Goal: Task Accomplishment & Management: Use online tool/utility

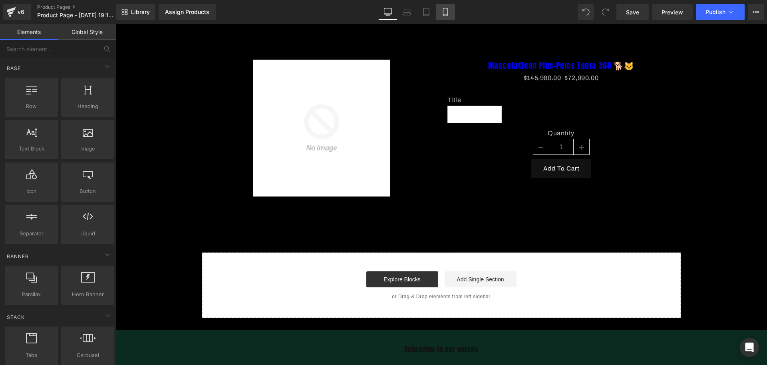
click at [448, 7] on link "Mobile" at bounding box center [445, 12] width 19 height 16
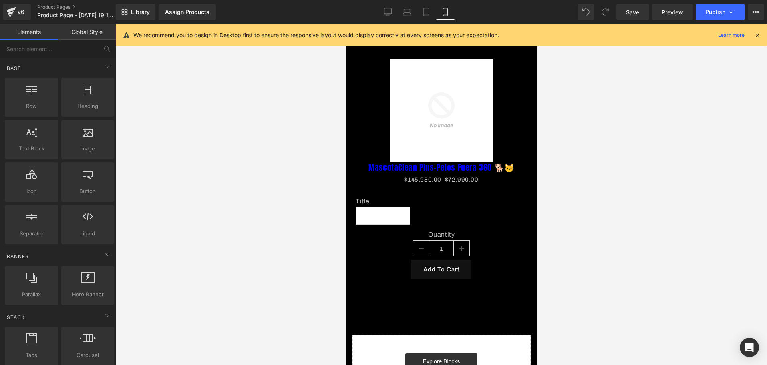
click at [765, 38] on div "We recommend you to design in Desktop first to ensure the responsive layout wou…" at bounding box center [441, 35] width 651 height 22
click at [759, 36] on icon at bounding box center [757, 35] width 7 height 7
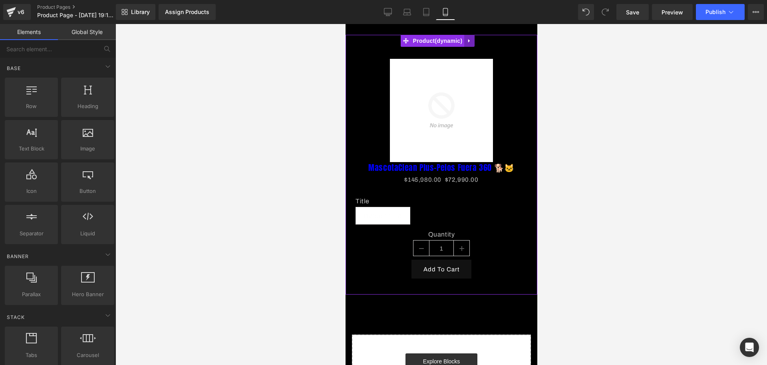
click at [475, 40] on div "Assign a product and use this template to present it on live store Sale Off (P)…" at bounding box center [441, 164] width 192 height 259
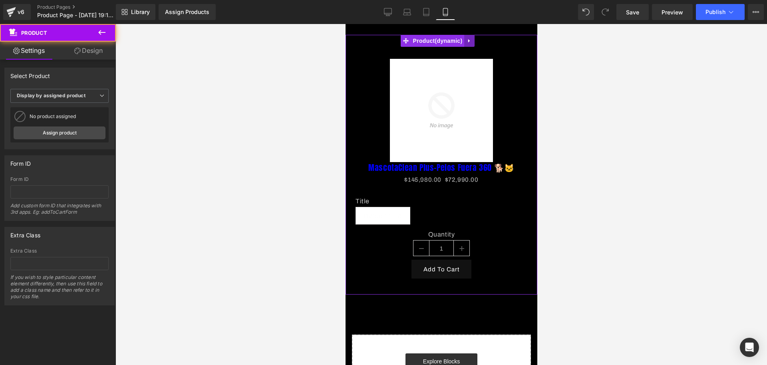
click at [470, 41] on icon at bounding box center [469, 41] width 6 height 6
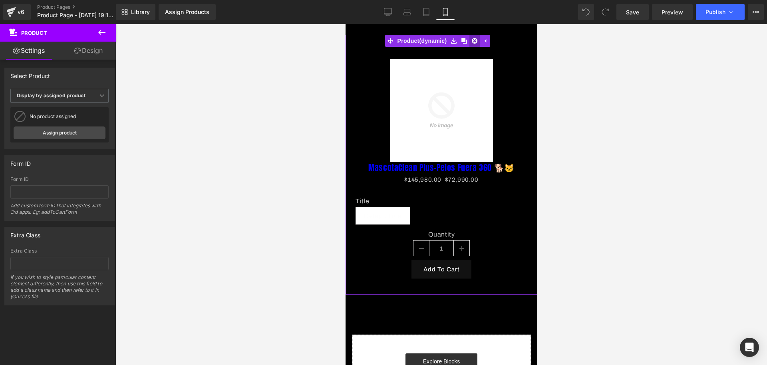
click at [474, 40] on icon at bounding box center [475, 41] width 6 height 6
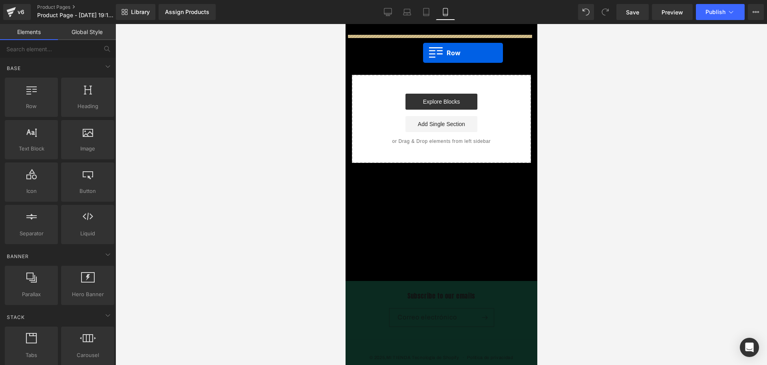
drag, startPoint x: 374, startPoint y: 123, endPoint x: 423, endPoint y: 53, distance: 86.1
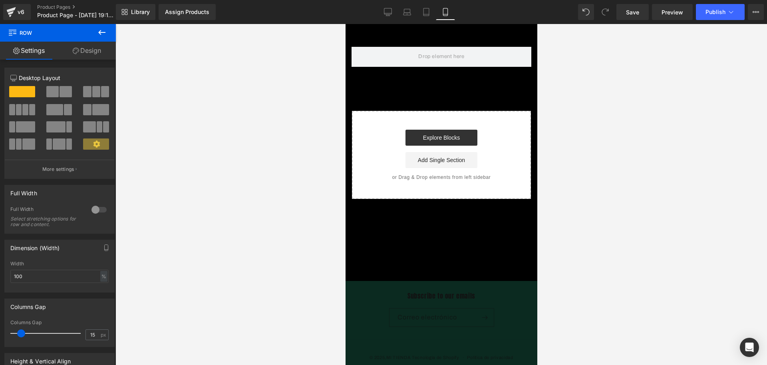
click at [95, 28] on button at bounding box center [102, 33] width 28 height 18
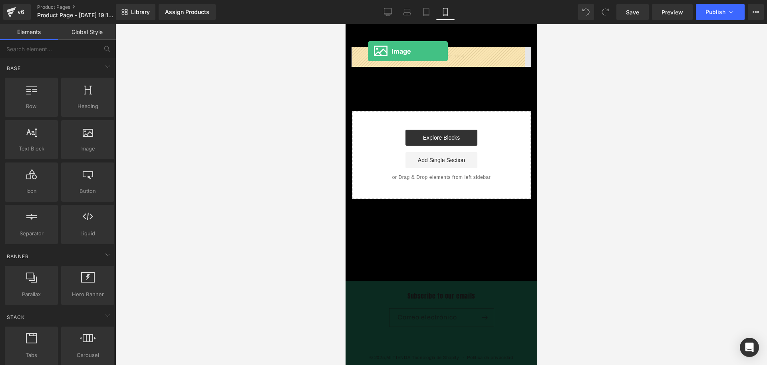
drag, startPoint x: 422, startPoint y: 152, endPoint x: 368, endPoint y: 51, distance: 115.0
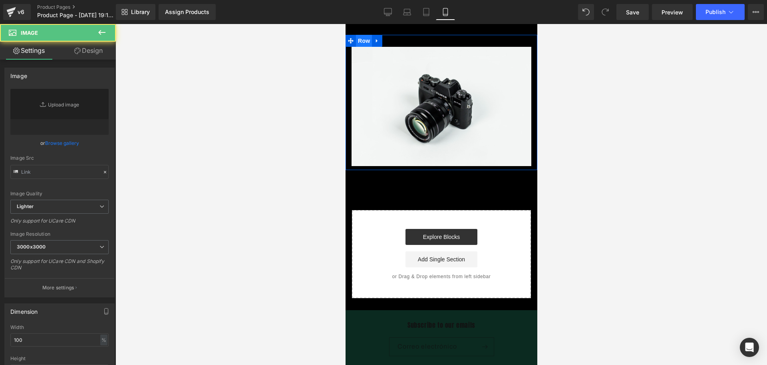
type input "//[DOMAIN_NAME][URL]"
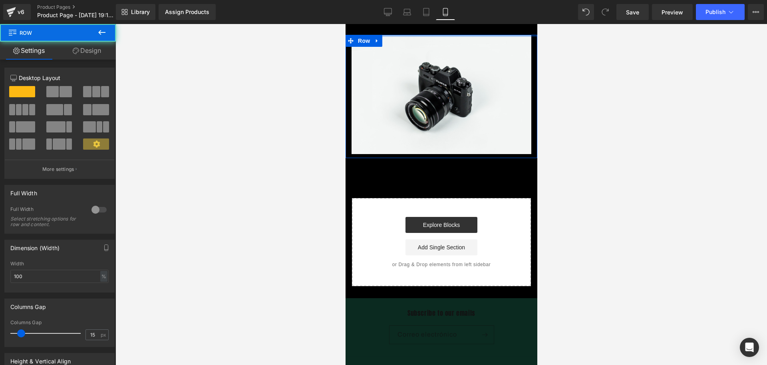
drag, startPoint x: 913, startPoint y: 111, endPoint x: 399, endPoint y: 28, distance: 520.3
click at [399, 28] on body "​ MI TIENDA Ir directamente al contenido Image Row Select your layout" at bounding box center [441, 220] width 192 height 392
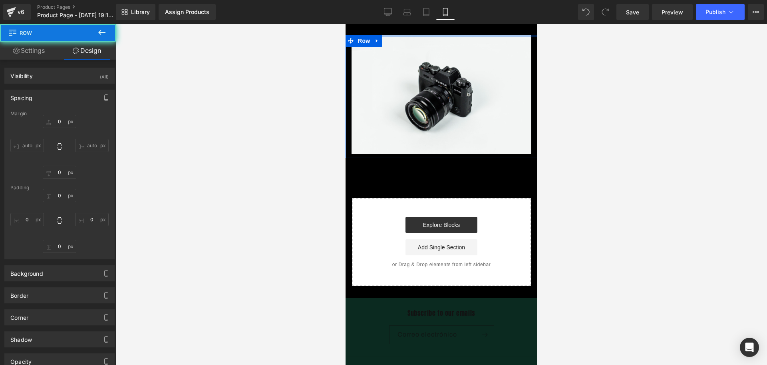
click at [568, 87] on div at bounding box center [442, 194] width 652 height 341
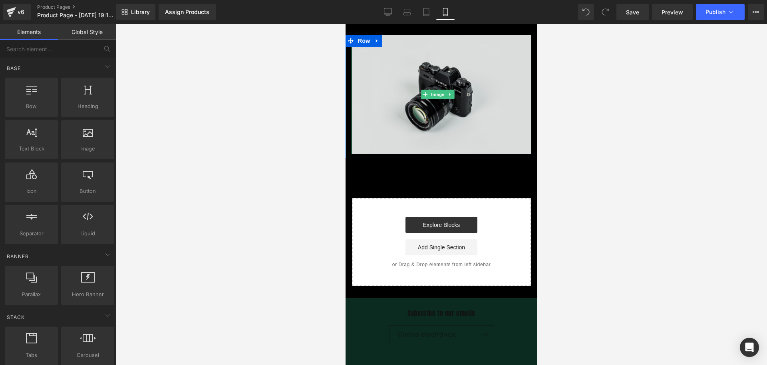
click at [420, 105] on img at bounding box center [441, 94] width 180 height 119
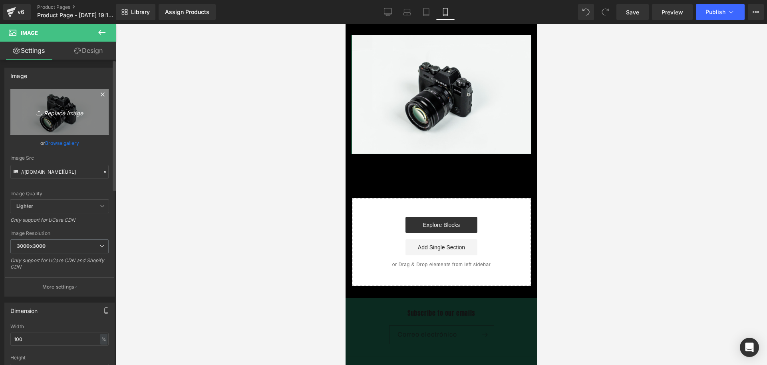
click at [64, 115] on icon "Replace Image" at bounding box center [60, 112] width 64 height 10
click at [52, 111] on icon "Replace Image" at bounding box center [60, 112] width 64 height 10
type input "C:\fakepath\ChatGPT Image [DATE], 07_19_59 p.m..png"
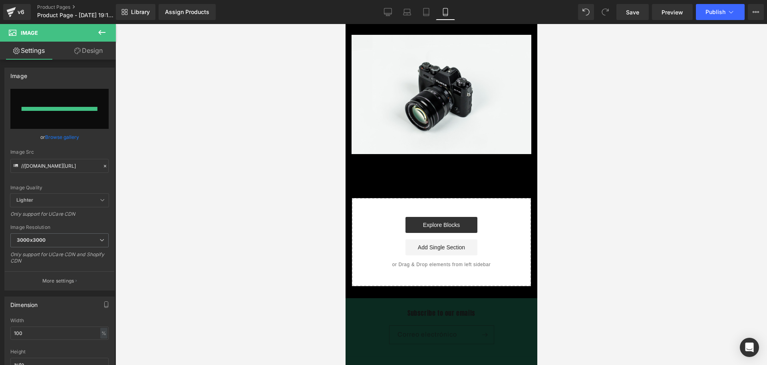
type input "[URL][DOMAIN_NAME][DATE]"
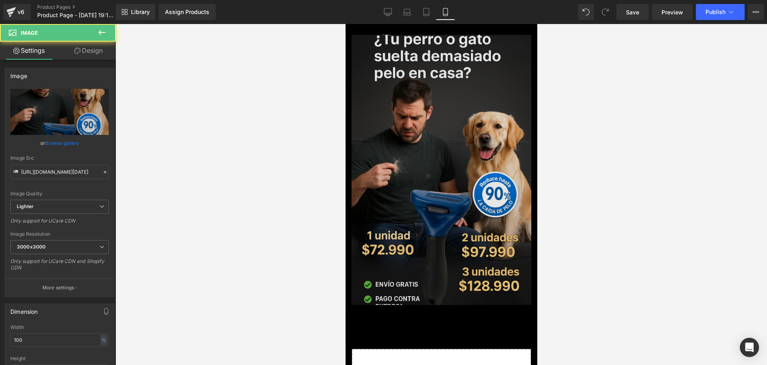
click at [396, 153] on img at bounding box center [441, 170] width 180 height 270
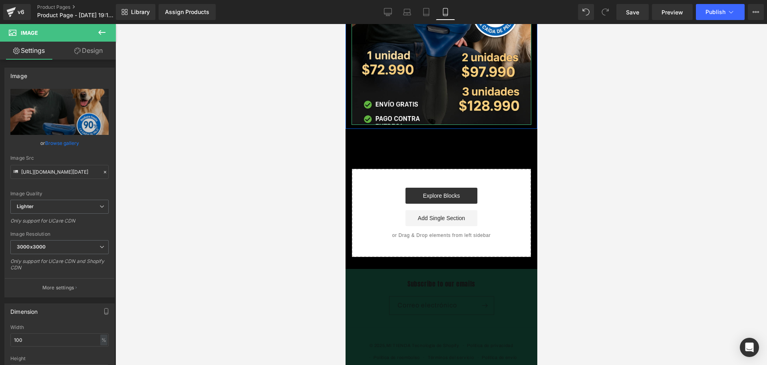
scroll to position [190, 0]
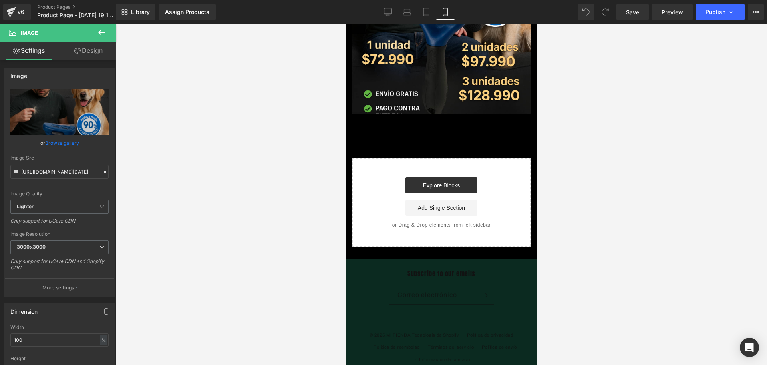
click at [89, 31] on button at bounding box center [102, 33] width 28 height 18
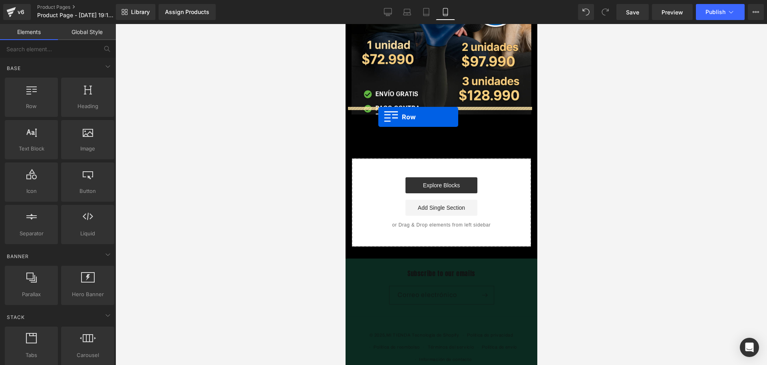
drag, startPoint x: 390, startPoint y: 131, endPoint x: 378, endPoint y: 116, distance: 19.1
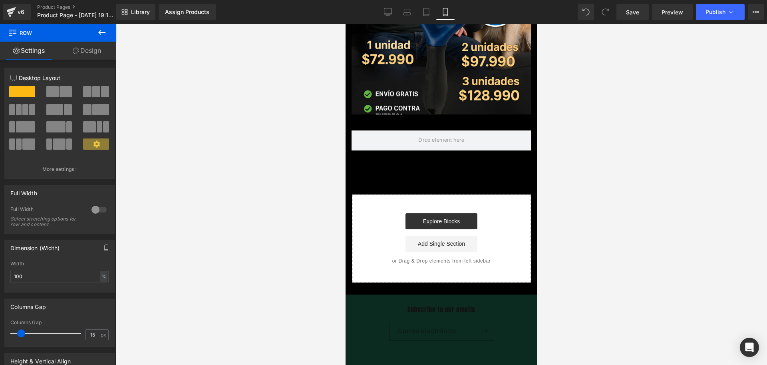
click at [112, 30] on button at bounding box center [102, 33] width 28 height 18
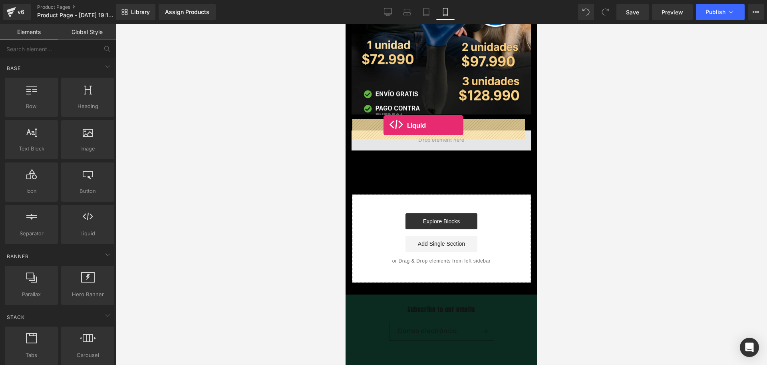
drag, startPoint x: 475, startPoint y: 251, endPoint x: 383, endPoint y: 125, distance: 156.2
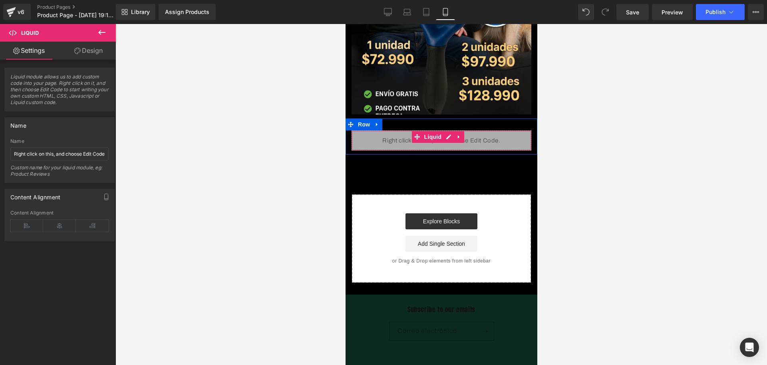
click at [451, 130] on div "Liquid" at bounding box center [441, 140] width 180 height 20
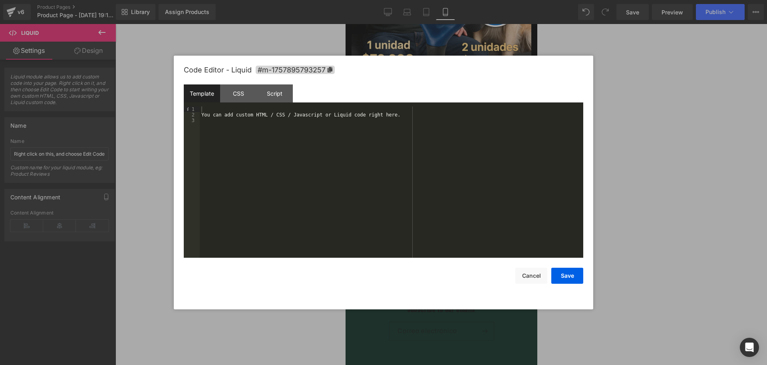
click at [305, 119] on div "You can add custom HTML / CSS / Javascript or Liquid code right here." at bounding box center [392, 187] width 384 height 162
click at [302, 114] on div "You can add custom HTML / CSS / Javascript or Liquid code right here." at bounding box center [392, 187] width 384 height 162
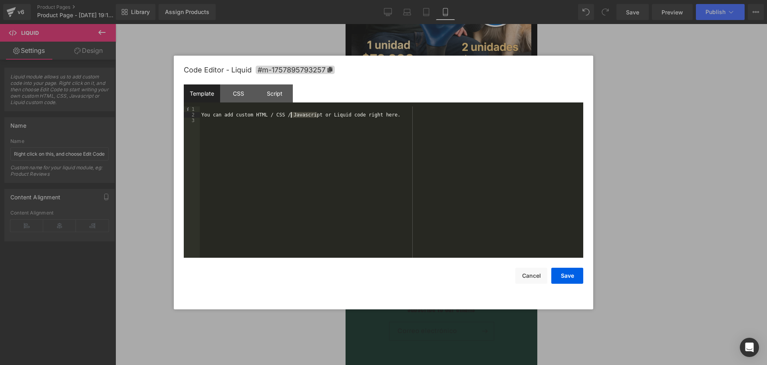
click at [302, 114] on div "You can add custom HTML / CSS / Javascript or Liquid code right here." at bounding box center [392, 187] width 384 height 162
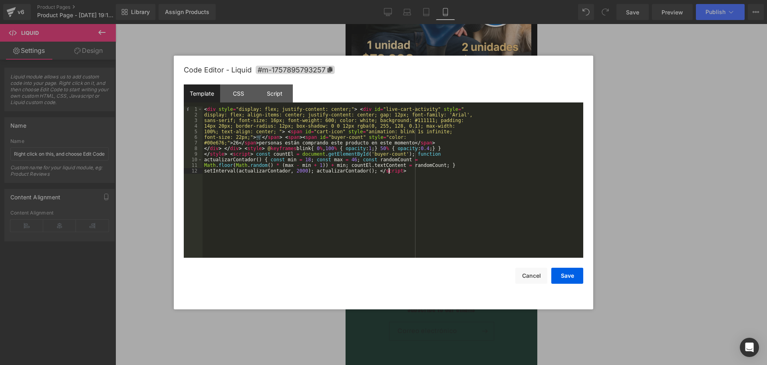
click at [316, 222] on div "< div style = "display: flex; justify-content: center;" > < div id = "live-cart…" at bounding box center [393, 187] width 381 height 162
click at [575, 271] on button "Save" at bounding box center [568, 275] width 32 height 16
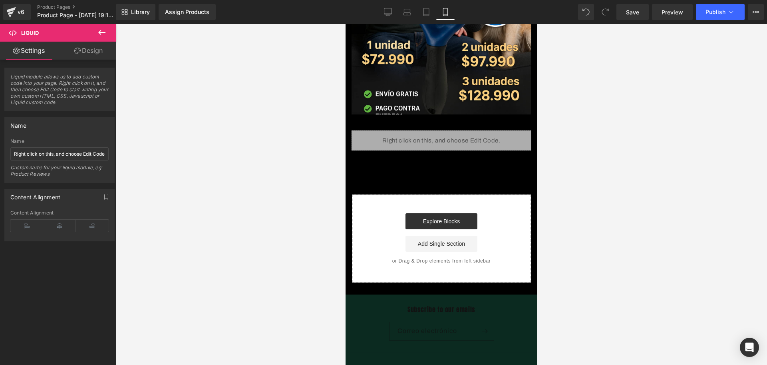
click at [116, 31] on div at bounding box center [442, 194] width 652 height 341
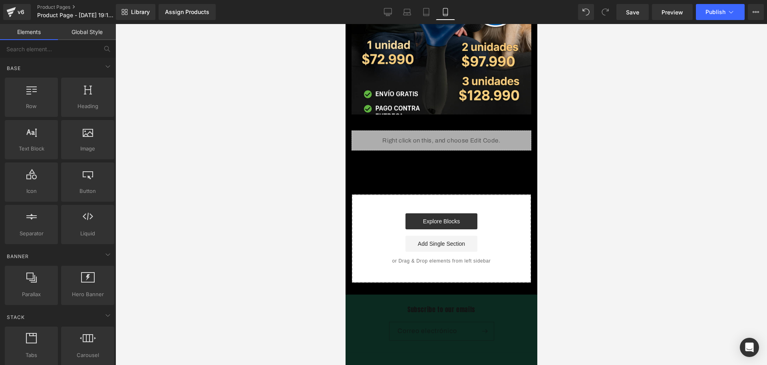
click at [111, 32] on link "Global Style" at bounding box center [87, 32] width 58 height 16
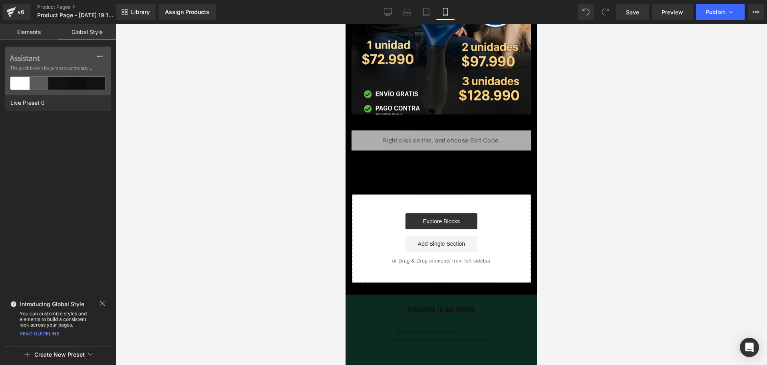
click at [32, 32] on link "Elements" at bounding box center [29, 32] width 58 height 16
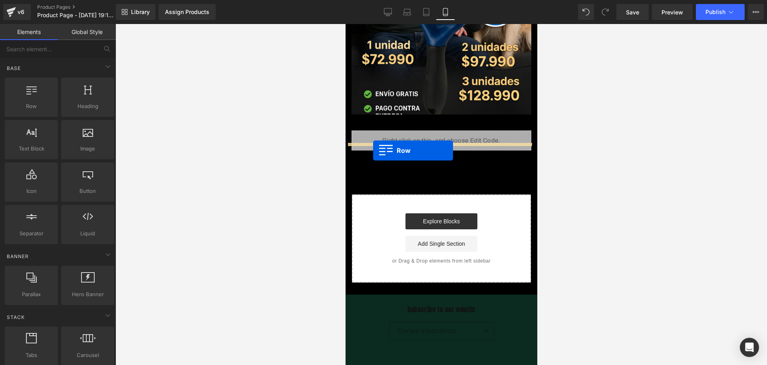
drag, startPoint x: 382, startPoint y: 112, endPoint x: 373, endPoint y: 150, distance: 38.7
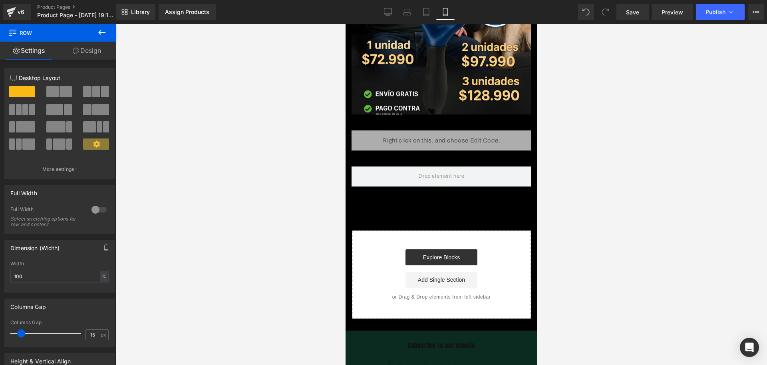
click at [104, 28] on icon at bounding box center [102, 33] width 10 height 10
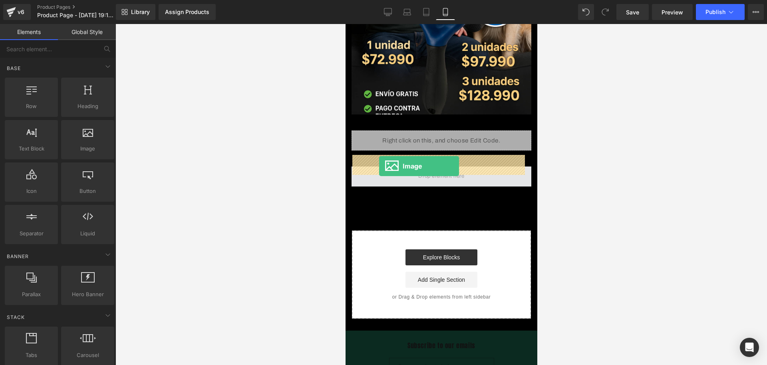
drag, startPoint x: 430, startPoint y: 173, endPoint x: 379, endPoint y: 166, distance: 51.7
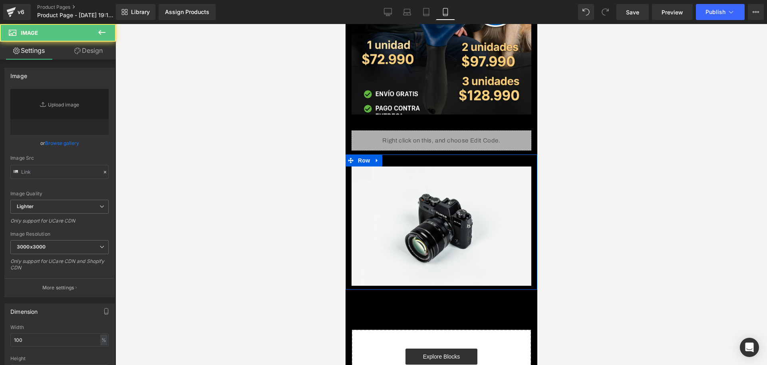
type input "//[DOMAIN_NAME][URL]"
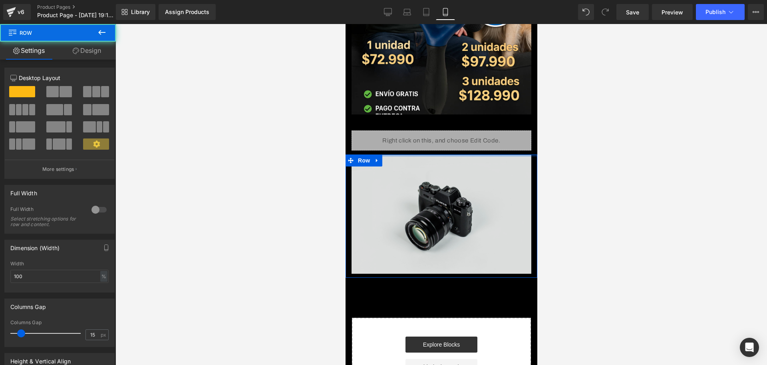
drag, startPoint x: 397, startPoint y: 144, endPoint x: 512, endPoint y: 155, distance: 115.6
click at [405, 127] on div "Image Row Liquid Row Image Row Select your layout" at bounding box center [441, 125] width 192 height 561
click at [524, 154] on div "Image" at bounding box center [441, 213] width 192 height 119
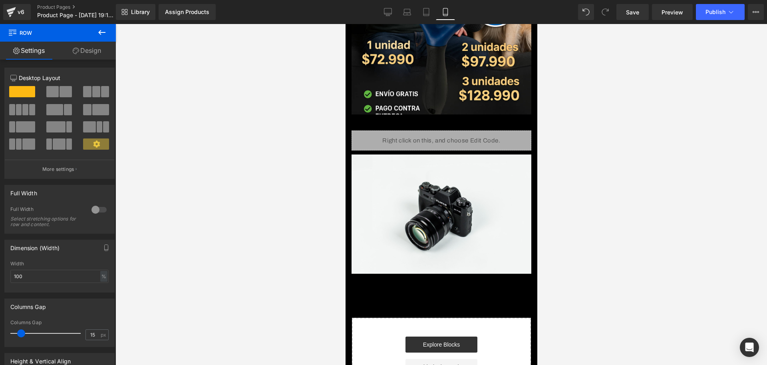
click at [588, 167] on div at bounding box center [442, 194] width 652 height 341
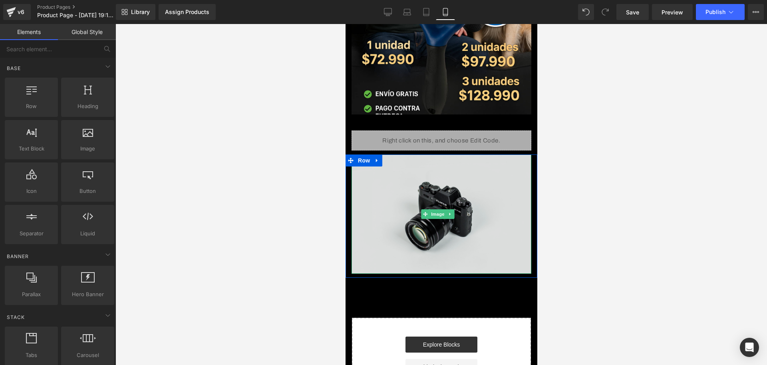
click at [402, 181] on img at bounding box center [441, 213] width 180 height 119
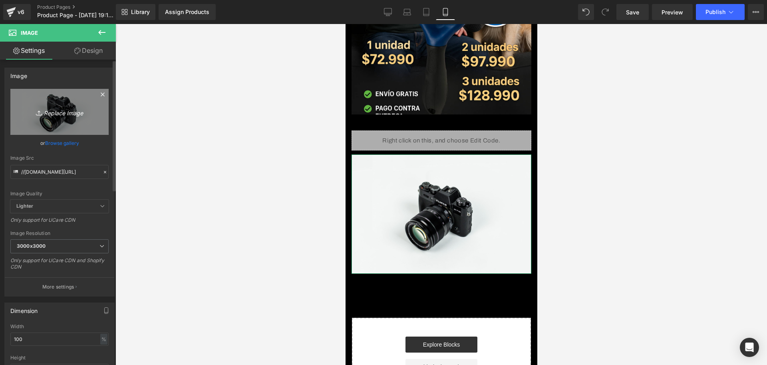
click at [67, 110] on icon "Replace Image" at bounding box center [60, 112] width 64 height 10
type input "C:\fakepath\ChatGPT Image [DATE], 07_24_19 p.m..png"
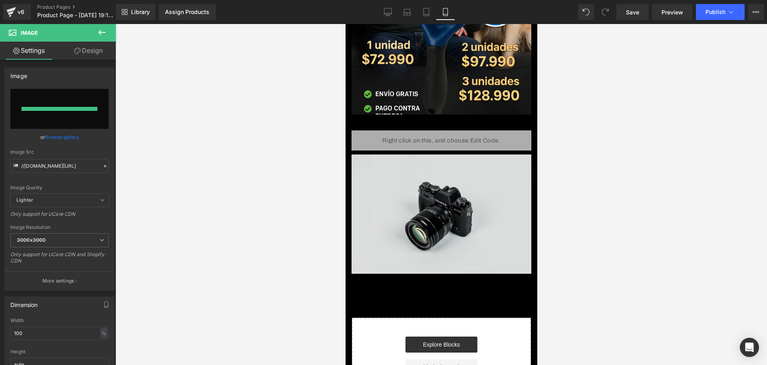
type input "[URL][DOMAIN_NAME][DATE]"
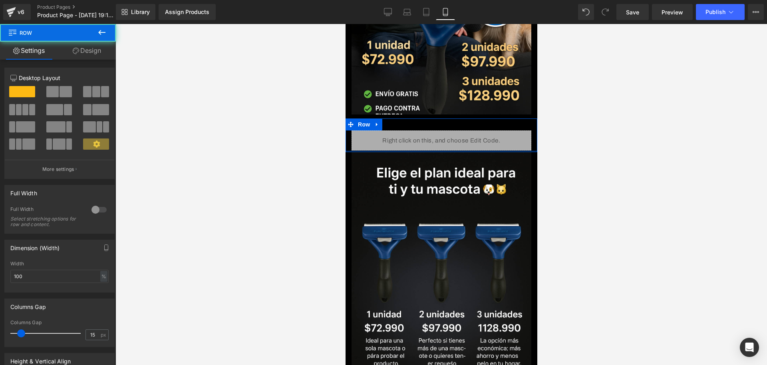
drag, startPoint x: 430, startPoint y: 142, endPoint x: 556, endPoint y: 224, distance: 150.8
click at [429, 150] on div at bounding box center [441, 151] width 192 height 2
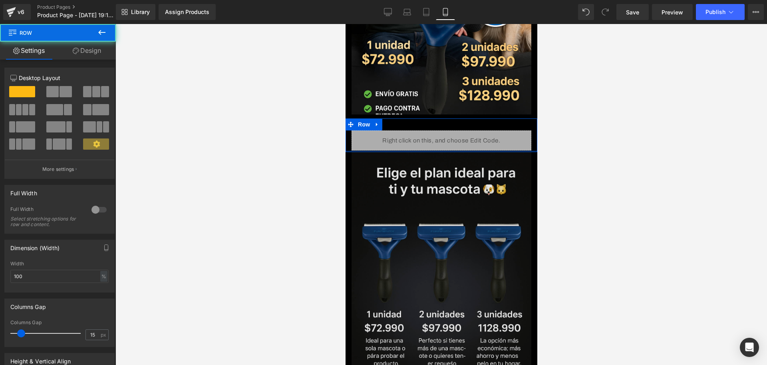
click at [403, 198] on img at bounding box center [441, 287] width 180 height 270
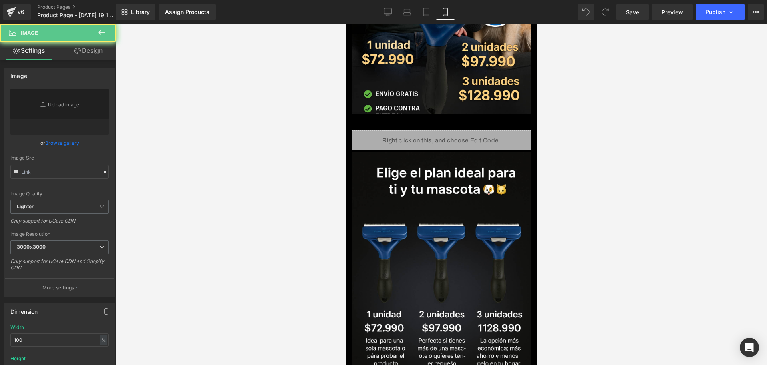
type input "[URL][DOMAIN_NAME][DATE]"
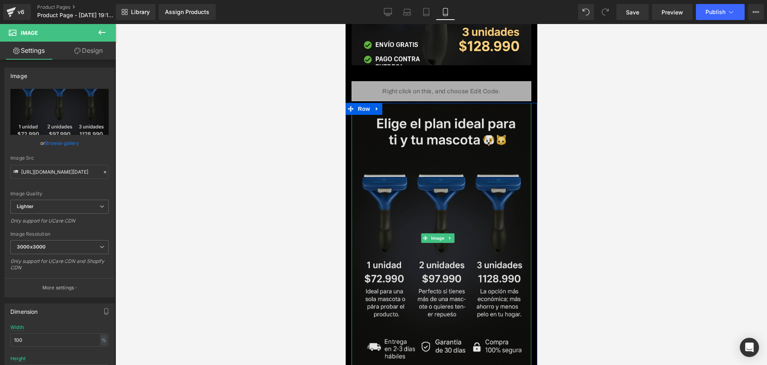
scroll to position [340, 0]
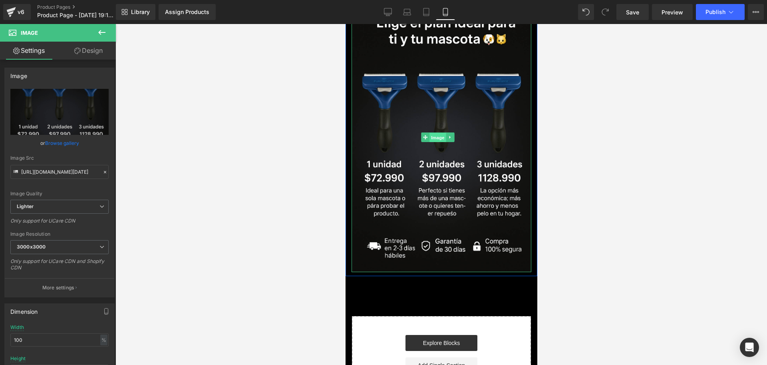
drag, startPoint x: 435, startPoint y: 116, endPoint x: 627, endPoint y: 137, distance: 193.0
click at [435, 132] on span "Image" at bounding box center [437, 137] width 17 height 10
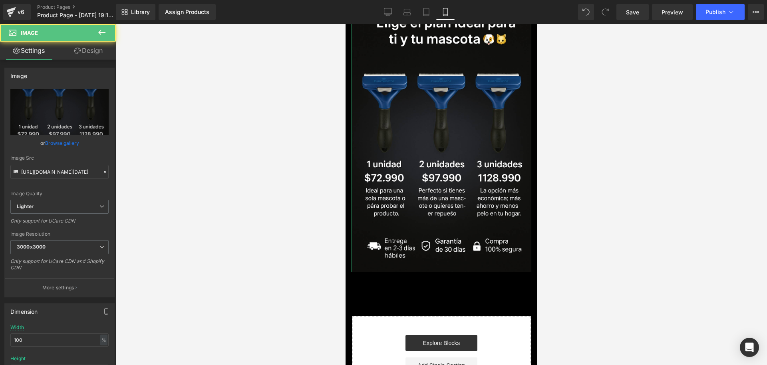
drag, startPoint x: 98, startPoint y: 56, endPoint x: 60, endPoint y: 82, distance: 46.5
click at [98, 56] on link "Design" at bounding box center [89, 51] width 58 height 18
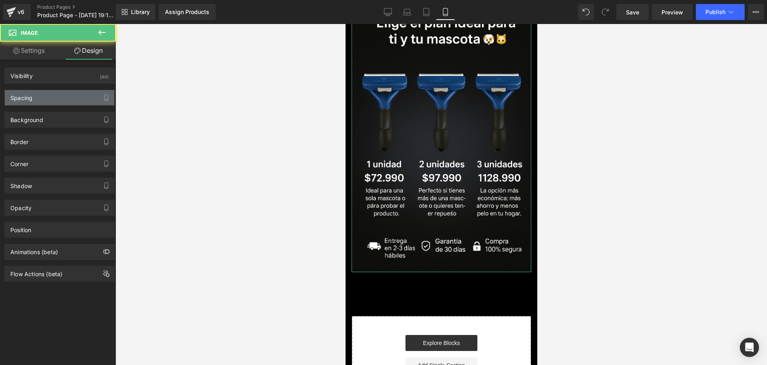
type input "0"
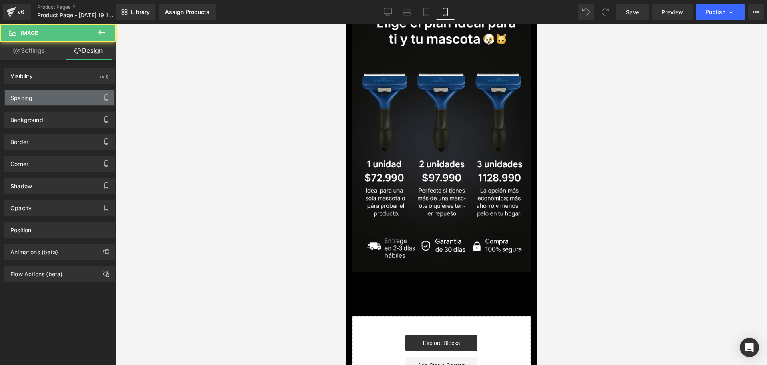
type input "0"
click at [55, 94] on div "Spacing" at bounding box center [60, 97] width 110 height 15
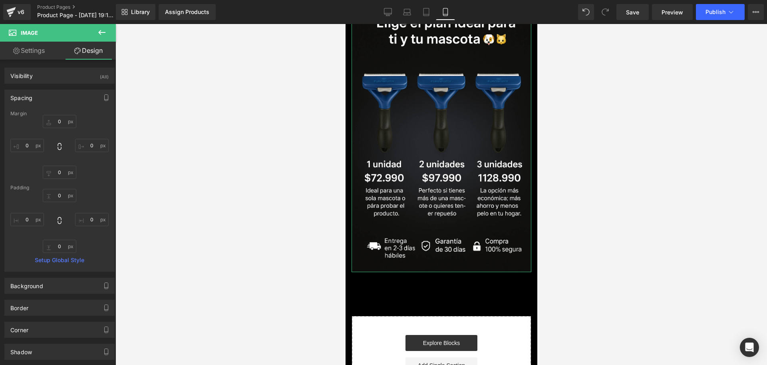
click at [24, 138] on div "0px 0 0px 0 0px 0 0px 0" at bounding box center [59, 147] width 98 height 64
click at [28, 145] on input "0" at bounding box center [27, 145] width 34 height 13
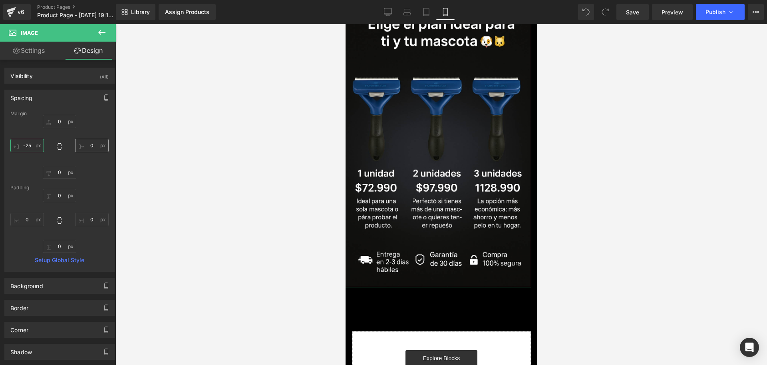
type input "-25-"
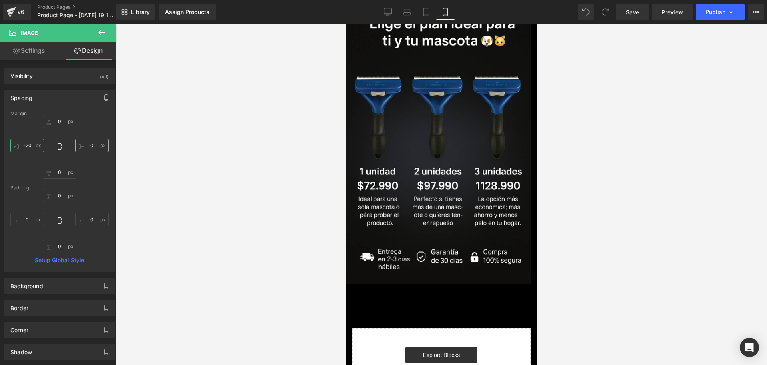
type input "-20"
click at [88, 149] on input "0" at bounding box center [92, 145] width 34 height 13
type input "-20"
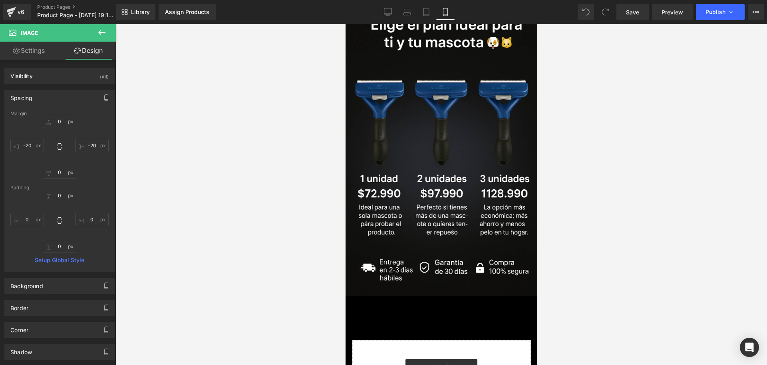
click at [767, 198] on div at bounding box center [442, 194] width 652 height 341
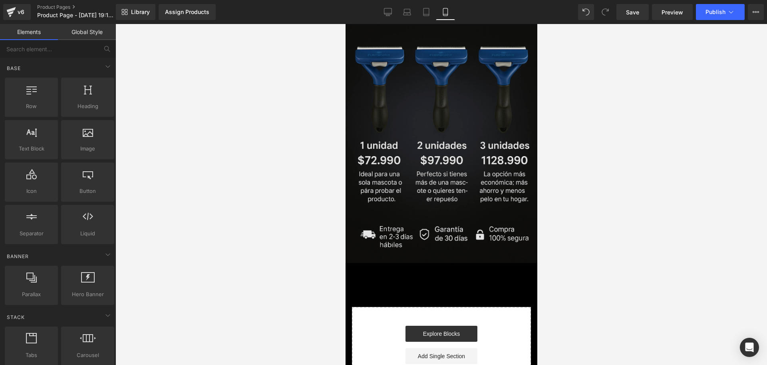
scroll to position [400, 0]
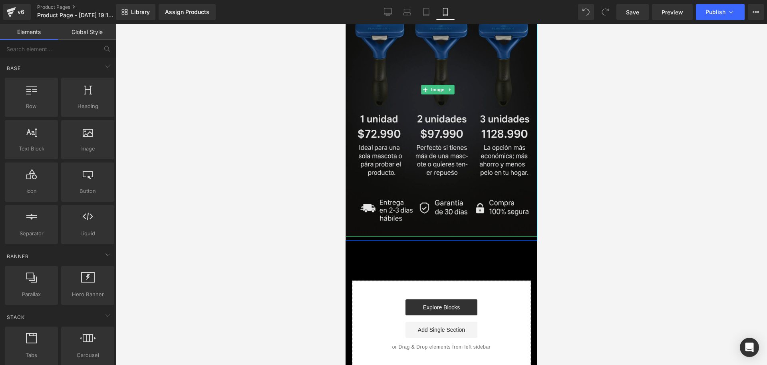
click at [401, 191] on img at bounding box center [441, 89] width 196 height 294
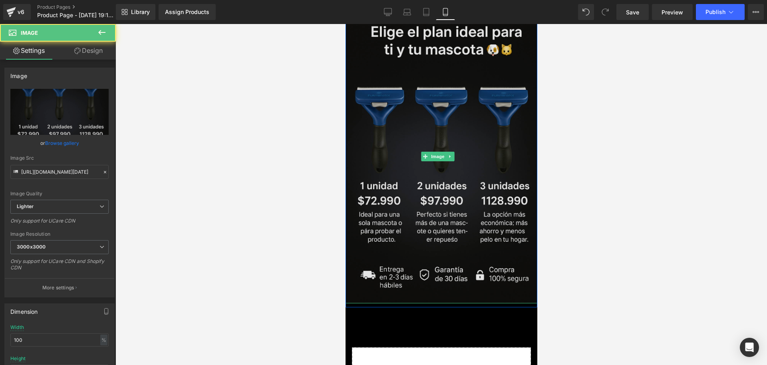
scroll to position [250, 0]
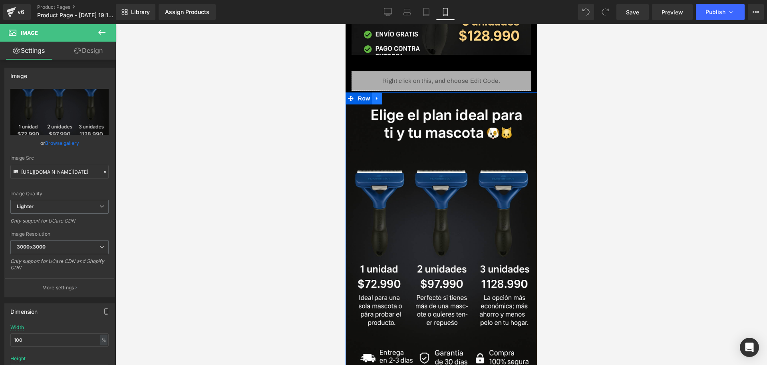
click at [380, 92] on link at bounding box center [377, 98] width 10 height 12
click at [388, 96] on icon at bounding box center [387, 99] width 6 height 6
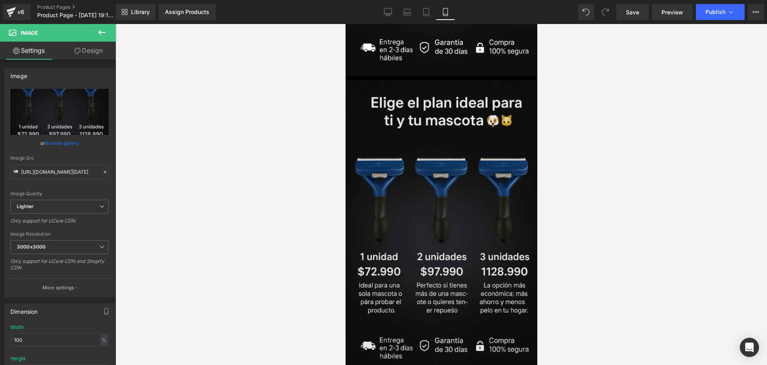
click at [433, 168] on img at bounding box center [441, 227] width 196 height 294
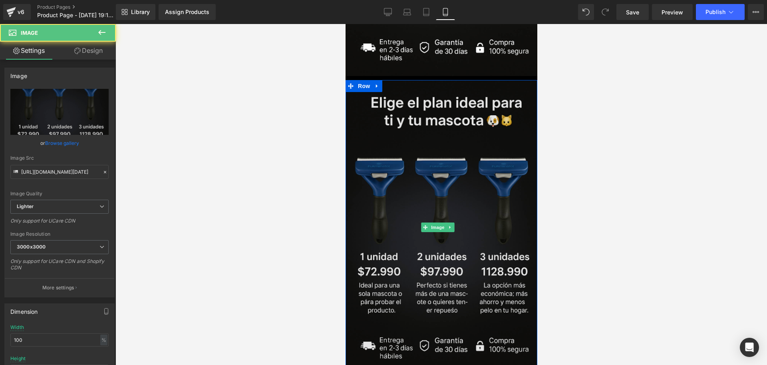
scroll to position [561, 0]
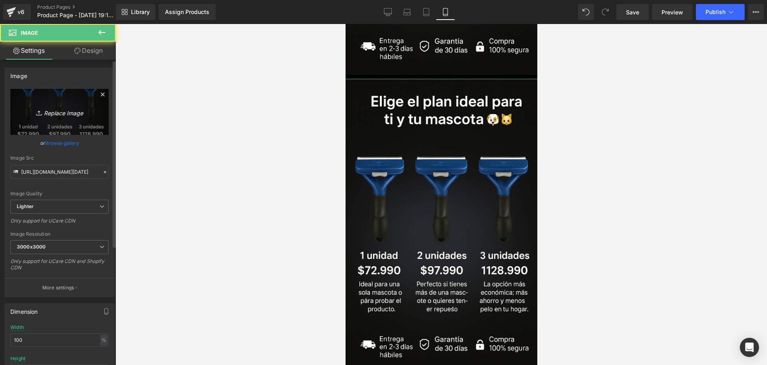
click at [52, 121] on link "Replace Image" at bounding box center [59, 112] width 98 height 46
type input "C:\fakepath\ChatGPT Image [DATE], 07_25_34 p.m..png"
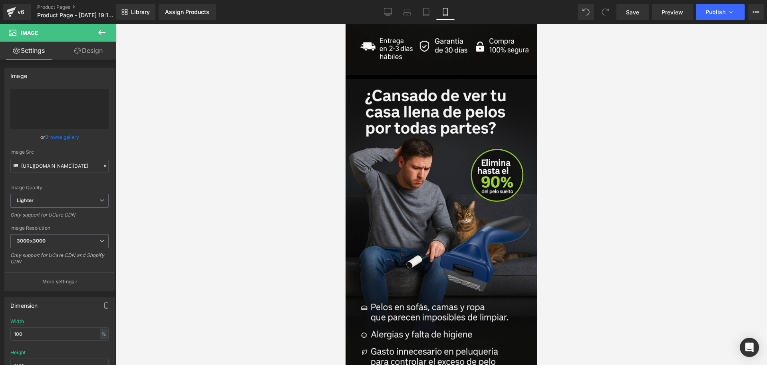
type input "[URL][DOMAIN_NAME][DATE]"
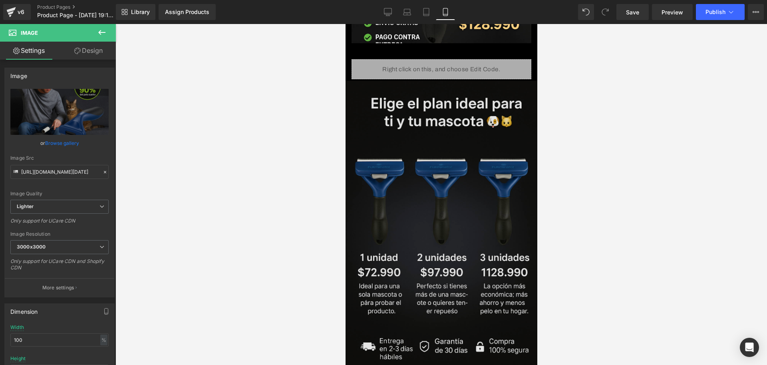
scroll to position [0, 0]
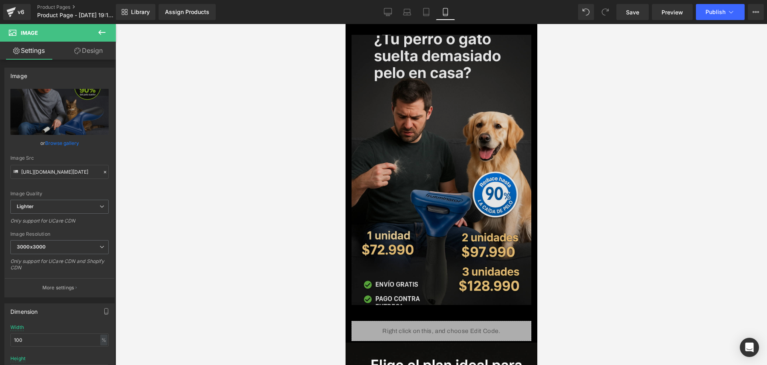
click at [435, 152] on img at bounding box center [441, 170] width 180 height 270
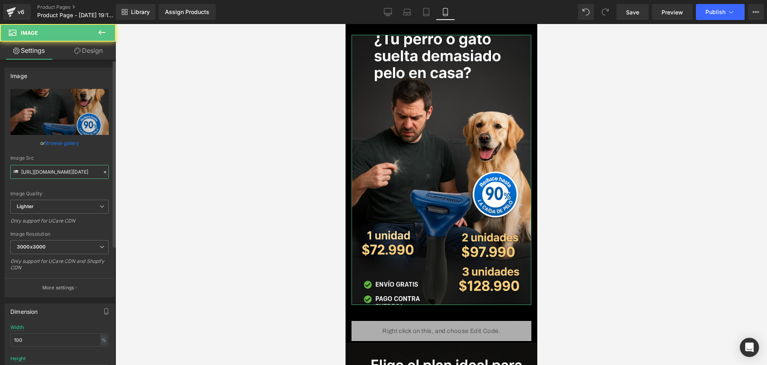
click at [59, 166] on input "[URL][DOMAIN_NAME][DATE]" at bounding box center [59, 172] width 98 height 14
type input "<div style="display: flex; justify-content: center;"> <div id="live-cart-activi…"
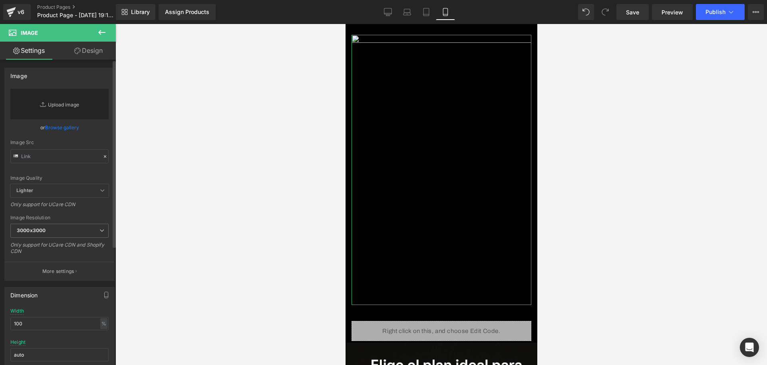
click at [72, 107] on link "Replace Image" at bounding box center [59, 104] width 98 height 30
type input "C:\fakepath\ChatGPT Image [DATE], 07_25_55 p.m..png"
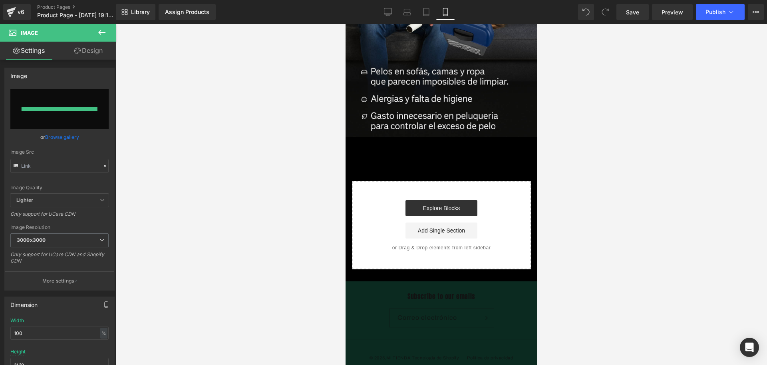
type input "[URL][DOMAIN_NAME][DATE]"
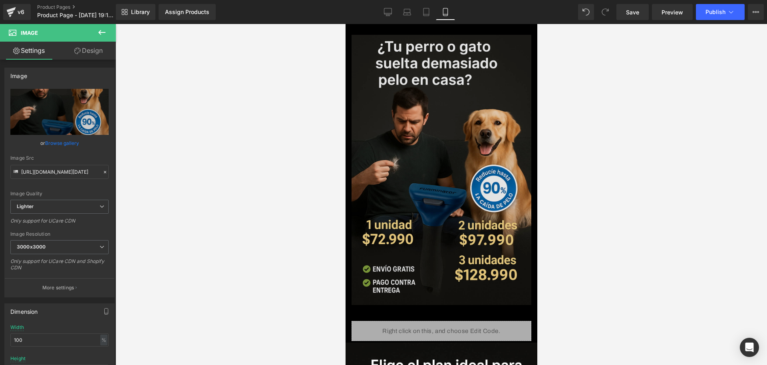
click at [434, 186] on img at bounding box center [441, 170] width 180 height 270
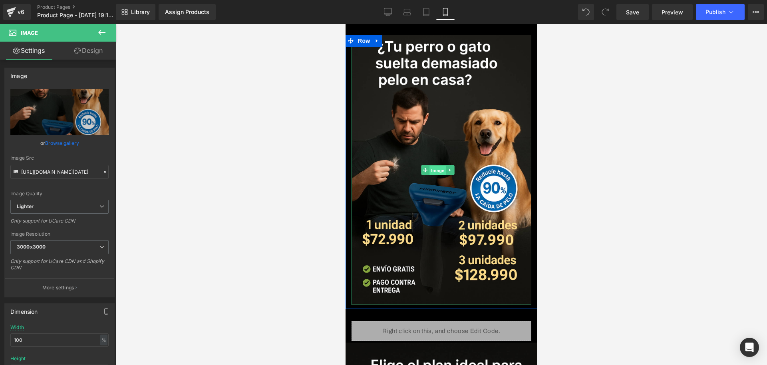
click at [436, 165] on span "Image" at bounding box center [437, 170] width 17 height 10
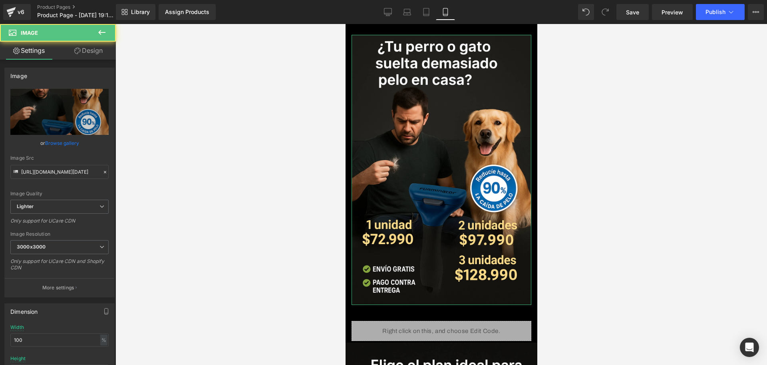
click at [69, 54] on link "Design" at bounding box center [89, 51] width 58 height 18
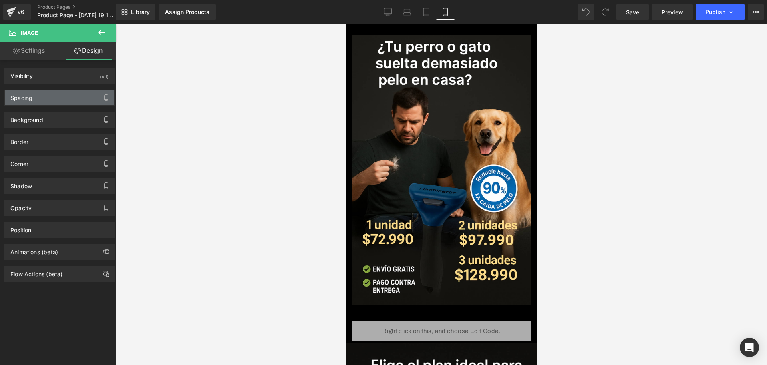
type input "0"
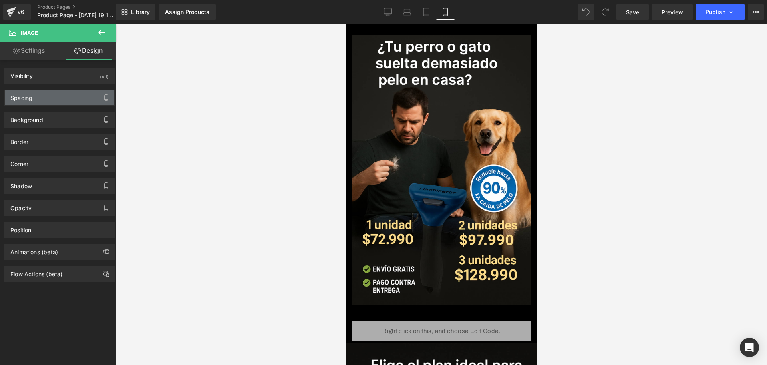
type input "0"
click at [35, 100] on div "Spacing" at bounding box center [60, 97] width 110 height 15
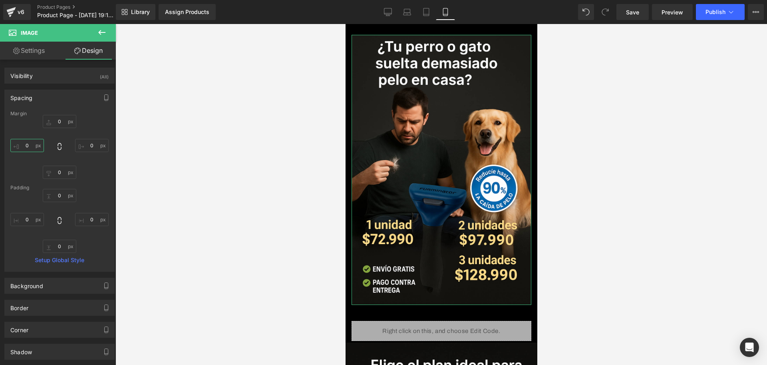
click at [19, 143] on input "0" at bounding box center [27, 145] width 34 height 13
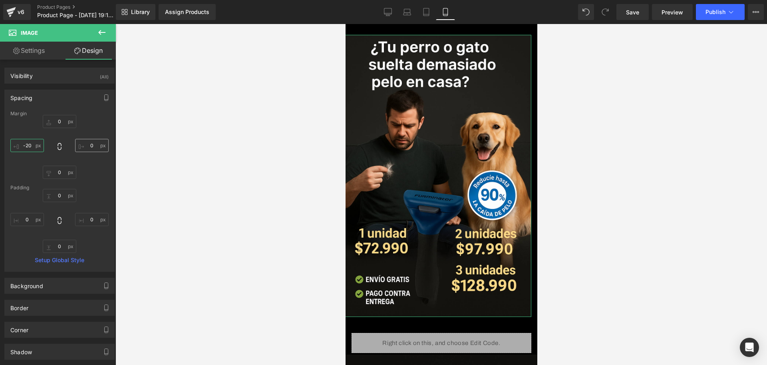
type input "-20"
click at [89, 151] on input "0" at bounding box center [92, 145] width 34 height 13
type input "-20"
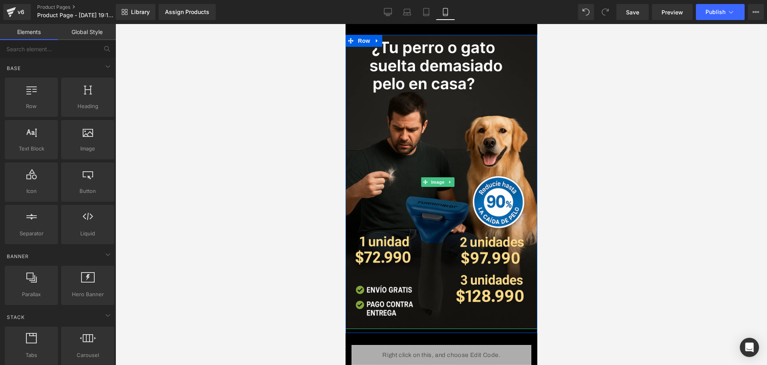
click at [711, 159] on div at bounding box center [442, 194] width 652 height 341
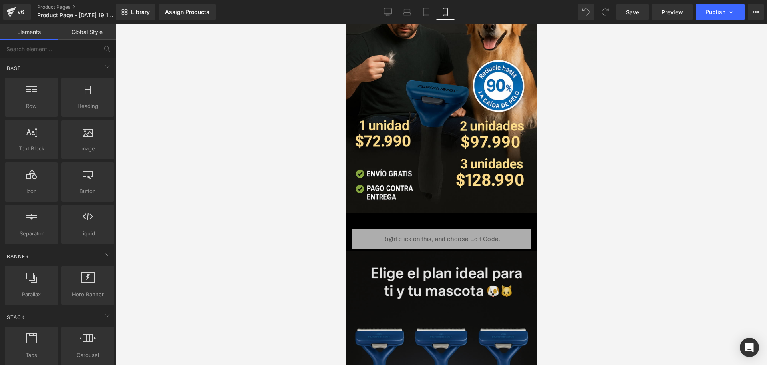
scroll to position [200, 0]
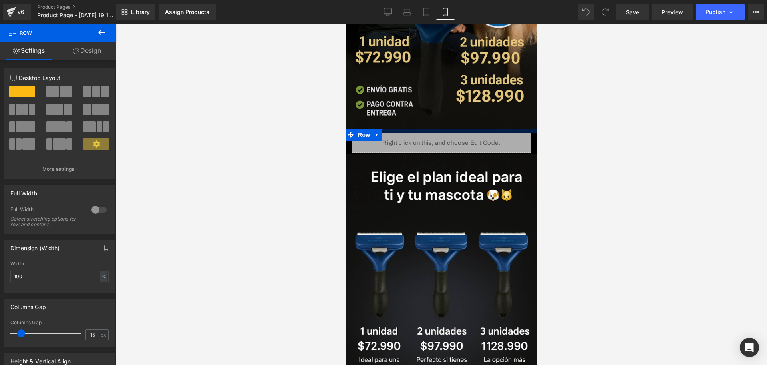
drag, startPoint x: 442, startPoint y: 122, endPoint x: 916, endPoint y: 191, distance: 479.0
click at [444, 114] on div "Image Row Liquid Row Image Row Image Row Select your layout" at bounding box center [441, 356] width 192 height 1043
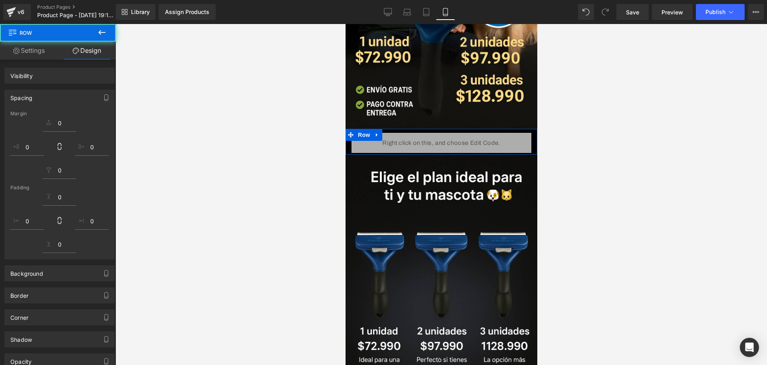
click at [631, 182] on div at bounding box center [442, 194] width 652 height 341
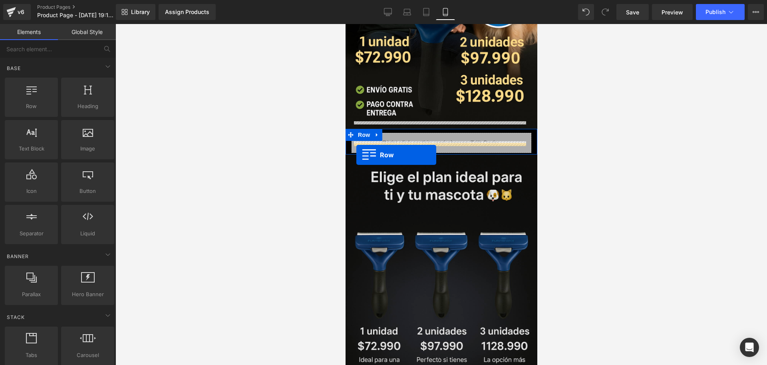
drag, startPoint x: 378, startPoint y: 118, endPoint x: 356, endPoint y: 155, distance: 42.8
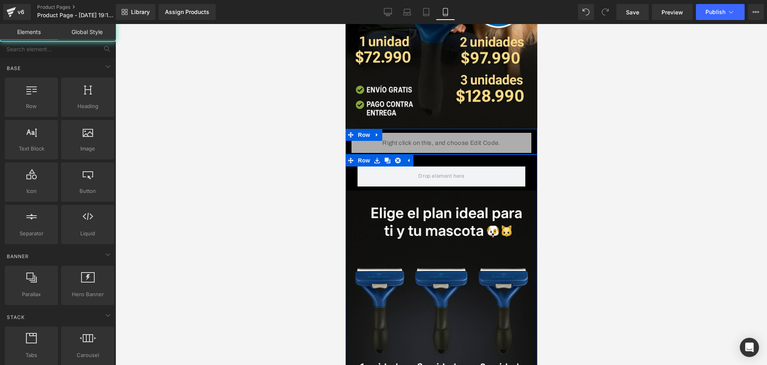
click at [563, 138] on div at bounding box center [442, 194] width 652 height 341
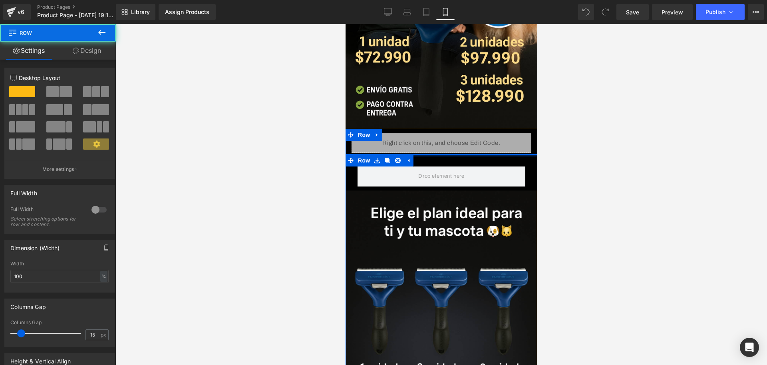
drag, startPoint x: 437, startPoint y: 143, endPoint x: 438, endPoint y: 139, distance: 4.2
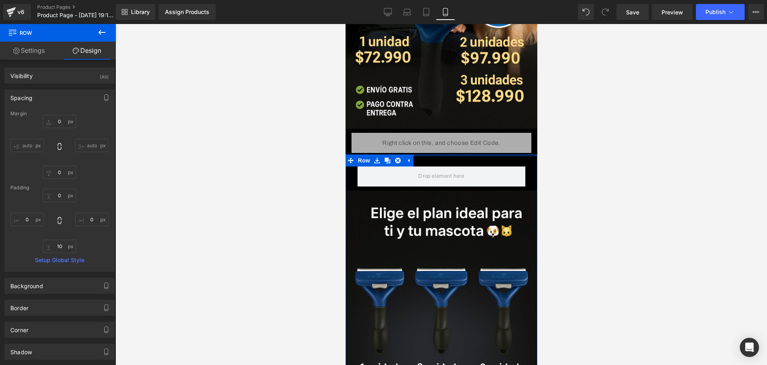
drag, startPoint x: 438, startPoint y: 144, endPoint x: 936, endPoint y: 174, distance: 498.5
click at [438, 154] on div at bounding box center [441, 155] width 192 height 2
click at [606, 151] on div at bounding box center [442, 194] width 652 height 341
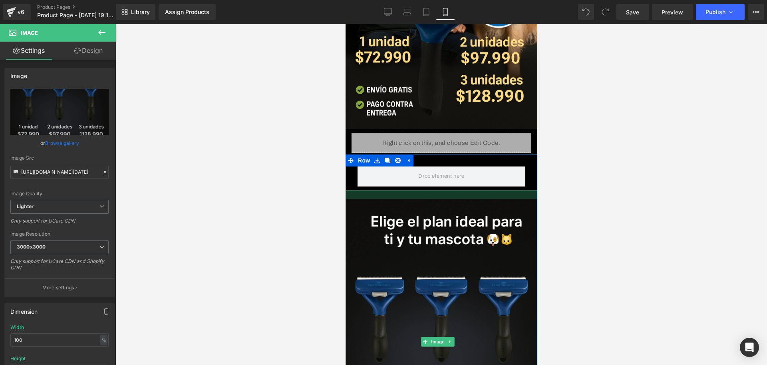
click at [452, 190] on div "Image" at bounding box center [441, 341] width 196 height 302
click at [618, 191] on div at bounding box center [442, 194] width 652 height 341
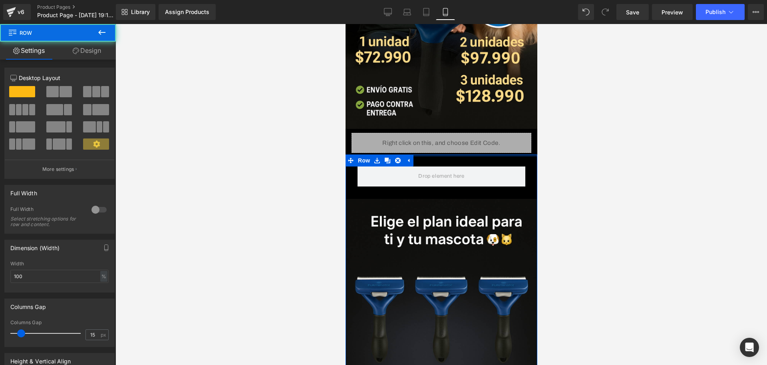
click at [421, 154] on div at bounding box center [441, 155] width 192 height 2
click at [398, 157] on icon at bounding box center [398, 160] width 6 height 6
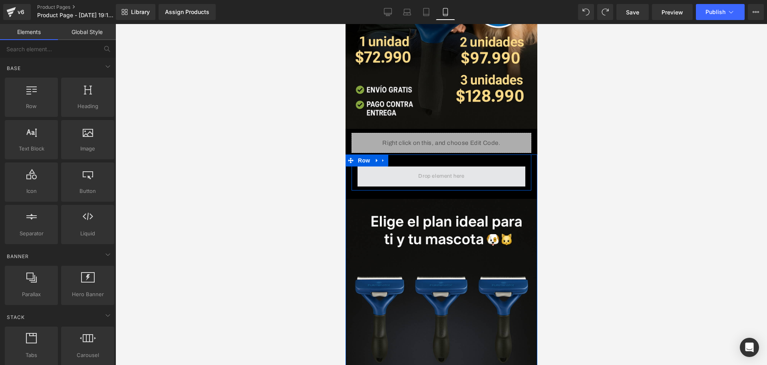
click at [435, 166] on span at bounding box center [441, 176] width 168 height 20
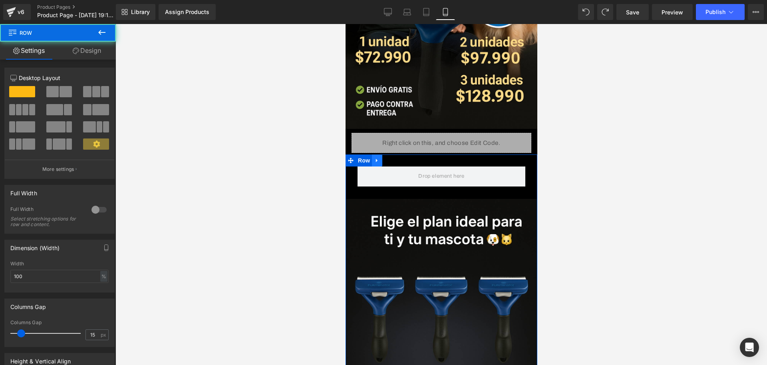
click at [374, 157] on icon at bounding box center [377, 160] width 6 height 6
click at [396, 157] on icon at bounding box center [398, 160] width 6 height 6
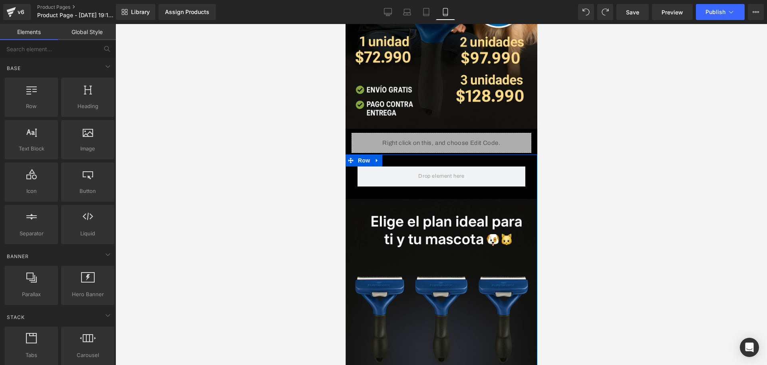
click at [380, 154] on link at bounding box center [377, 160] width 10 height 12
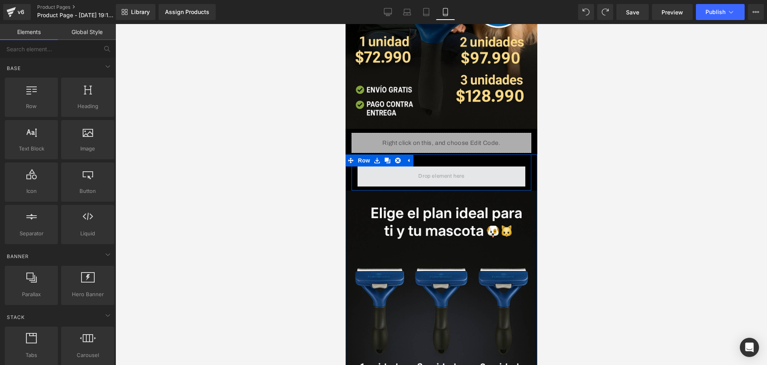
click at [447, 169] on span at bounding box center [441, 175] width 52 height 13
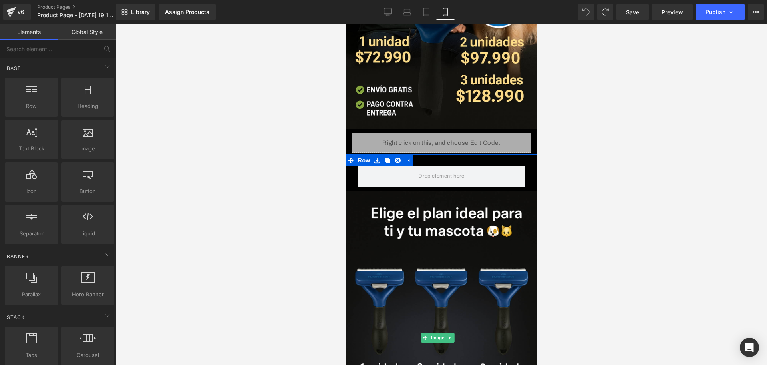
drag, startPoint x: 444, startPoint y: 163, endPoint x: 439, endPoint y: 177, distance: 14.9
click at [439, 208] on div "Row Image" at bounding box center [441, 319] width 192 height 330
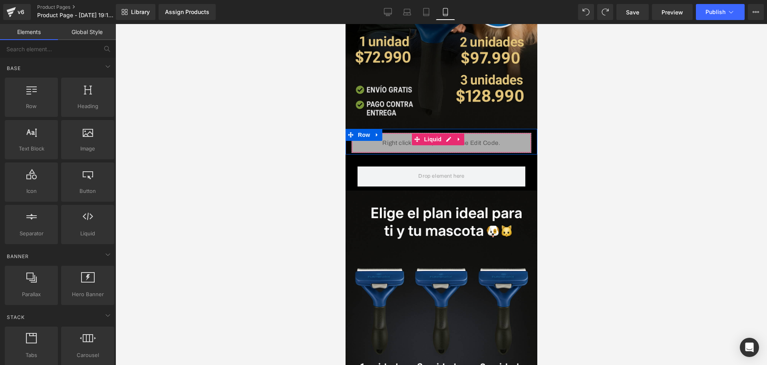
drag, startPoint x: 444, startPoint y: 170, endPoint x: 458, endPoint y: 114, distance: 57.4
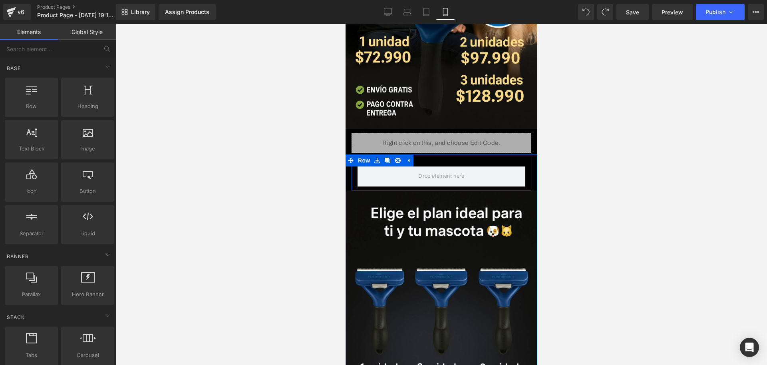
click at [426, 154] on div "Row" at bounding box center [441, 172] width 180 height 36
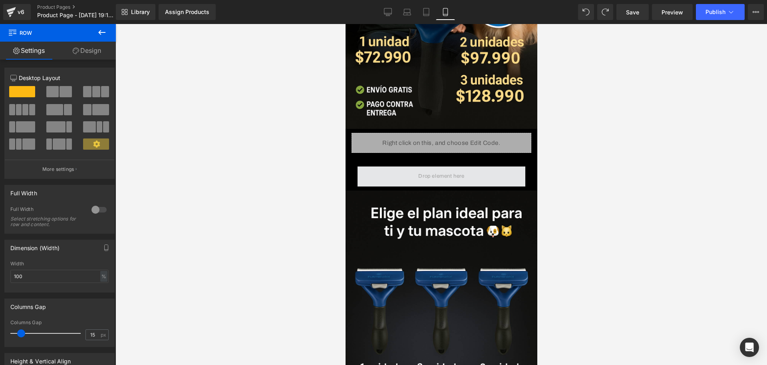
drag, startPoint x: 426, startPoint y: 154, endPoint x: 480, endPoint y: 155, distance: 53.6
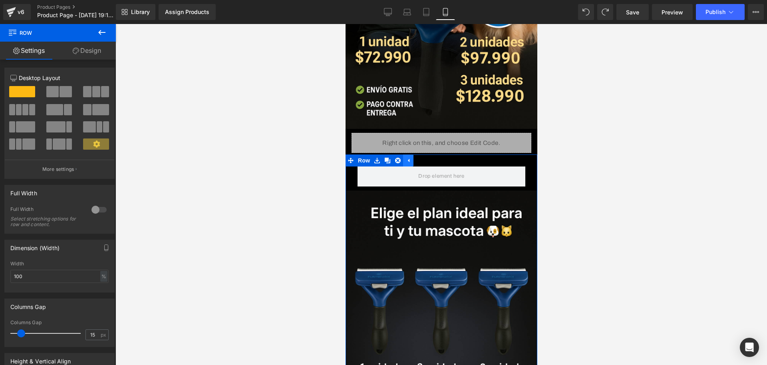
click at [403, 154] on link at bounding box center [408, 160] width 10 height 12
click at [385, 157] on icon at bounding box center [383, 160] width 6 height 6
click at [377, 157] on icon at bounding box center [377, 160] width 6 height 6
click at [405, 157] on icon at bounding box center [408, 160] width 6 height 6
click at [403, 157] on icon at bounding box center [404, 160] width 6 height 6
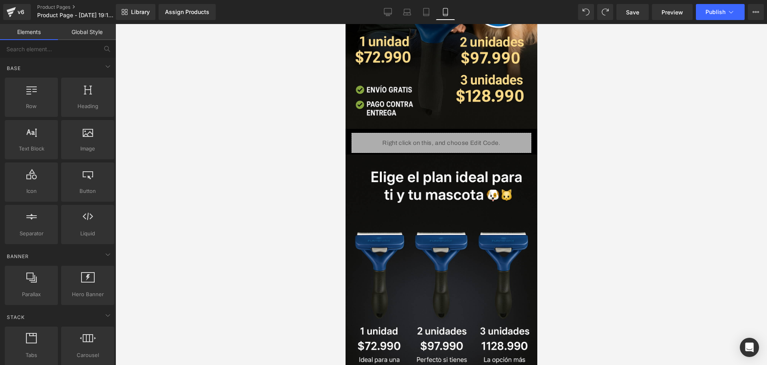
click at [556, 161] on div at bounding box center [442, 194] width 652 height 341
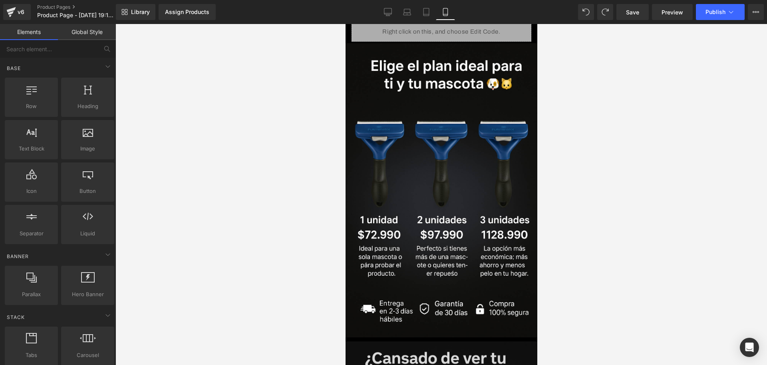
scroll to position [150, 0]
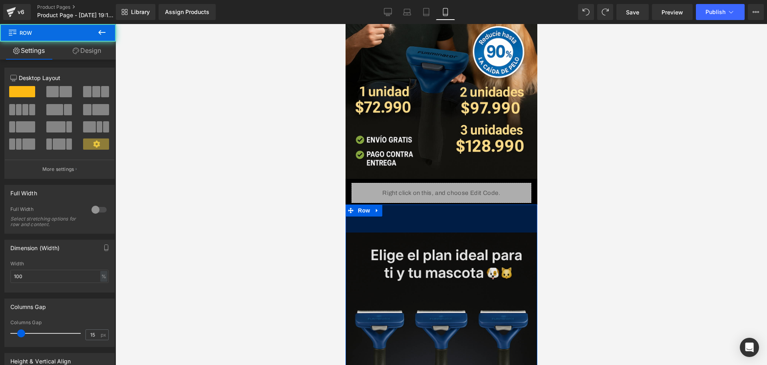
drag, startPoint x: 447, startPoint y: 205, endPoint x: 448, endPoint y: 221, distance: 16.5
click at [448, 221] on div "Image Row 70px" at bounding box center [441, 367] width 192 height 326
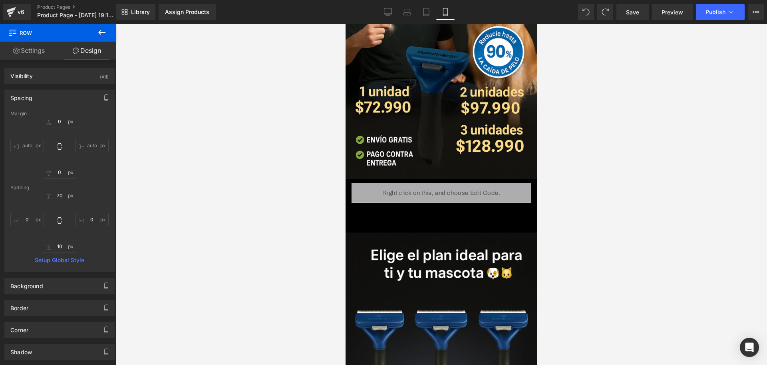
click at [598, 220] on div at bounding box center [442, 194] width 652 height 341
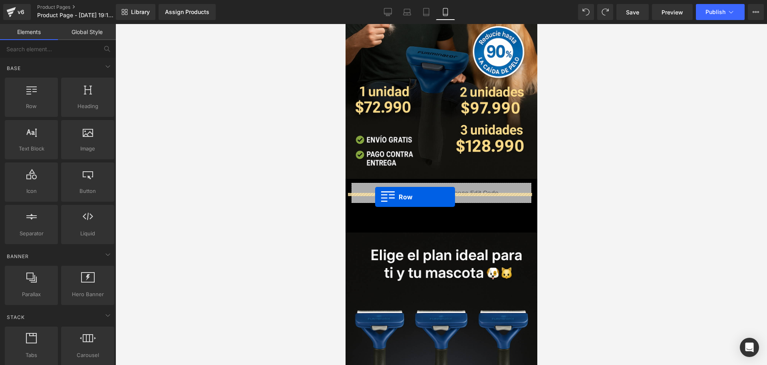
drag, startPoint x: 392, startPoint y: 130, endPoint x: 375, endPoint y: 197, distance: 69.0
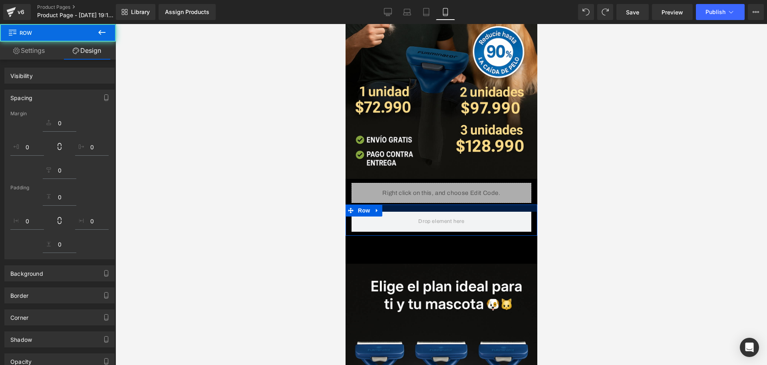
click at [579, 201] on div at bounding box center [442, 194] width 652 height 341
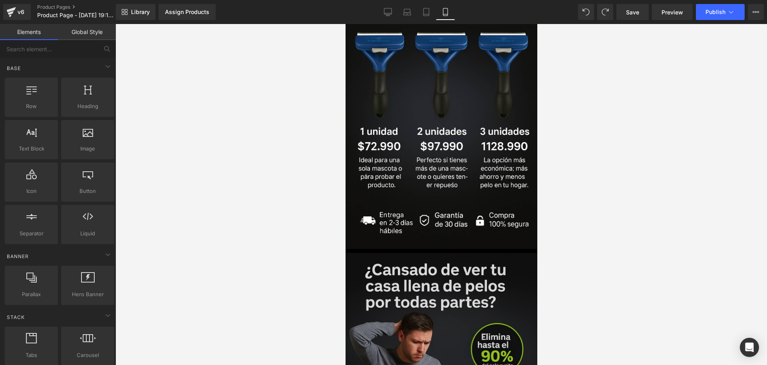
scroll to position [550, 0]
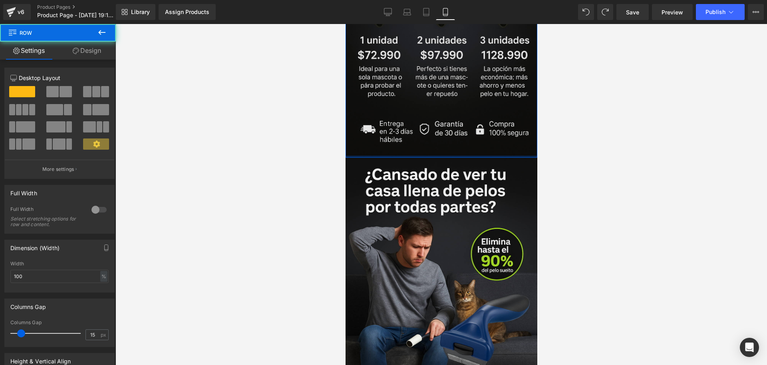
click at [435, 155] on div at bounding box center [441, 156] width 192 height 2
click at [580, 143] on div at bounding box center [442, 194] width 652 height 341
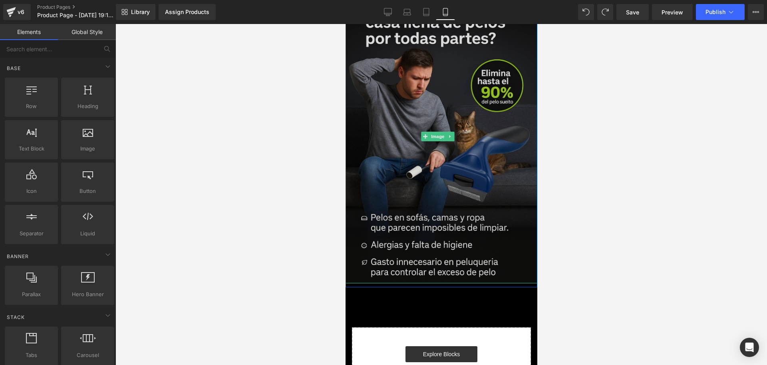
scroll to position [749, 0]
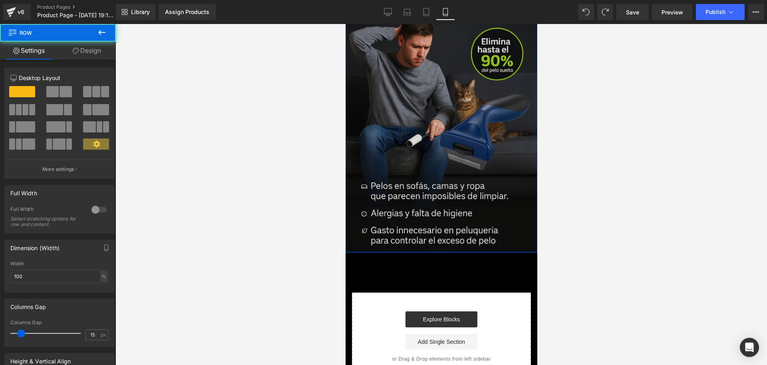
click at [437, 215] on div "Image Row" at bounding box center [441, 105] width 192 height 295
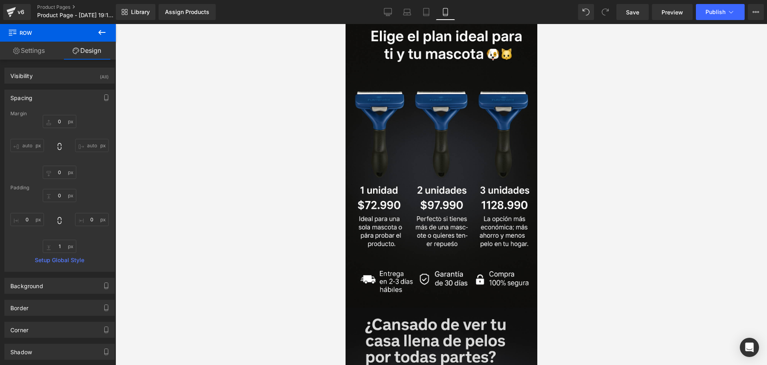
scroll to position [699, 0]
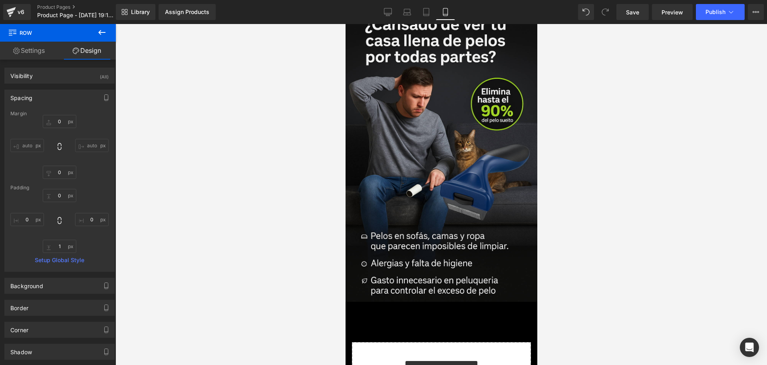
click at [106, 35] on icon at bounding box center [102, 33] width 10 height 10
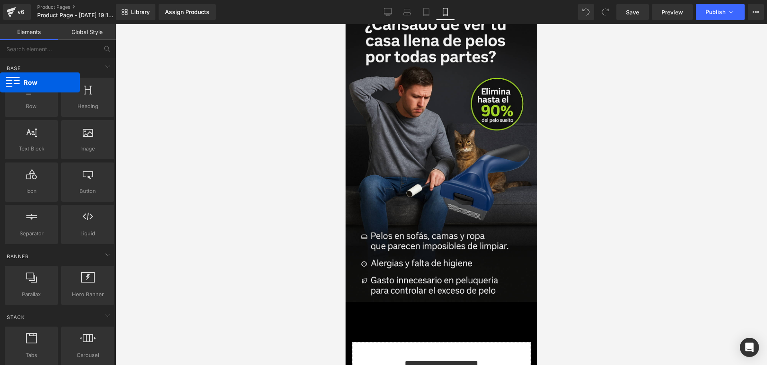
drag, startPoint x: 42, startPoint y: 88, endPoint x: 58, endPoint y: 90, distance: 16.0
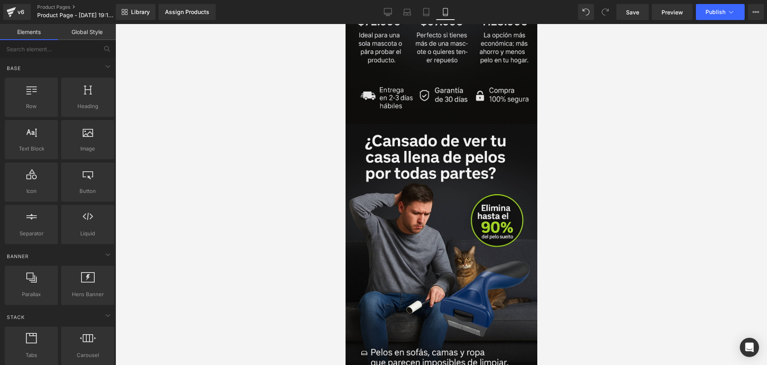
scroll to position [450, 0]
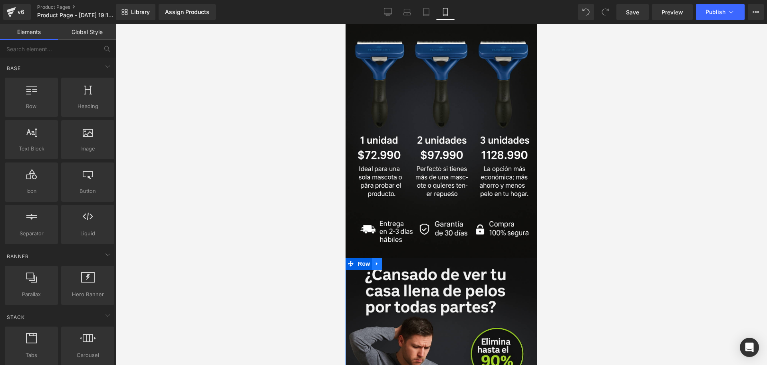
click at [380, 257] on link at bounding box center [377, 263] width 10 height 12
click at [384, 261] on icon at bounding box center [387, 264] width 6 height 6
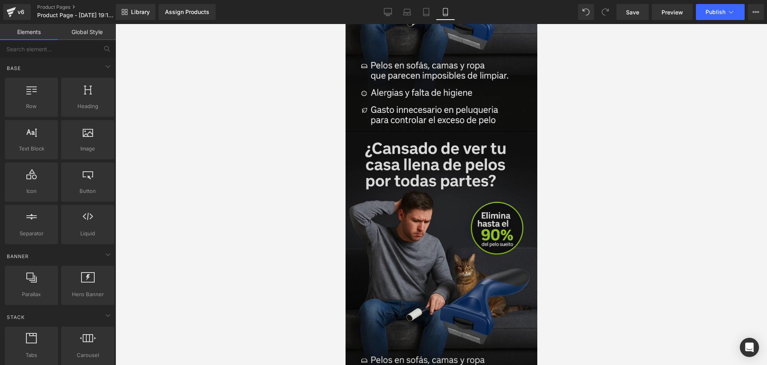
scroll to position [961, 0]
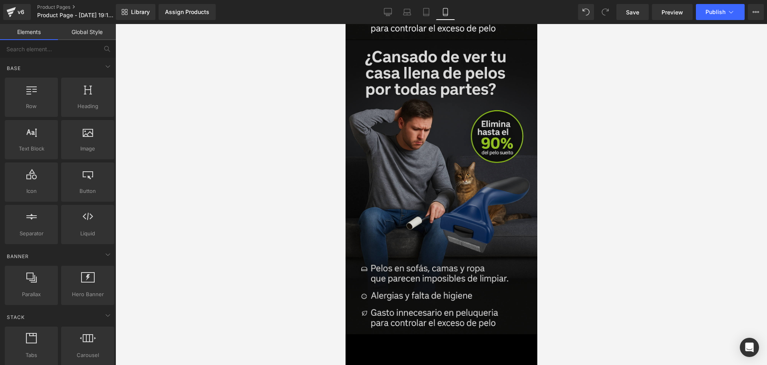
click at [431, 196] on img at bounding box center [441, 187] width 196 height 294
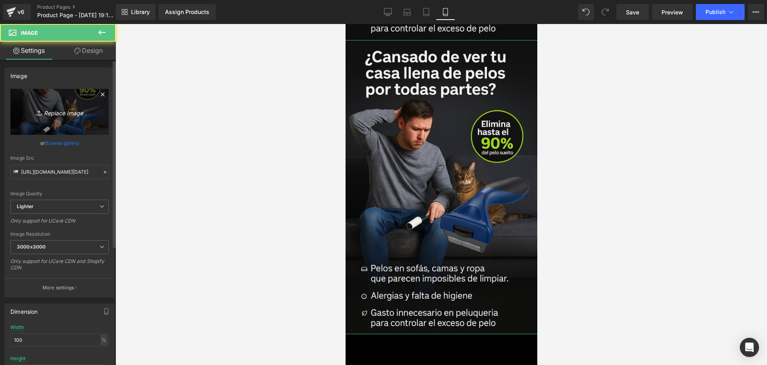
click at [53, 97] on link "Replace Image" at bounding box center [59, 112] width 98 height 46
type input "C:\fakepath\ChatGPT Image [DATE], 07_28_11 p.m..png"
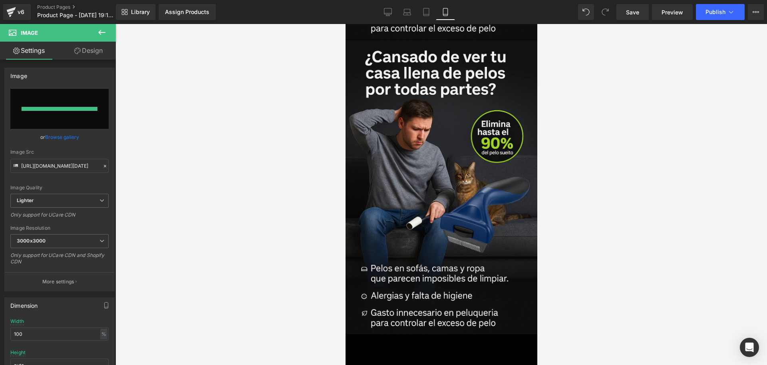
type input "[URL][DOMAIN_NAME][DATE]"
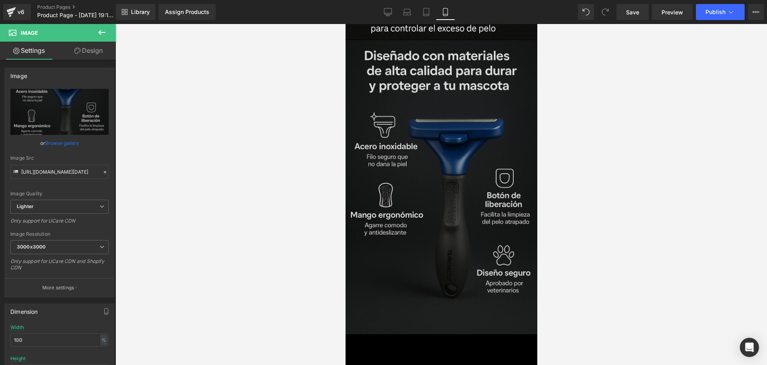
scroll to position [811, 0]
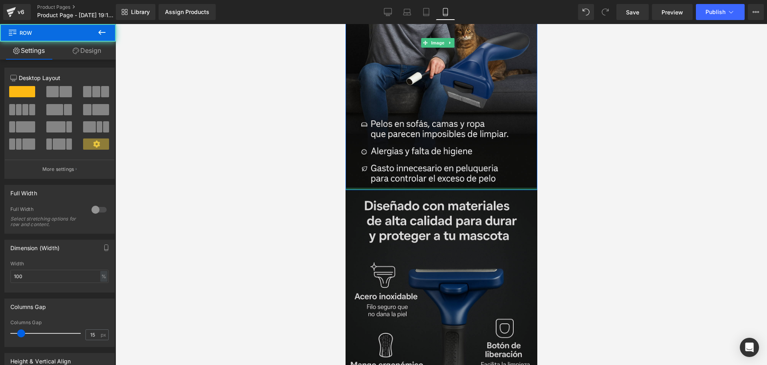
drag, startPoint x: 461, startPoint y: 157, endPoint x: 500, endPoint y: 161, distance: 39.8
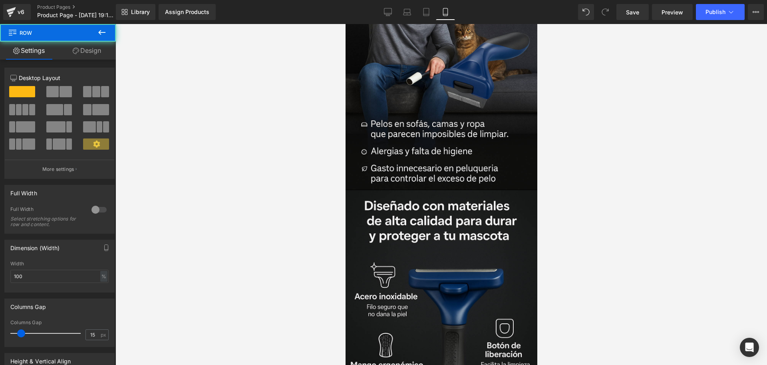
click at [543, 163] on div at bounding box center [442, 194] width 652 height 341
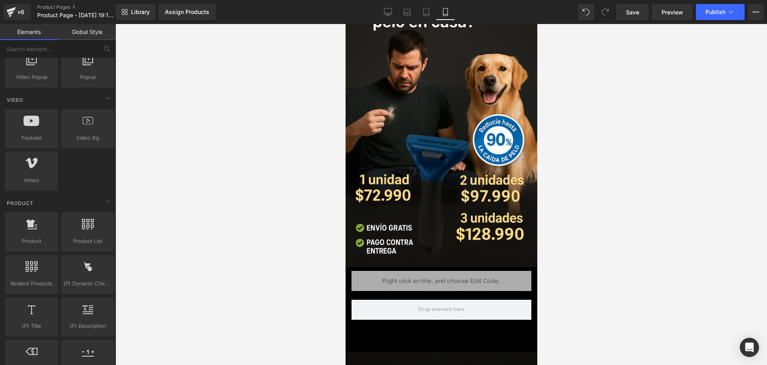
scroll to position [550, 0]
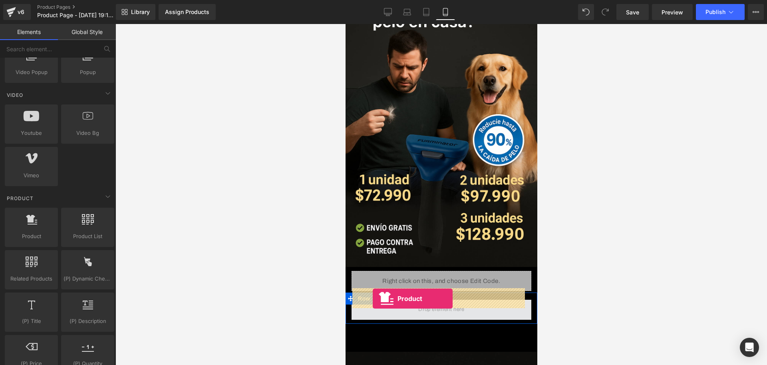
drag, startPoint x: 382, startPoint y: 251, endPoint x: 372, endPoint y: 298, distance: 48.0
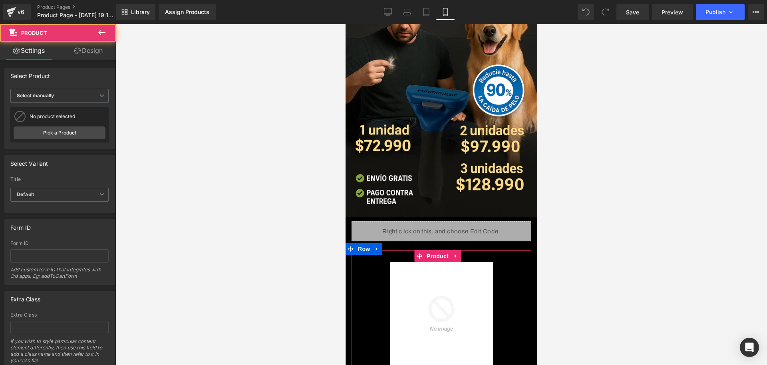
scroll to position [162, 0]
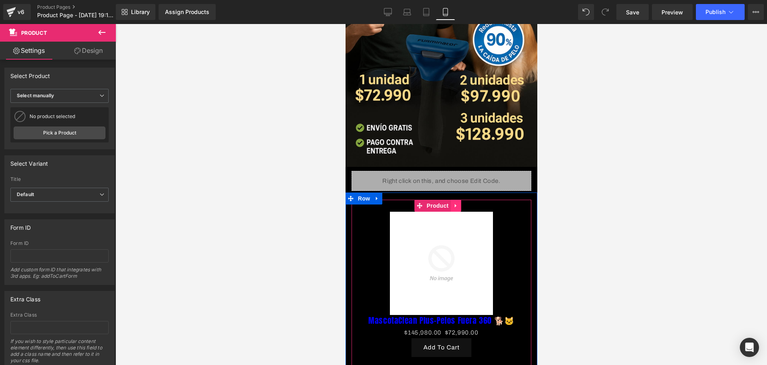
click at [456, 204] on icon at bounding box center [455, 206] width 2 height 4
click at [460, 203] on icon at bounding box center [461, 206] width 6 height 6
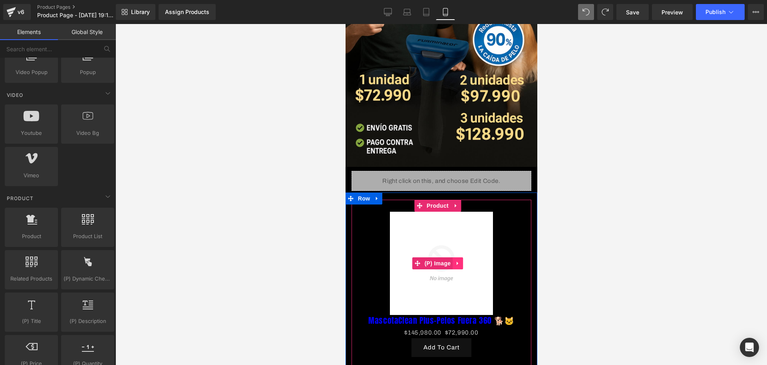
click at [458, 260] on icon at bounding box center [458, 263] width 6 height 6
click at [465, 260] on icon at bounding box center [463, 263] width 6 height 6
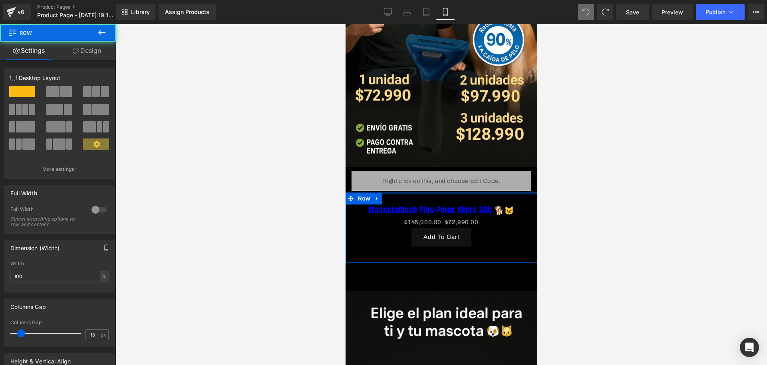
drag, startPoint x: 464, startPoint y: 187, endPoint x: 464, endPoint y: 177, distance: 10.0
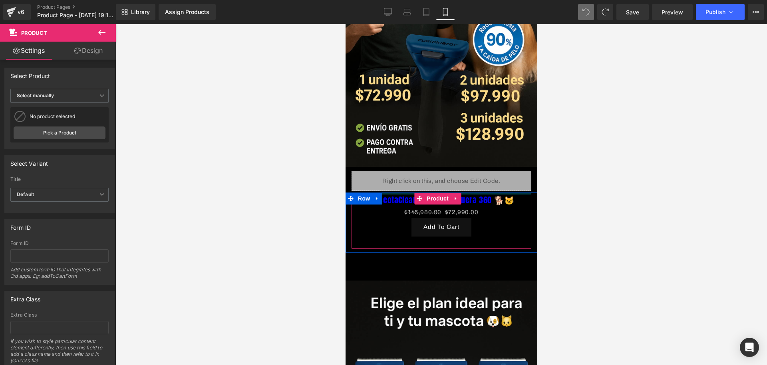
drag, startPoint x: 486, startPoint y: 187, endPoint x: 915, endPoint y: 245, distance: 433.1
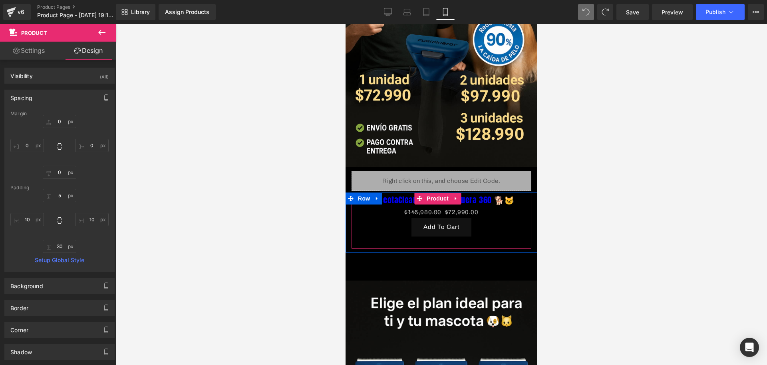
click at [461, 207] on link at bounding box center [456, 212] width 8 height 10
click at [477, 195] on link "MascotaClean Plus-Pelos Fuera 360 🐕🐱" at bounding box center [441, 200] width 146 height 10
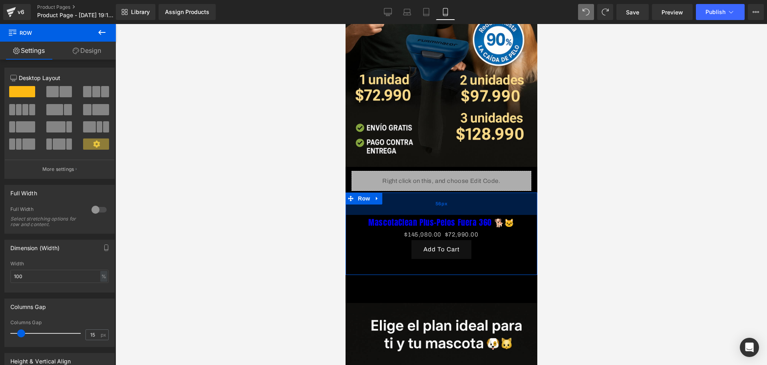
drag, startPoint x: 472, startPoint y: 193, endPoint x: 472, endPoint y: 201, distance: 8.0
click at [475, 205] on div "MascotaClean Plus-Pelos Fuera 360 🐕🐱 (P) Title $145,980.00 $72,990.00 (P) Price…" at bounding box center [441, 233] width 192 height 82
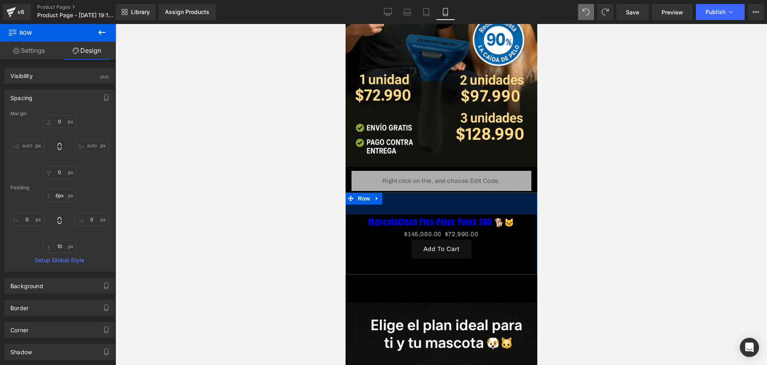
type input "5px"
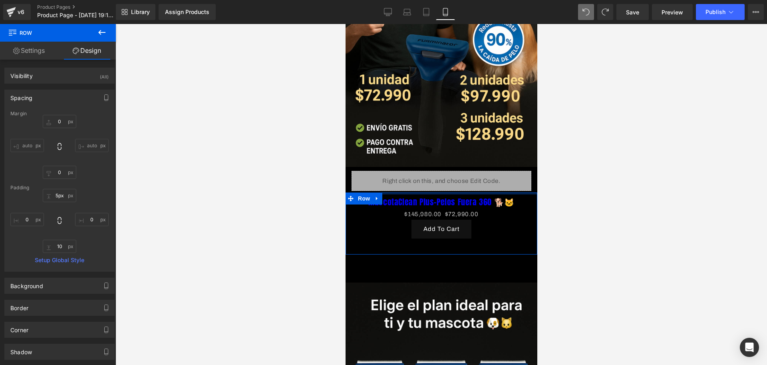
drag, startPoint x: 471, startPoint y: 201, endPoint x: 470, endPoint y: 180, distance: 20.4
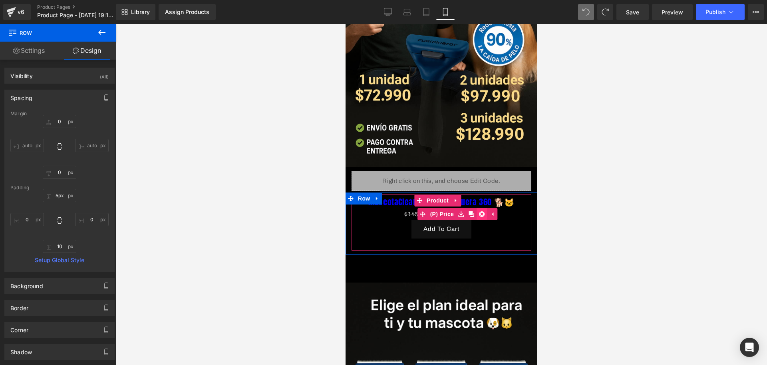
click at [482, 211] on icon at bounding box center [482, 214] width 6 height 6
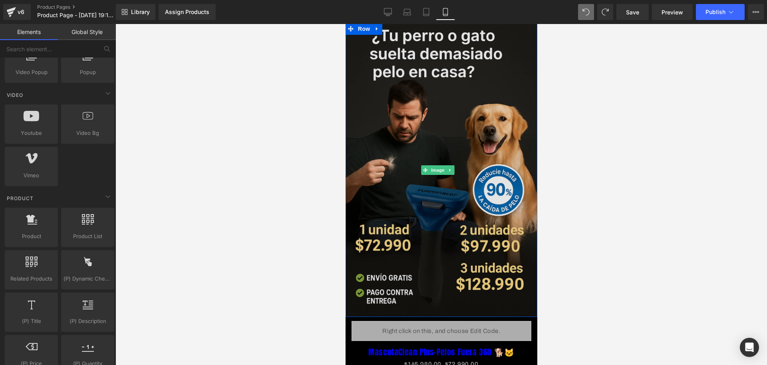
scroll to position [112, 0]
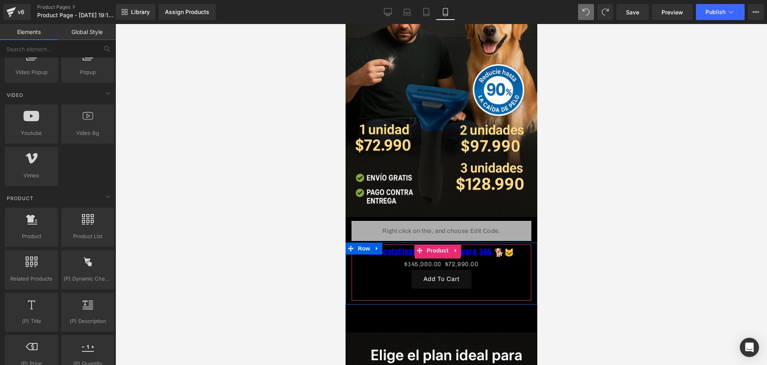
click at [463, 247] on link "MascotaClean Plus-Pelos Fuera 360 🐕🐱" at bounding box center [441, 252] width 146 height 10
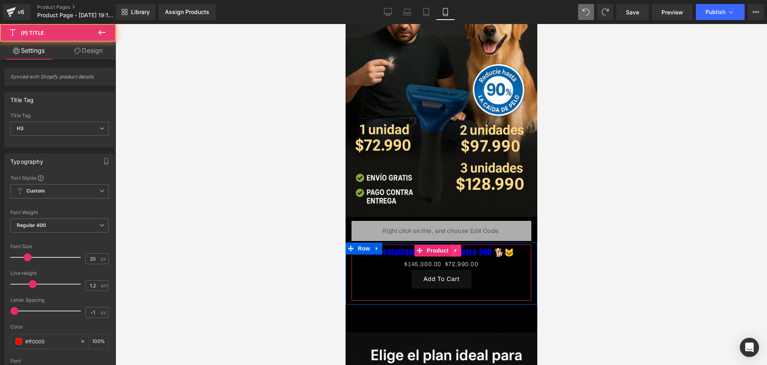
click at [460, 244] on link at bounding box center [455, 250] width 10 height 12
click at [495, 246] on h3 "MascotaClean Plus-Pelos Fuera 360 🐕🐱" at bounding box center [441, 252] width 172 height 12
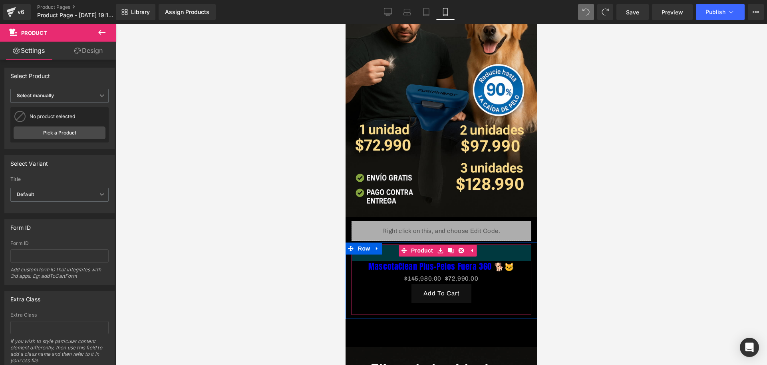
drag, startPoint x: 482, startPoint y: 235, endPoint x: 481, endPoint y: 258, distance: 23.2
click at [480, 250] on div "41px" at bounding box center [441, 252] width 180 height 16
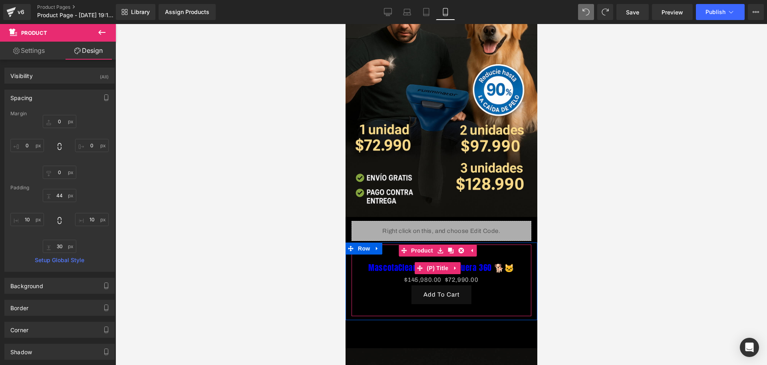
click at [460, 263] on link "MascotaClean Plus-Pelos Fuera 360 🐕🐱" at bounding box center [441, 268] width 146 height 10
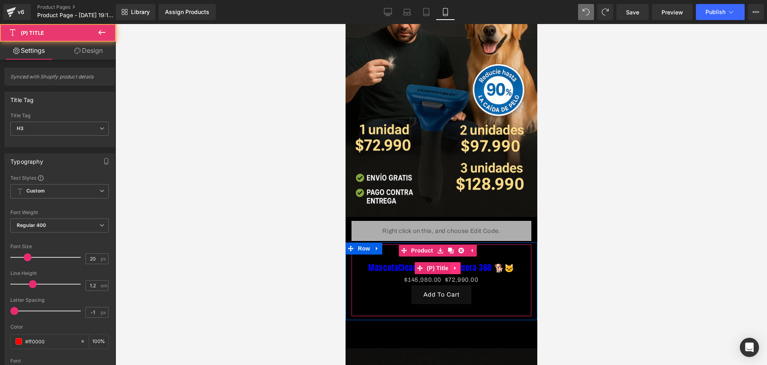
click at [460, 262] on link at bounding box center [455, 268] width 10 height 12
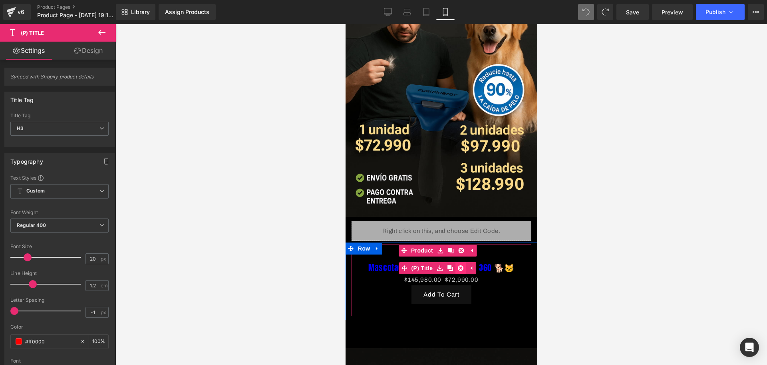
click at [460, 265] on icon at bounding box center [461, 268] width 6 height 6
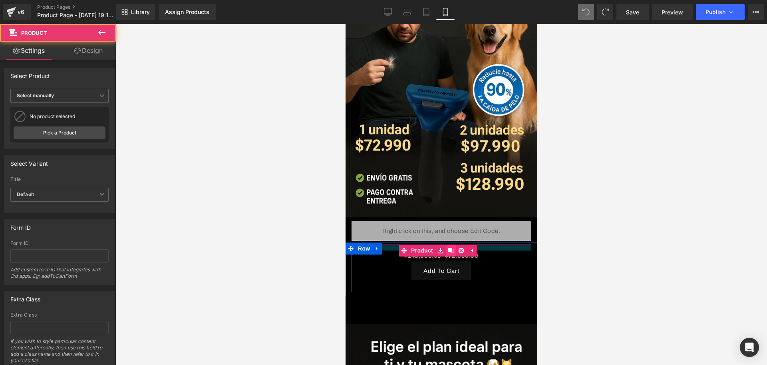
drag, startPoint x: 448, startPoint y: 249, endPoint x: 446, endPoint y: 237, distance: 11.9
click at [446, 244] on div "$145,980.00 $72,990.00 (P) Price Add To Cart (P) Cart Button Product" at bounding box center [441, 268] width 180 height 48
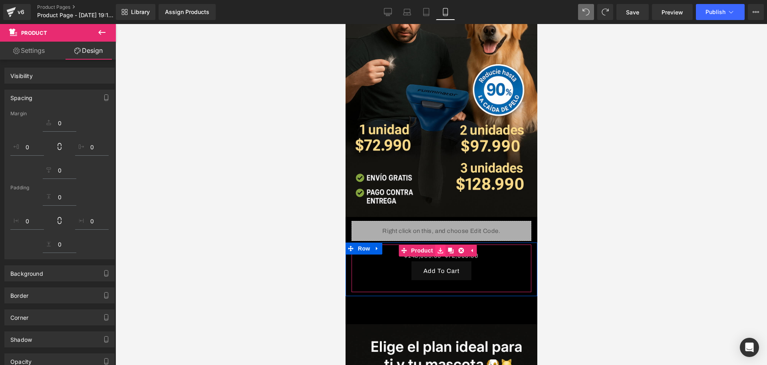
click at [444, 244] on link at bounding box center [440, 250] width 10 height 12
click at [482, 250] on div "$145,980.00 $72,990.00" at bounding box center [441, 255] width 172 height 11
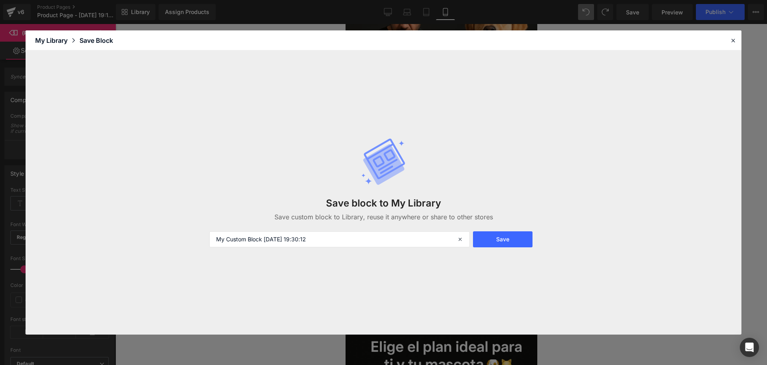
click at [728, 46] on header "Library Elements Blocks Templates Saved Library My Library Save Block" at bounding box center [384, 40] width 716 height 20
click at [733, 45] on div at bounding box center [734, 41] width 10 height 10
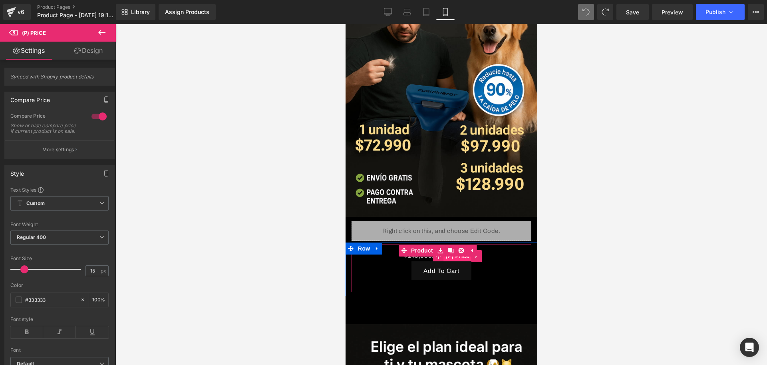
click at [452, 250] on span "(P) Price" at bounding box center [458, 256] width 28 height 12
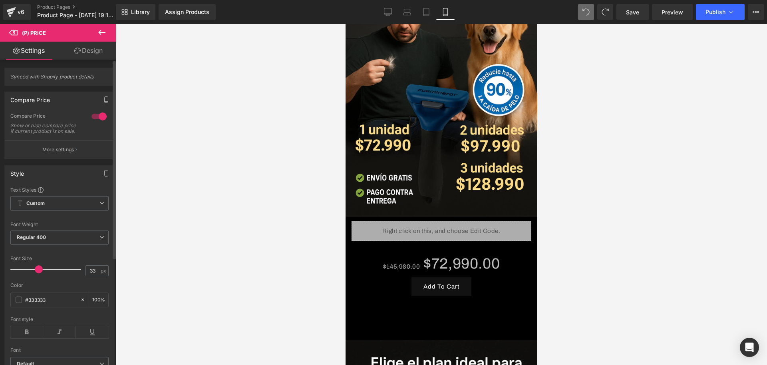
type input "31"
drag, startPoint x: 26, startPoint y: 272, endPoint x: 37, endPoint y: 274, distance: 10.6
click at [37, 273] on span at bounding box center [35, 269] width 8 height 8
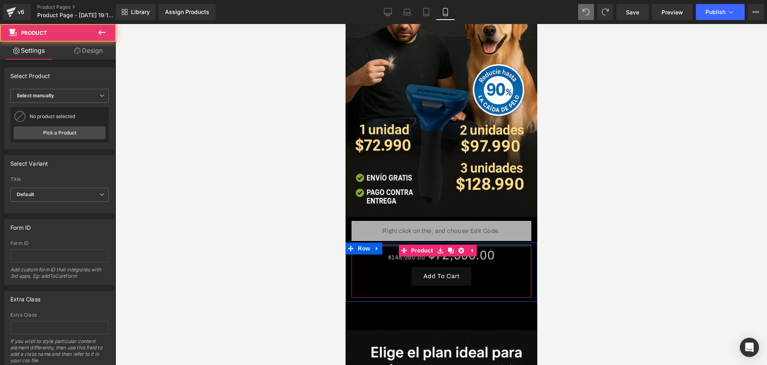
click at [665, 275] on div at bounding box center [442, 194] width 652 height 341
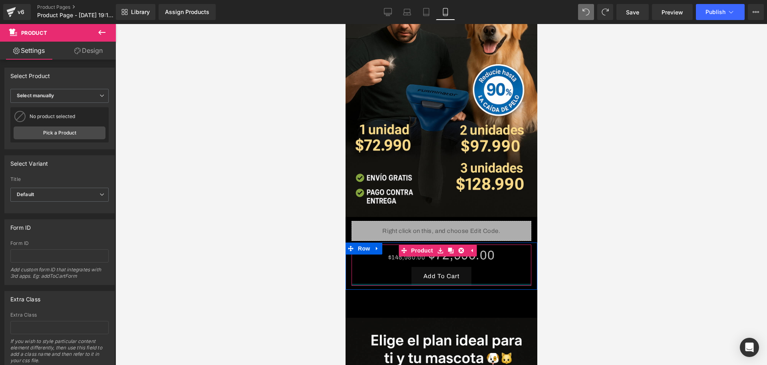
drag, startPoint x: 472, startPoint y: 281, endPoint x: 472, endPoint y: 267, distance: 13.6
click at [472, 267] on div "$145,980.00 $72,990.00 (P) Price Add To Cart (P) Cart Button Product" at bounding box center [441, 264] width 180 height 41
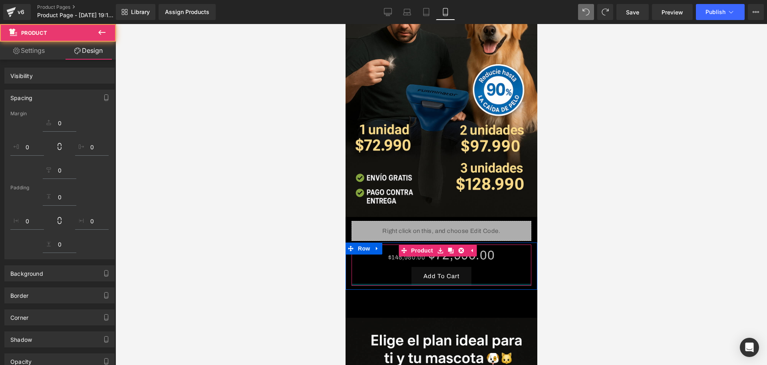
click at [590, 251] on div at bounding box center [442, 194] width 652 height 341
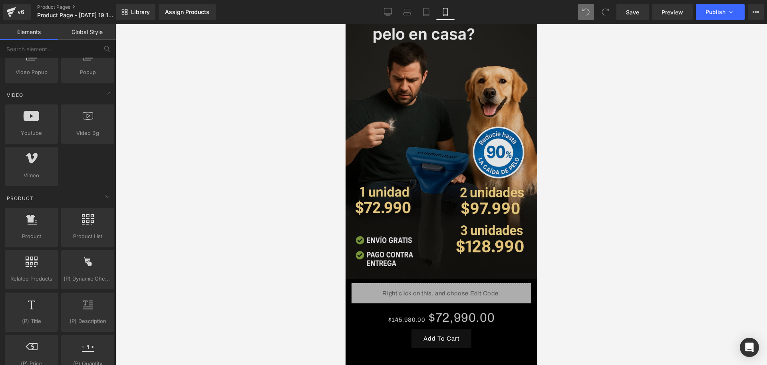
scroll to position [50, 0]
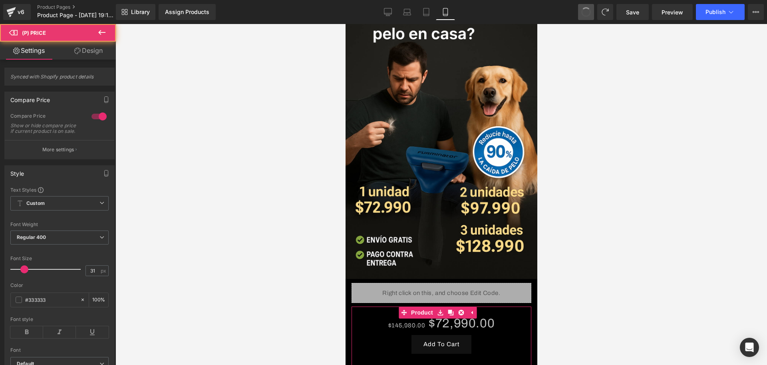
type input "15"
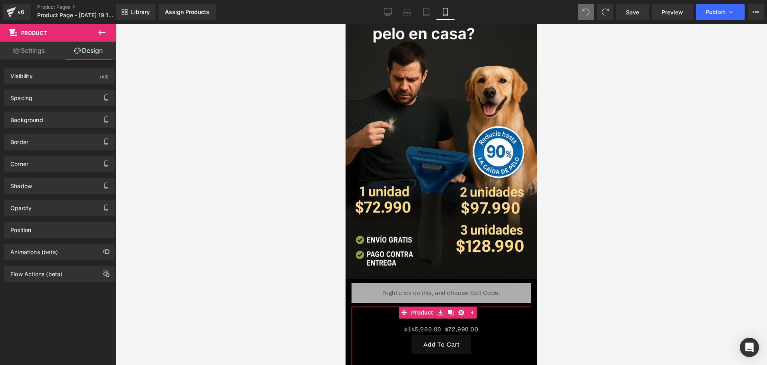
click at [595, 270] on div at bounding box center [442, 194] width 652 height 341
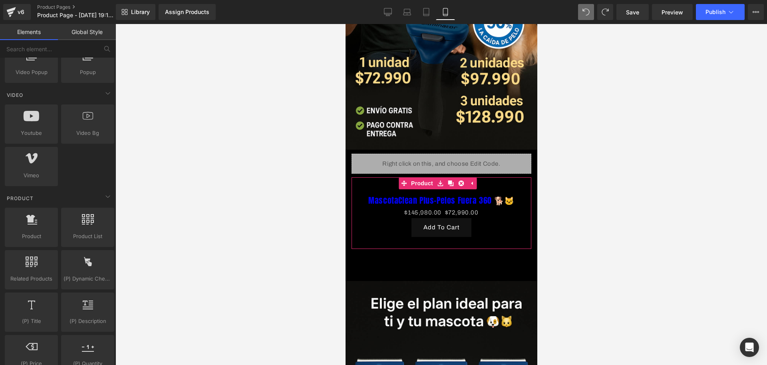
scroll to position [200, 0]
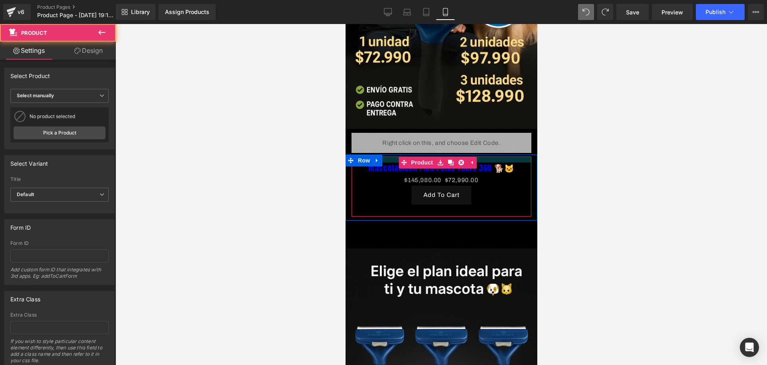
click at [498, 186] on div "Add To Cart" at bounding box center [441, 194] width 172 height 19
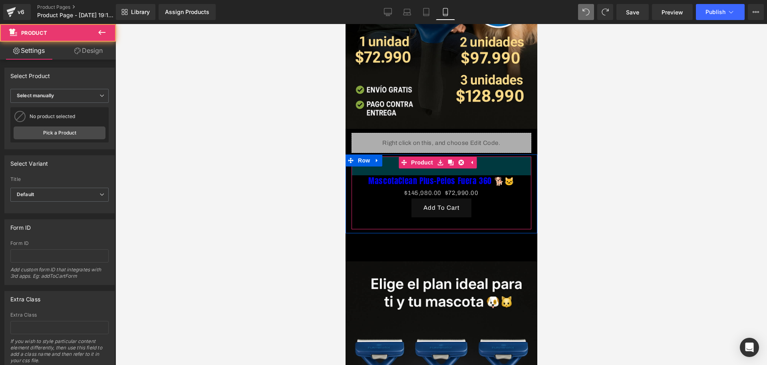
drag, startPoint x: 493, startPoint y: 147, endPoint x: 493, endPoint y: 159, distance: 12.8
click at [493, 159] on div "47px" at bounding box center [441, 165] width 180 height 19
click at [488, 176] on link "MascotaClean Plus-Pelos Fuera 360 🐕🐱" at bounding box center [441, 181] width 146 height 10
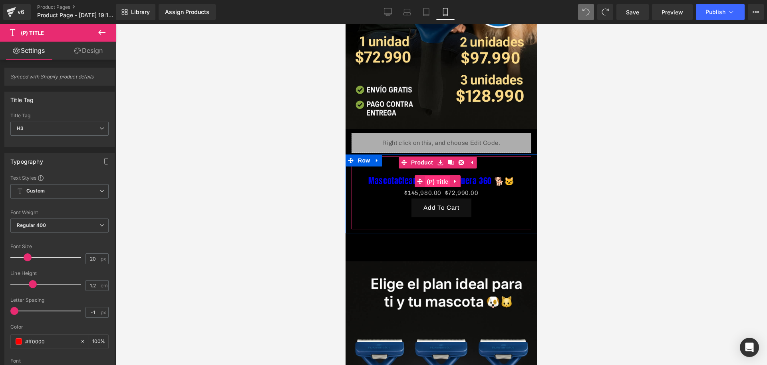
click at [433, 175] on span "(P) Title" at bounding box center [438, 181] width 26 height 12
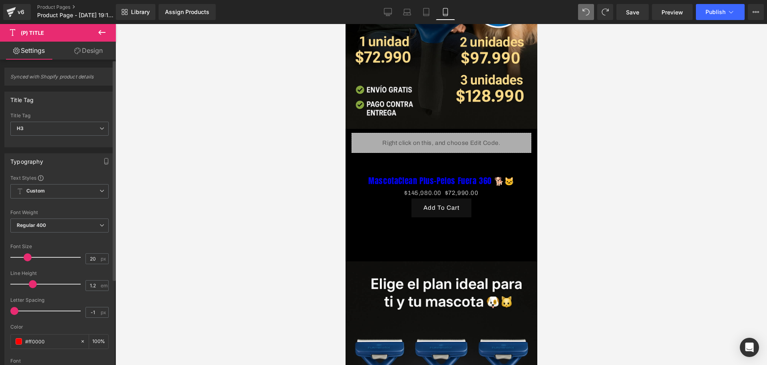
click at [80, 217] on div "Font Weight Regular 400 Thin 100 Semi Thin 200 Light 300 Regular 400 Medium 500…" at bounding box center [59, 225] width 98 height 32
click at [77, 230] on span "Regular 400" at bounding box center [59, 225] width 98 height 14
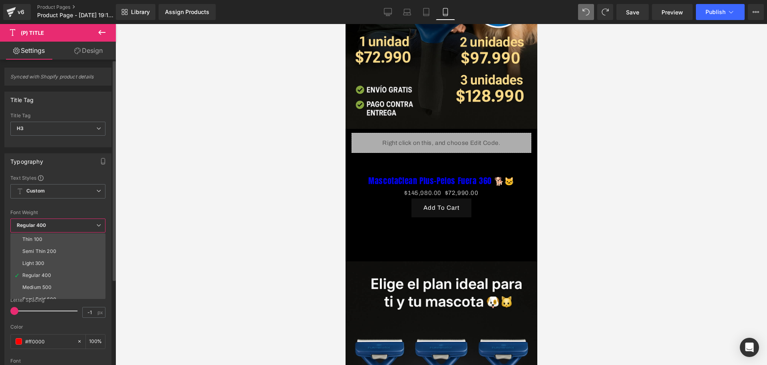
scroll to position [50, 0]
click at [40, 272] on div "Boldest 900" at bounding box center [36, 273] width 28 height 6
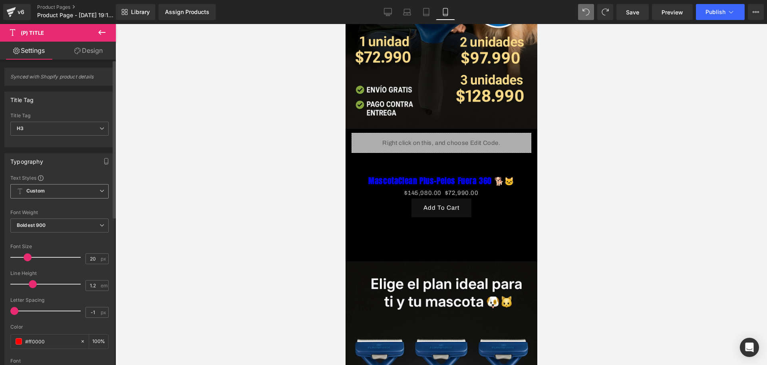
click at [60, 191] on span "Custom Setup Global Style" at bounding box center [59, 191] width 98 height 14
drag, startPoint x: 50, startPoint y: 187, endPoint x: 49, endPoint y: 211, distance: 23.2
click at [49, 189] on span "Custom Setup Global Style" at bounding box center [57, 191] width 95 height 14
click at [46, 228] on span "Boldest 900" at bounding box center [59, 225] width 98 height 14
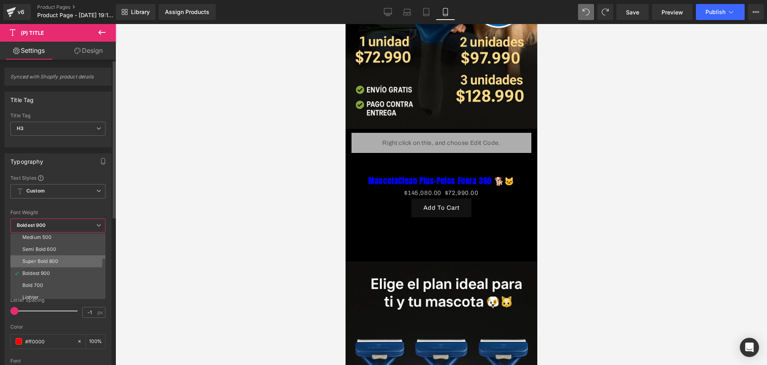
click at [42, 262] on div "Super Bold 800" at bounding box center [40, 261] width 36 height 6
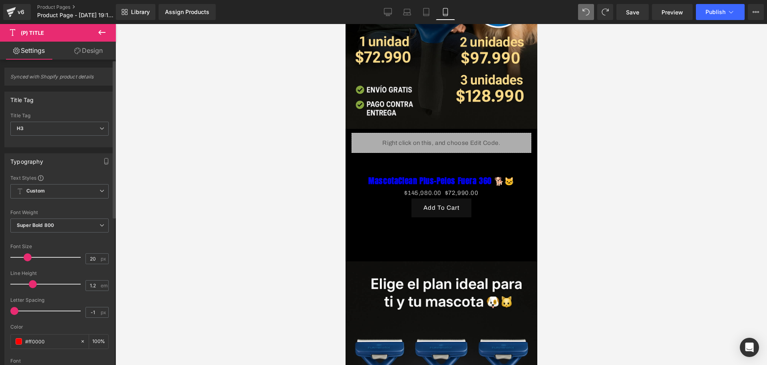
click at [27, 252] on div at bounding box center [47, 257] width 66 height 16
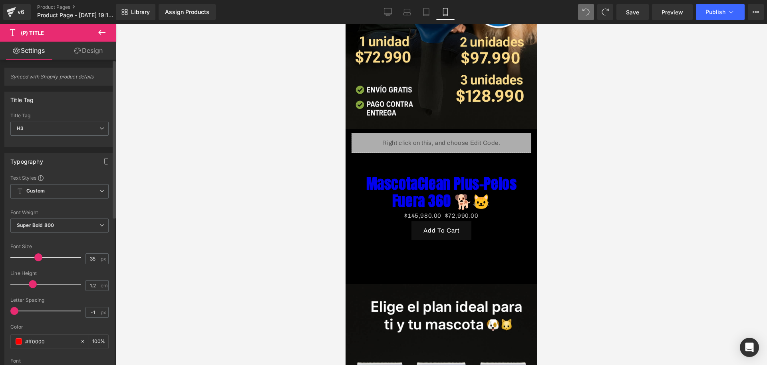
type input "34"
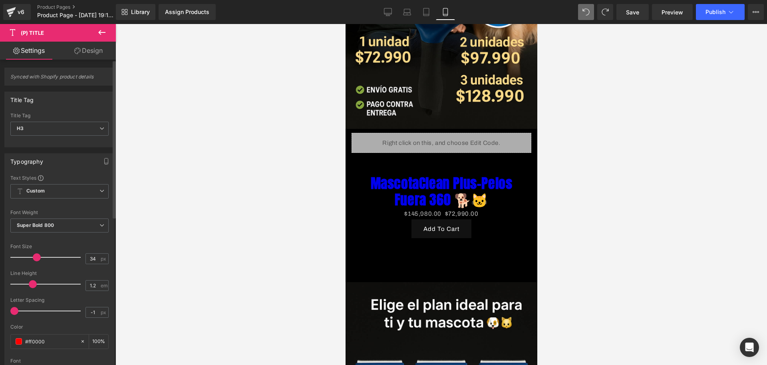
drag, startPoint x: 26, startPoint y: 259, endPoint x: 35, endPoint y: 259, distance: 8.8
click at [35, 259] on span at bounding box center [37, 257] width 8 height 8
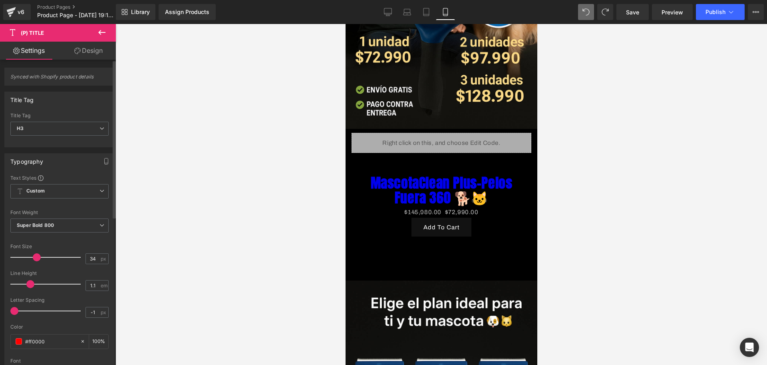
type input "1"
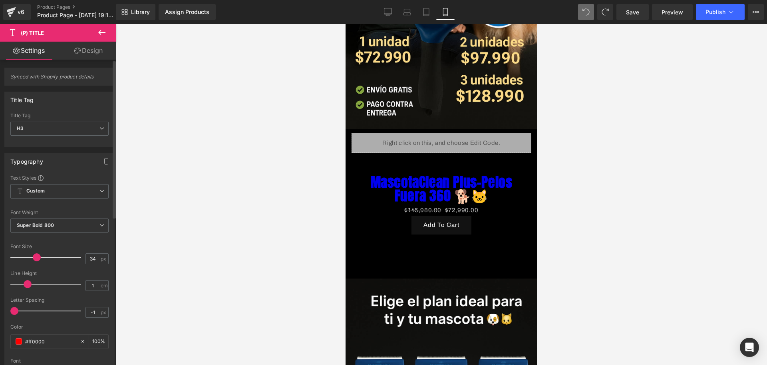
drag, startPoint x: 32, startPoint y: 280, endPoint x: 28, endPoint y: 279, distance: 4.5
click at [28, 280] on span at bounding box center [28, 284] width 8 height 8
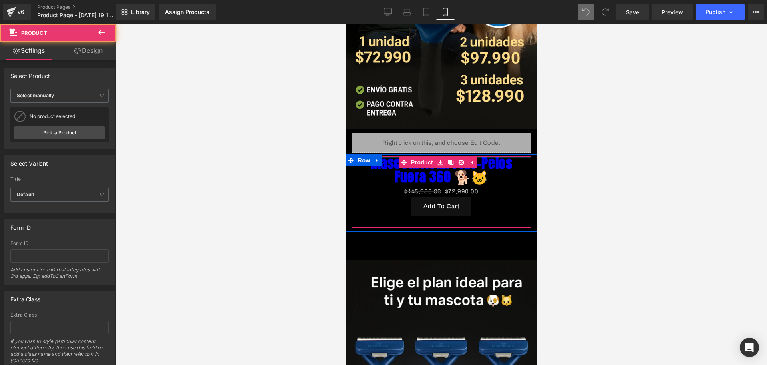
drag, startPoint x: 391, startPoint y: 159, endPoint x: 394, endPoint y: 132, distance: 26.9
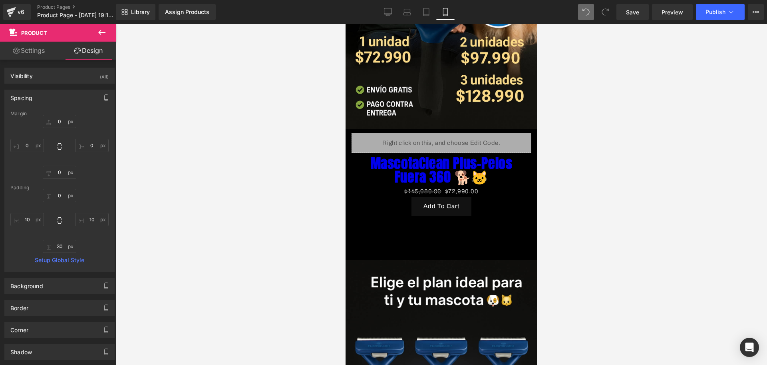
click at [562, 186] on div at bounding box center [442, 194] width 652 height 341
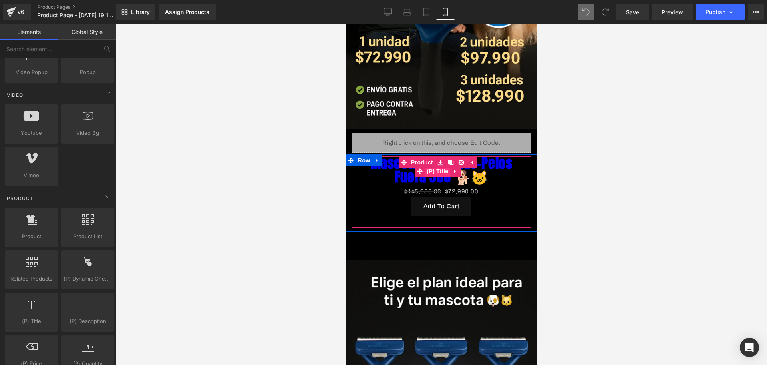
click at [439, 166] on span "(P) Title" at bounding box center [438, 171] width 26 height 12
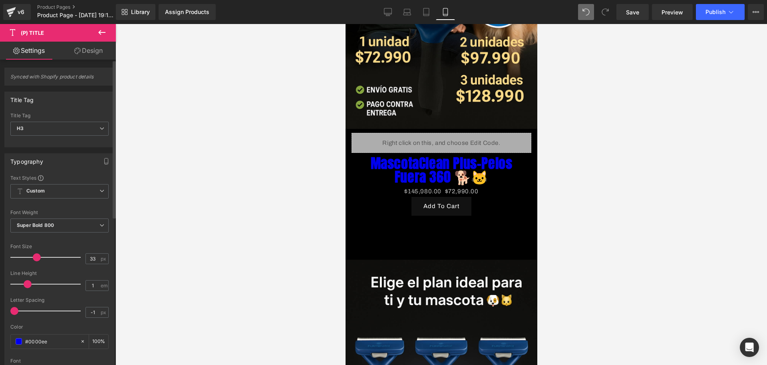
type input "32"
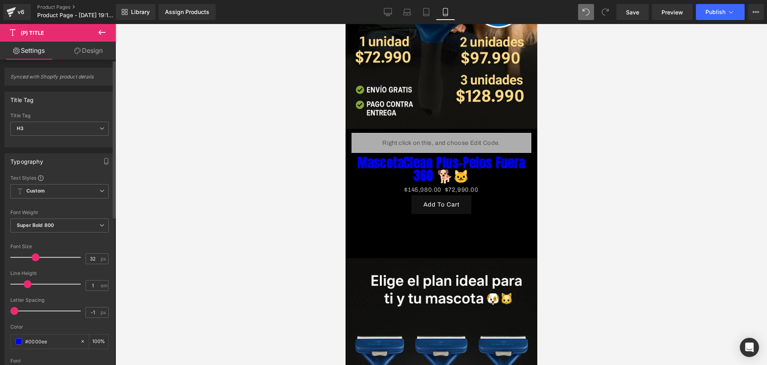
click at [32, 255] on span at bounding box center [36, 257] width 8 height 8
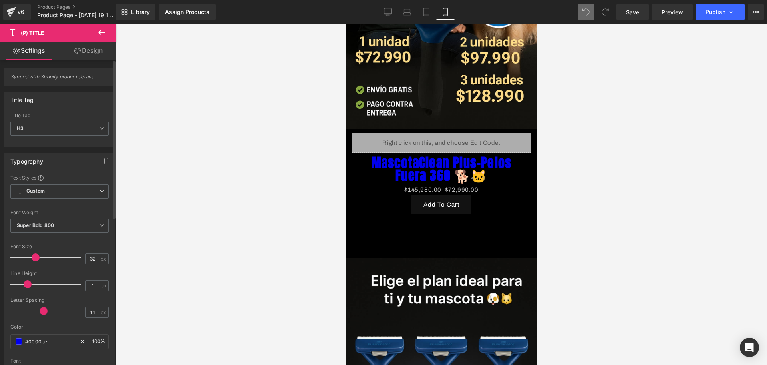
type input "1"
drag, startPoint x: 15, startPoint y: 312, endPoint x: 40, endPoint y: 313, distance: 24.8
click at [40, 313] on span at bounding box center [41, 311] width 8 height 8
click at [19, 343] on span at bounding box center [19, 341] width 6 height 6
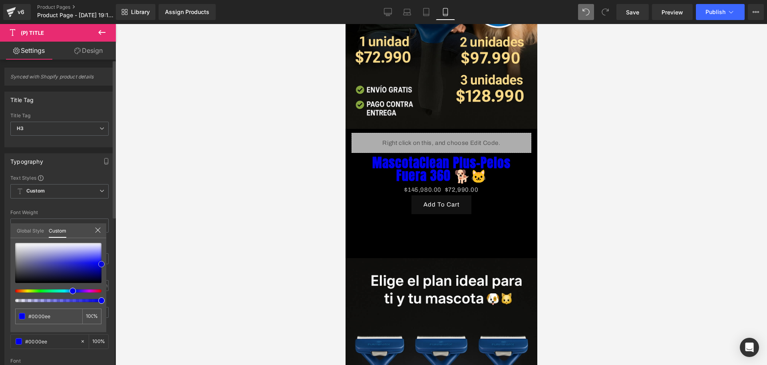
type input "#a6a6b9"
type input "#afafba"
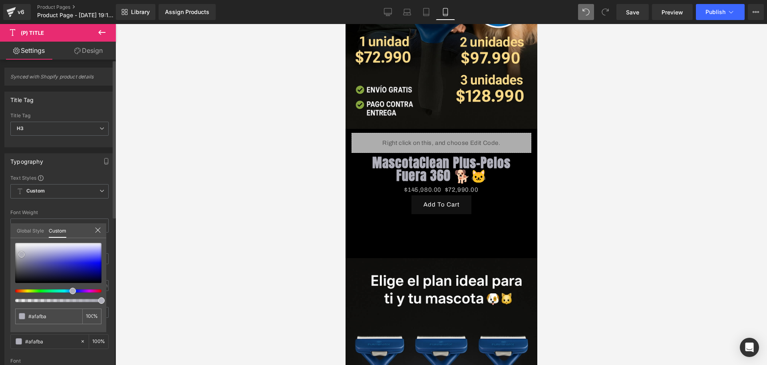
type input "#bebec4"
type input "#ccccd0"
type input "#efefef"
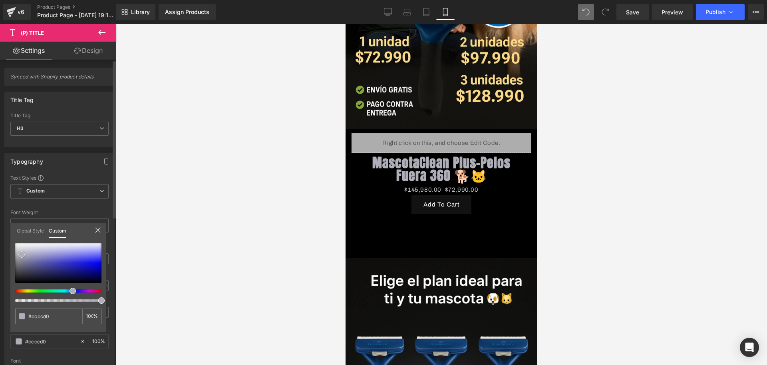
type input "#efefef"
type input "#fcfcfc"
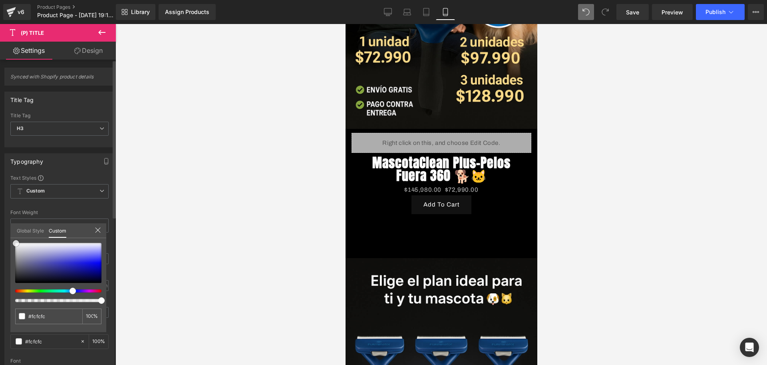
type input "#ffffff"
drag, startPoint x: 26, startPoint y: 255, endPoint x: 13, endPoint y: 238, distance: 20.9
click at [13, 238] on div "#ffffff 100 %" at bounding box center [58, 243] width 96 height 10
click at [181, 265] on div at bounding box center [442, 194] width 652 height 341
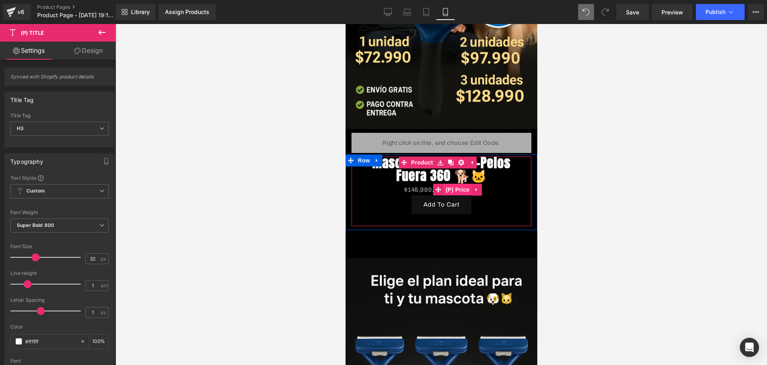
drag, startPoint x: 459, startPoint y: 176, endPoint x: 457, endPoint y: 183, distance: 6.7
click at [459, 183] on span "(P) Price" at bounding box center [458, 189] width 28 height 12
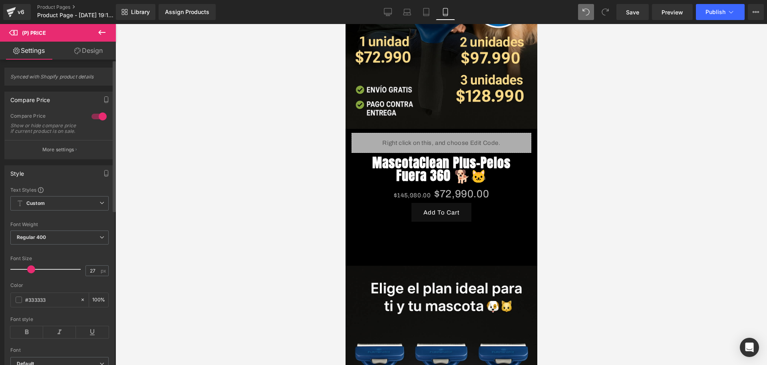
type input "28"
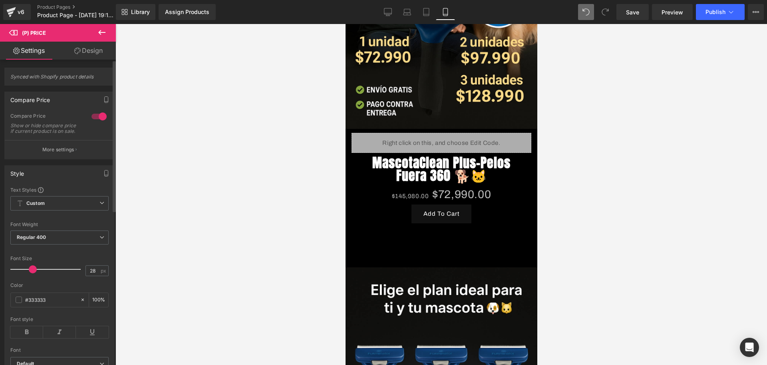
drag, startPoint x: 24, startPoint y: 277, endPoint x: 32, endPoint y: 277, distance: 8.0
click at [32, 273] on span at bounding box center [33, 269] width 8 height 8
click at [20, 303] on span at bounding box center [19, 299] width 6 height 6
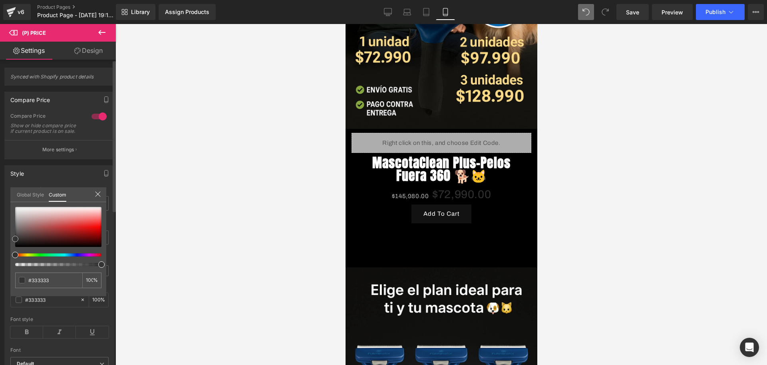
type input "#333232"
type input "#312a2a"
type input "#2b2020"
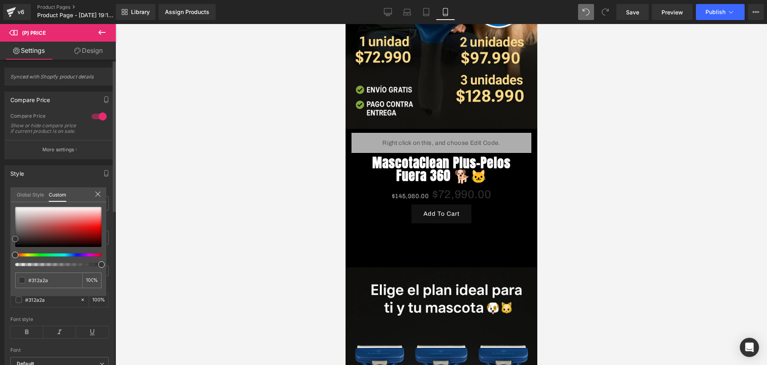
type input "#2b2020"
type input "#1c0c0c"
type input "#100303"
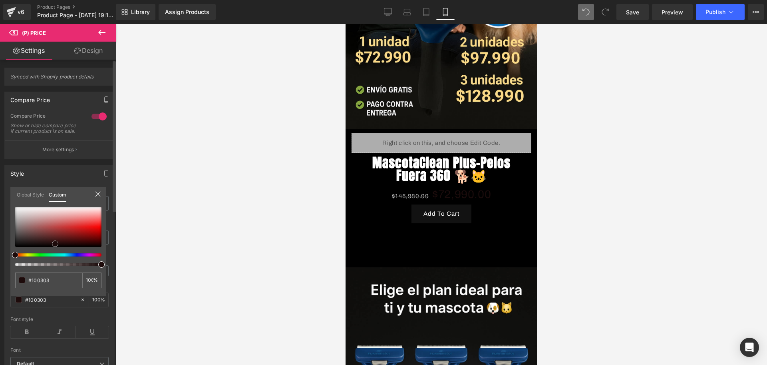
type input "#120202"
type input "#600000"
type input "#6b0000"
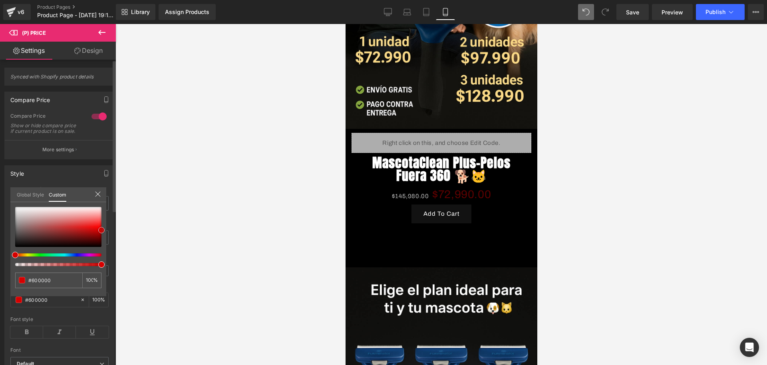
type input "#6b0000"
type input "#c60000"
type input "#db0000"
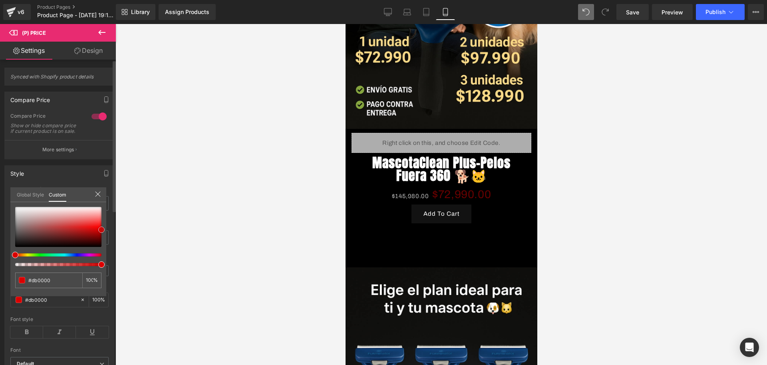
type input "#e50000"
type input "#ef0000"
type input "#ff0000"
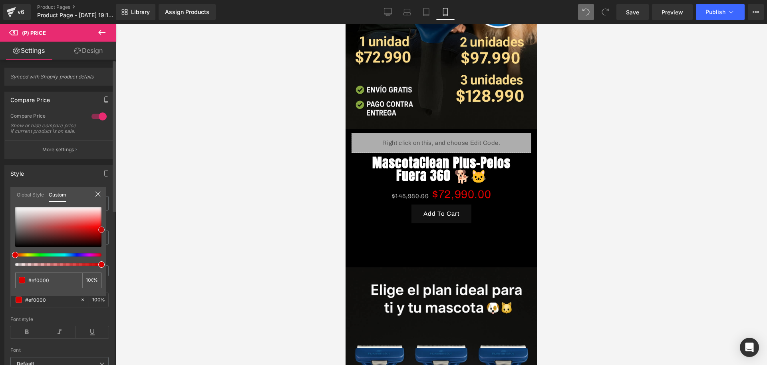
type input "#ff0000"
type input "#ff0a0a"
type input "#ff0f0f"
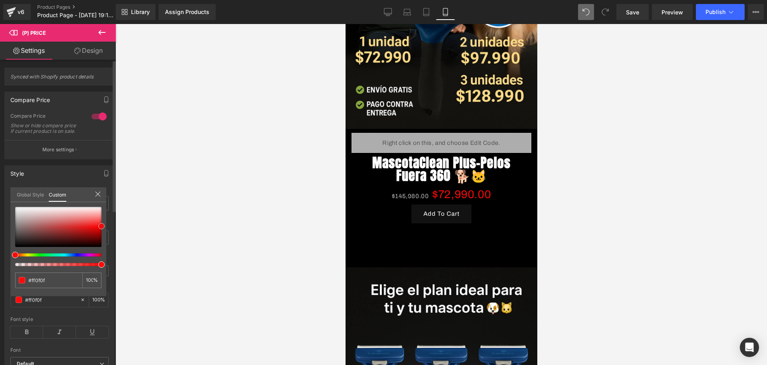
type input "#ff1414"
type input "#ff0f0f"
type input "#f40000"
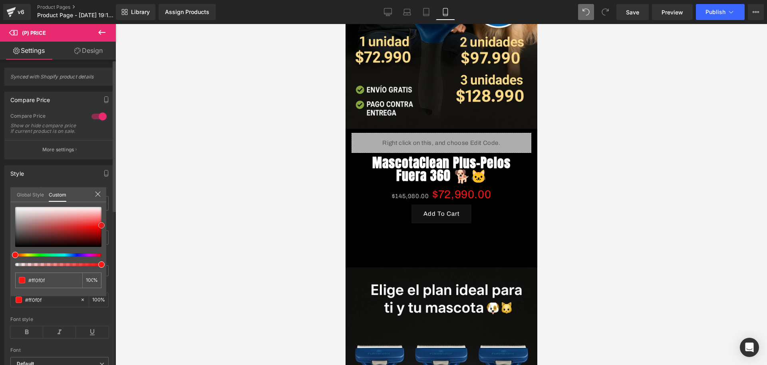
type input "#f40000"
type input "#ea0000"
drag, startPoint x: 16, startPoint y: 239, endPoint x: 102, endPoint y: 229, distance: 86.6
click at [102, 229] on span at bounding box center [101, 228] width 6 height 6
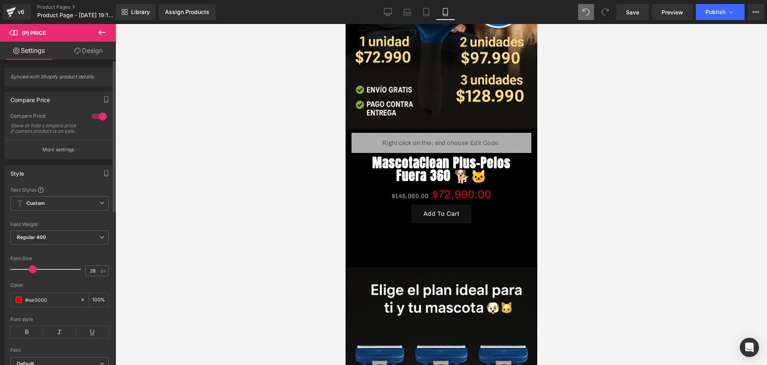
click at [169, 243] on div at bounding box center [442, 194] width 652 height 341
click at [28, 336] on icon at bounding box center [26, 332] width 33 height 12
click at [62, 338] on icon at bounding box center [59, 332] width 33 height 12
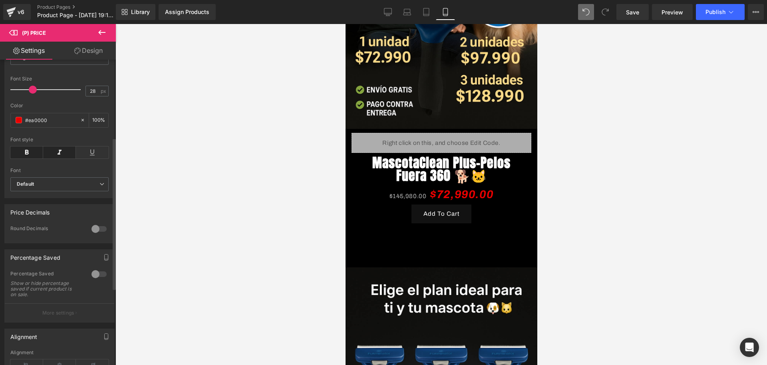
scroll to position [200, 0]
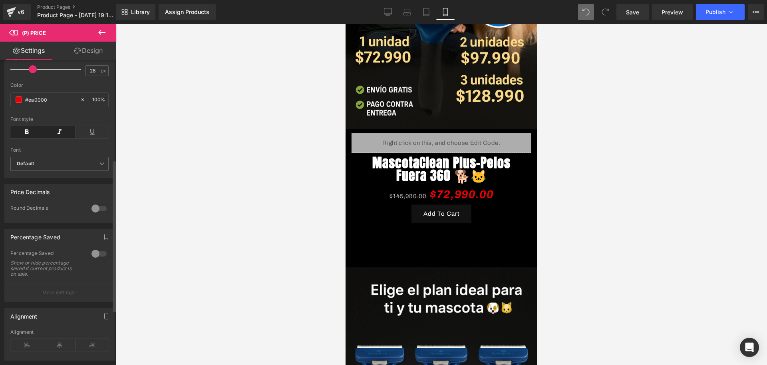
click at [92, 257] on div at bounding box center [99, 253] width 19 height 13
click at [50, 296] on p "More settings" at bounding box center [58, 292] width 32 height 7
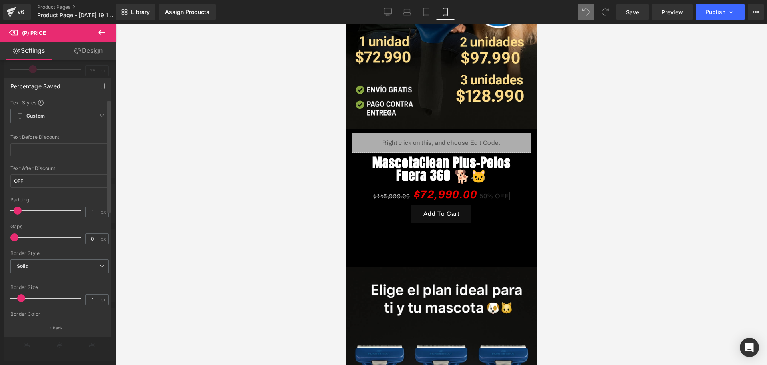
type input "0"
drag, startPoint x: 29, startPoint y: 209, endPoint x: 13, endPoint y: 207, distance: 16.5
click at [13, 207] on span at bounding box center [14, 210] width 8 height 8
type input "2"
click at [14, 237] on span at bounding box center [16, 237] width 8 height 8
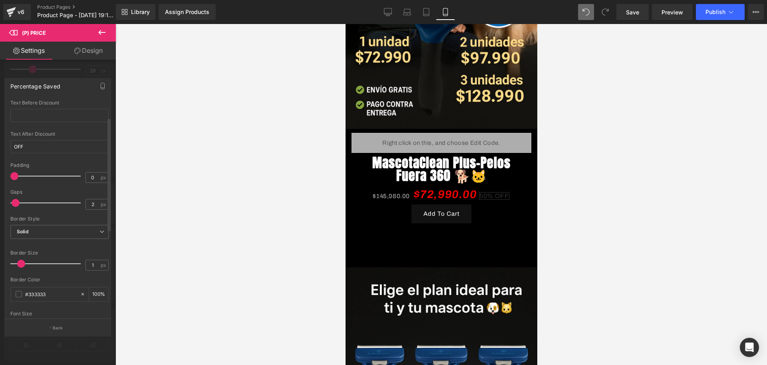
scroll to position [100, 0]
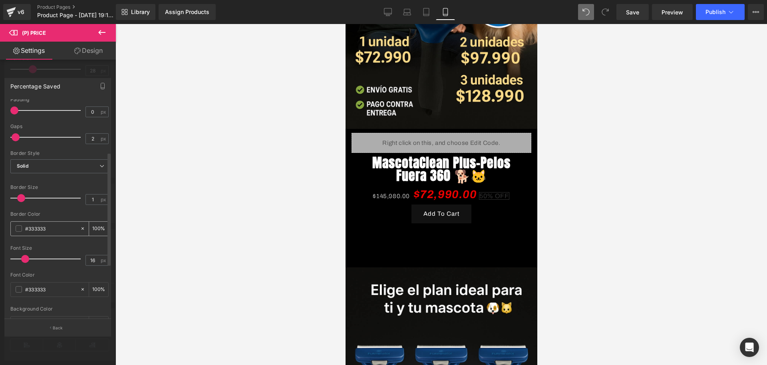
click at [18, 229] on span at bounding box center [19, 228] width 6 height 6
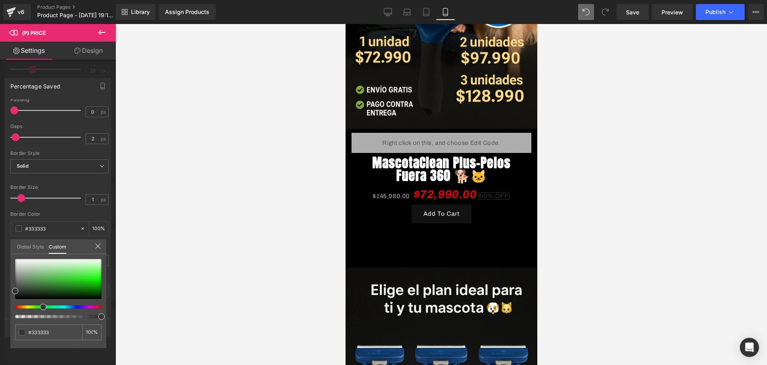
click at [40, 305] on div at bounding box center [55, 306] width 86 height 3
type input "#323332"
type input "#203120"
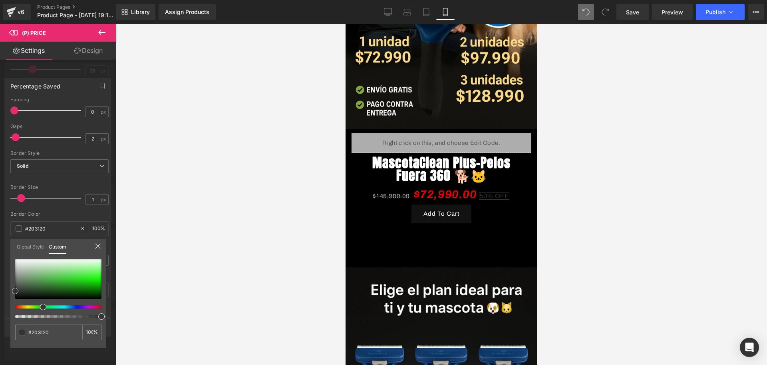
type input "#1c351c"
type input "#146014"
type input "#106910"
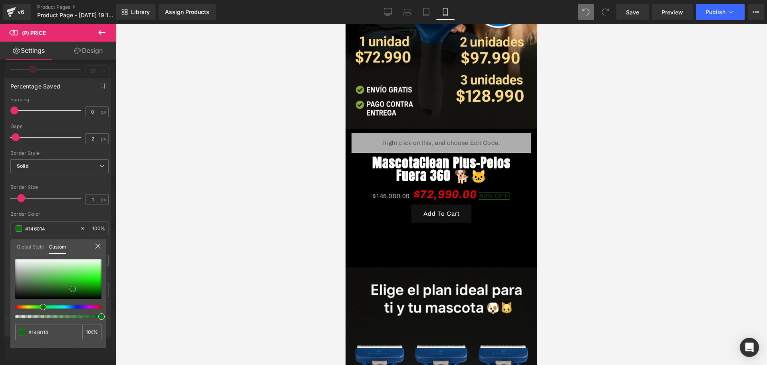
type input "#106910"
type input "#0a6f0a"
type input "#077307"
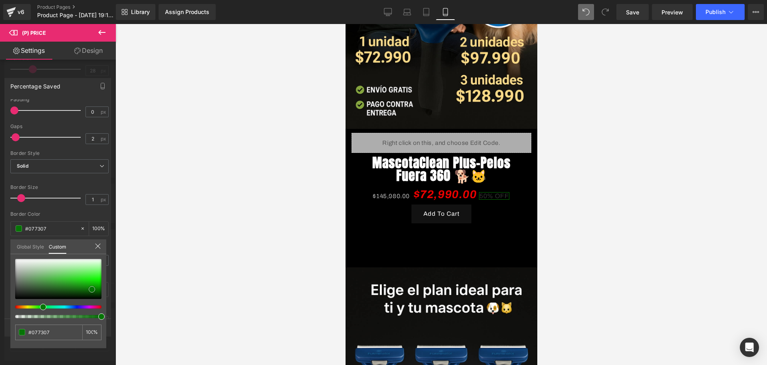
type input "#047504"
type input "#049f04"
type input "#00d100"
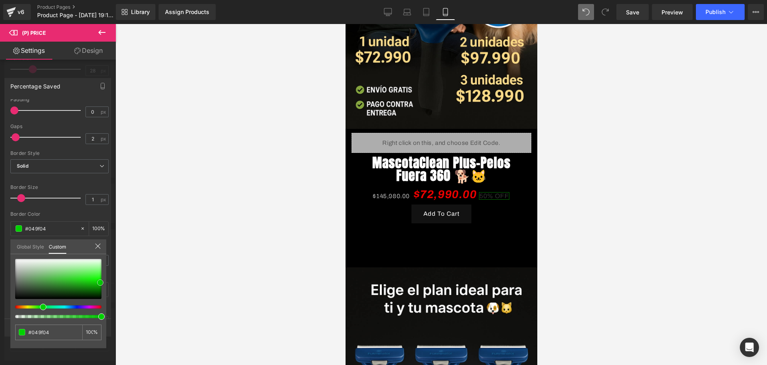
type input "#00d100"
type input "#02fc02"
type input "#11fc11"
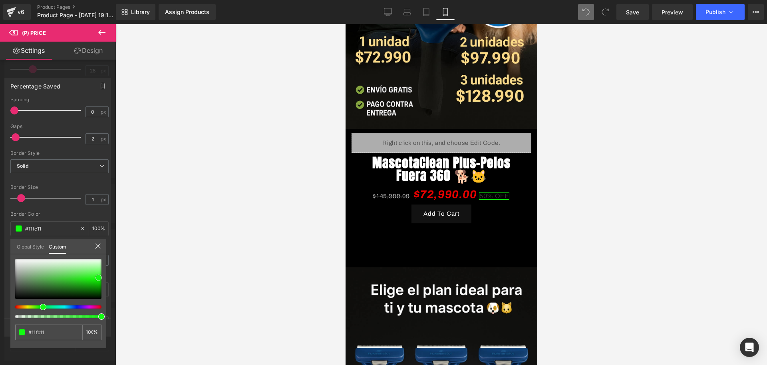
type input "#37fa37"
type input "#3dfa3d"
type input "#46fb46"
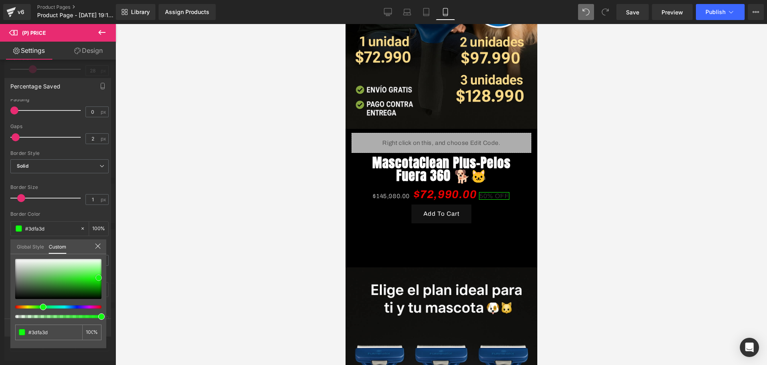
type input "#46fb46"
type input "#47fa47"
type input "#4cf94c"
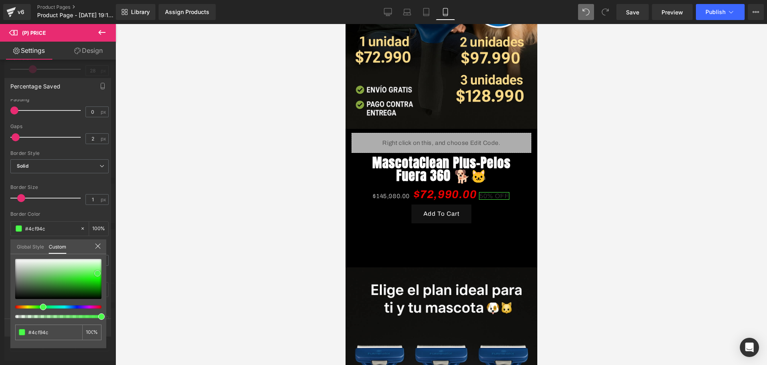
type input "#71ee71"
type input "#c2eec2"
type input "#f4faf4"
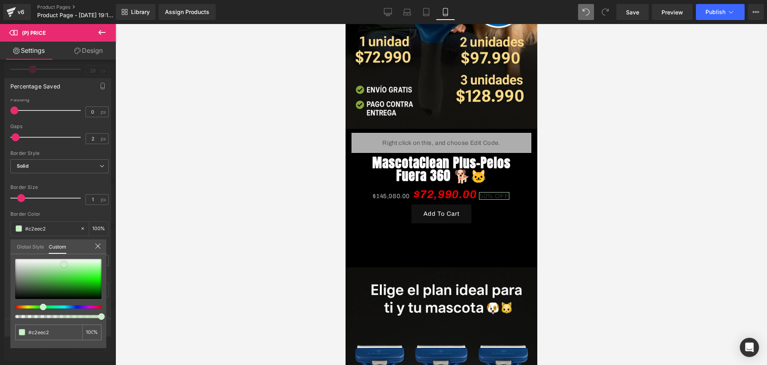
type input "#f4faf4"
type input "#ffffff"
type input "#fcfcfc"
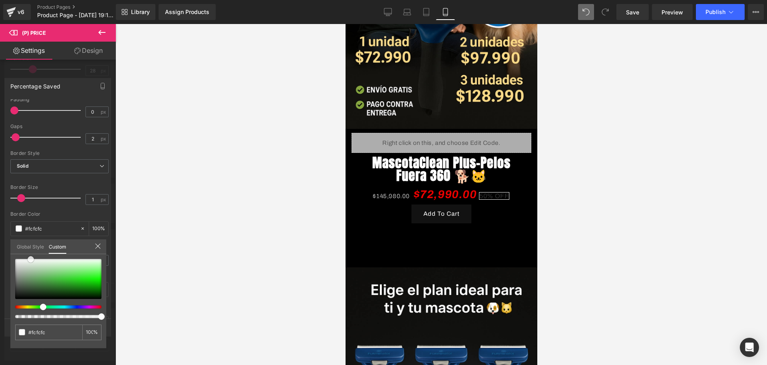
type input "#f9faf9"
type input "#e8f1e8"
type input "#d2edd2"
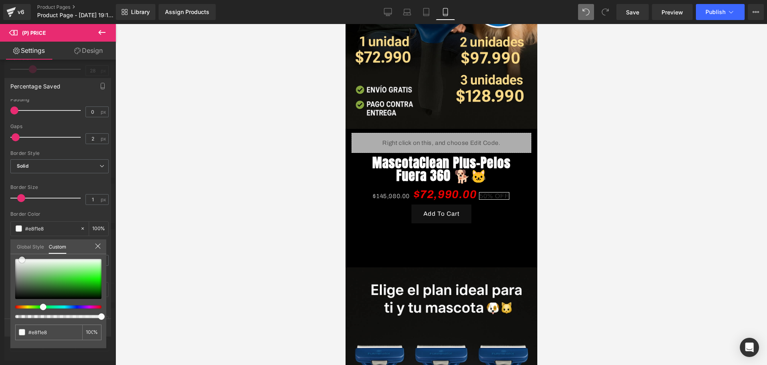
type input "#d2edd2"
type input "#90e890"
type input "#6ded6d"
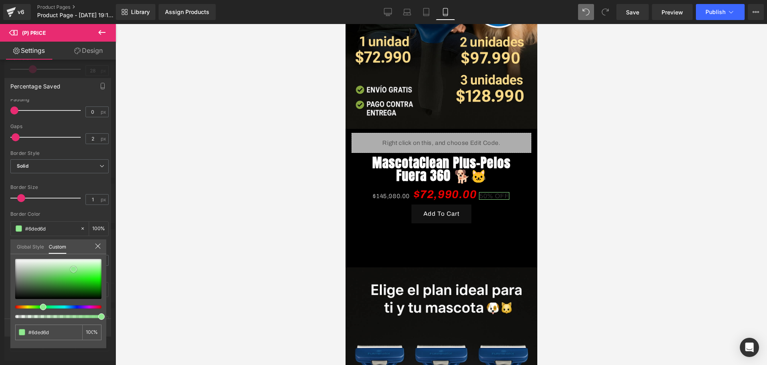
type input "#6cee6c"
type input "#64f164"
type input "#61f461"
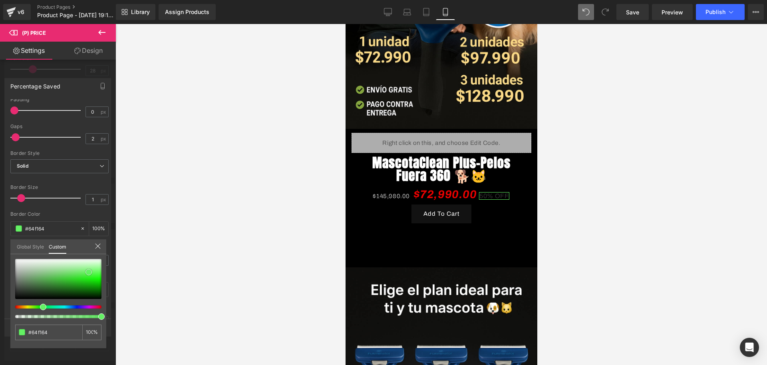
type input "#61f461"
type input "#58f358"
type input "#4ef74e"
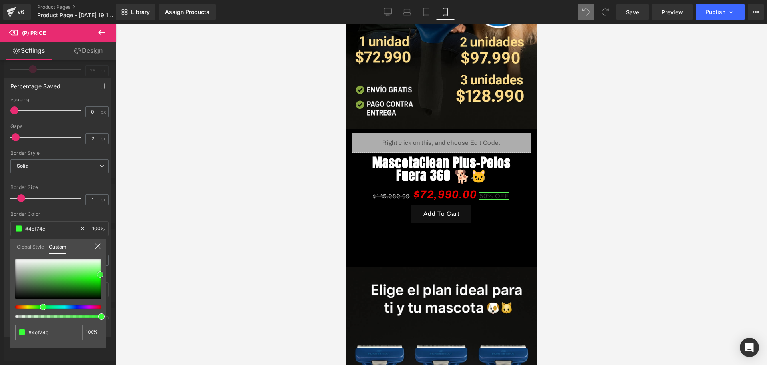
type input "#40fc40"
type input "#39fe39"
type input "#34fd34"
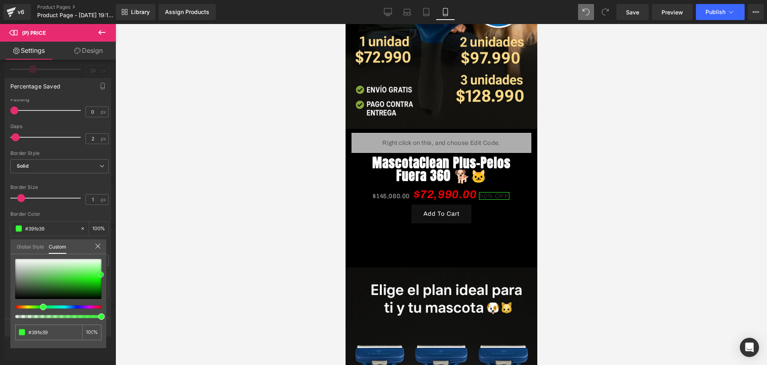
type input "#34fd34"
type input "#2afc2a"
type input "#1bfc1b"
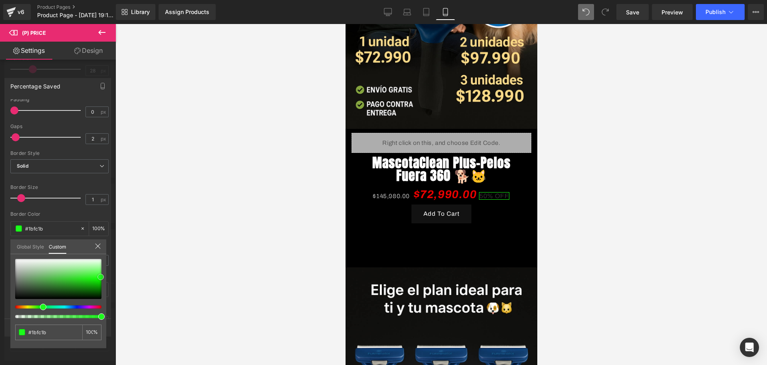
drag, startPoint x: 15, startPoint y: 293, endPoint x: 101, endPoint y: 278, distance: 86.7
click at [101, 278] on span at bounding box center [101, 276] width 6 height 6
click at [138, 280] on div at bounding box center [442, 194] width 652 height 341
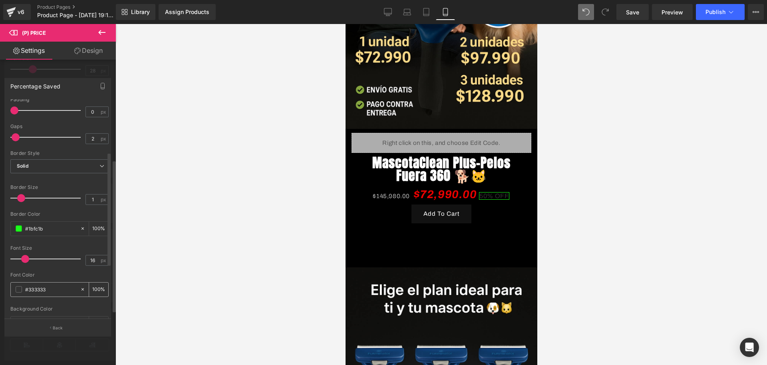
click at [15, 289] on div "#333333" at bounding box center [45, 289] width 69 height 14
click at [19, 289] on span at bounding box center [19, 289] width 6 height 6
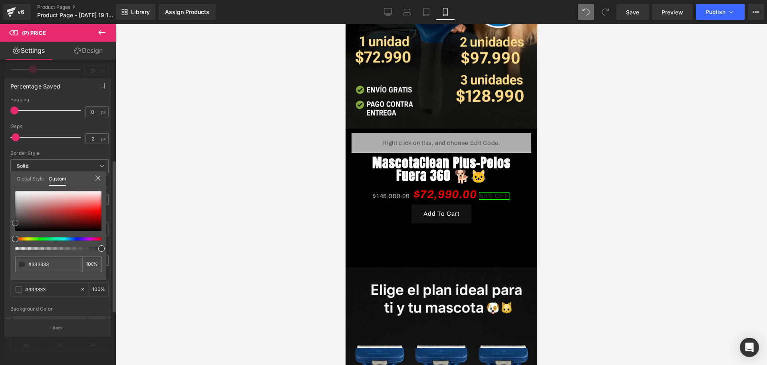
type input "#383838"
type input "#727272"
type input "#d1d1d1"
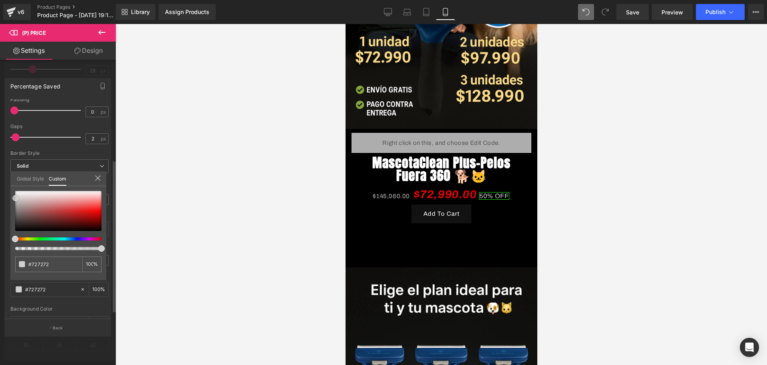
type input "#d1d1d1"
type input "#e0e0e0"
type input "#ffffff"
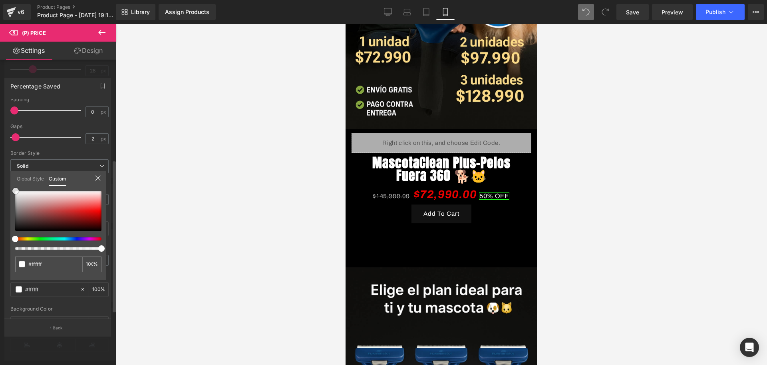
drag, startPoint x: 15, startPoint y: 223, endPoint x: 16, endPoint y: 187, distance: 35.6
click at [16, 187] on span at bounding box center [15, 190] width 6 height 6
click at [149, 225] on div at bounding box center [442, 194] width 652 height 341
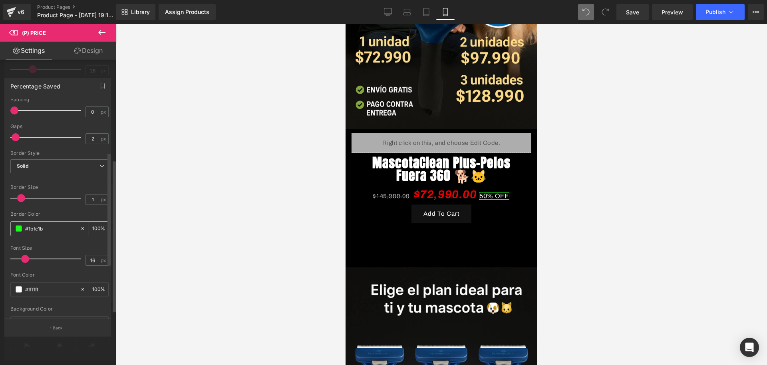
click at [17, 227] on span at bounding box center [19, 228] width 6 height 6
click at [17, 286] on span at bounding box center [19, 289] width 6 height 6
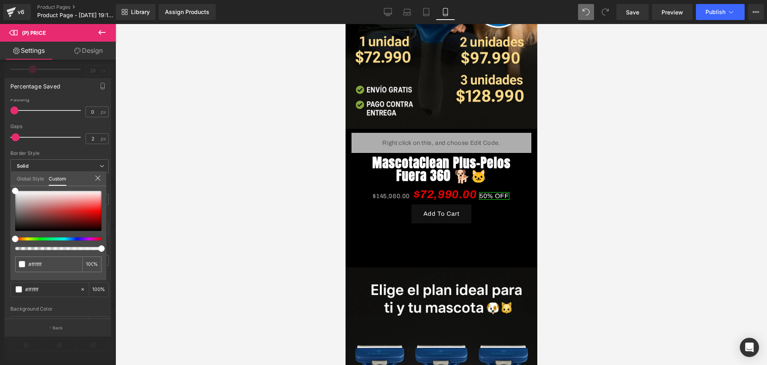
click at [162, 233] on div at bounding box center [442, 194] width 652 height 341
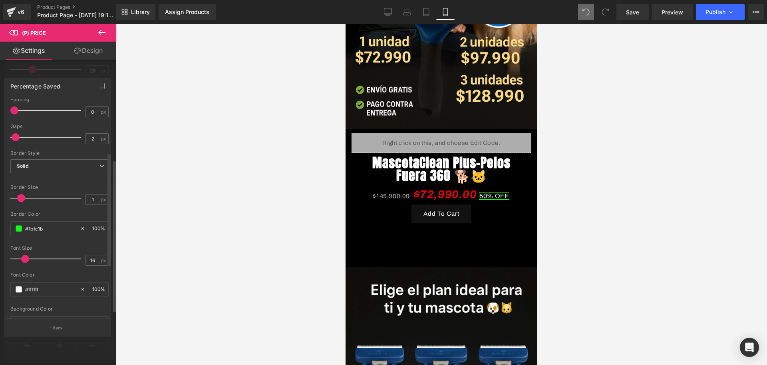
scroll to position [150, 0]
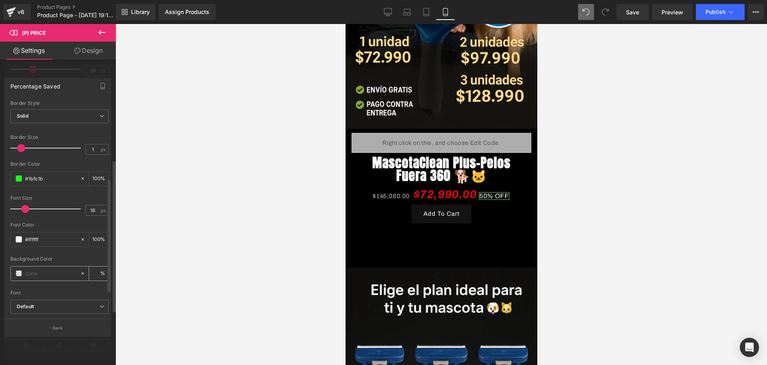
click at [16, 269] on div at bounding box center [45, 273] width 69 height 14
click at [19, 275] on span at bounding box center [19, 273] width 6 height 6
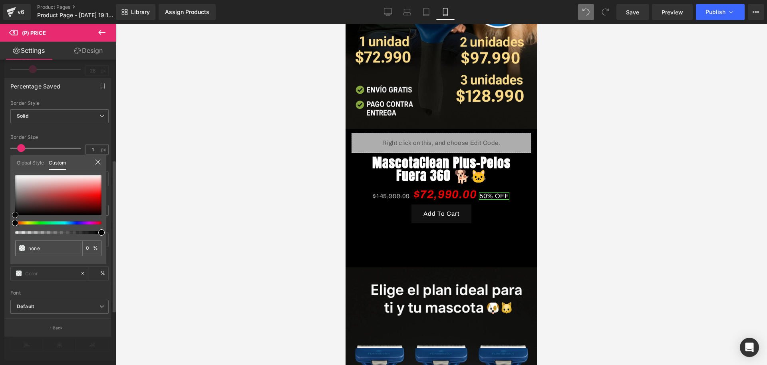
type input "#020202"
type input "100"
type input "#020202"
type input "100"
type input "#a19f9f"
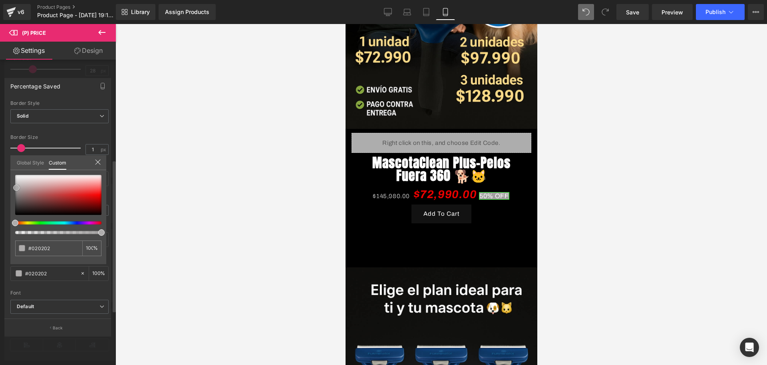
type input "#a19f9f"
type input "#cfcece"
type input "#dbdada"
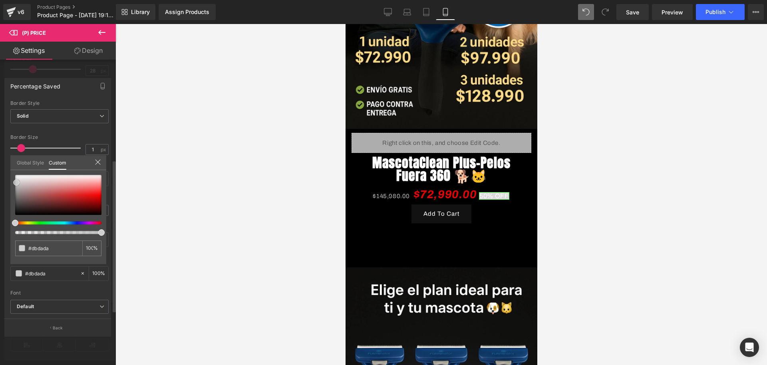
type input "#f5f4f4"
type input "#f7f6f6"
click at [16, 218] on div at bounding box center [58, 204] width 86 height 59
click at [143, 248] on div at bounding box center [442, 194] width 652 height 341
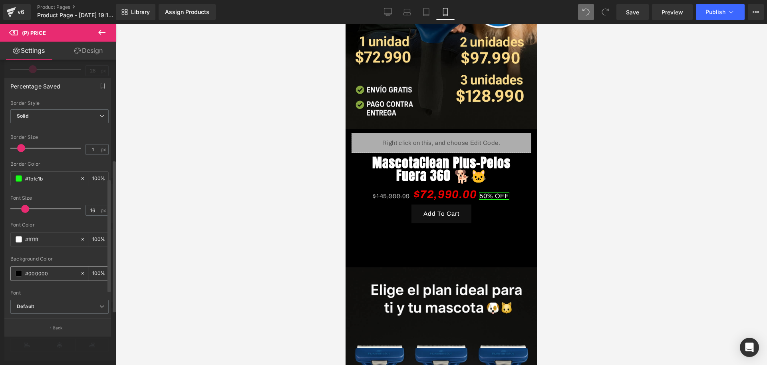
click at [20, 275] on span at bounding box center [19, 273] width 6 height 6
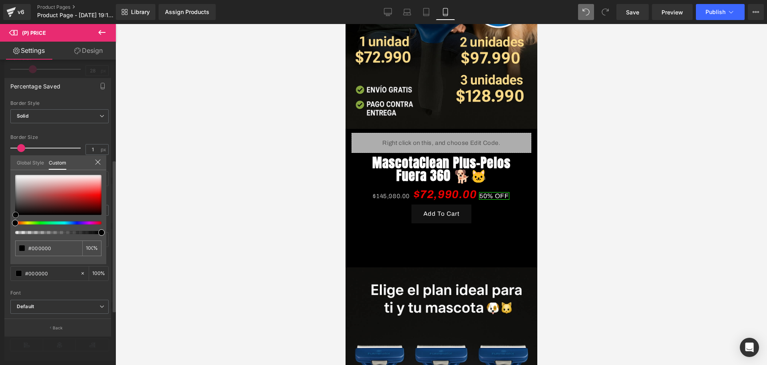
drag, startPoint x: 16, startPoint y: 216, endPoint x: 16, endPoint y: 223, distance: 7.6
click at [16, 223] on div at bounding box center [58, 204] width 86 height 59
click at [45, 223] on div at bounding box center [55, 222] width 86 height 3
drag, startPoint x: 14, startPoint y: 215, endPoint x: 44, endPoint y: 215, distance: 30.0
click at [10, 214] on div "Percentage Saved Text Styles Custom Custom Setup Global Style Custom Setup Glob…" at bounding box center [58, 203] width 116 height 263
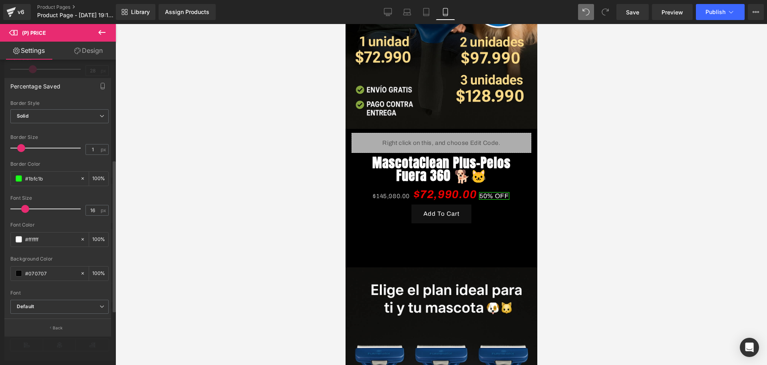
click at [194, 218] on div at bounding box center [442, 194] width 652 height 341
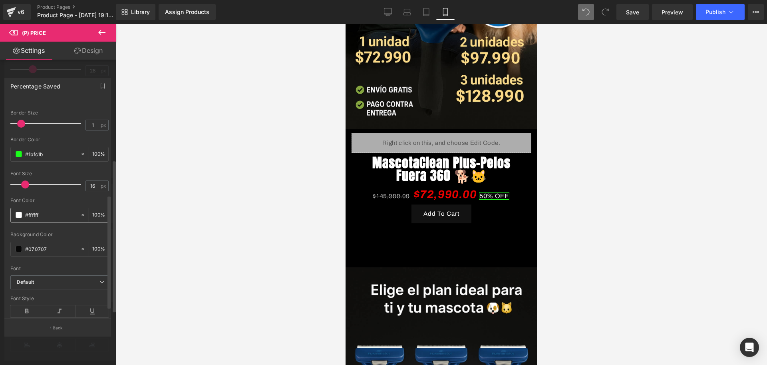
scroll to position [197, 0]
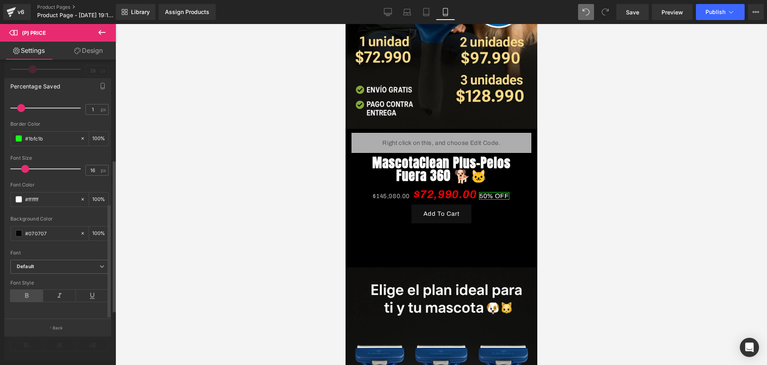
click at [30, 289] on icon at bounding box center [26, 295] width 33 height 12
click at [56, 289] on icon at bounding box center [59, 295] width 33 height 12
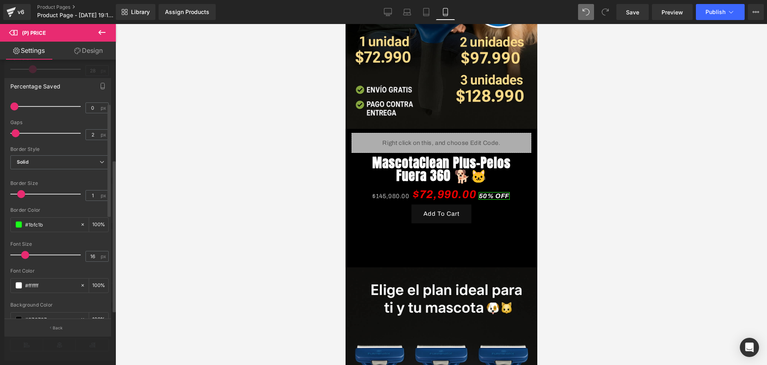
scroll to position [0, 0]
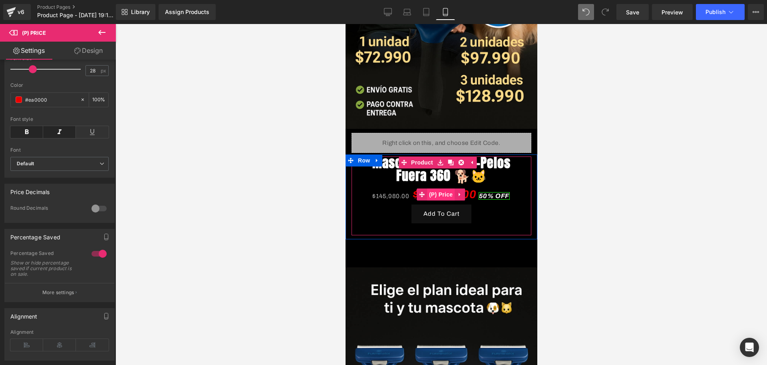
click at [439, 188] on span "(P) Price" at bounding box center [441, 194] width 28 height 12
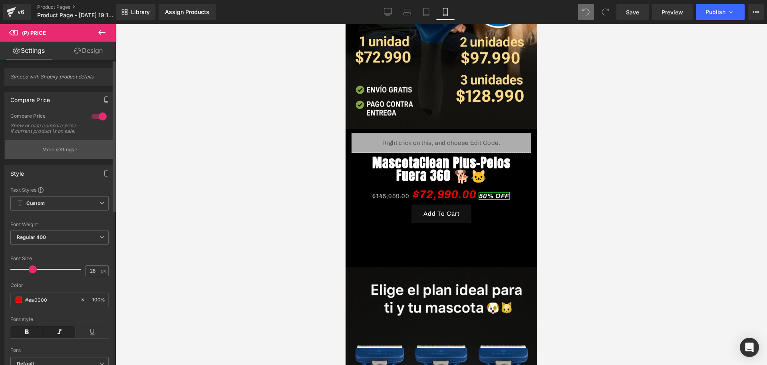
click at [69, 159] on button "More settings" at bounding box center [60, 149] width 110 height 19
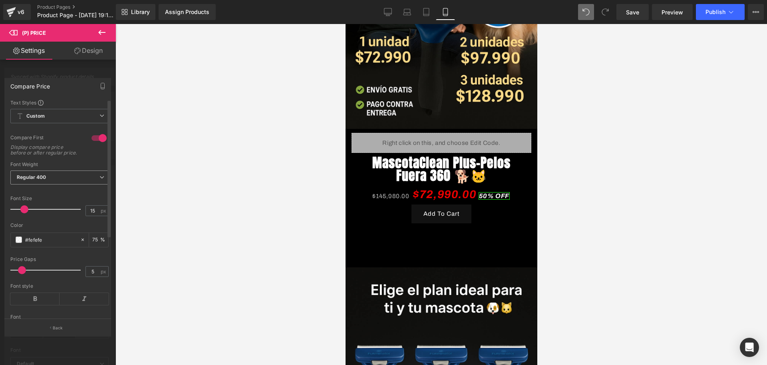
click at [45, 179] on b "Regular 400" at bounding box center [32, 177] width 30 height 6
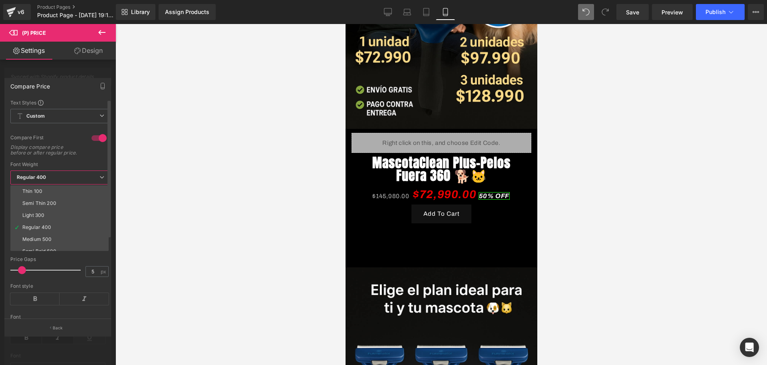
click at [45, 179] on b "Regular 400" at bounding box center [32, 177] width 30 height 6
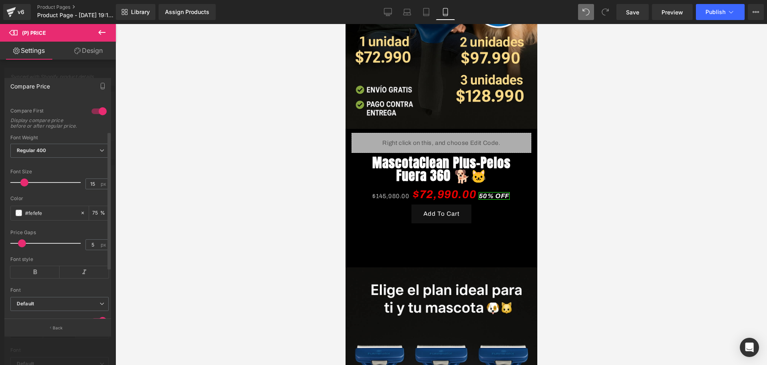
scroll to position [50, 0]
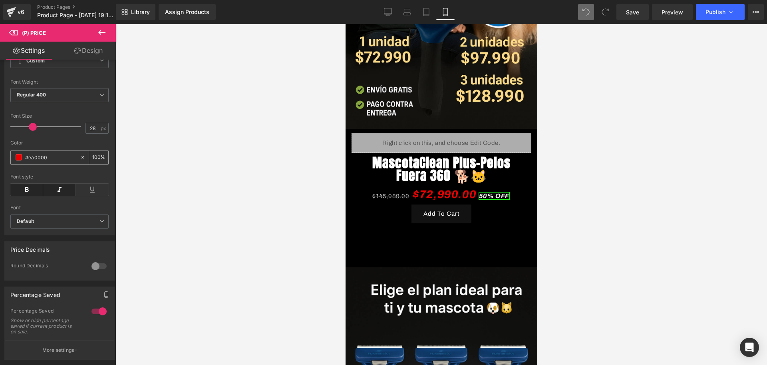
scroll to position [100, 0]
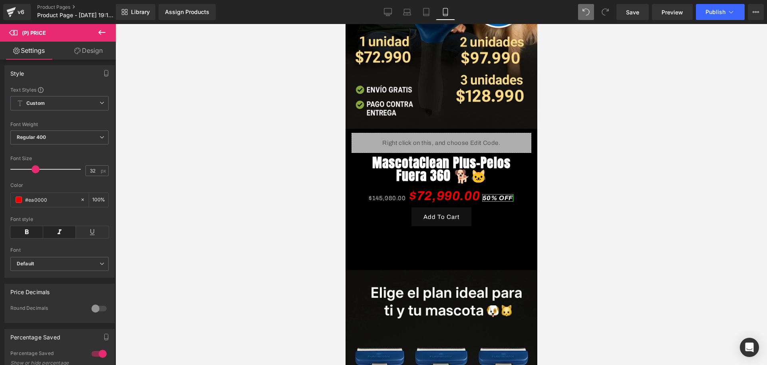
click at [33, 177] on div at bounding box center [47, 169] width 66 height 16
click at [173, 208] on div at bounding box center [442, 194] width 652 height 341
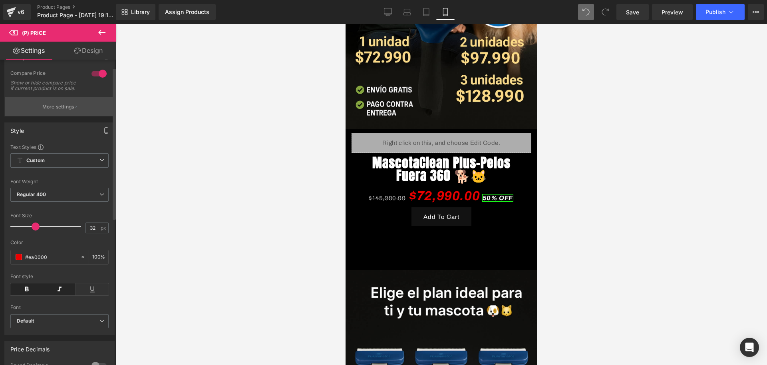
scroll to position [0, 0]
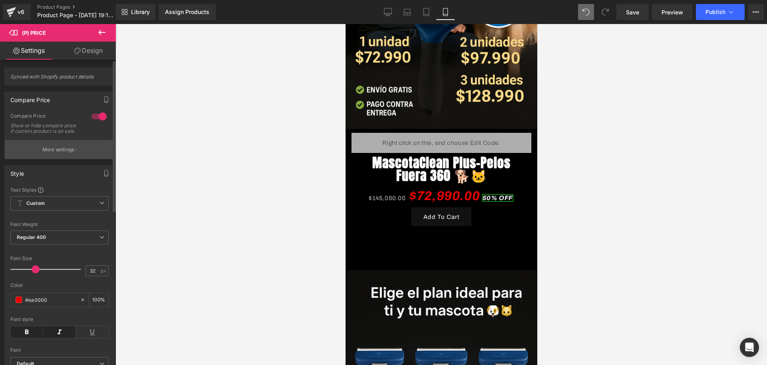
click at [87, 159] on button "More settings" at bounding box center [60, 149] width 110 height 19
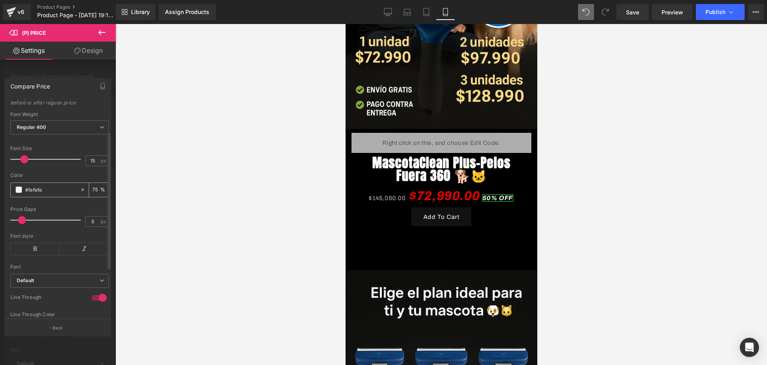
click at [19, 193] on span at bounding box center [19, 189] width 6 height 6
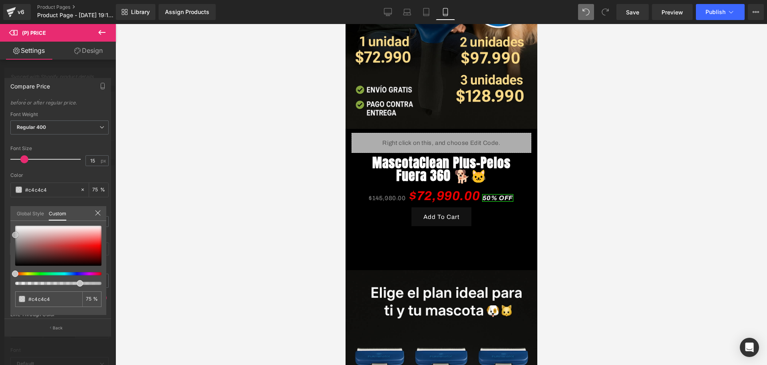
drag, startPoint x: 16, startPoint y: 223, endPoint x: 14, endPoint y: 233, distance: 9.3
click at [14, 233] on span at bounding box center [15, 234] width 6 height 6
drag, startPoint x: 21, startPoint y: 232, endPoint x: 23, endPoint y: 238, distance: 6.5
click at [23, 238] on div at bounding box center [58, 245] width 86 height 40
click at [54, 273] on div at bounding box center [55, 273] width 86 height 3
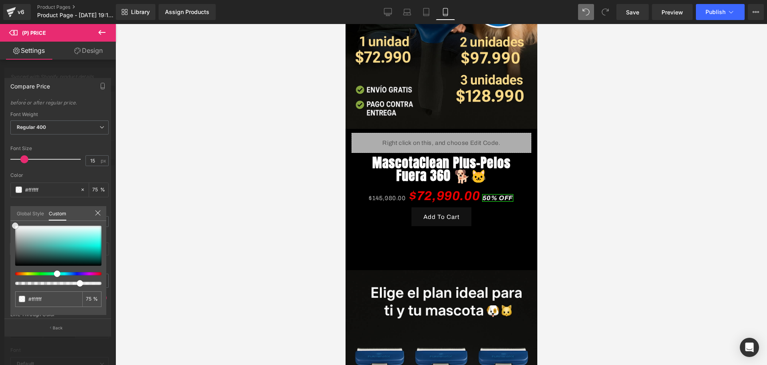
drag, startPoint x: 38, startPoint y: 238, endPoint x: 14, endPoint y: 205, distance: 40.1
click at [14, 206] on div "Global Style Custom Setup Global Style #ffffff 75 %" at bounding box center [58, 218] width 96 height 24
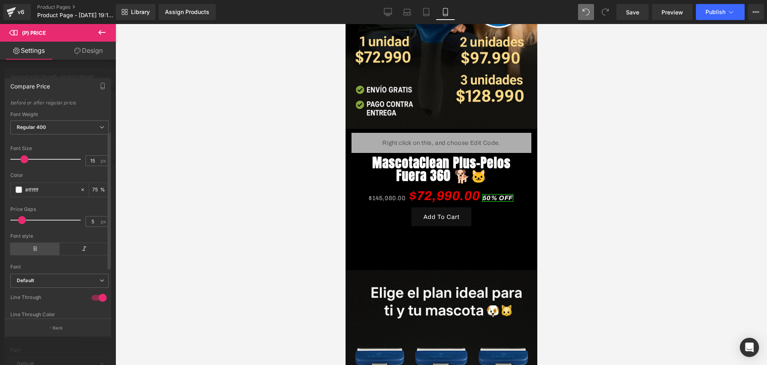
click at [32, 253] on icon at bounding box center [34, 249] width 49 height 12
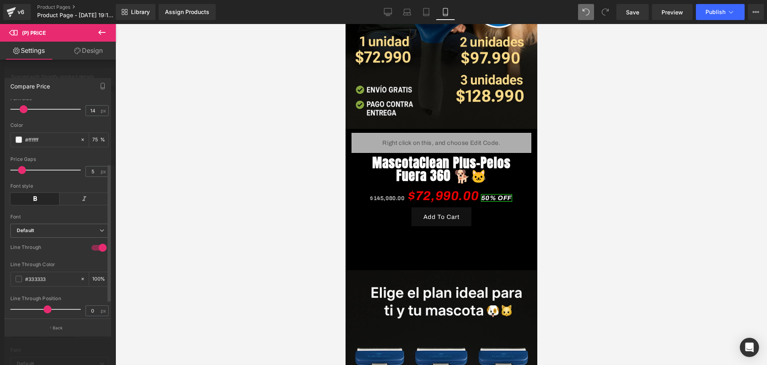
click at [22, 117] on div at bounding box center [47, 109] width 66 height 16
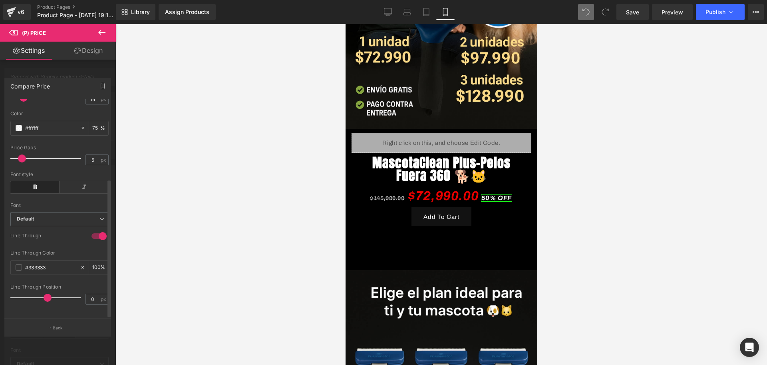
scroll to position [125, 0]
click at [22, 264] on span at bounding box center [19, 267] width 6 height 6
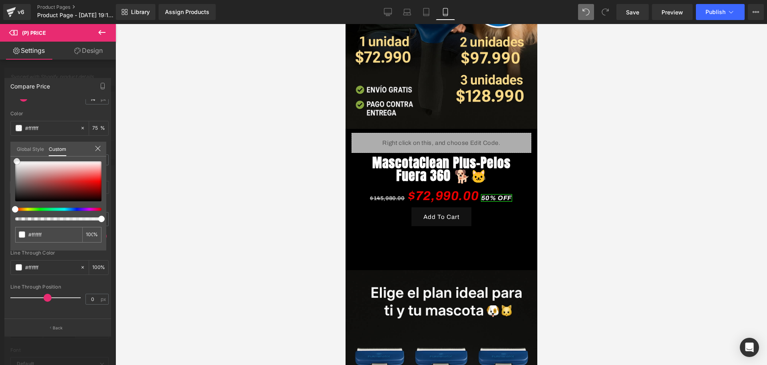
drag, startPoint x: 15, startPoint y: 189, endPoint x: 25, endPoint y: 162, distance: 29.1
click at [16, 155] on div "Global Style Custom Setup Global Style #ffffff 100 %" at bounding box center [58, 153] width 96 height 24
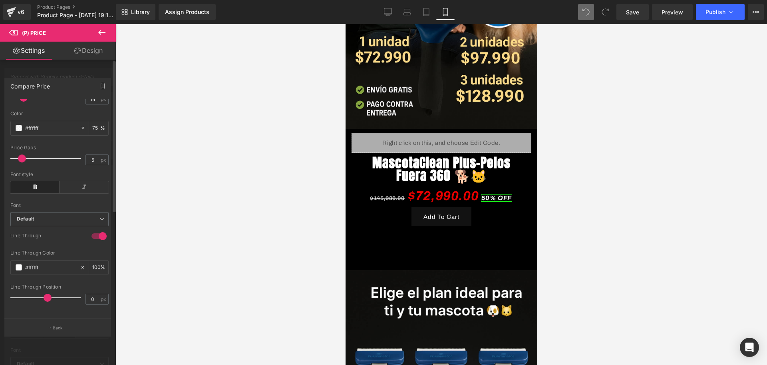
click at [193, 175] on div at bounding box center [442, 194] width 652 height 341
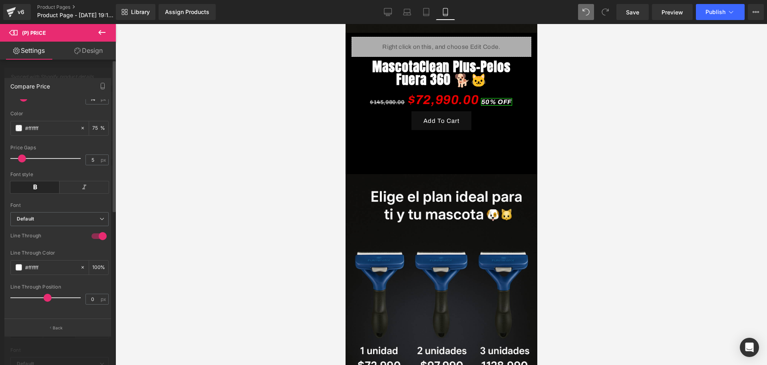
scroll to position [300, 0]
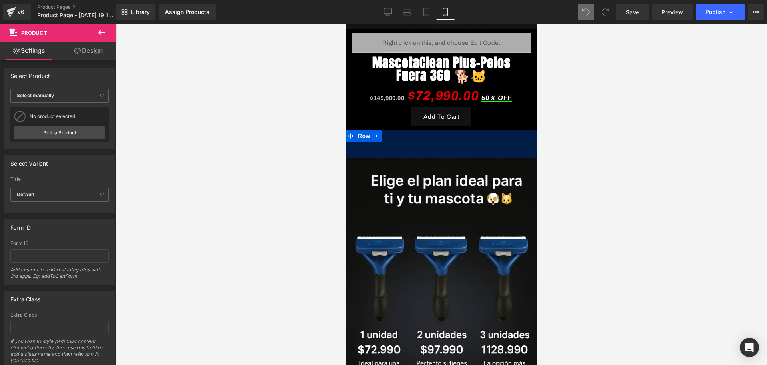
drag, startPoint x: 427, startPoint y: 118, endPoint x: 419, endPoint y: 122, distance: 8.6
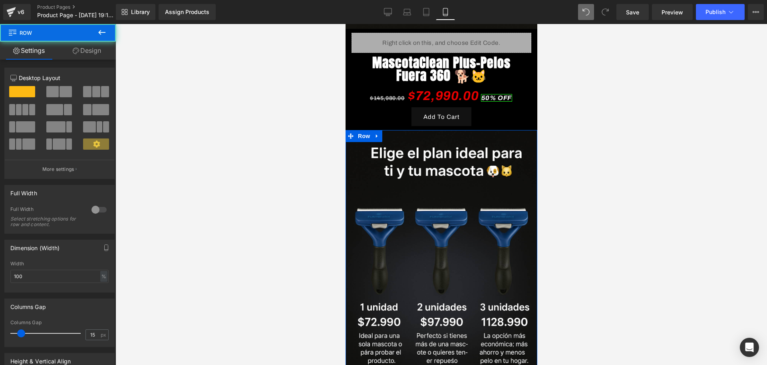
drag, startPoint x: 425, startPoint y: 129, endPoint x: 435, endPoint y: 102, distance: 29.2
click at [522, 130] on img at bounding box center [441, 277] width 196 height 294
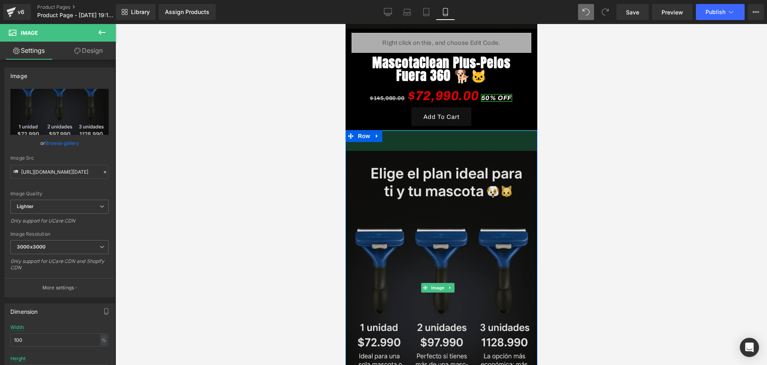
click at [454, 141] on div "Image 51px" at bounding box center [441, 287] width 196 height 314
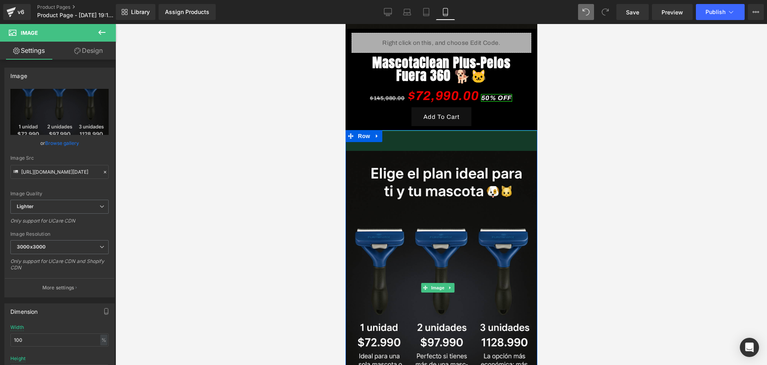
click at [554, 141] on div at bounding box center [442, 194] width 652 height 341
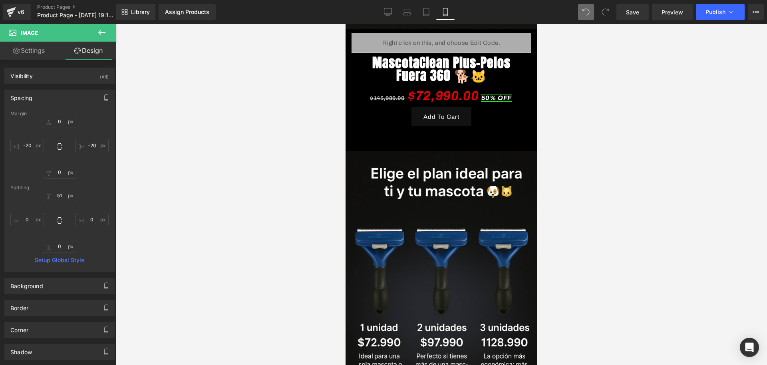
drag, startPoint x: 97, startPoint y: 37, endPoint x: 94, endPoint y: 46, distance: 9.7
click at [97, 37] on button at bounding box center [102, 33] width 28 height 18
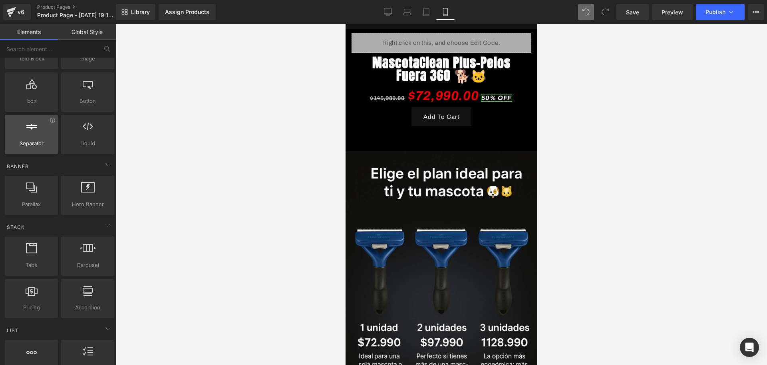
scroll to position [0, 0]
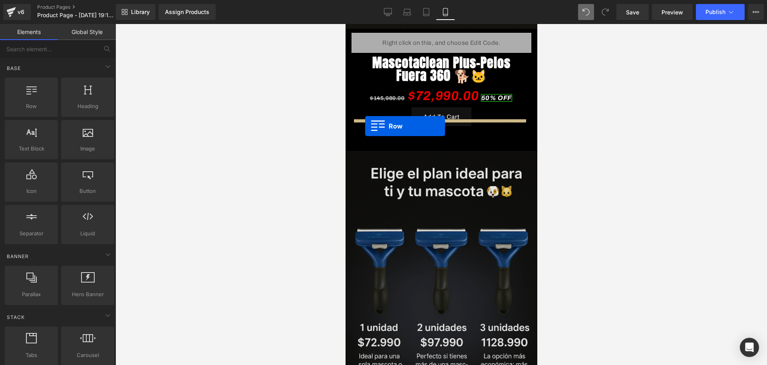
drag, startPoint x: 402, startPoint y: 141, endPoint x: 365, endPoint y: 126, distance: 40.3
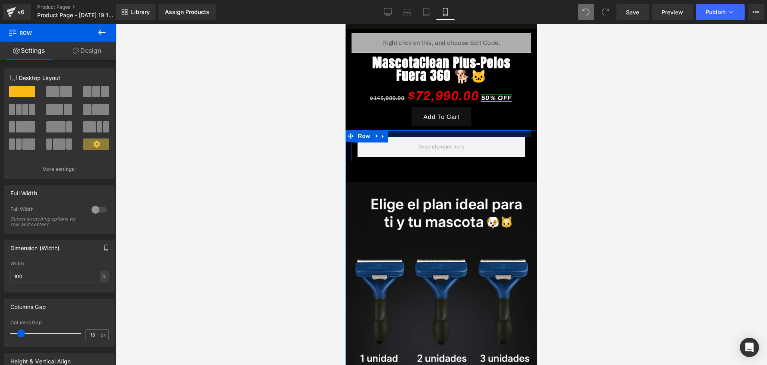
drag, startPoint x: 409, startPoint y: 121, endPoint x: 412, endPoint y: 116, distance: 6.4
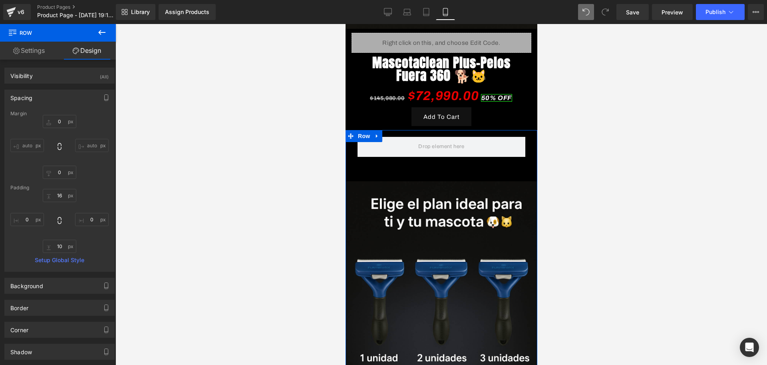
click at [99, 32] on icon at bounding box center [101, 32] width 7 height 5
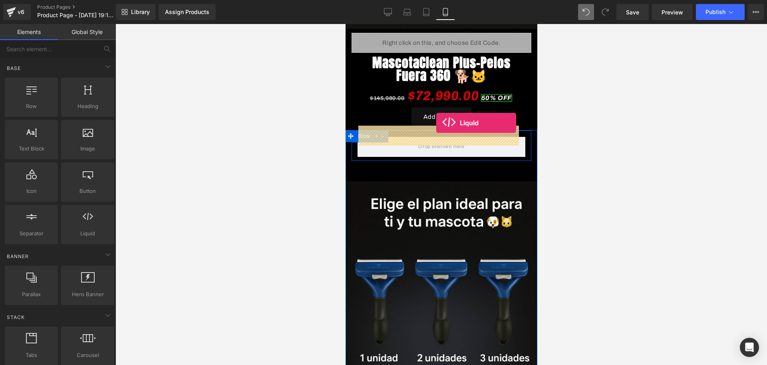
drag, startPoint x: 427, startPoint y: 245, endPoint x: 436, endPoint y: 123, distance: 122.2
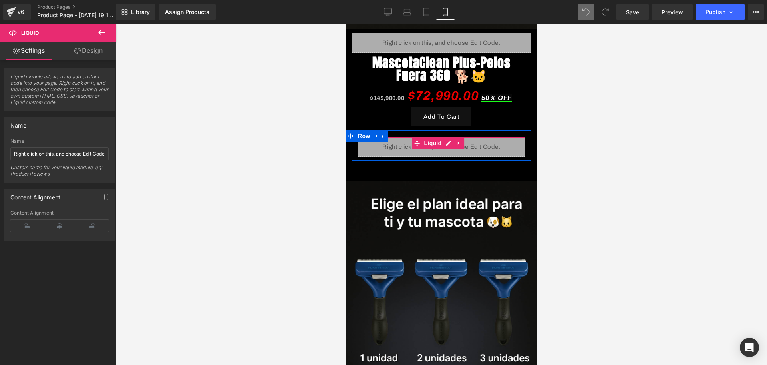
click at [405, 137] on div "Liquid" at bounding box center [441, 147] width 168 height 20
click at [448, 137] on div "Liquid" at bounding box center [441, 147] width 168 height 20
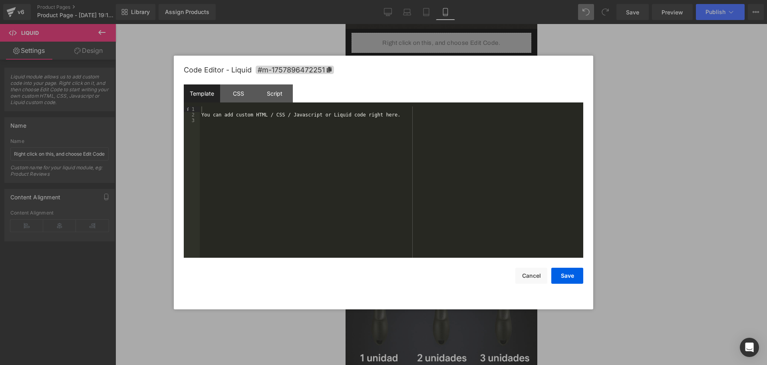
click at [292, 113] on div "You can add custom HTML / CSS / Javascript or Liquid code right here." at bounding box center [392, 187] width 384 height 162
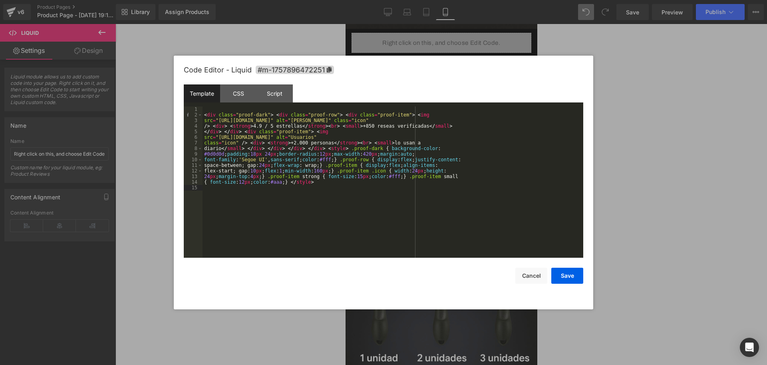
click at [227, 108] on div "< div class = "proof-dark" > < div class = "proof-row" > < div class = "proof-i…" at bounding box center [393, 187] width 381 height 162
click at [204, 118] on div "< div class = "proof-dark" > < div class = "proof-row" > < div class = "proof-i…" at bounding box center [393, 187] width 381 height 162
click at [204, 115] on div "< div class = "proof-dark" > < div class = "proof-row" > < div class = "proof-i…" at bounding box center [393, 187] width 381 height 162
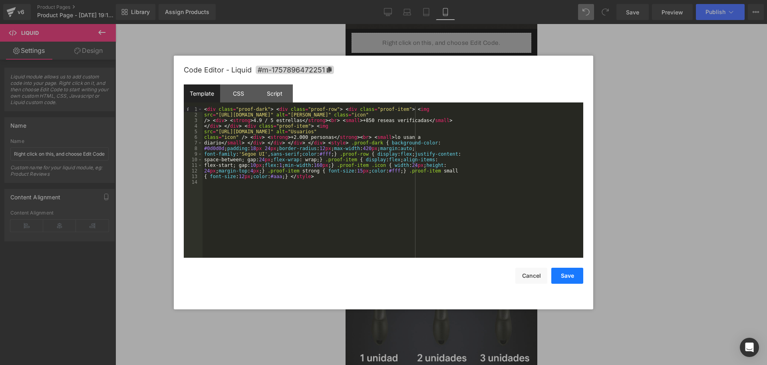
click at [563, 269] on button "Save" at bounding box center [568, 275] width 32 height 16
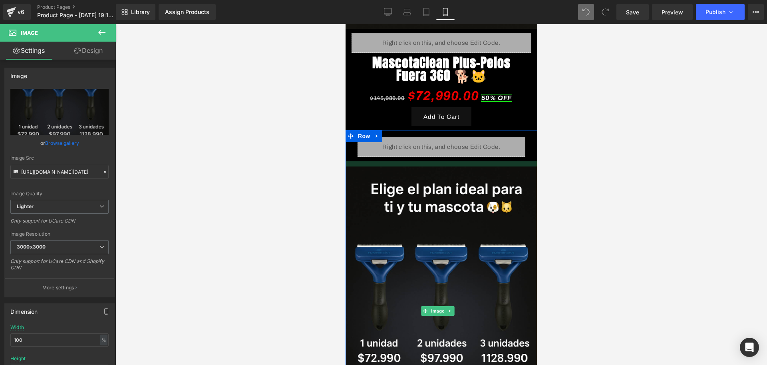
click at [465, 144] on div "Liquid Row Image" at bounding box center [441, 295] width 192 height 330
click at [549, 166] on div at bounding box center [442, 194] width 652 height 341
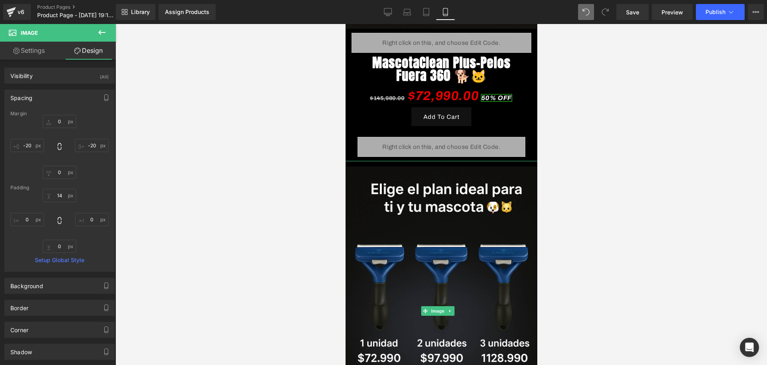
click at [572, 144] on div at bounding box center [442, 194] width 652 height 341
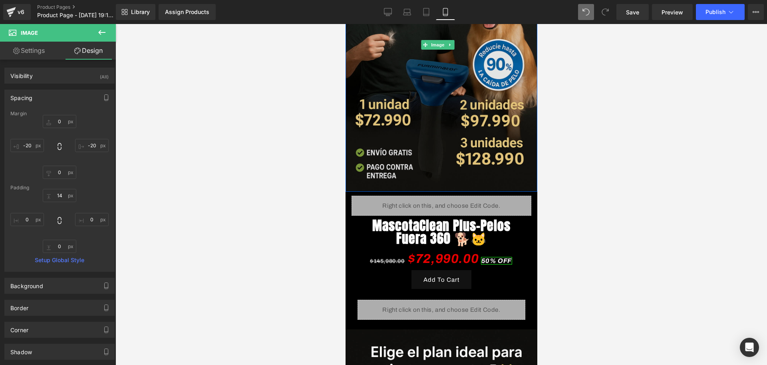
scroll to position [250, 0]
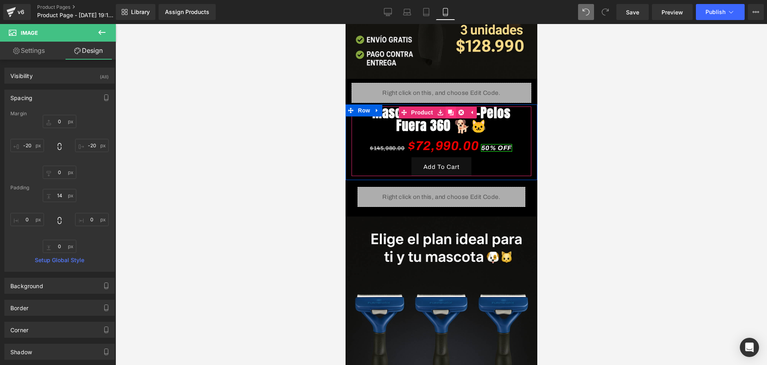
click at [448, 110] on icon at bounding box center [451, 113] width 6 height 6
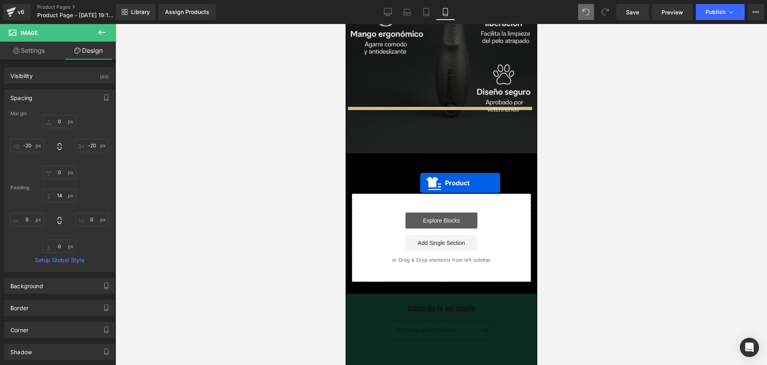
scroll to position [1216, 0]
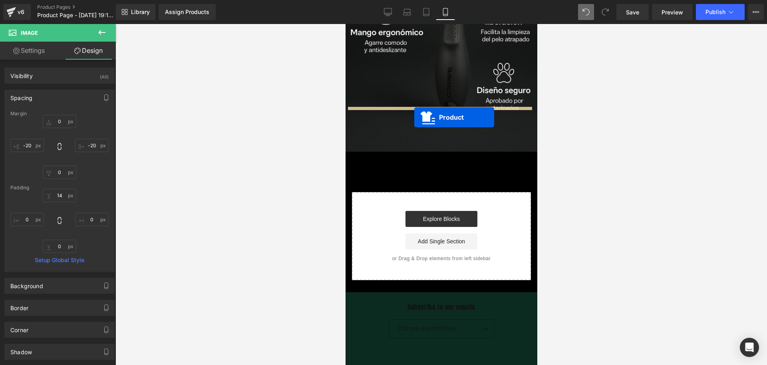
drag, startPoint x: 420, startPoint y: 177, endPoint x: 414, endPoint y: 117, distance: 60.2
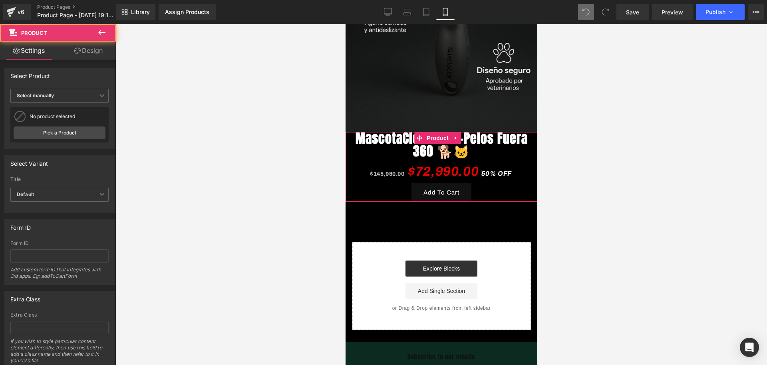
scroll to position [1196, 0]
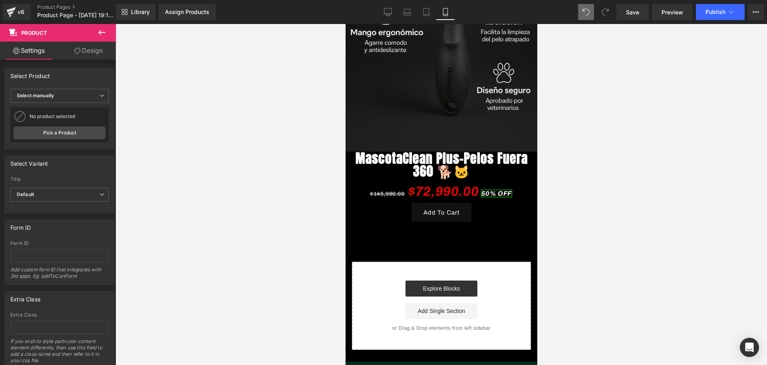
click at [110, 30] on button at bounding box center [102, 33] width 28 height 18
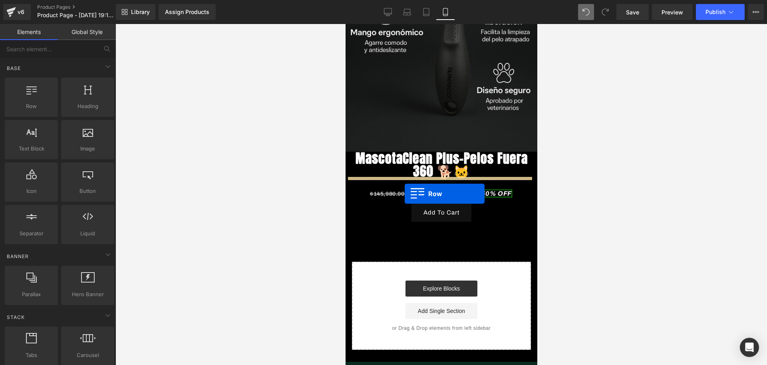
drag, startPoint x: 452, startPoint y: 143, endPoint x: 404, endPoint y: 193, distance: 68.7
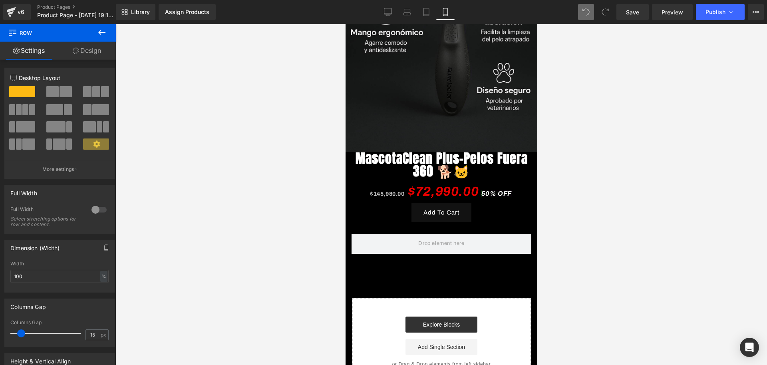
click at [108, 32] on button at bounding box center [102, 33] width 28 height 18
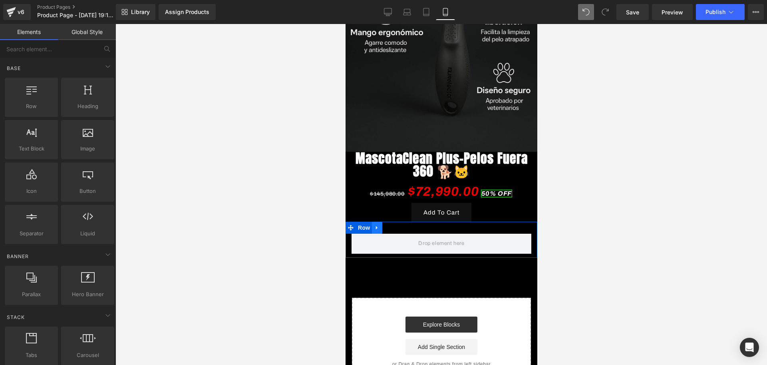
click at [379, 225] on icon at bounding box center [377, 228] width 6 height 6
drag, startPoint x: 388, startPoint y: 184, endPoint x: 398, endPoint y: 184, distance: 10.4
click at [398, 221] on li at bounding box center [387, 227] width 31 height 12
click at [398, 225] on icon at bounding box center [398, 228] width 6 height 6
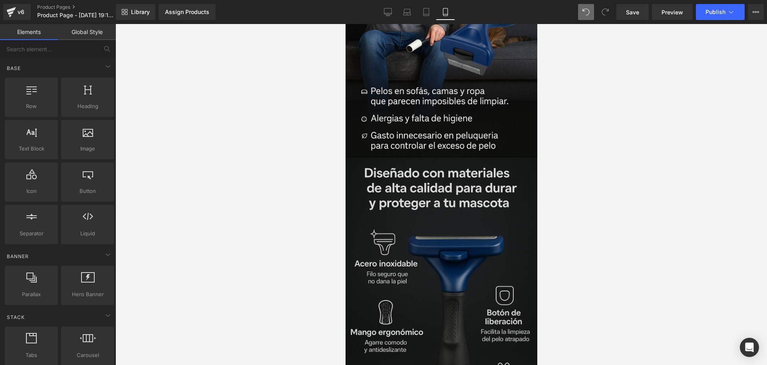
scroll to position [896, 0]
click at [407, 187] on img at bounding box center [441, 304] width 196 height 294
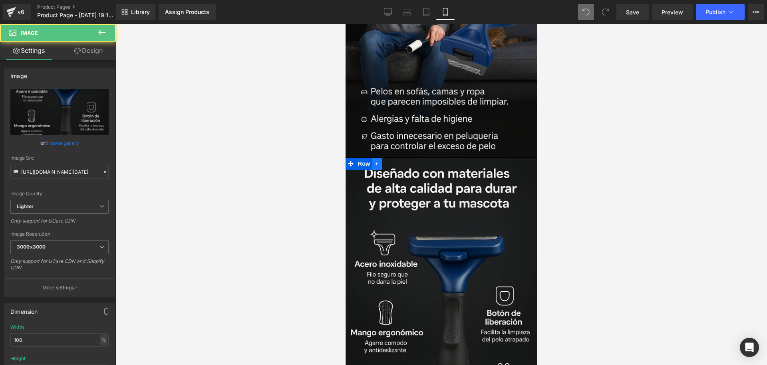
click at [380, 157] on link at bounding box center [377, 163] width 10 height 12
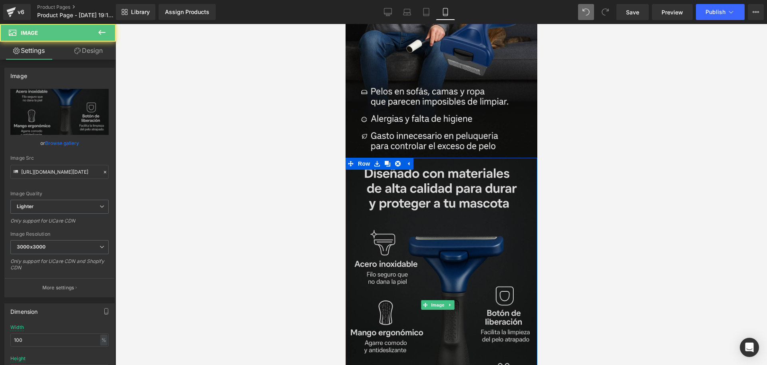
click at [385, 157] on img at bounding box center [441, 304] width 196 height 294
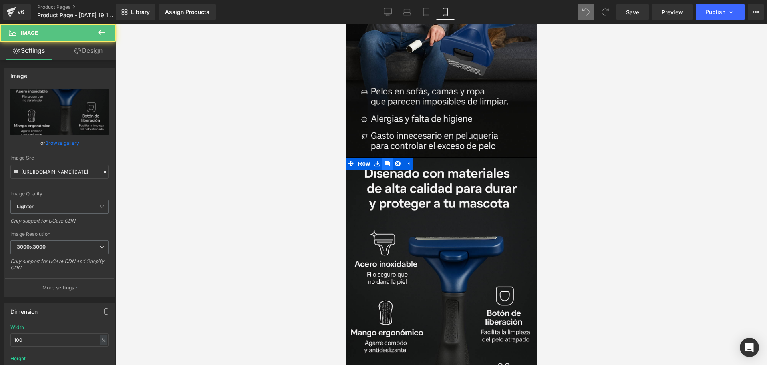
click at [384, 161] on icon at bounding box center [387, 164] width 6 height 6
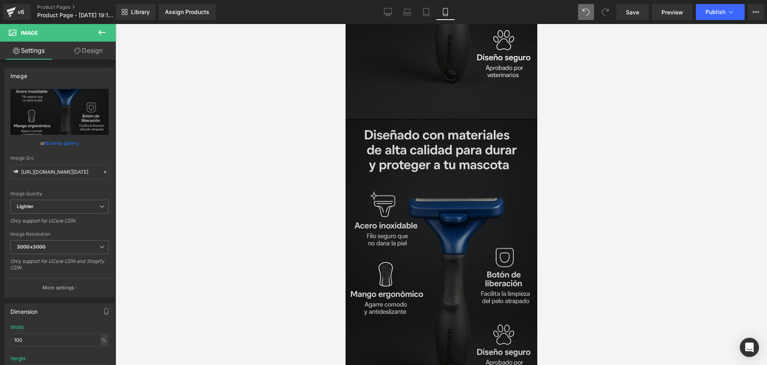
scroll to position [1247, 0]
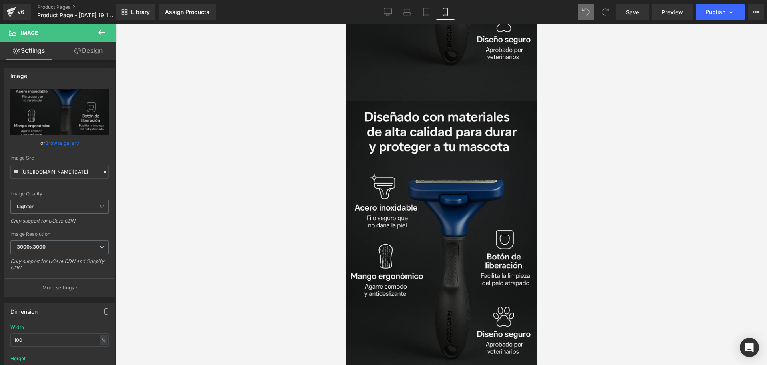
click at [398, 159] on img at bounding box center [441, 248] width 196 height 294
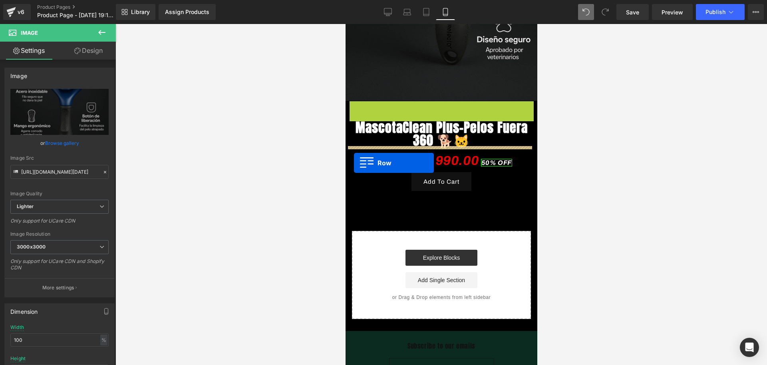
drag, startPoint x: 346, startPoint y: 60, endPoint x: 355, endPoint y: 162, distance: 103.1
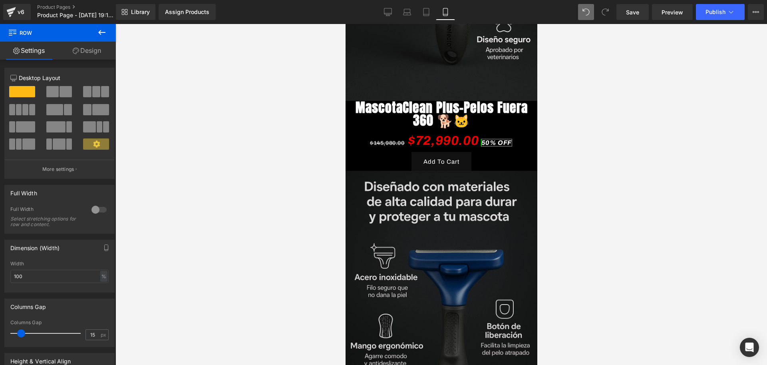
click at [373, 172] on img at bounding box center [441, 318] width 196 height 294
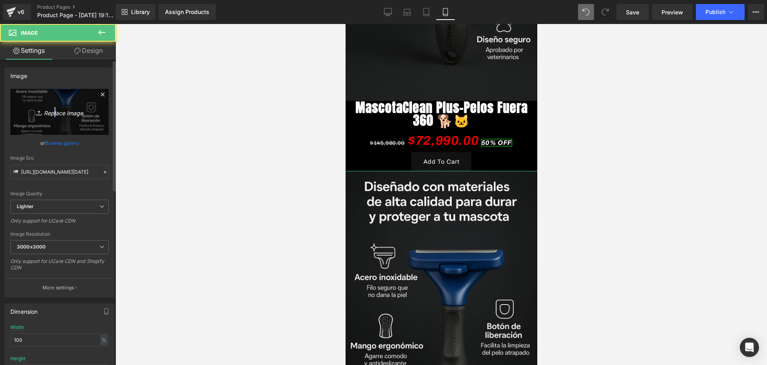
click at [51, 116] on icon "Replace Image" at bounding box center [60, 112] width 64 height 10
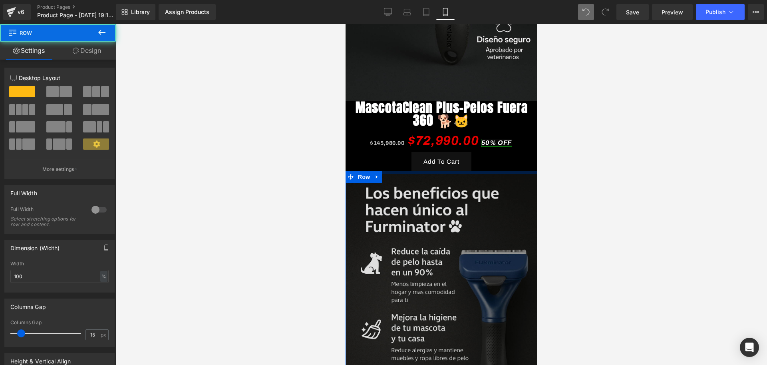
click at [457, 171] on div "Image Row" at bounding box center [441, 319] width 192 height 297
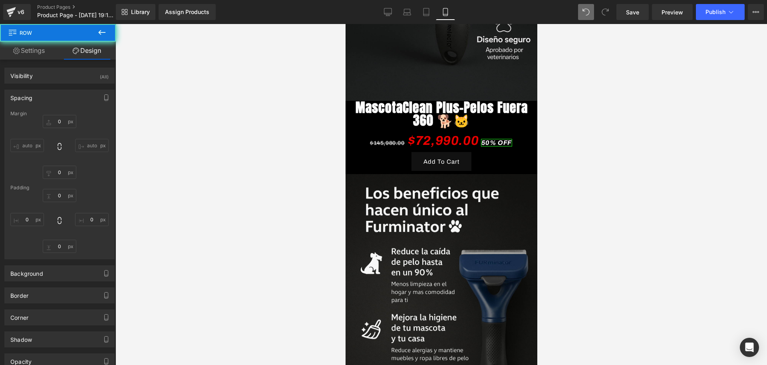
click at [582, 147] on div at bounding box center [442, 194] width 652 height 341
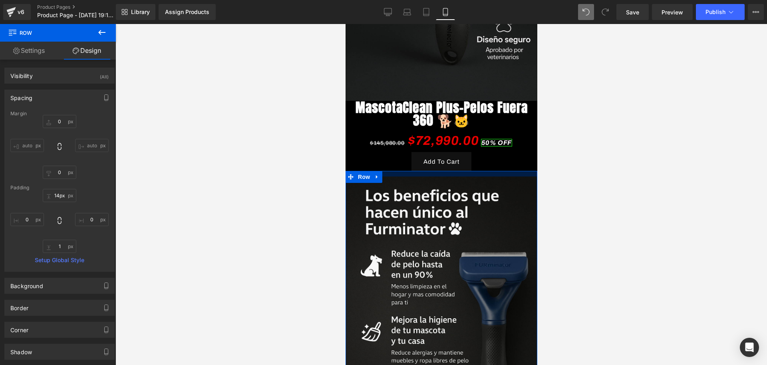
click at [487, 171] on div at bounding box center [441, 174] width 192 height 6
click at [595, 149] on div at bounding box center [442, 194] width 652 height 341
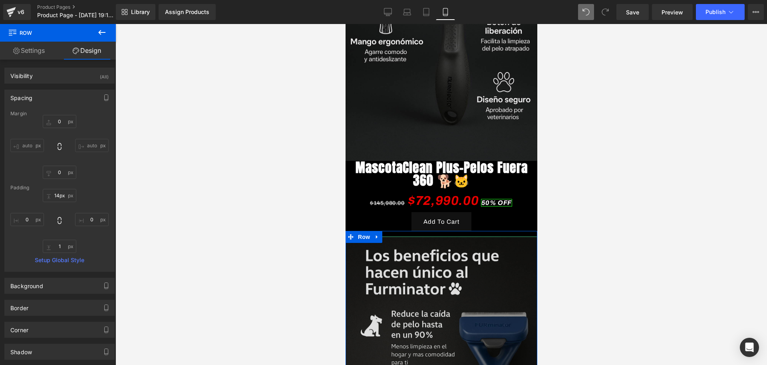
scroll to position [1147, 0]
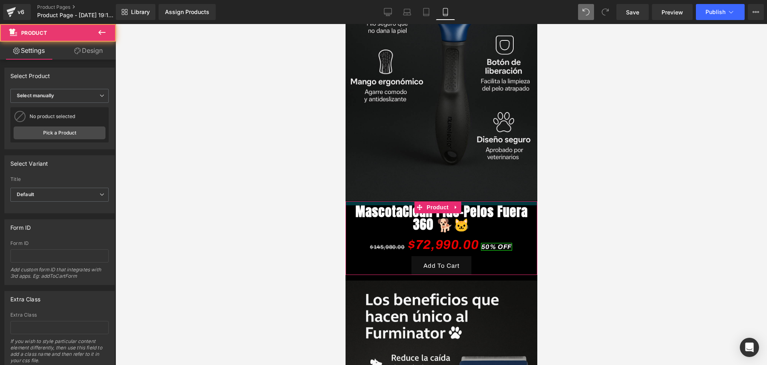
click at [467, 201] on div "MascotaClean Plus-Pelos Fuera 360 🐕🐱 (P) Title $145,980.00 $72,990.00 50% OFF (…" at bounding box center [441, 238] width 192 height 74
click at [554, 167] on div at bounding box center [442, 194] width 652 height 341
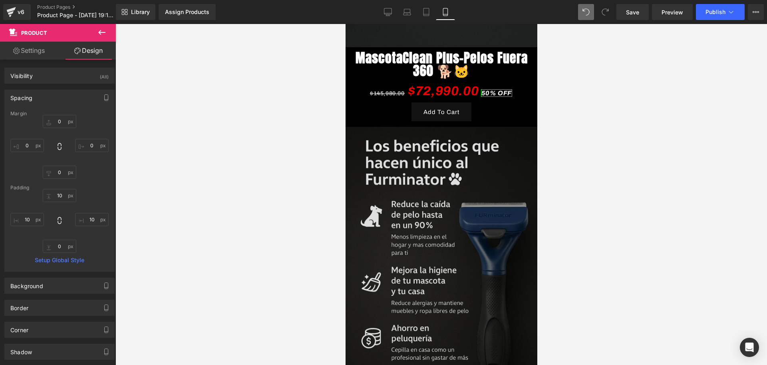
scroll to position [1347, 0]
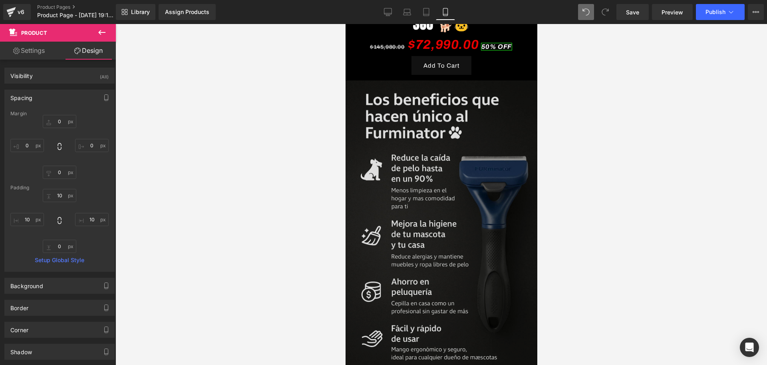
click at [461, 159] on img at bounding box center [441, 227] width 196 height 294
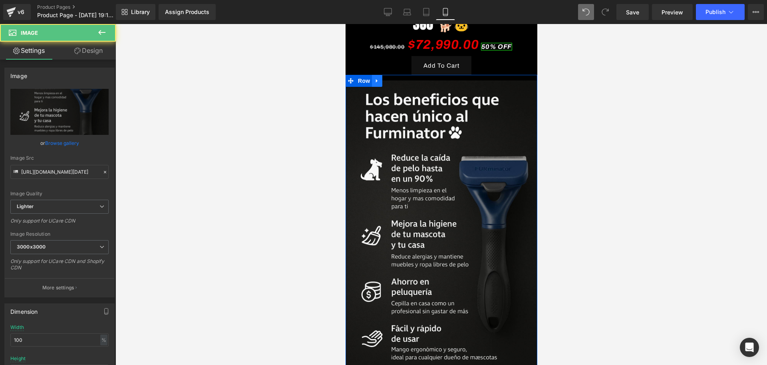
click at [374, 78] on icon at bounding box center [377, 81] width 6 height 6
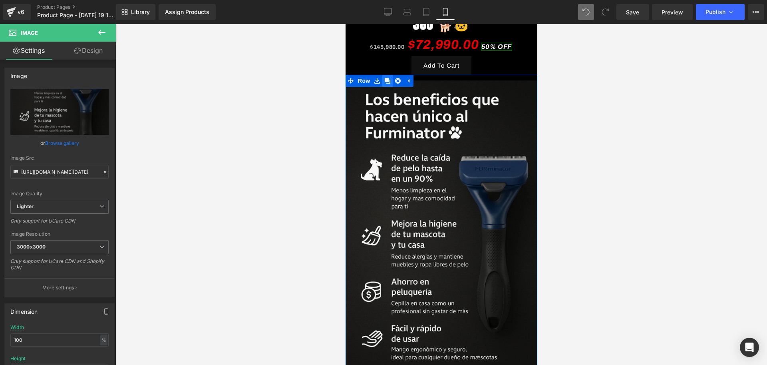
click at [385, 75] on link at bounding box center [387, 81] width 10 height 12
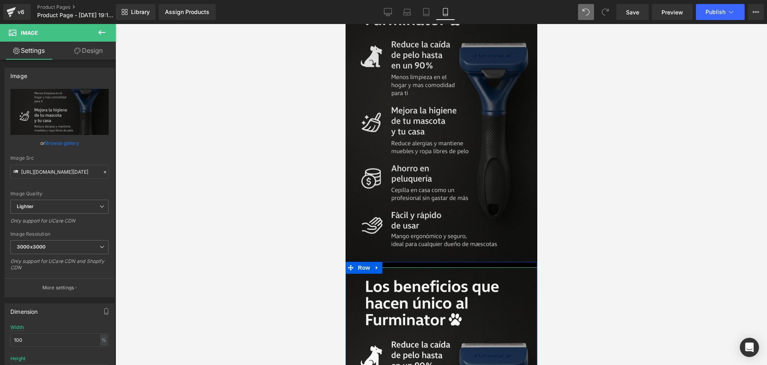
scroll to position [1460, 0]
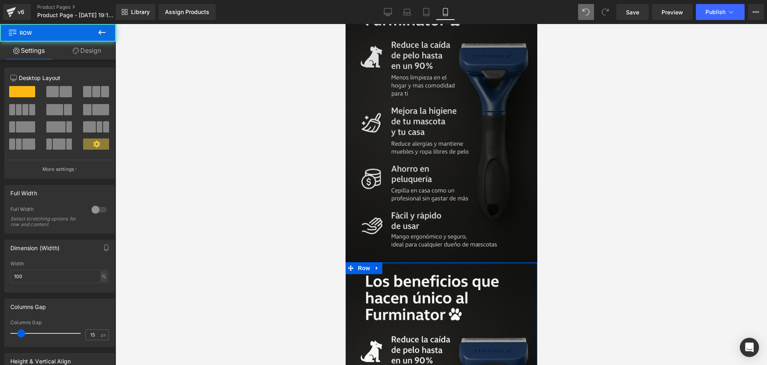
drag, startPoint x: 463, startPoint y: 199, endPoint x: 900, endPoint y: 229, distance: 438.3
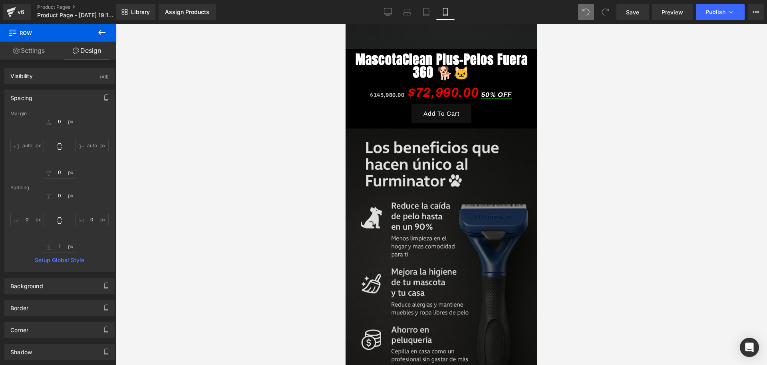
scroll to position [1499, 0]
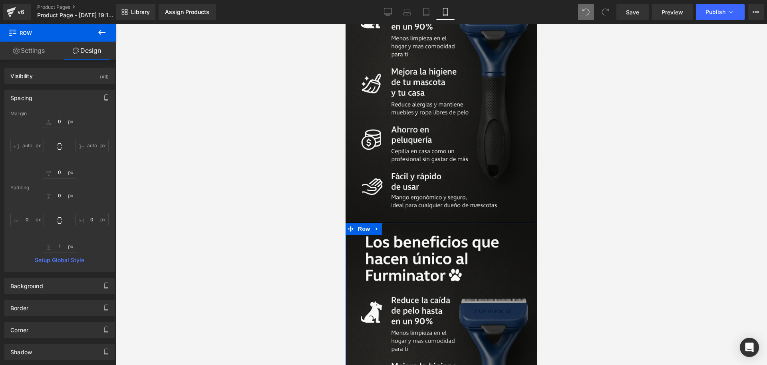
drag, startPoint x: 444, startPoint y: 245, endPoint x: 534, endPoint y: 156, distance: 126.9
click at [444, 245] on img at bounding box center [441, 370] width 196 height 294
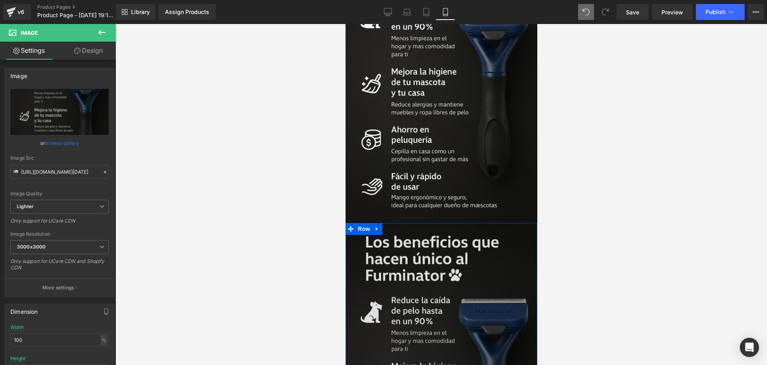
click at [420, 267] on img at bounding box center [441, 370] width 196 height 294
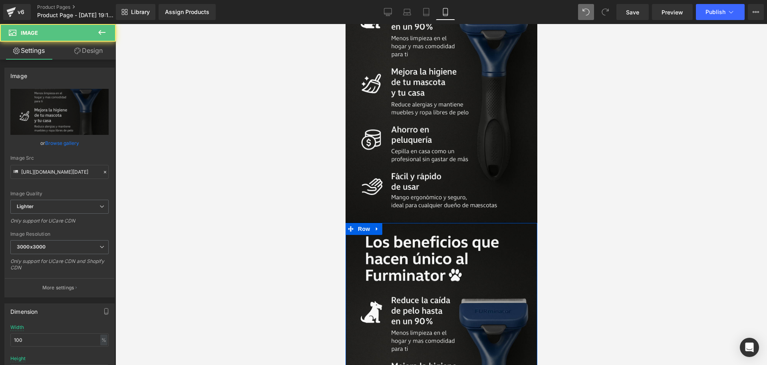
click at [430, 364] on span "Image" at bounding box center [437, 370] width 17 height 10
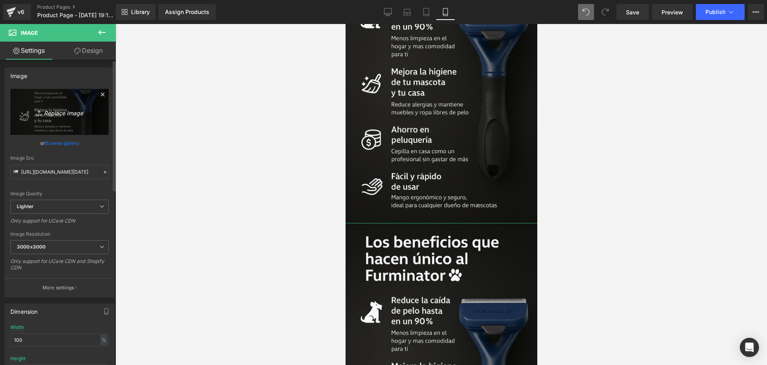
click at [64, 122] on link "Replace Image" at bounding box center [59, 112] width 98 height 46
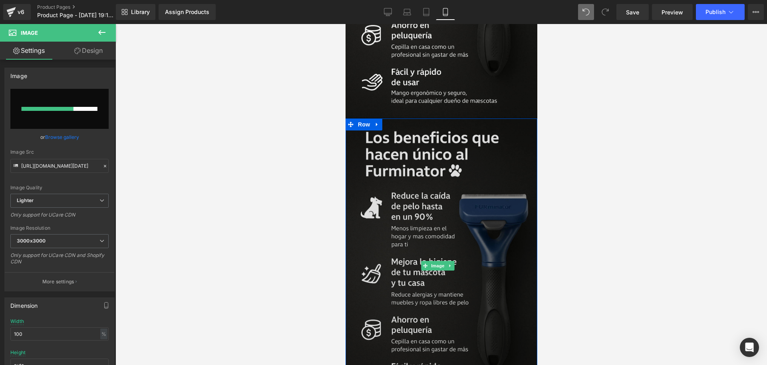
scroll to position [1549, 0]
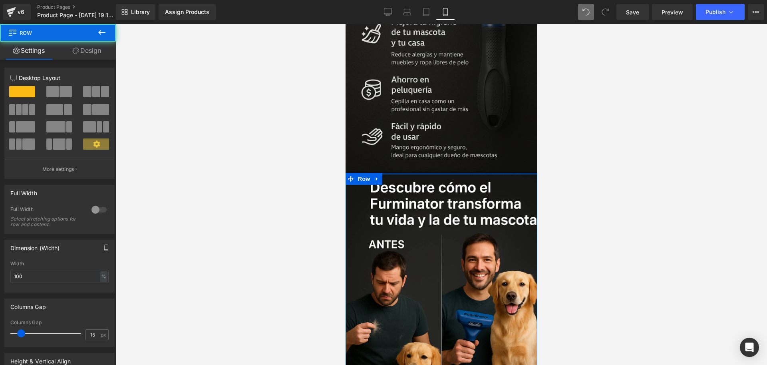
click at [546, 131] on div at bounding box center [442, 194] width 652 height 341
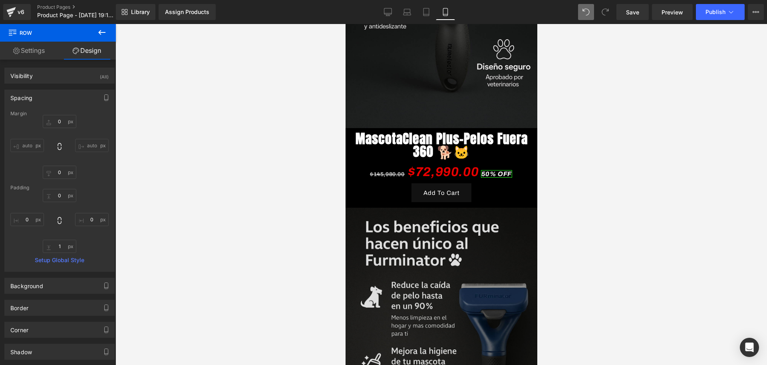
scroll to position [1199, 0]
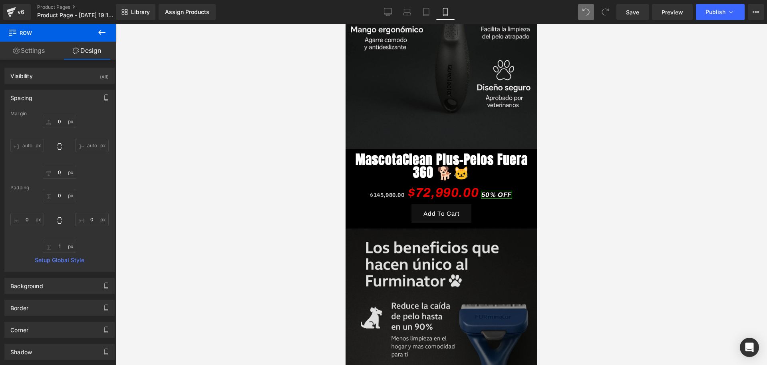
click at [398, 223] on div "Image Row" at bounding box center [441, 373] width 192 height 300
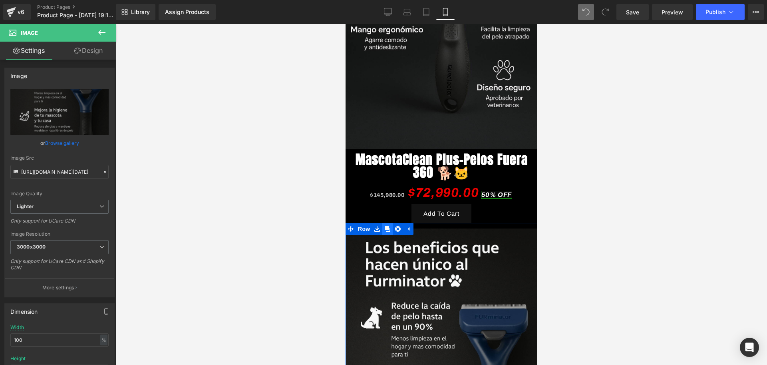
click at [390, 223] on link at bounding box center [387, 229] width 10 height 12
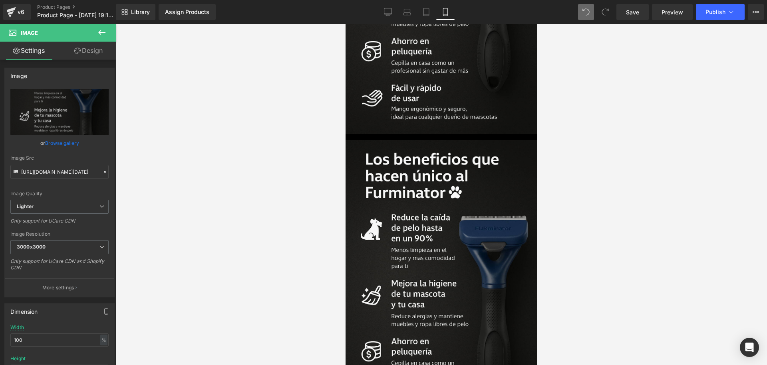
scroll to position [1609, 0]
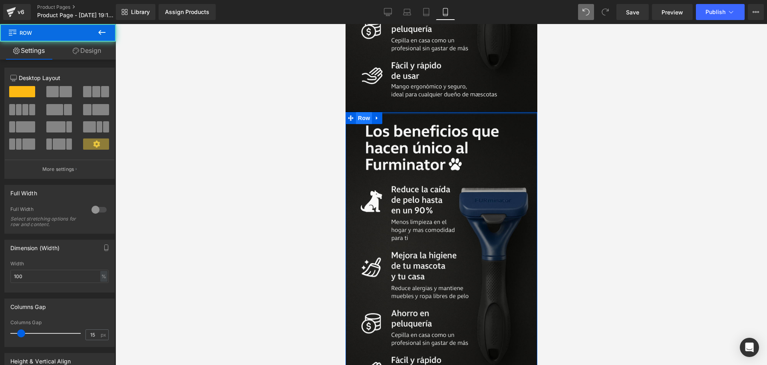
drag, startPoint x: 389, startPoint y: 57, endPoint x: 367, endPoint y: 59, distance: 22.1
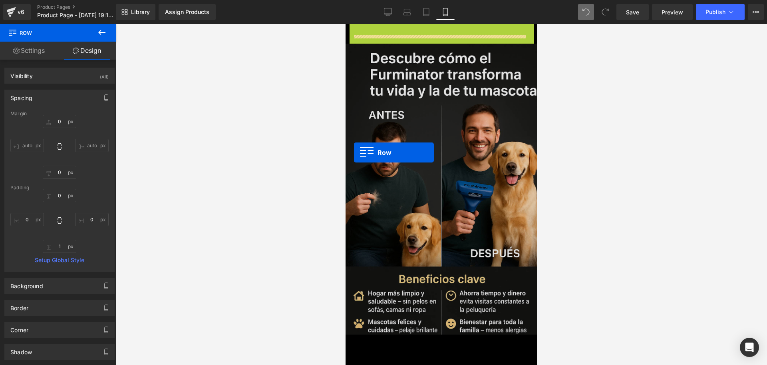
scroll to position [1759, 0]
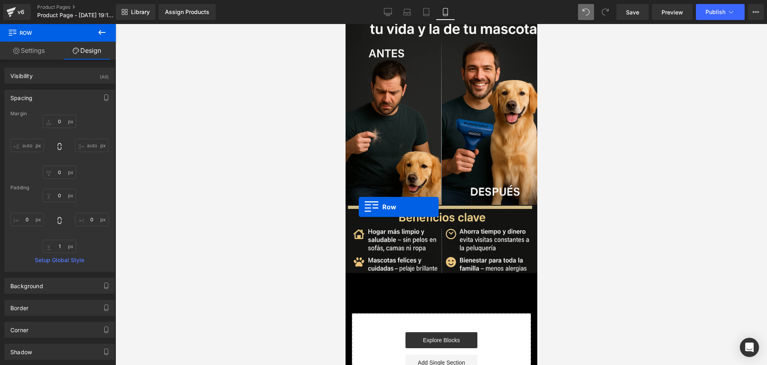
drag, startPoint x: 351, startPoint y: 63, endPoint x: 359, endPoint y: 207, distance: 143.7
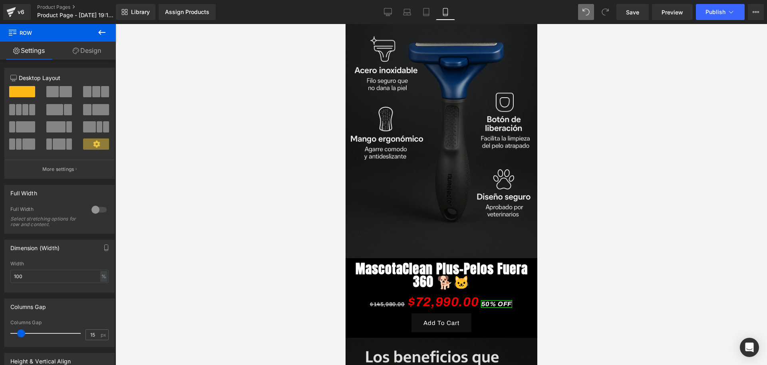
scroll to position [1390, 0]
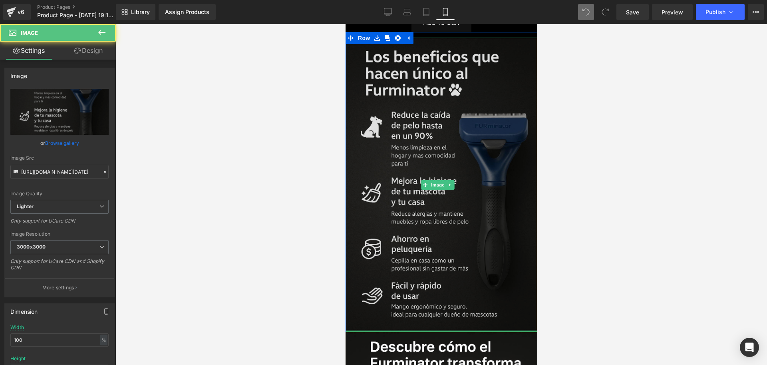
drag, startPoint x: 439, startPoint y: 274, endPoint x: 899, endPoint y: 271, distance: 460.0
click at [437, 270] on div "Image" at bounding box center [441, 185] width 196 height 294
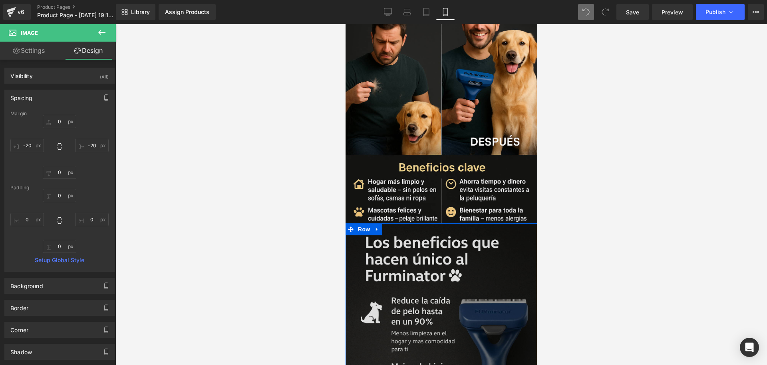
scroll to position [1939, 0]
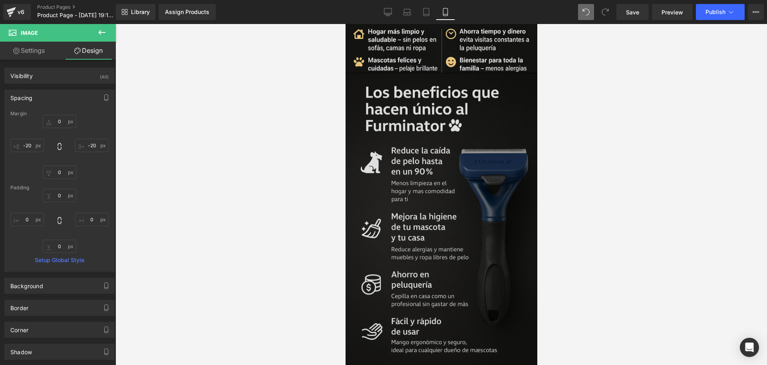
click at [367, 143] on img at bounding box center [441, 220] width 196 height 294
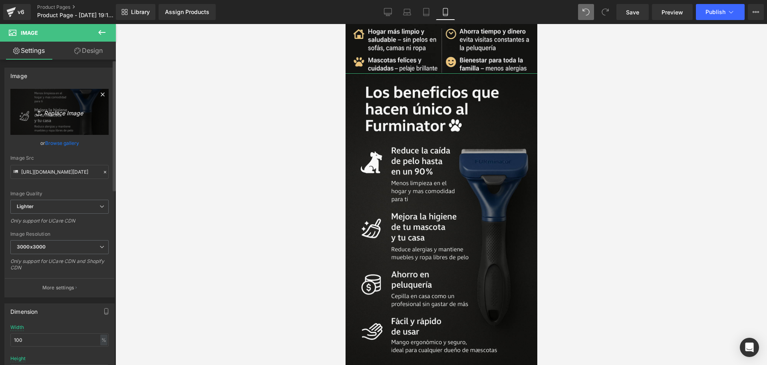
click at [68, 112] on icon "Replace Image" at bounding box center [60, 112] width 64 height 10
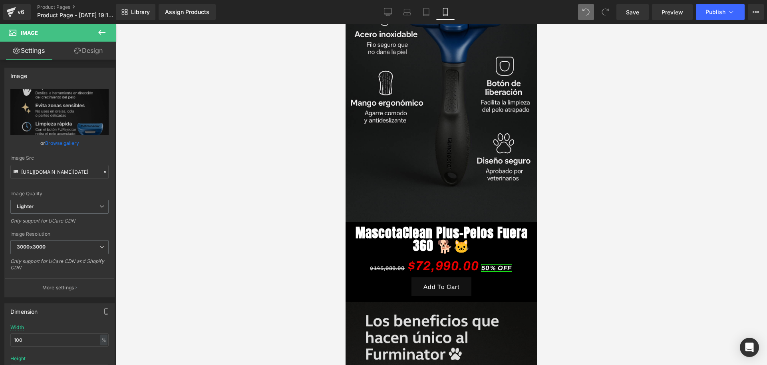
scroll to position [1090, 0]
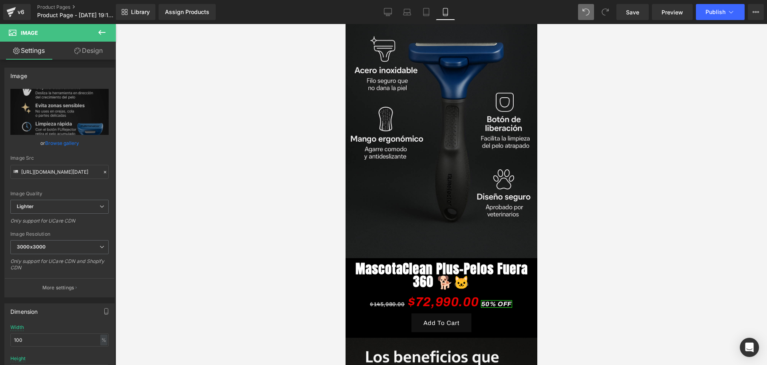
click at [408, 262] on link "MascotaClean Plus-Pelos Fuera 360 🐕🐱" at bounding box center [441, 275] width 184 height 26
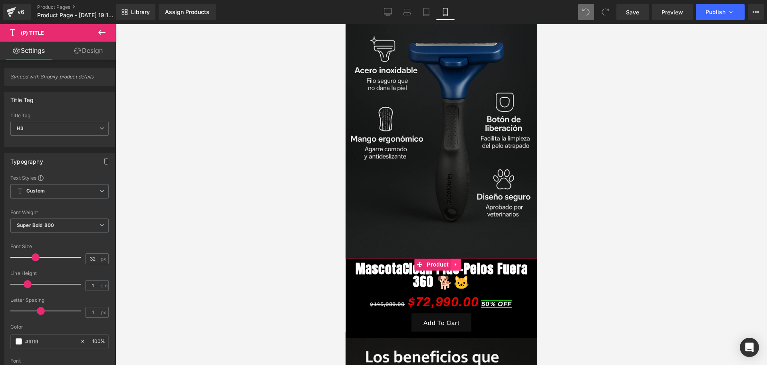
click at [453, 261] on icon at bounding box center [456, 264] width 6 height 6
click at [451, 261] on icon at bounding box center [451, 264] width 6 height 6
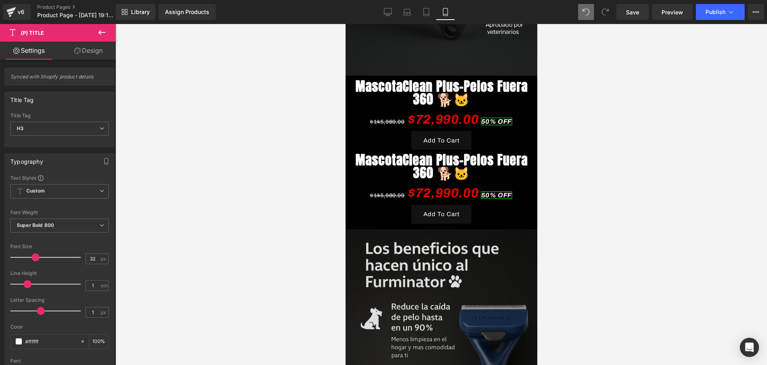
scroll to position [1171, 0]
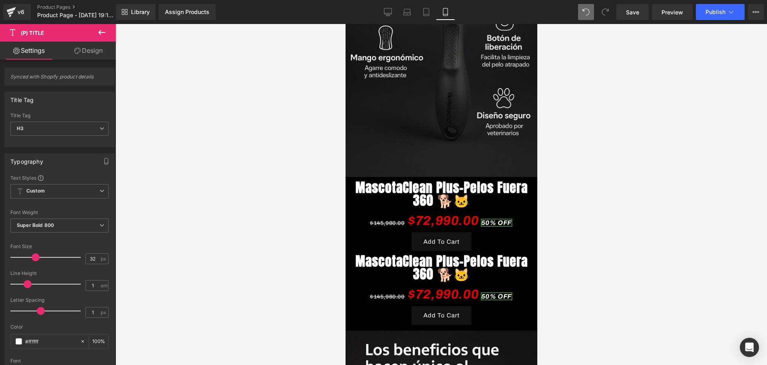
click at [379, 255] on link "MascotaClean Plus-Pelos Fuera 360 🐕🐱" at bounding box center [441, 268] width 184 height 26
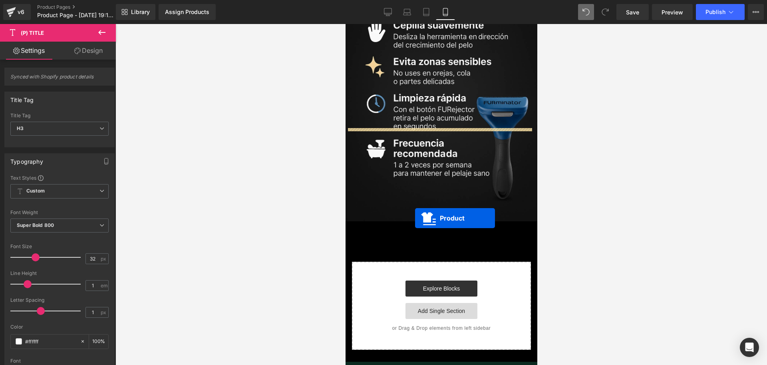
scroll to position [2120, 0]
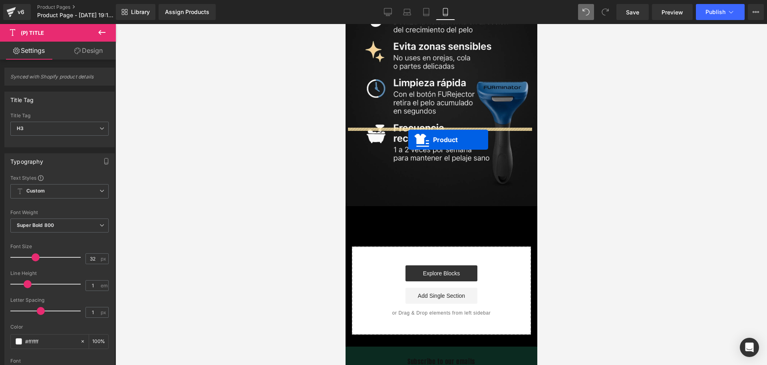
drag, startPoint x: 417, startPoint y: 210, endPoint x: 407, endPoint y: 137, distance: 73.9
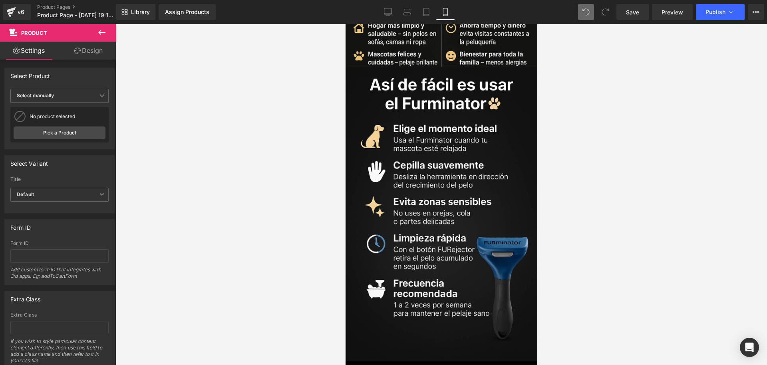
scroll to position [1845, 0]
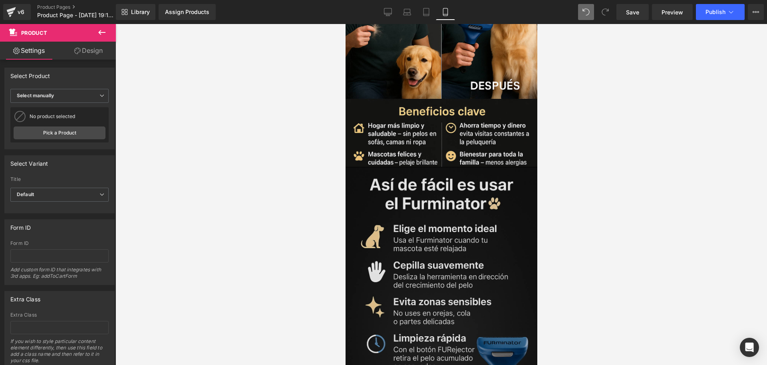
click at [438, 167] on img at bounding box center [441, 314] width 196 height 294
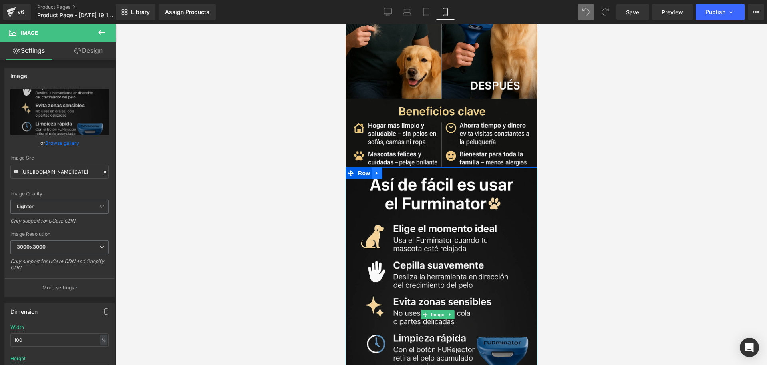
click at [374, 170] on icon at bounding box center [377, 173] width 6 height 6
click at [384, 170] on icon at bounding box center [387, 173] width 6 height 6
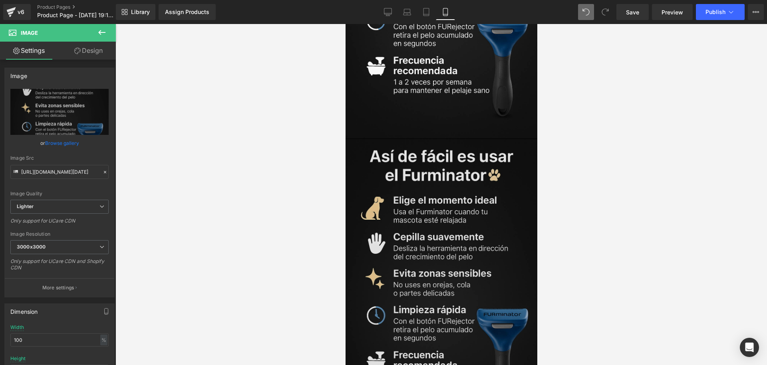
scroll to position [2172, 0]
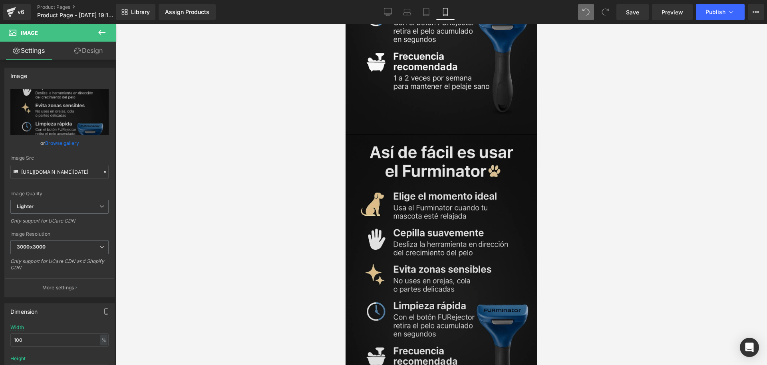
click at [392, 135] on img at bounding box center [441, 282] width 196 height 294
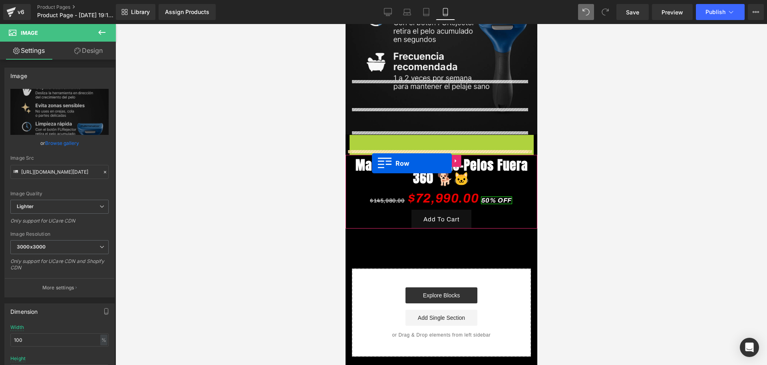
drag, startPoint x: 351, startPoint y: 61, endPoint x: 372, endPoint y: 163, distance: 104.5
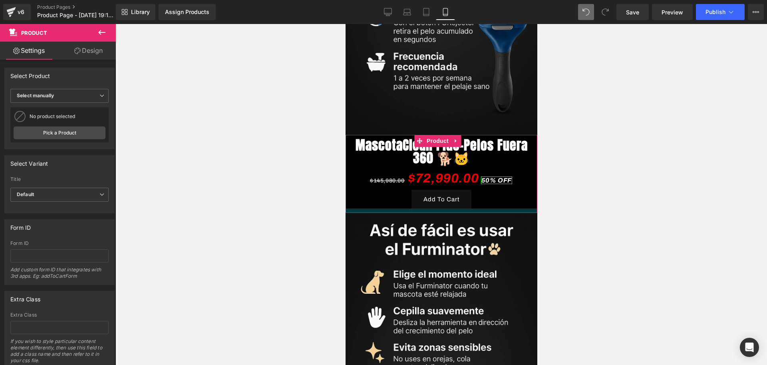
drag, startPoint x: 478, startPoint y: 129, endPoint x: 472, endPoint y: 133, distance: 7.4
click at [472, 208] on div at bounding box center [441, 210] width 192 height 4
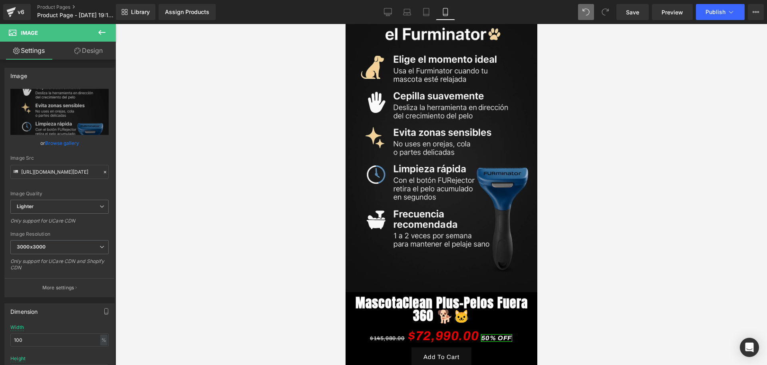
scroll to position [2174, 0]
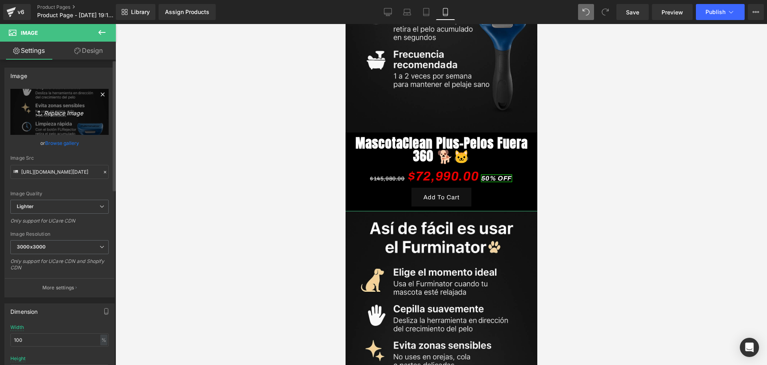
click at [68, 106] on link "Replace Image" at bounding box center [59, 112] width 98 height 46
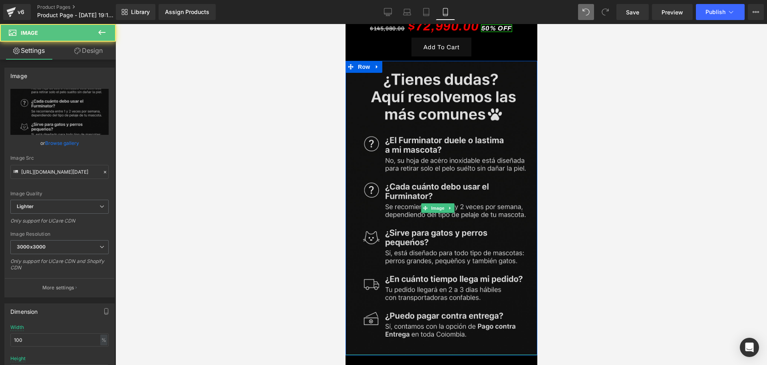
click at [446, 181] on img at bounding box center [441, 208] width 196 height 294
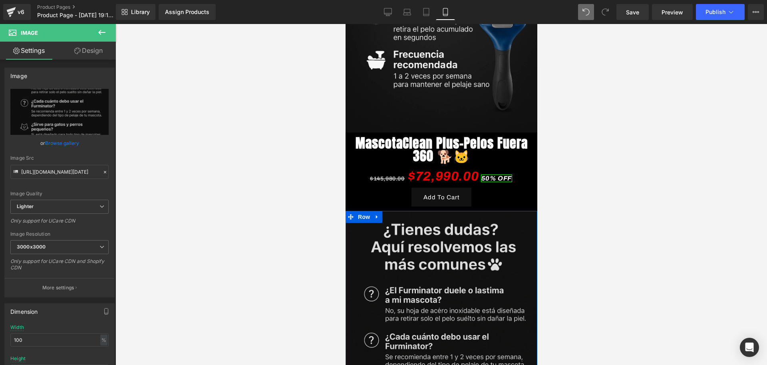
click at [379, 214] on icon at bounding box center [377, 217] width 6 height 6
click at [384, 211] on link at bounding box center [387, 217] width 10 height 12
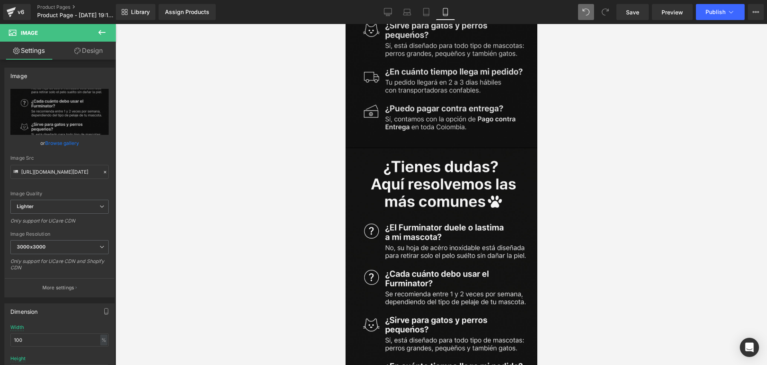
scroll to position [2533, 0]
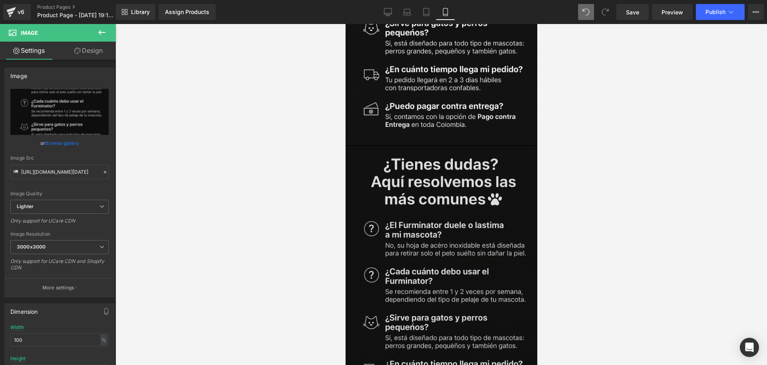
click at [464, 203] on img at bounding box center [441, 292] width 196 height 294
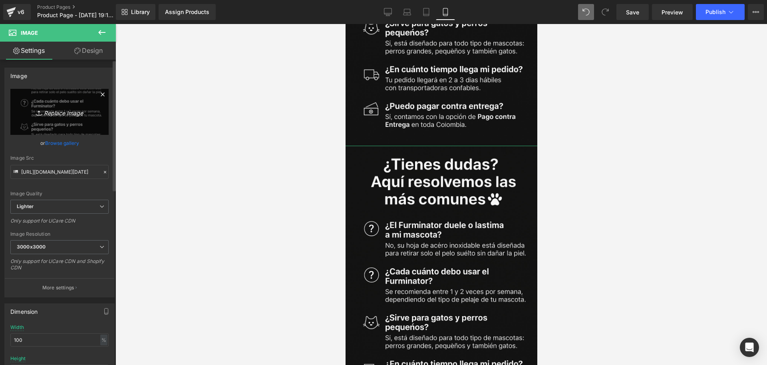
click at [68, 106] on link "Replace Image" at bounding box center [59, 112] width 98 height 46
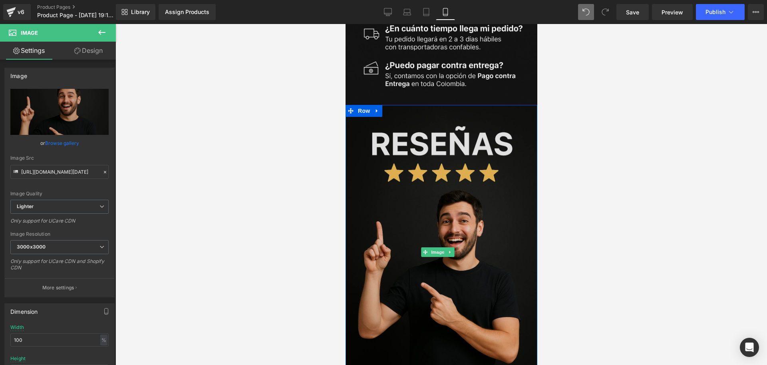
scroll to position [2633, 0]
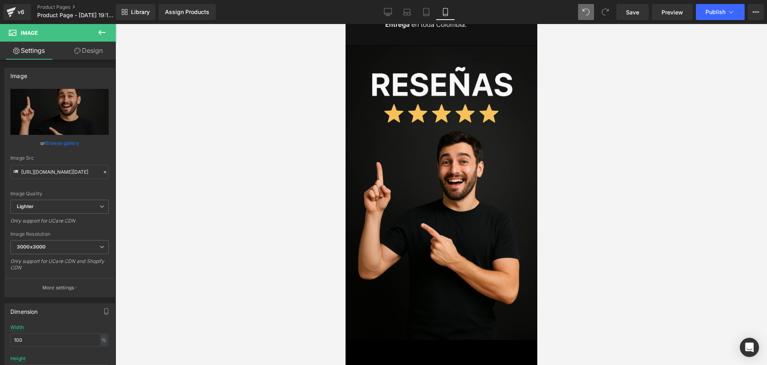
click at [100, 33] on icon at bounding box center [102, 33] width 10 height 10
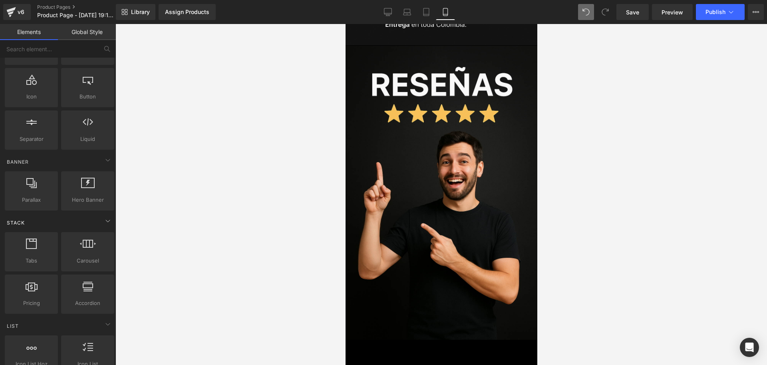
scroll to position [100, 0]
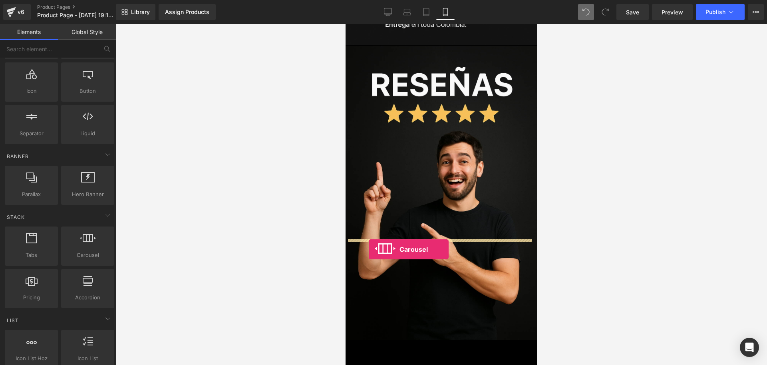
drag, startPoint x: 425, startPoint y: 274, endPoint x: 368, endPoint y: 249, distance: 61.6
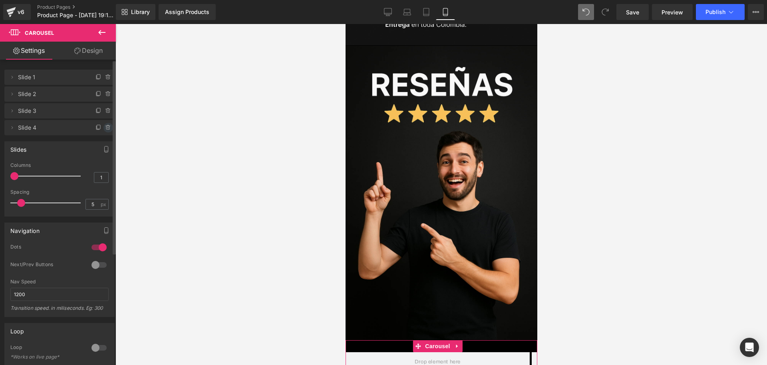
click at [106, 127] on icon at bounding box center [107, 128] width 3 height 4
click at [102, 127] on button "Delete" at bounding box center [99, 128] width 25 height 10
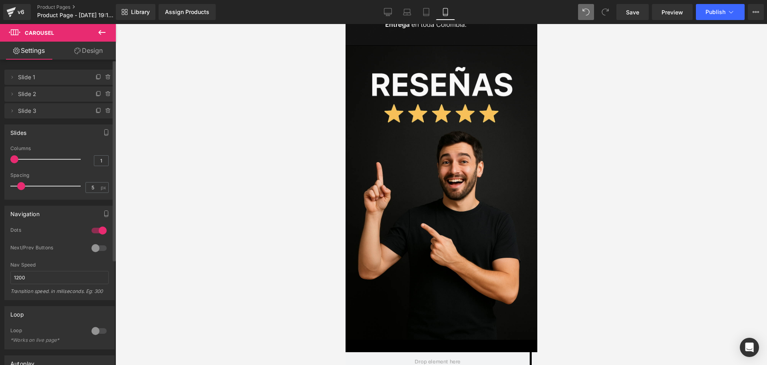
click at [104, 34] on icon at bounding box center [102, 33] width 10 height 10
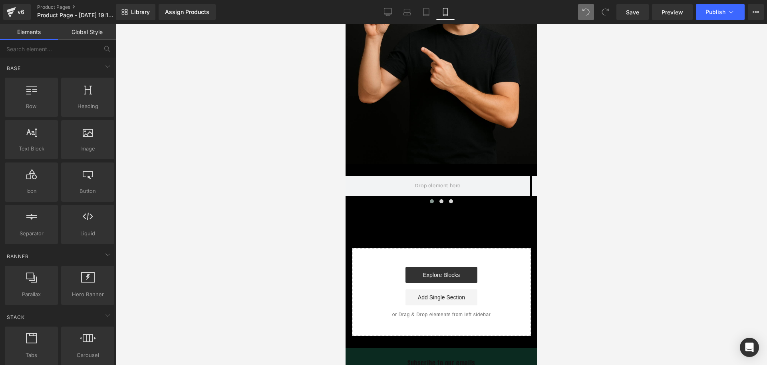
scroll to position [2659, 0]
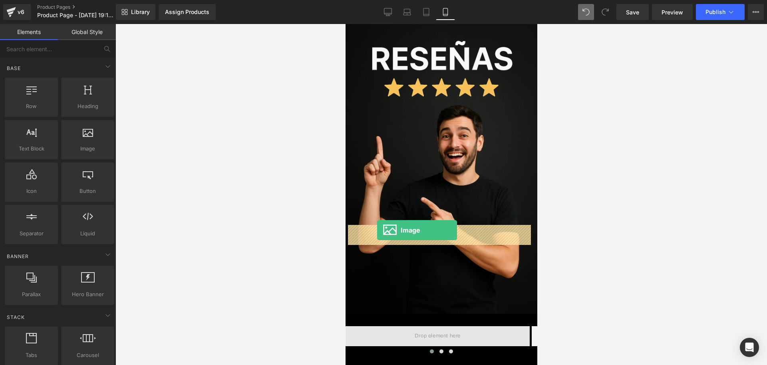
drag, startPoint x: 412, startPoint y: 160, endPoint x: 377, endPoint y: 230, distance: 77.9
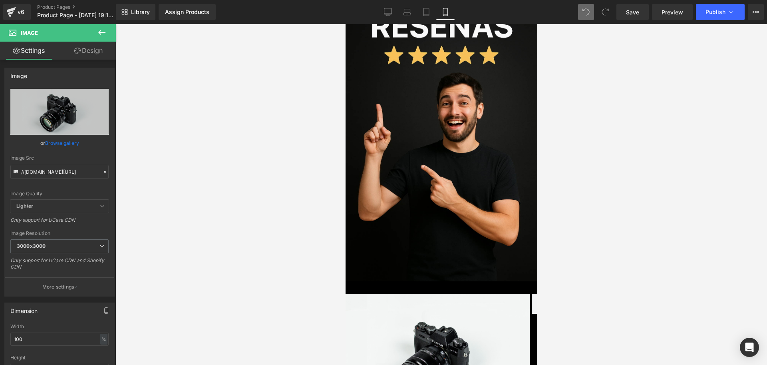
scroll to position [2709, 0]
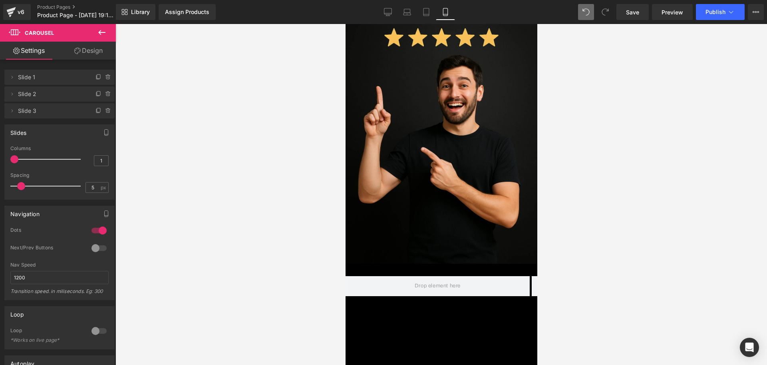
click at [107, 32] on button at bounding box center [102, 33] width 28 height 18
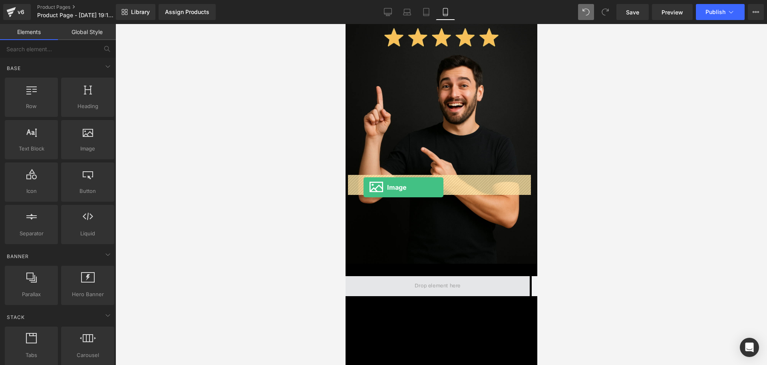
drag, startPoint x: 435, startPoint y: 170, endPoint x: 363, endPoint y: 187, distance: 73.9
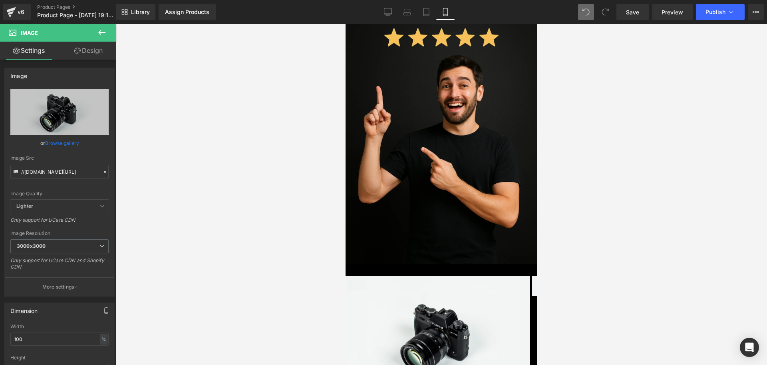
click at [108, 31] on button at bounding box center [102, 33] width 28 height 18
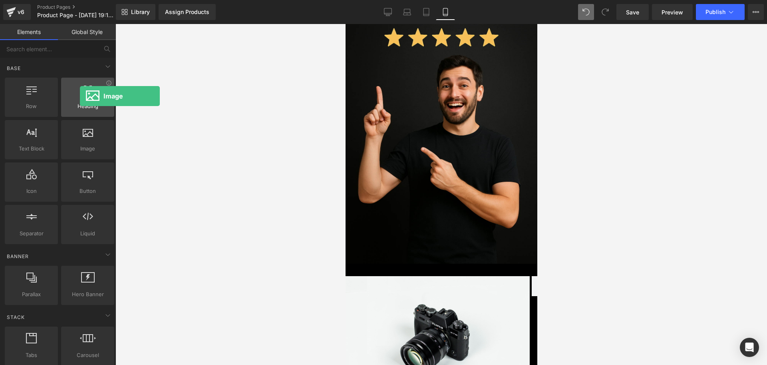
drag, startPoint x: 91, startPoint y: 149, endPoint x: 80, endPoint y: 96, distance: 53.9
click at [80, 96] on div "Row rows, columns, layouts, div Heading headings, titles, h1,h2,h3,h4,h5,h6 Tex…" at bounding box center [59, 160] width 113 height 169
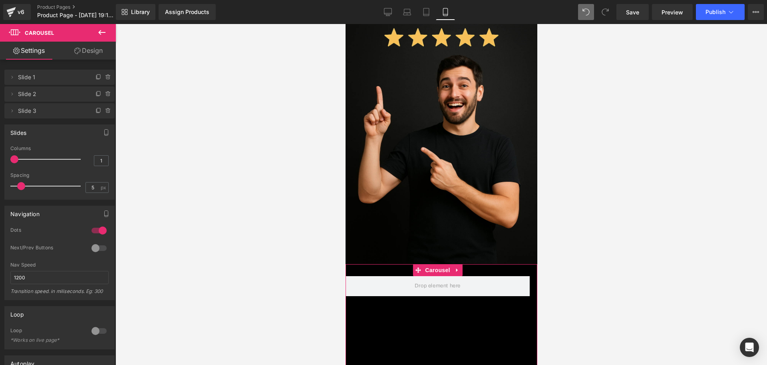
click at [108, 34] on button at bounding box center [102, 33] width 28 height 18
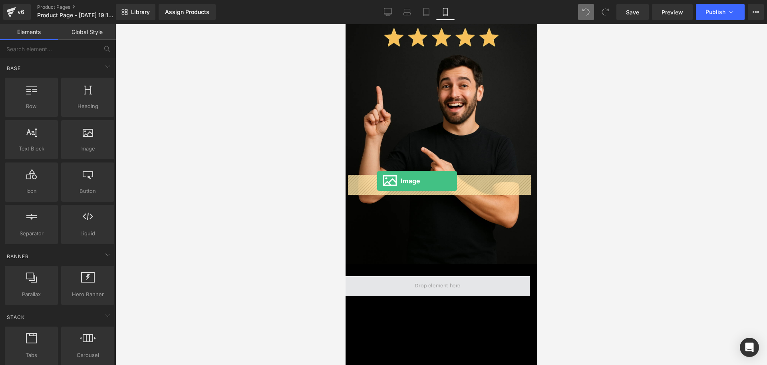
drag, startPoint x: 436, startPoint y: 163, endPoint x: 377, endPoint y: 181, distance: 61.6
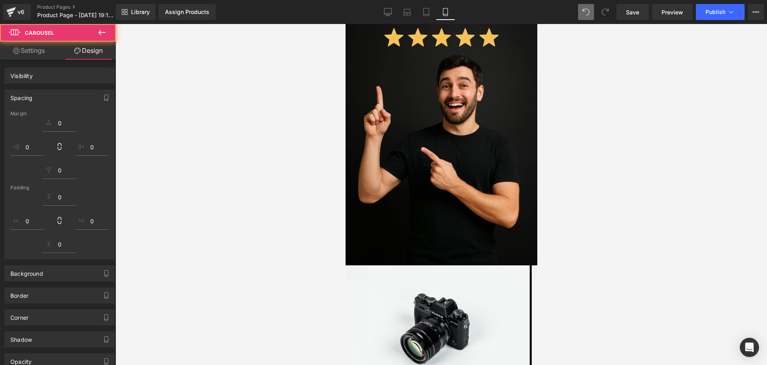
click at [556, 195] on div at bounding box center [442, 194] width 652 height 341
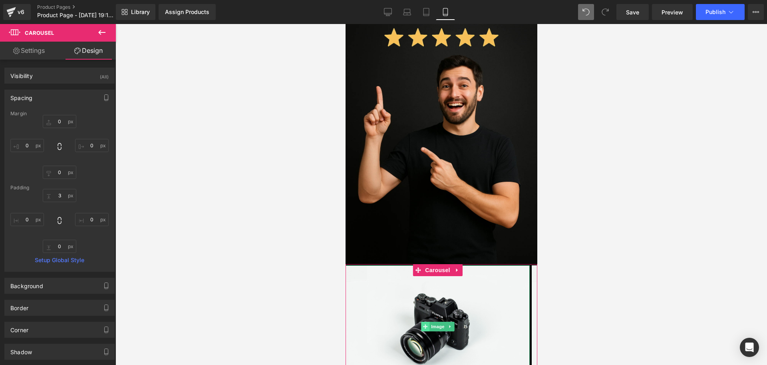
click at [422, 321] on span at bounding box center [425, 326] width 8 height 10
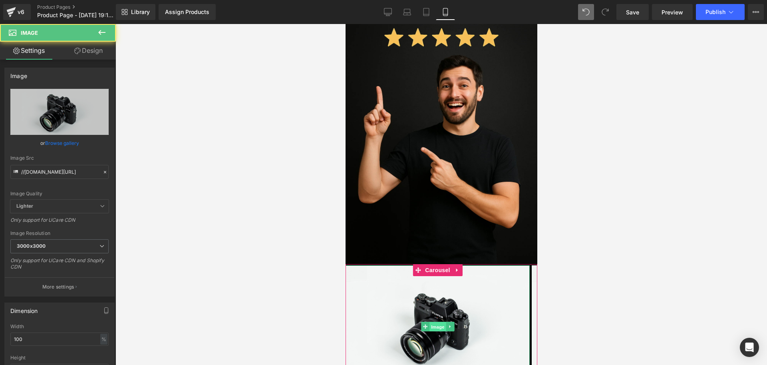
click at [430, 322] on span "Image" at bounding box center [437, 327] width 17 height 10
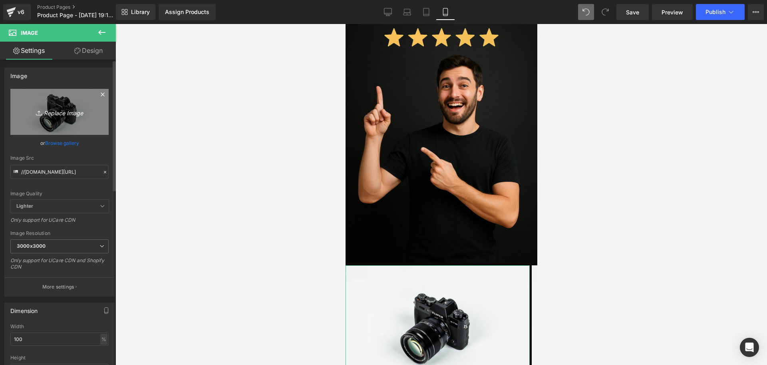
click at [67, 108] on icon "Replace Image" at bounding box center [60, 112] width 64 height 10
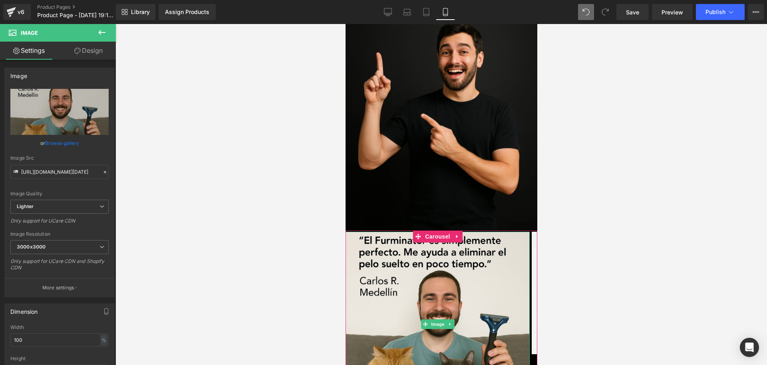
scroll to position [2809, 0]
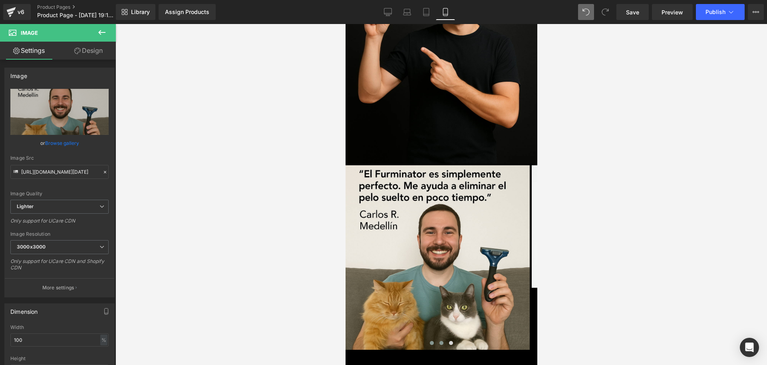
click at [436, 339] on button at bounding box center [441, 343] width 10 height 8
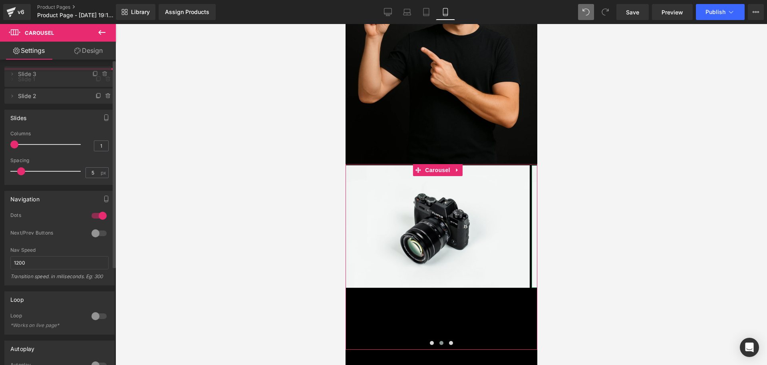
drag, startPoint x: 28, startPoint y: 114, endPoint x: 19, endPoint y: 76, distance: 38.7
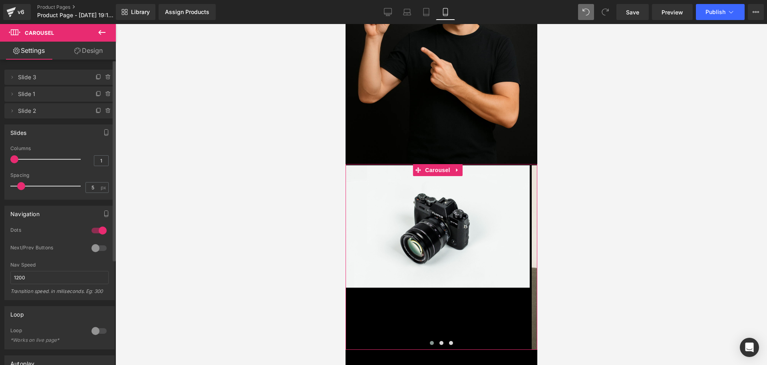
click at [432, 339] on button at bounding box center [432, 343] width 10 height 8
click at [430, 341] on span at bounding box center [432, 343] width 4 height 4
drag, startPoint x: 433, startPoint y: 125, endPoint x: 474, endPoint y: 102, distance: 47.1
click at [433, 221] on span "Image" at bounding box center [437, 226] width 17 height 10
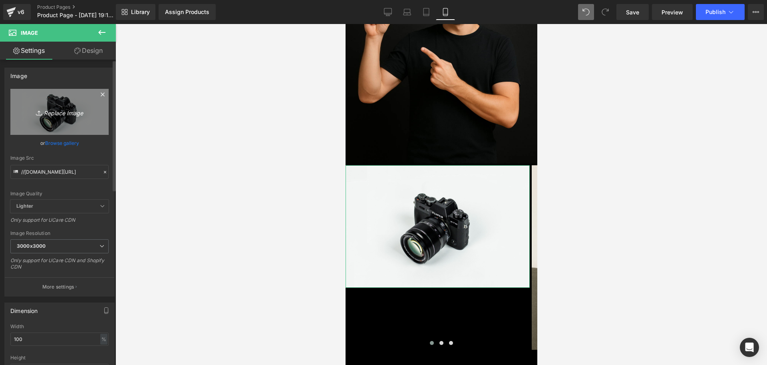
click at [78, 108] on icon "Replace Image" at bounding box center [60, 112] width 64 height 10
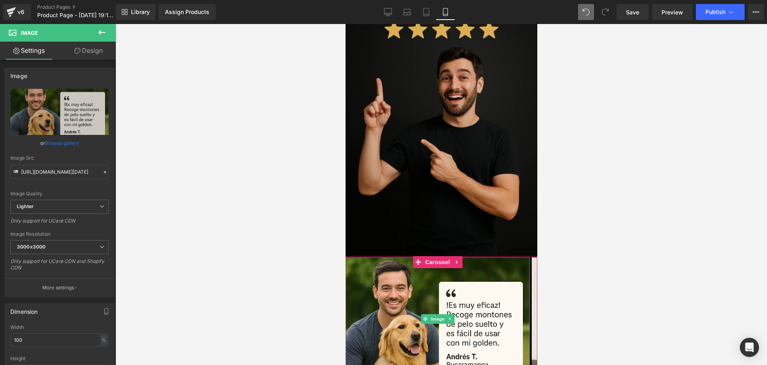
scroll to position [2709, 0]
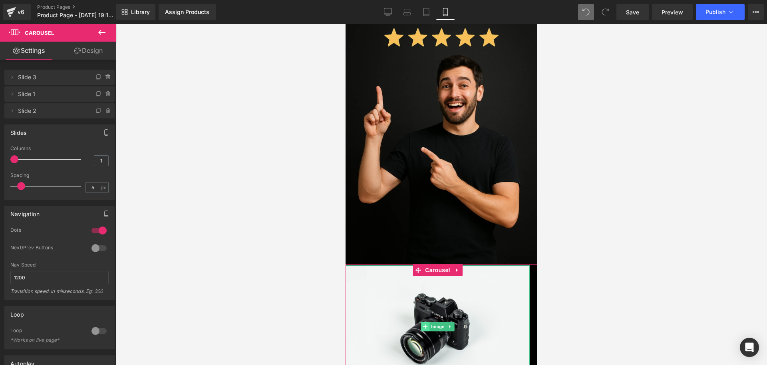
click at [426, 321] on span at bounding box center [425, 326] width 8 height 10
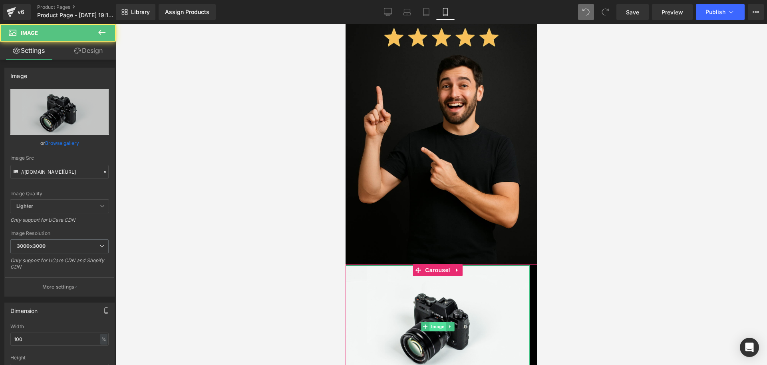
click at [433, 321] on span "Image" at bounding box center [437, 326] width 17 height 10
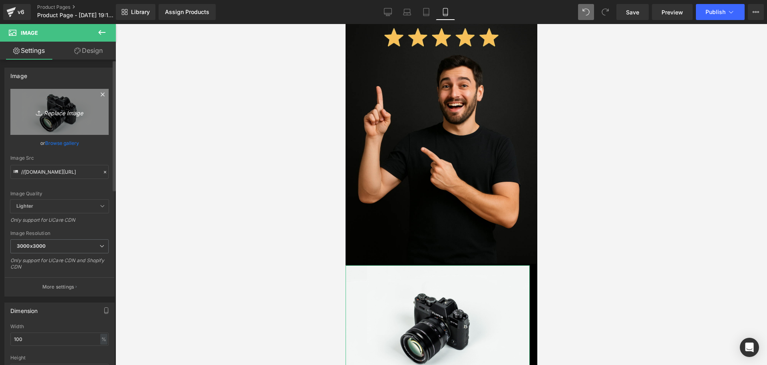
click at [83, 101] on link "Replace Image" at bounding box center [59, 112] width 98 height 46
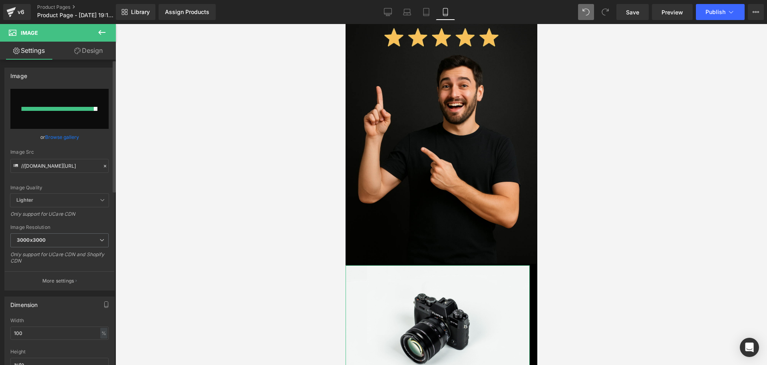
click at [52, 122] on input "file" at bounding box center [59, 109] width 98 height 40
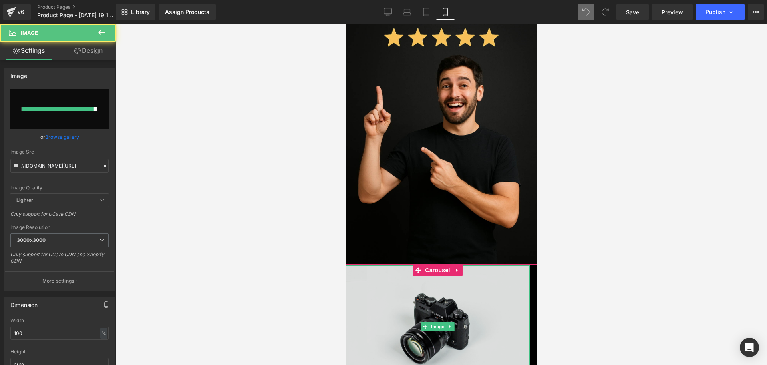
drag, startPoint x: 466, startPoint y: 208, endPoint x: 512, endPoint y: 195, distance: 47.9
click at [500, 265] on img at bounding box center [437, 326] width 184 height 122
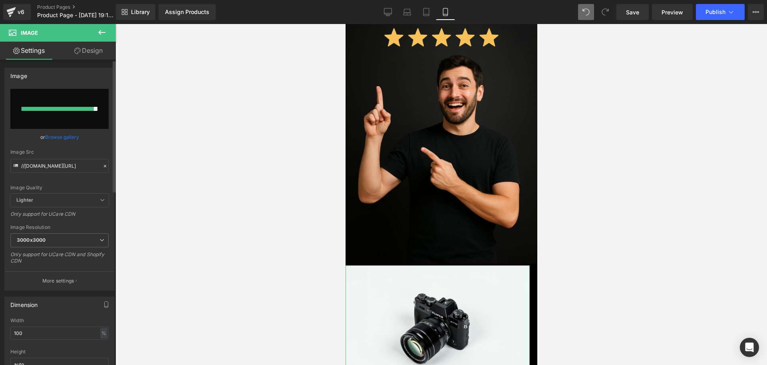
click at [73, 116] on input "file" at bounding box center [59, 109] width 98 height 40
click at [98, 142] on div "Image Quality Lighter Lightest Lighter Lighter Lightest Only support for UCare …" at bounding box center [59, 141] width 98 height 105
click at [97, 142] on div "Image Quality Lighter Lightest Lighter Lighter Lightest Only support for UCare …" at bounding box center [59, 141] width 98 height 105
click at [97, 141] on div "//[DOMAIN_NAME][URL] Replace Image Upload image or Browse gallery Image Src //[…" at bounding box center [60, 189] width 110 height 201
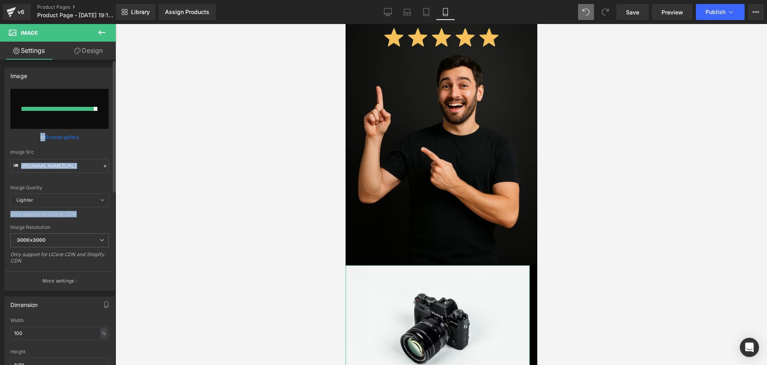
click at [95, 140] on div "or Browse gallery" at bounding box center [59, 137] width 98 height 8
click at [94, 139] on div "or Browse gallery" at bounding box center [59, 137] width 98 height 8
click at [94, 137] on div "or Browse gallery" at bounding box center [59, 137] width 98 height 8
click at [93, 137] on div "or Browse gallery" at bounding box center [59, 137] width 98 height 8
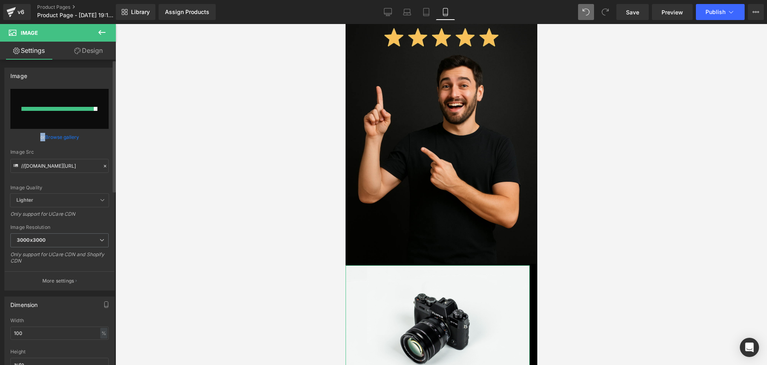
click at [93, 137] on div "or Browse gallery" at bounding box center [59, 137] width 98 height 8
click at [92, 133] on div "or Browse gallery" at bounding box center [59, 137] width 98 height 8
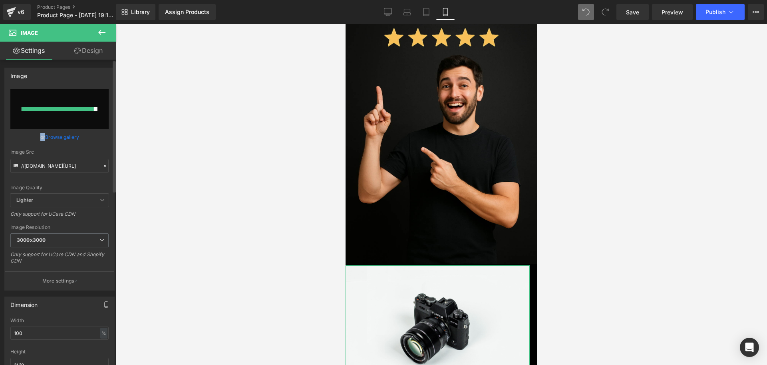
click at [92, 133] on div "or Browse gallery" at bounding box center [59, 137] width 98 height 8
click at [91, 133] on div "or Browse gallery" at bounding box center [59, 137] width 98 height 8
click at [134, 147] on div at bounding box center [442, 194] width 652 height 341
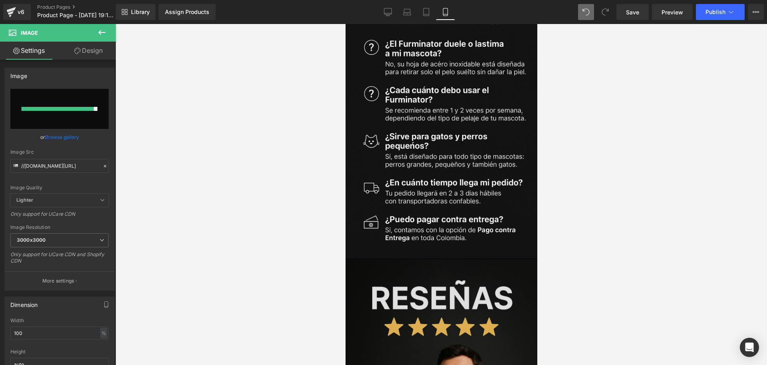
scroll to position [2409, 0]
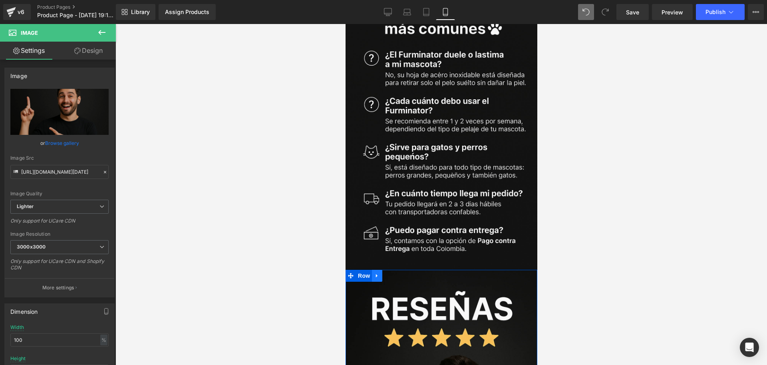
click at [382, 269] on link at bounding box center [377, 275] width 10 height 12
click at [386, 273] on icon at bounding box center [387, 276] width 6 height 6
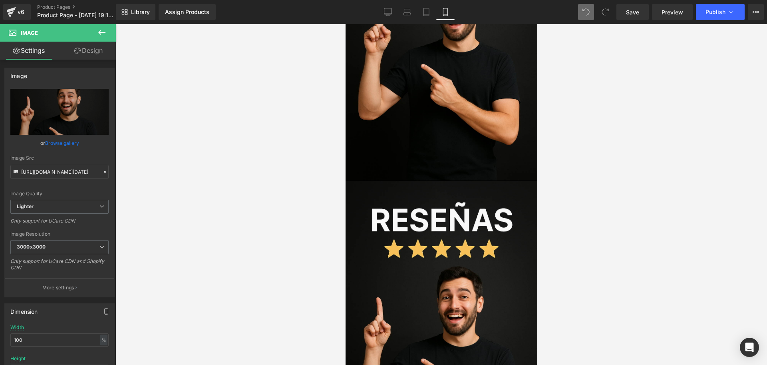
scroll to position [2816, 0]
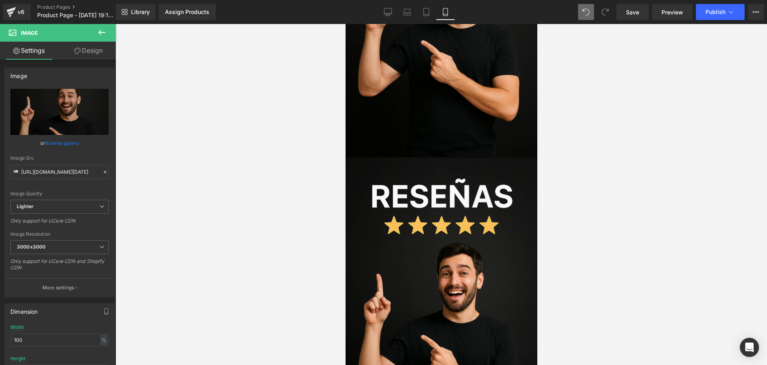
click at [353, 157] on div "Image Row" at bounding box center [441, 304] width 192 height 294
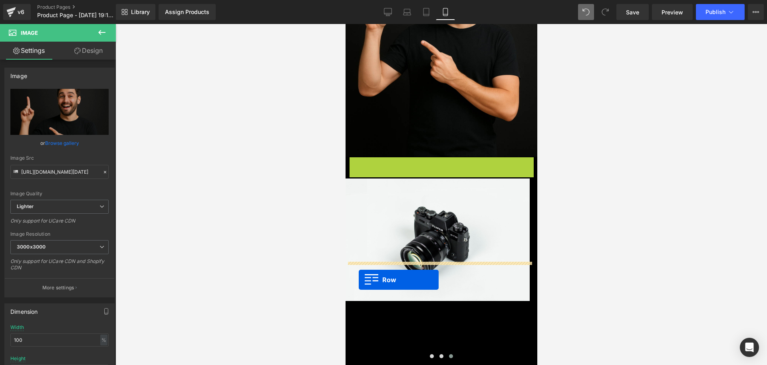
drag, startPoint x: 349, startPoint y: 82, endPoint x: 359, endPoint y: 279, distance: 197.7
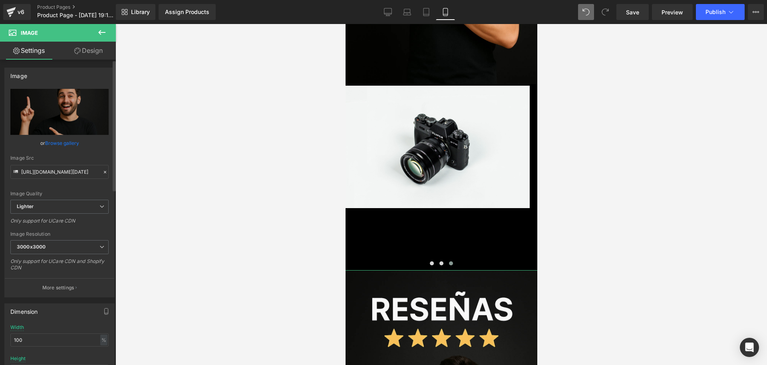
scroll to position [2916, 0]
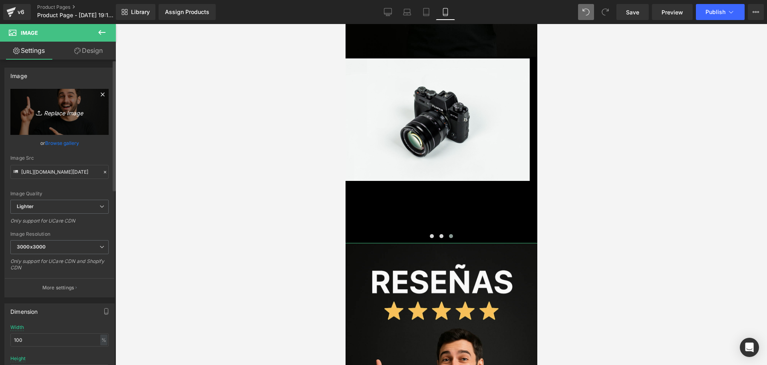
click at [48, 107] on icon "Replace Image" at bounding box center [60, 112] width 64 height 10
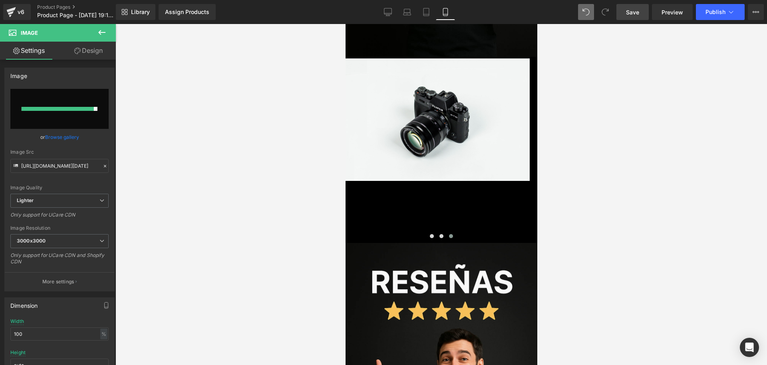
click at [620, 10] on link "Save" at bounding box center [633, 12] width 32 height 16
click at [623, 10] on link "Save" at bounding box center [633, 12] width 32 height 16
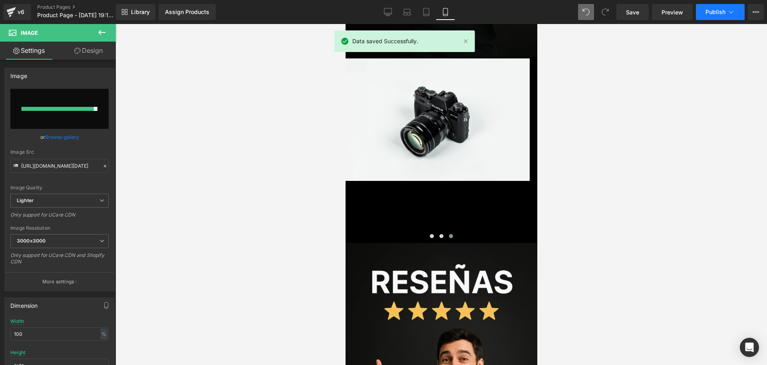
click at [723, 10] on span "Publish" at bounding box center [716, 12] width 20 height 6
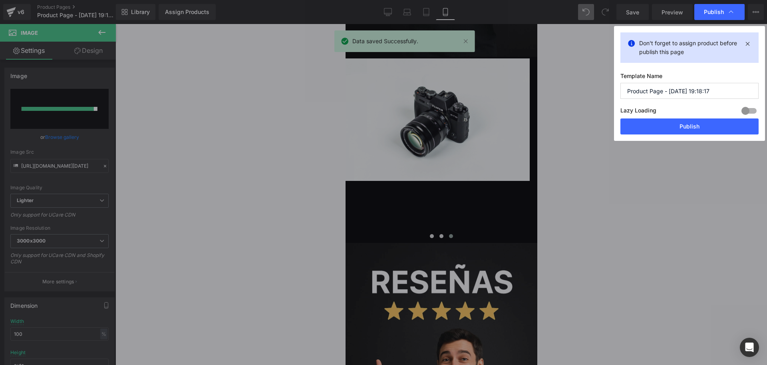
click at [650, 101] on div "Template Name Product Page - [DATE] 19:18:17 Lazy Loading Build Upgrade plan to…" at bounding box center [690, 95] width 138 height 46
click at [646, 94] on input "Product Page - [DATE] 19:18:17" at bounding box center [690, 91] width 138 height 16
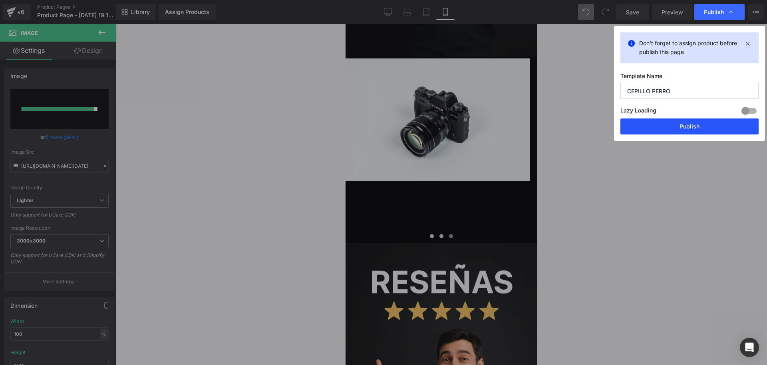
click at [677, 125] on button "Publish" at bounding box center [690, 126] width 138 height 16
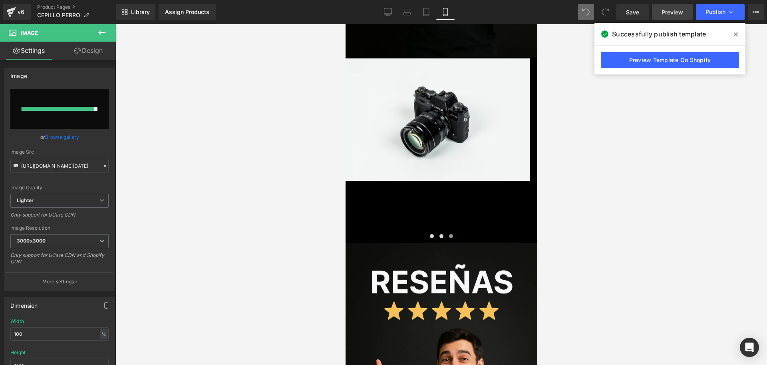
click at [675, 15] on span "Preview" at bounding box center [673, 12] width 22 height 8
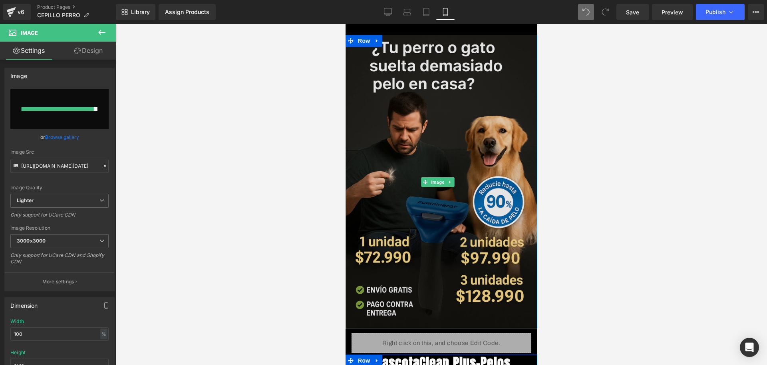
scroll to position [150, 0]
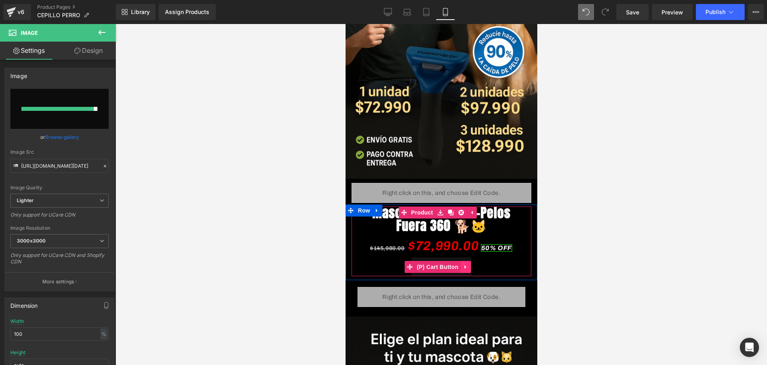
click at [467, 263] on icon at bounding box center [466, 266] width 6 height 6
click at [469, 263] on icon at bounding box center [471, 266] width 6 height 6
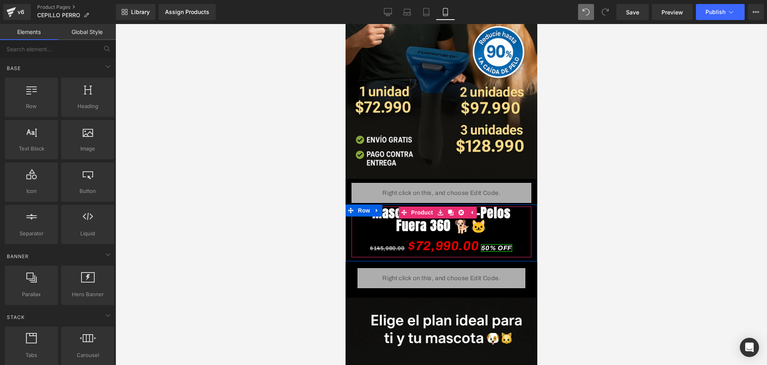
scroll to position [300, 0]
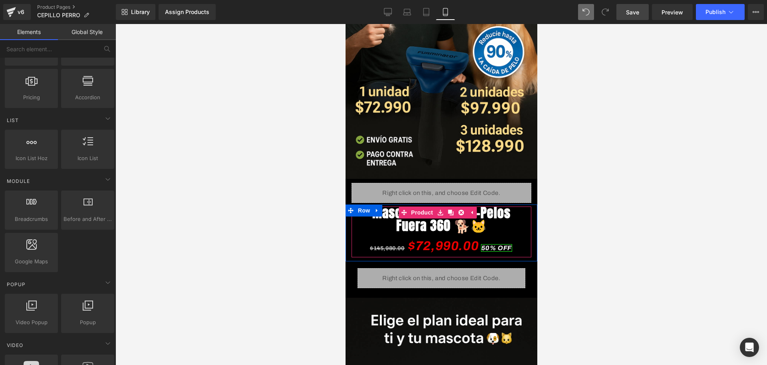
click at [630, 13] on span "Save" at bounding box center [632, 12] width 13 height 8
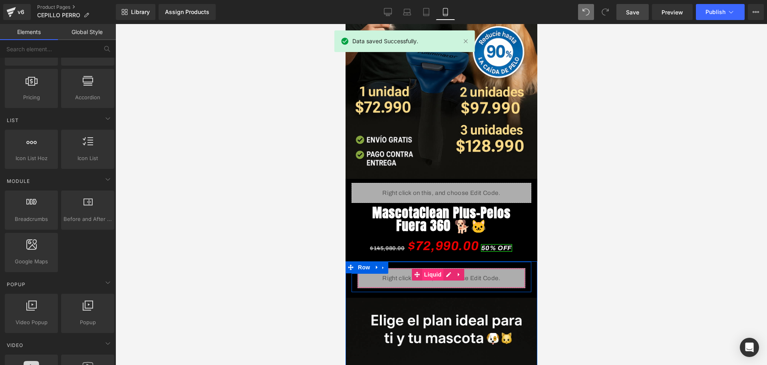
click at [431, 268] on span "Liquid" at bounding box center [433, 274] width 22 height 12
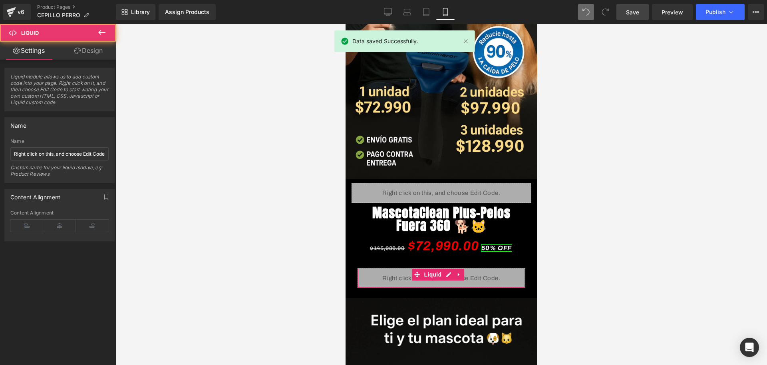
click at [89, 51] on link "Design" at bounding box center [89, 51] width 58 height 18
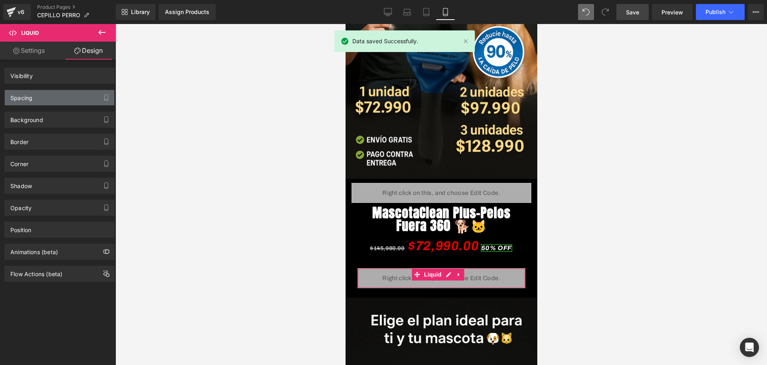
click at [40, 99] on div "Spacing" at bounding box center [60, 97] width 110 height 15
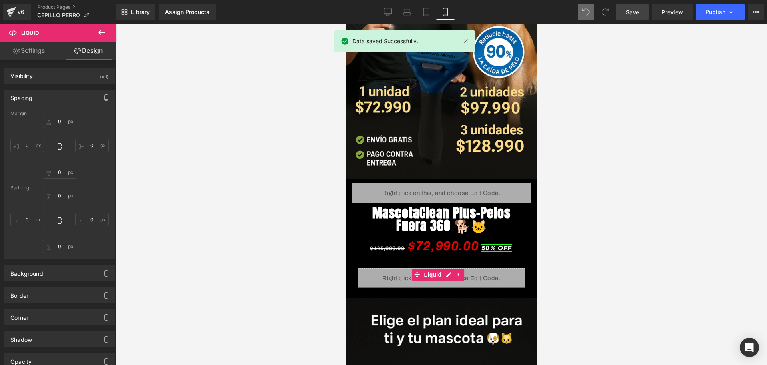
click at [34, 96] on div "Spacing" at bounding box center [60, 97] width 110 height 15
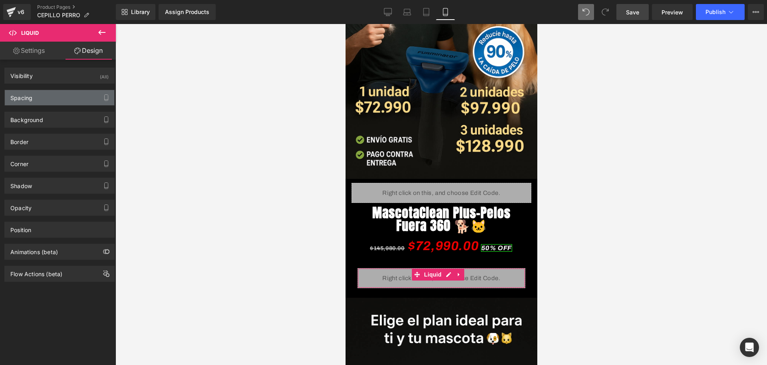
click at [41, 98] on div "Spacing" at bounding box center [60, 97] width 110 height 15
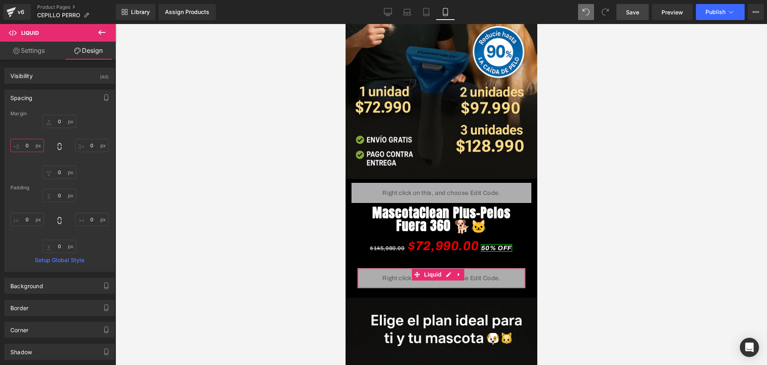
click at [28, 147] on input "0" at bounding box center [27, 145] width 34 height 13
click at [363, 261] on span "Row" at bounding box center [364, 267] width 16 height 12
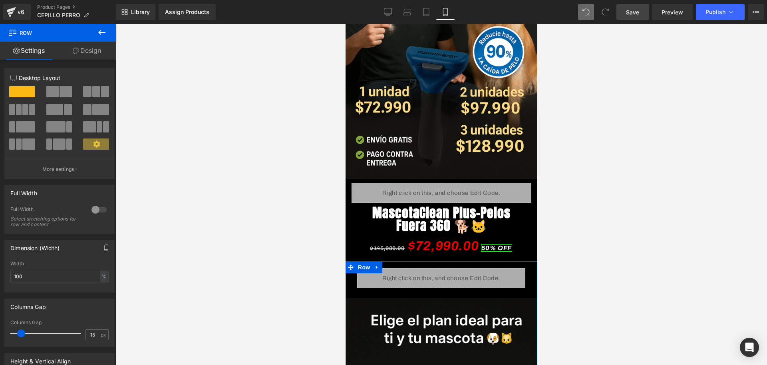
click at [89, 55] on link "Design" at bounding box center [87, 51] width 58 height 18
click at [0, 0] on div "Spacing" at bounding box center [0, 0] width 0 height 0
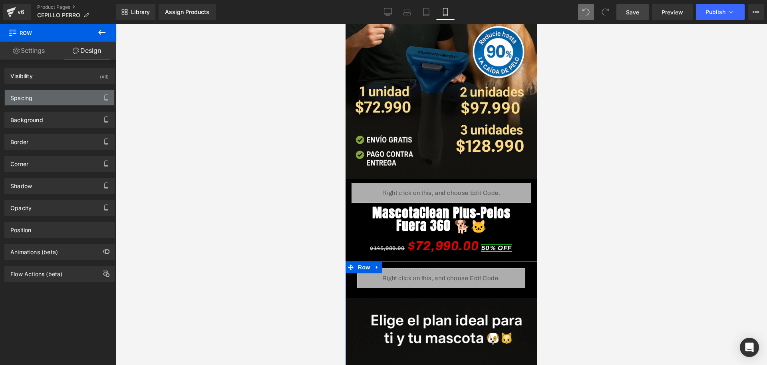
click at [67, 92] on div "Spacing" at bounding box center [60, 97] width 110 height 15
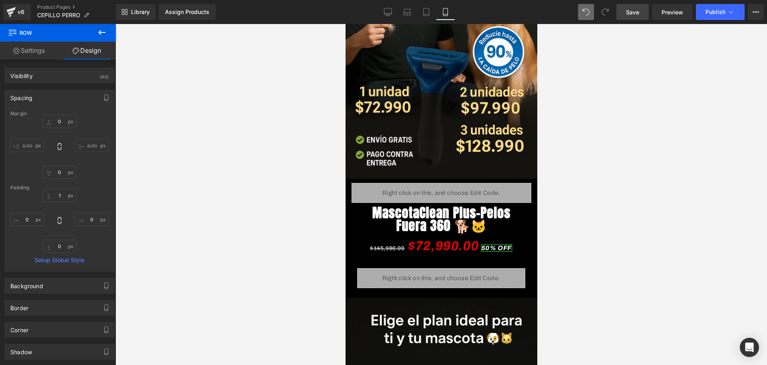
click at [383, 263] on link at bounding box center [380, 268] width 8 height 10
click at [345, 24] on div at bounding box center [345, 24] width 0 height 0
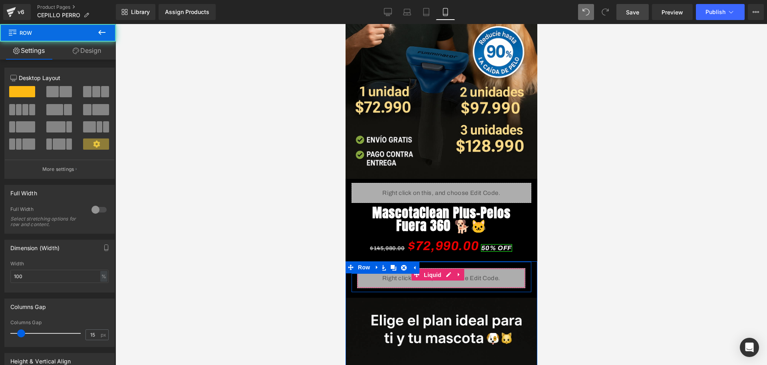
click at [425, 269] on span "Liquid" at bounding box center [433, 275] width 22 height 12
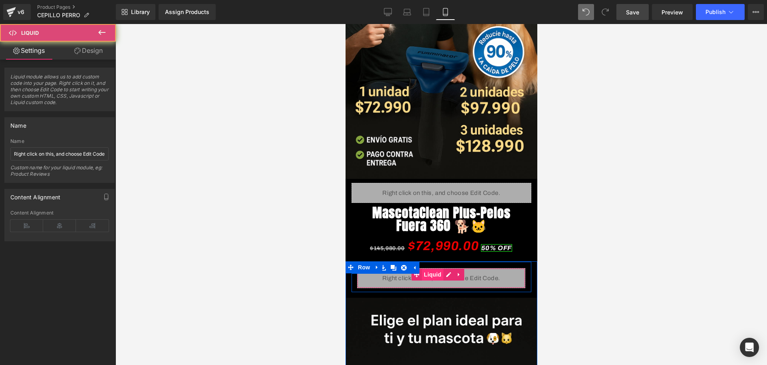
click at [429, 268] on span "Liquid" at bounding box center [433, 274] width 22 height 12
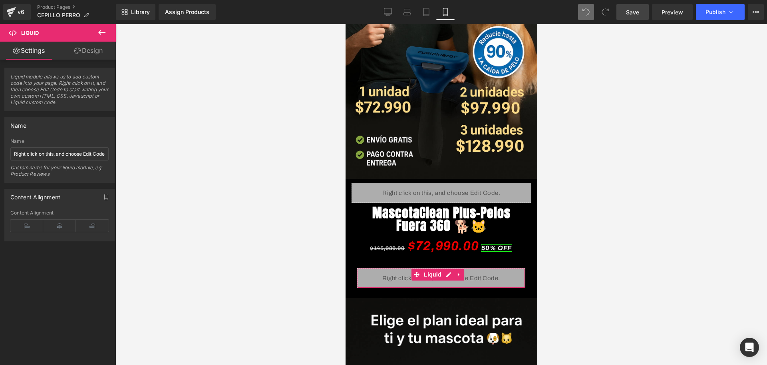
click at [90, 32] on button at bounding box center [102, 33] width 28 height 18
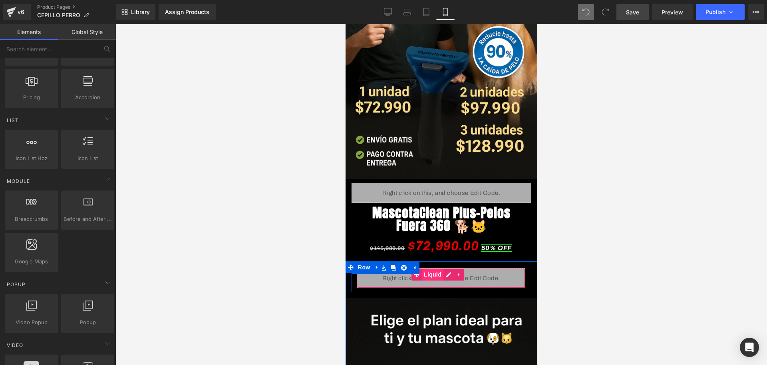
click at [427, 269] on span "Liquid" at bounding box center [433, 274] width 22 height 12
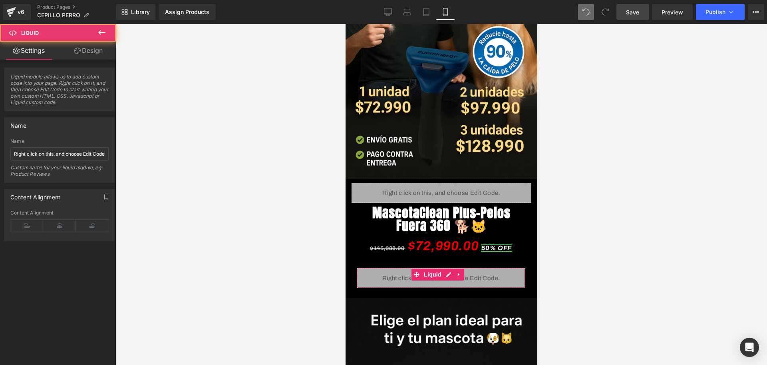
click at [93, 59] on link "Design" at bounding box center [89, 51] width 58 height 18
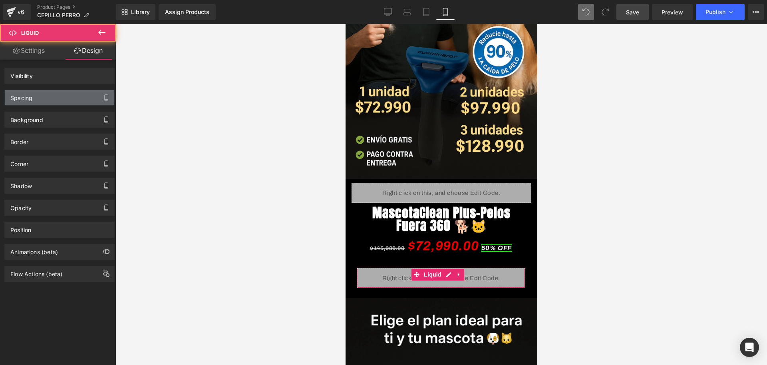
click at [48, 96] on div "Spacing" at bounding box center [60, 97] width 110 height 15
click at [37, 90] on div "Spacing" at bounding box center [60, 97] width 110 height 15
click at [20, 94] on div "Spacing" at bounding box center [21, 95] width 22 height 11
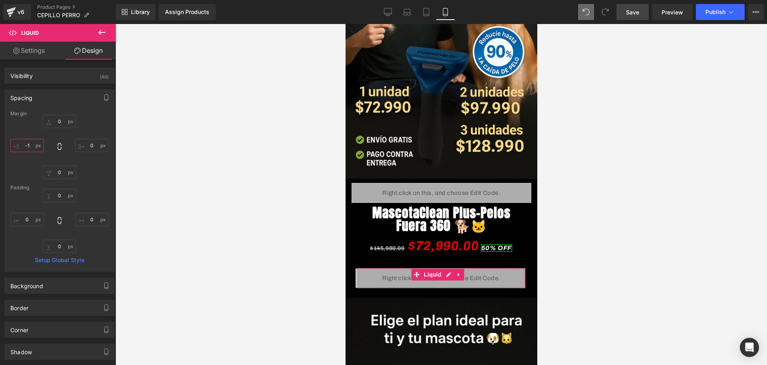
click at [29, 141] on input "-1" at bounding box center [27, 145] width 34 height 13
click at [92, 144] on input "0" at bounding box center [92, 145] width 34 height 13
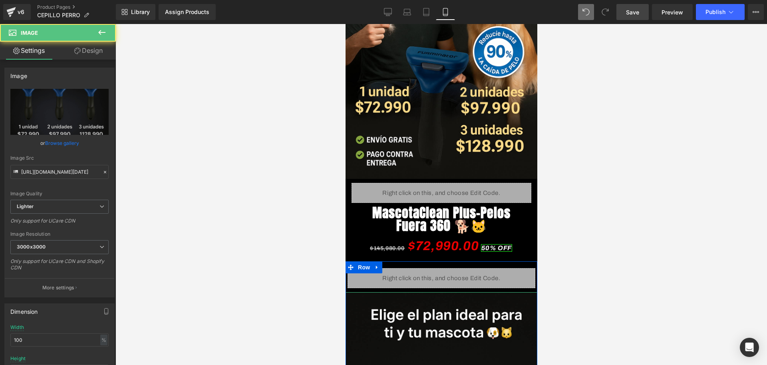
click at [565, 259] on div at bounding box center [442, 194] width 652 height 341
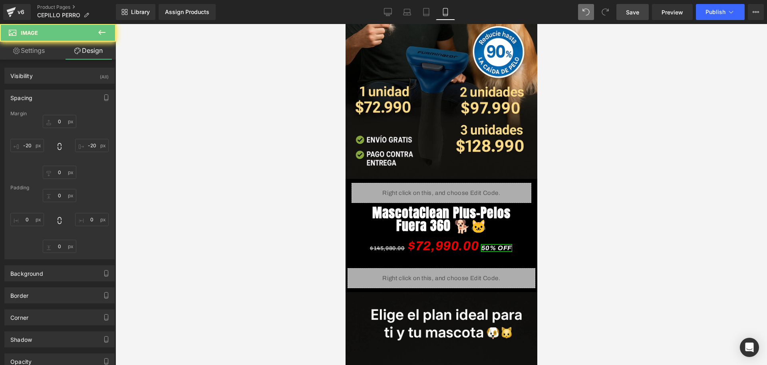
scroll to position [50, 0]
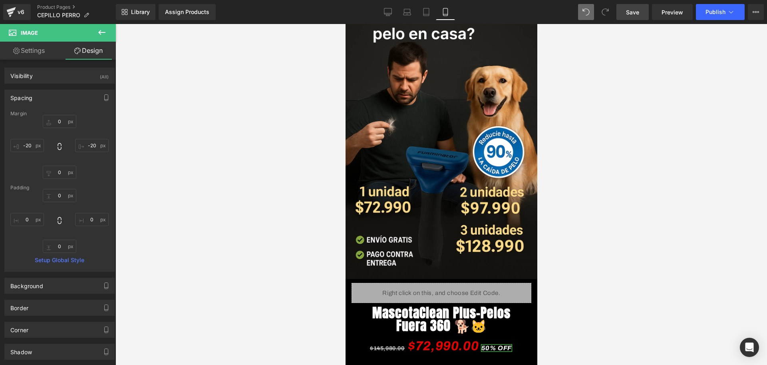
click at [633, 17] on link "Save" at bounding box center [633, 12] width 32 height 16
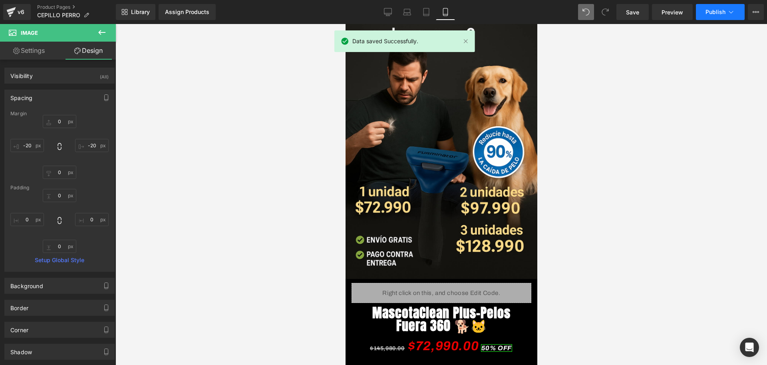
click at [713, 11] on span "Publish" at bounding box center [716, 12] width 20 height 6
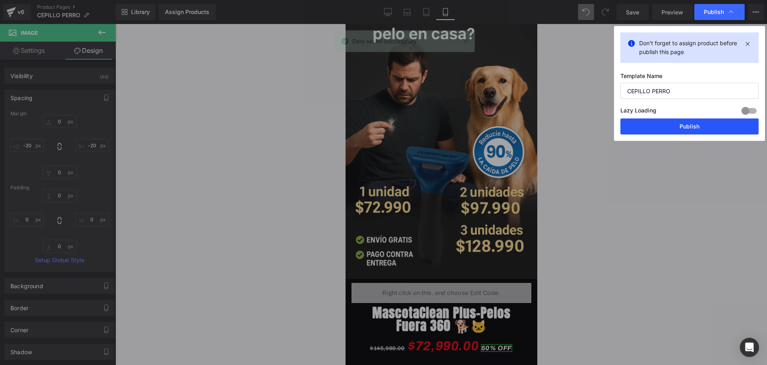
click at [649, 130] on button "Publish" at bounding box center [690, 126] width 138 height 16
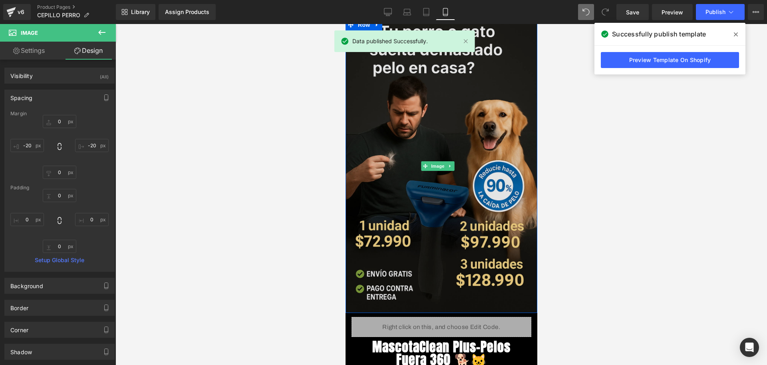
scroll to position [0, 0]
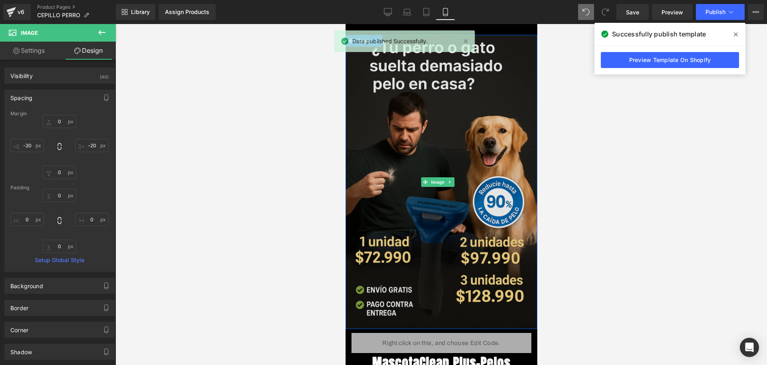
click at [498, 41] on img at bounding box center [441, 182] width 196 height 294
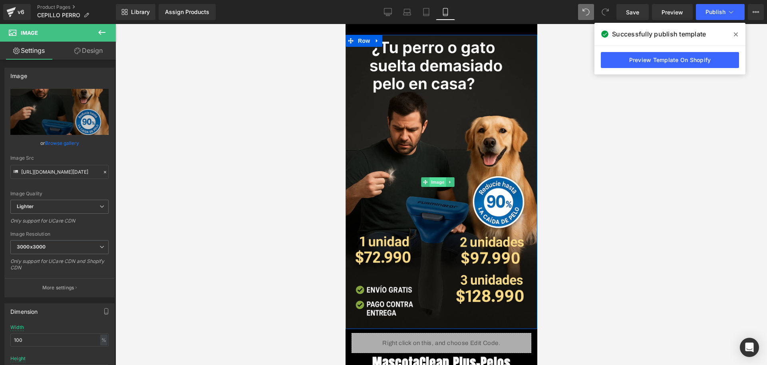
click at [430, 177] on span "Image" at bounding box center [437, 182] width 17 height 10
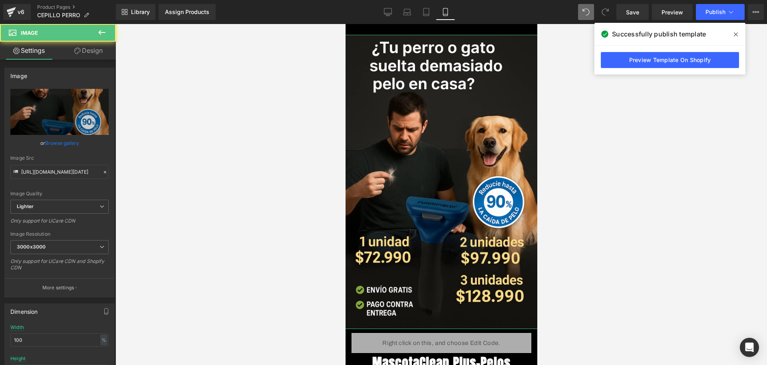
click at [82, 54] on link "Design" at bounding box center [89, 51] width 58 height 18
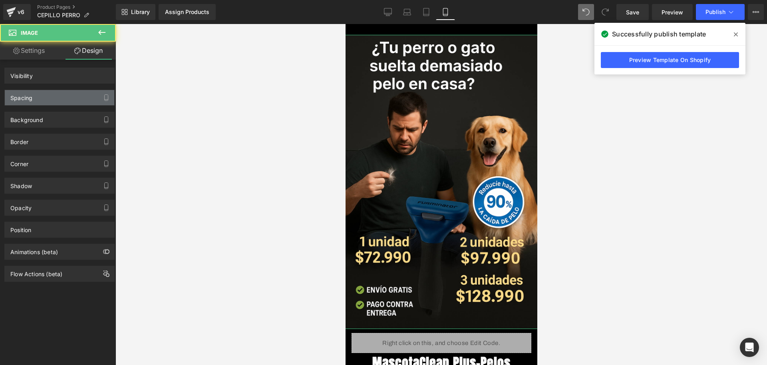
click at [46, 91] on div "Spacing" at bounding box center [60, 97] width 110 height 15
click at [36, 93] on div "Spacing" at bounding box center [60, 97] width 110 height 15
click at [29, 100] on div "Spacing" at bounding box center [21, 95] width 22 height 11
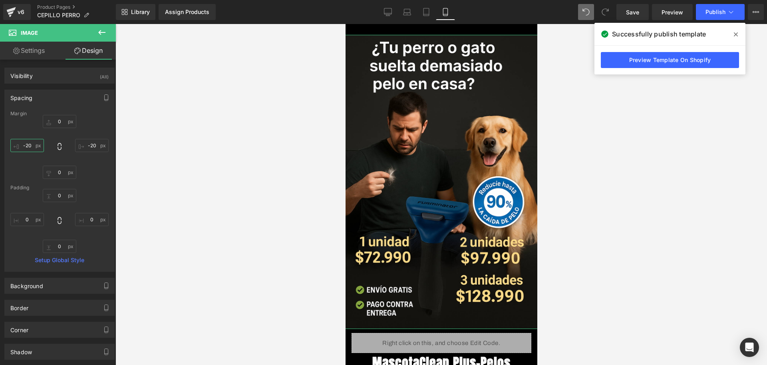
click at [28, 146] on input "-20" at bounding box center [27, 145] width 34 height 13
click at [60, 116] on input "0" at bounding box center [60, 121] width 34 height 13
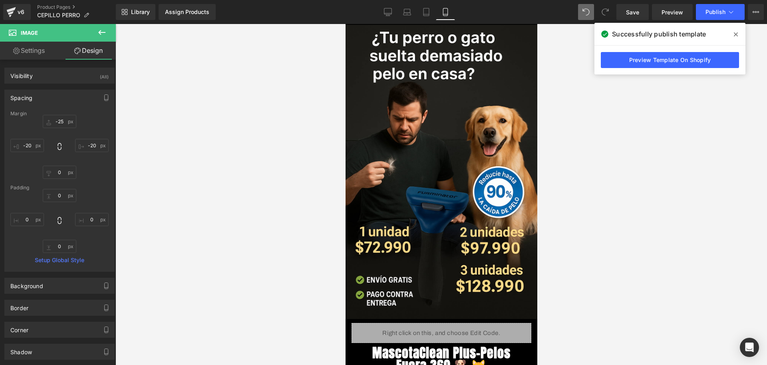
click at [651, 152] on div at bounding box center [442, 194] width 652 height 341
drag, startPoint x: 491, startPoint y: 25, endPoint x: 837, endPoint y: 46, distance: 346.4
click at [491, 24] on html "​ MI TIENDA Ir directamente al contenido Image Row Liquid Row MascotaClean Plus…" at bounding box center [441, 194] width 192 height 341
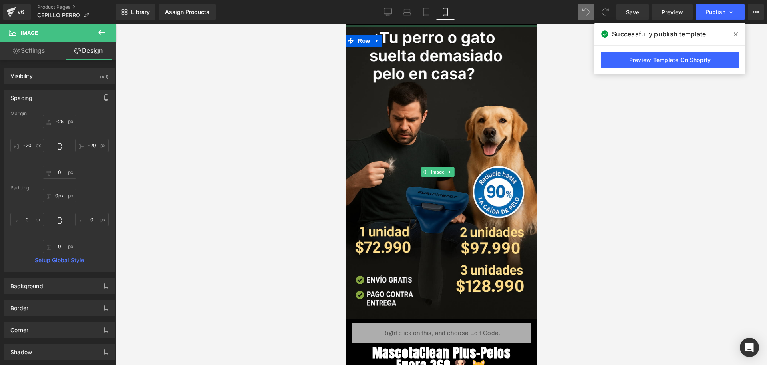
click at [492, 24] on html "​ MI TIENDA Ir directamente al contenido Image Row Liquid Row MascotaClean Plus…" at bounding box center [441, 194] width 192 height 341
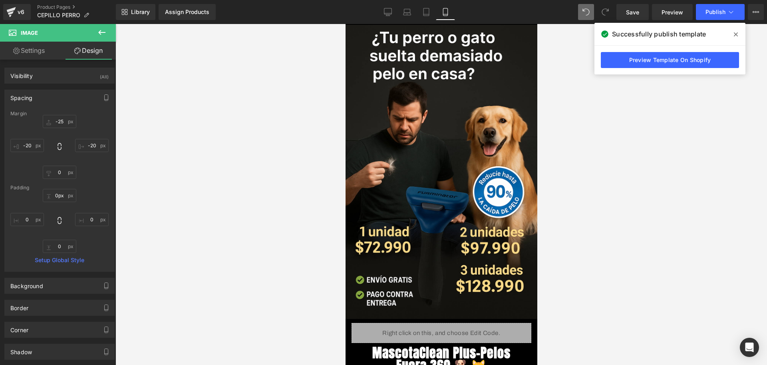
click at [551, 88] on div at bounding box center [442, 194] width 652 height 341
click at [639, 15] on span "Save" at bounding box center [632, 12] width 13 height 8
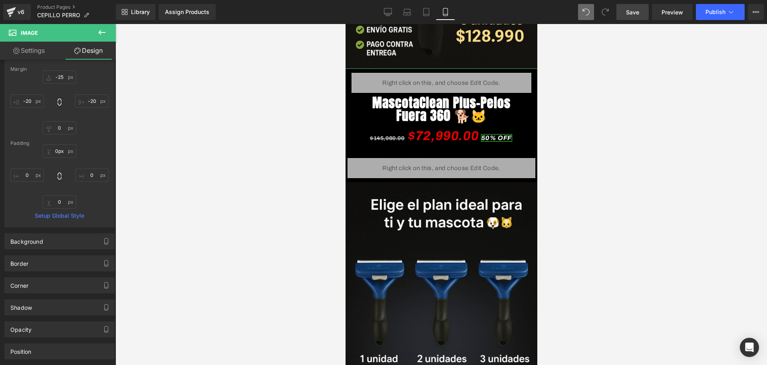
scroll to position [107, 0]
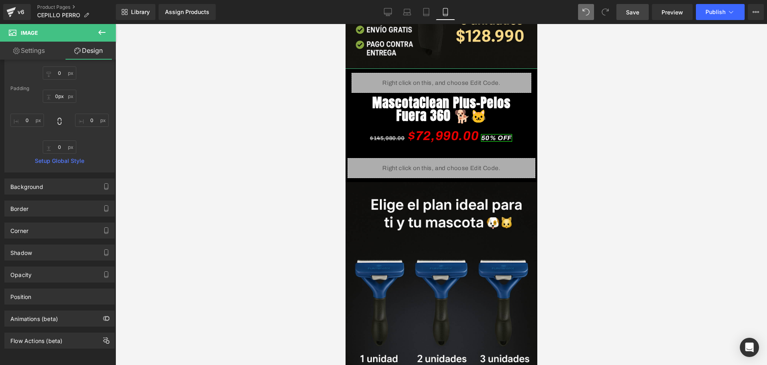
click at [104, 37] on button at bounding box center [102, 33] width 28 height 18
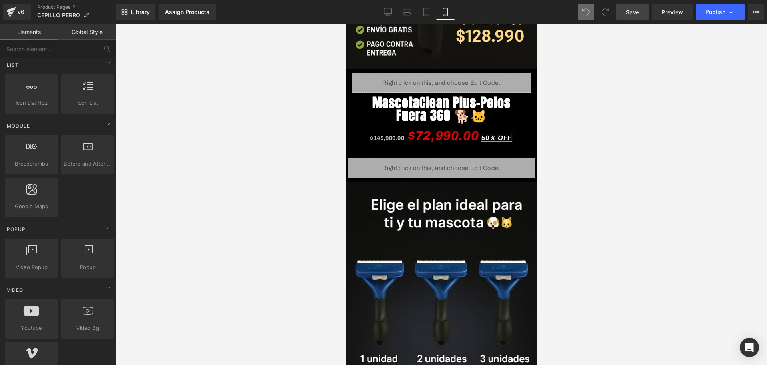
scroll to position [550, 0]
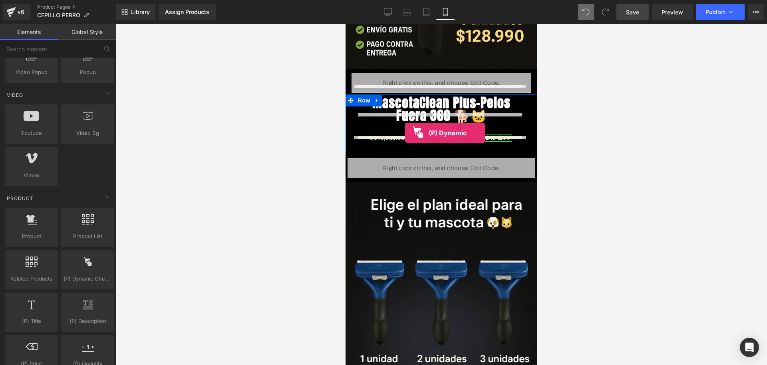
drag, startPoint x: 491, startPoint y: 281, endPoint x: 405, endPoint y: 133, distance: 171.4
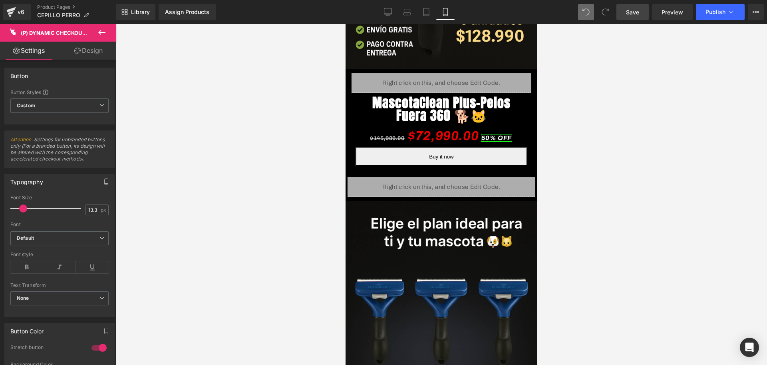
click at [634, 16] on span "Save" at bounding box center [632, 12] width 13 height 8
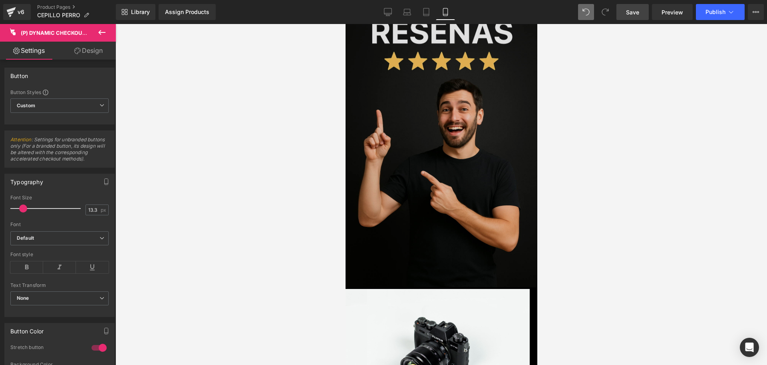
scroll to position [2798, 0]
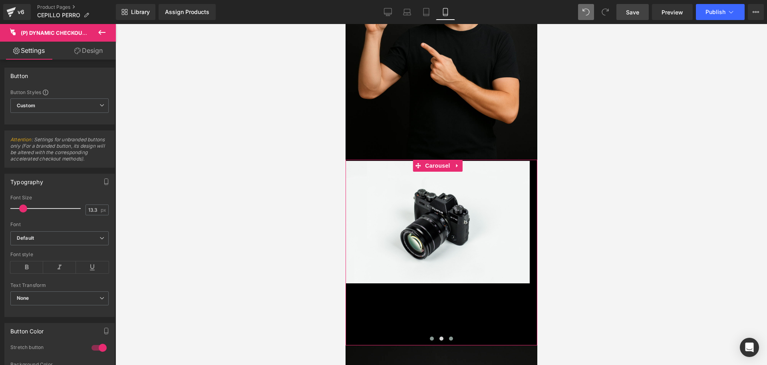
drag, startPoint x: 448, startPoint y: 234, endPoint x: 424, endPoint y: 238, distance: 24.2
click at [448, 334] on button at bounding box center [451, 338] width 10 height 8
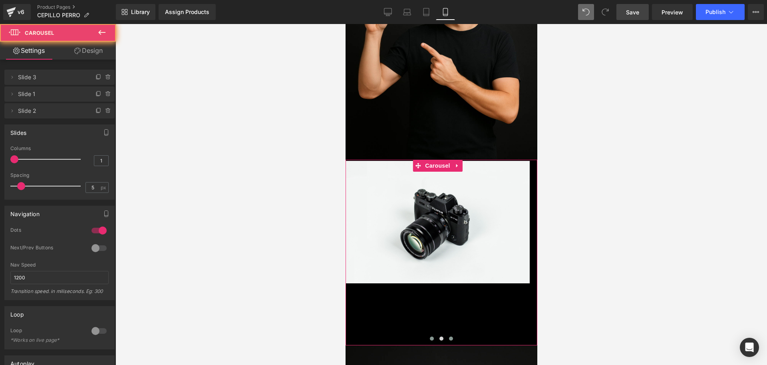
click at [427, 334] on button at bounding box center [432, 338] width 10 height 8
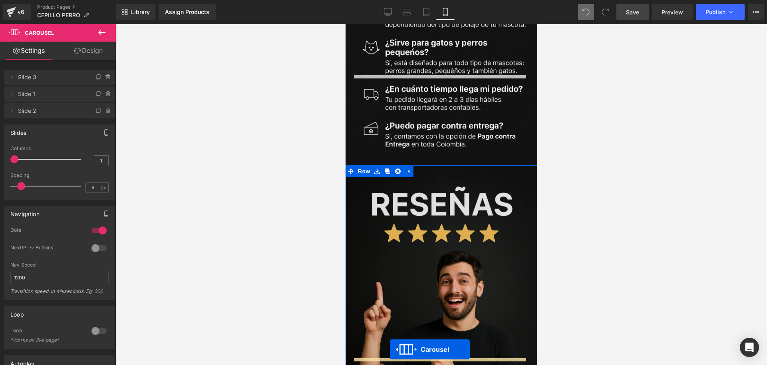
scroll to position [2448, 0]
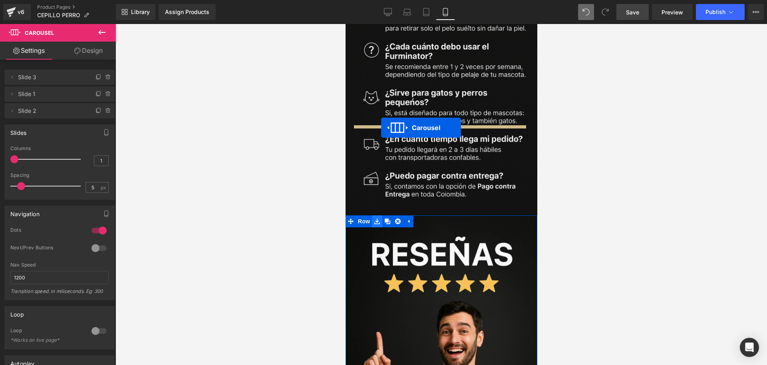
drag, startPoint x: 419, startPoint y: 64, endPoint x: 381, endPoint y: 127, distance: 74.6
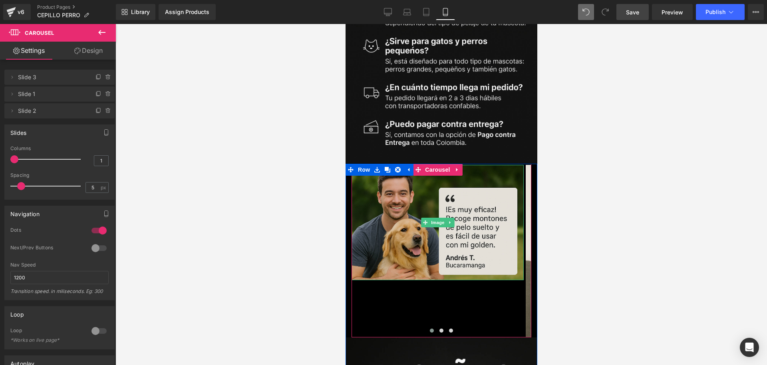
scroll to position [2548, 0]
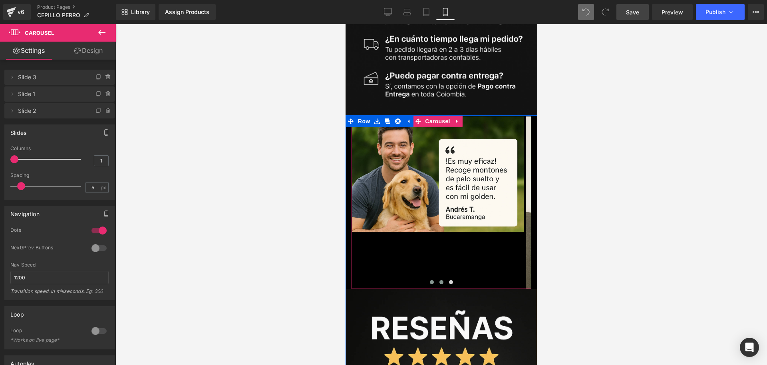
click at [439, 278] on button at bounding box center [441, 282] width 10 height 8
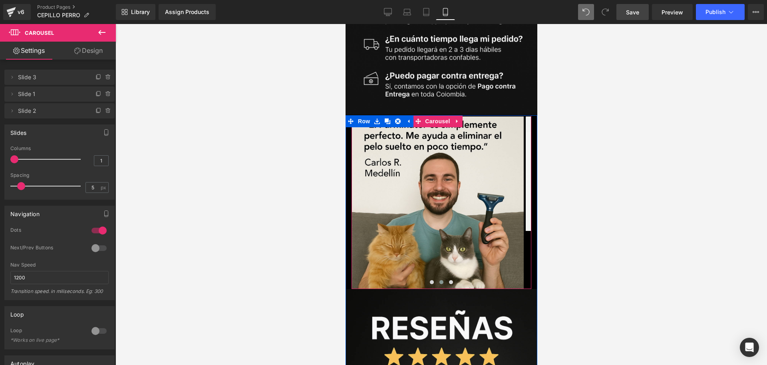
click at [439, 280] on span at bounding box center [441, 282] width 4 height 4
click at [431, 278] on button at bounding box center [432, 282] width 10 height 8
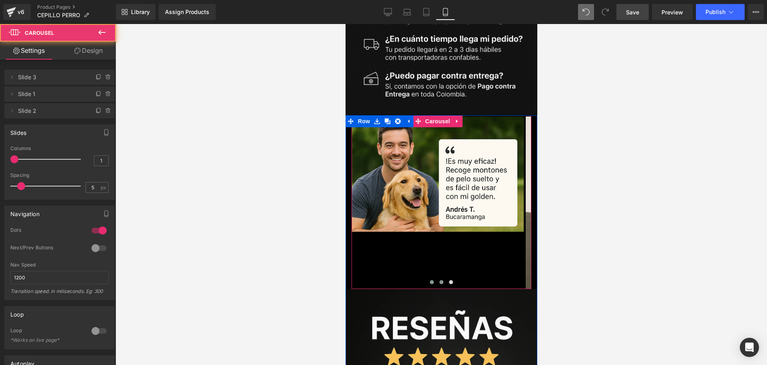
click at [436, 278] on button at bounding box center [441, 282] width 10 height 8
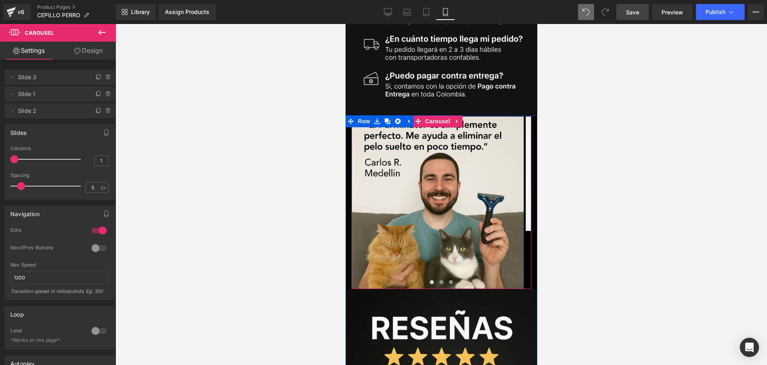
click at [449, 280] on span at bounding box center [451, 282] width 4 height 4
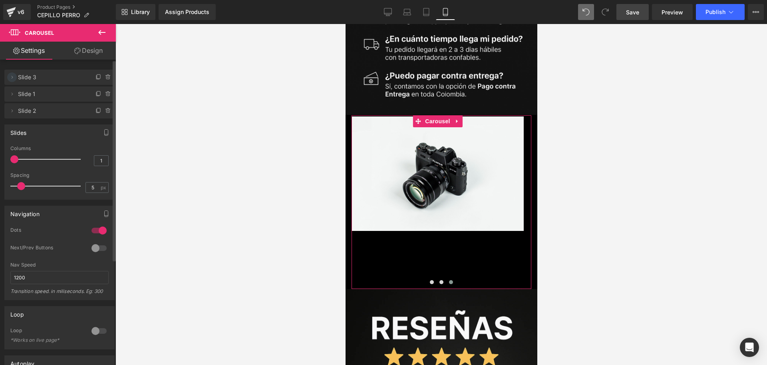
drag, startPoint x: 12, startPoint y: 108, endPoint x: 8, endPoint y: 74, distance: 33.7
click at [8, 68] on ul "Delete Cancel Slide 3 Slide 3 Name Slide 3 Delete Cancel Slide 1 Slide 1 Name S…" at bounding box center [59, 68] width 110 height 0
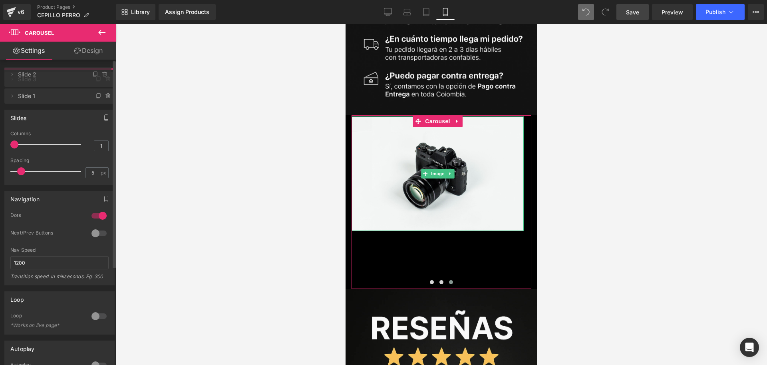
drag, startPoint x: 26, startPoint y: 111, endPoint x: 29, endPoint y: 74, distance: 37.7
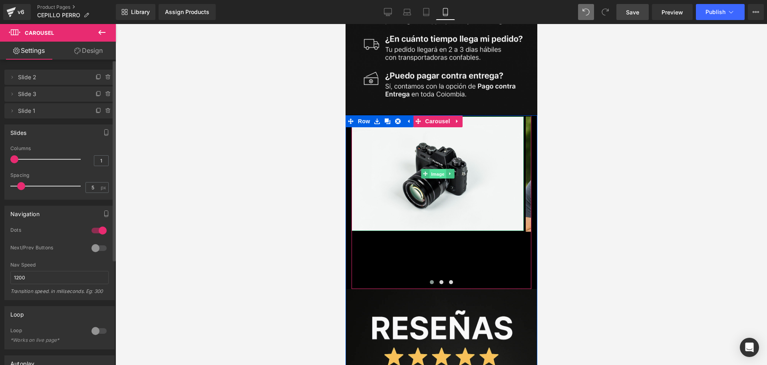
drag, startPoint x: 430, startPoint y: 84, endPoint x: 425, endPoint y: 152, distance: 68.5
click at [430, 169] on span "Image" at bounding box center [437, 174] width 17 height 10
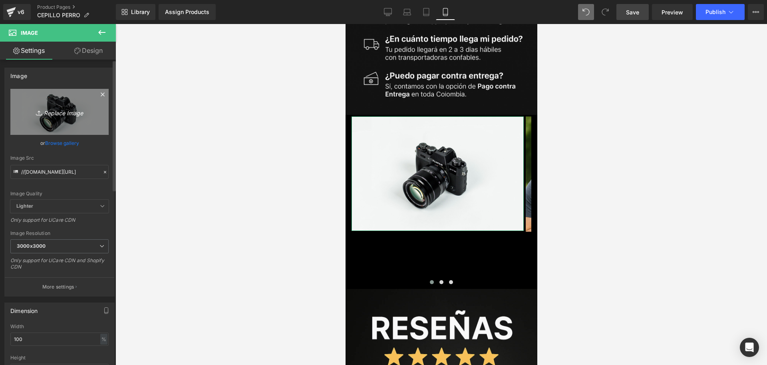
click at [78, 103] on link "Replace Image" at bounding box center [59, 112] width 98 height 46
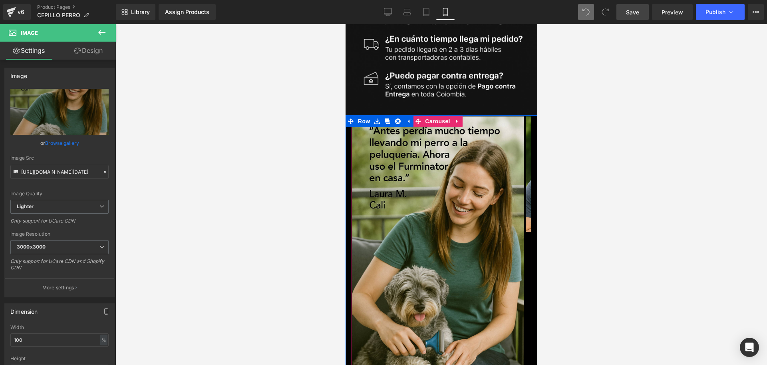
click at [436, 364] on button at bounding box center [441, 368] width 10 height 8
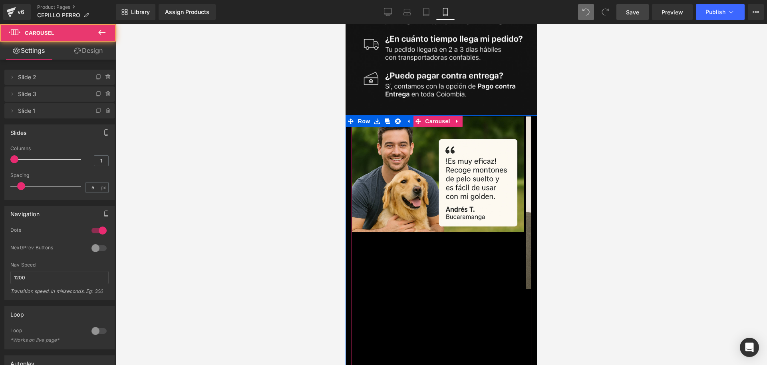
click at [430, 364] on button at bounding box center [432, 368] width 10 height 8
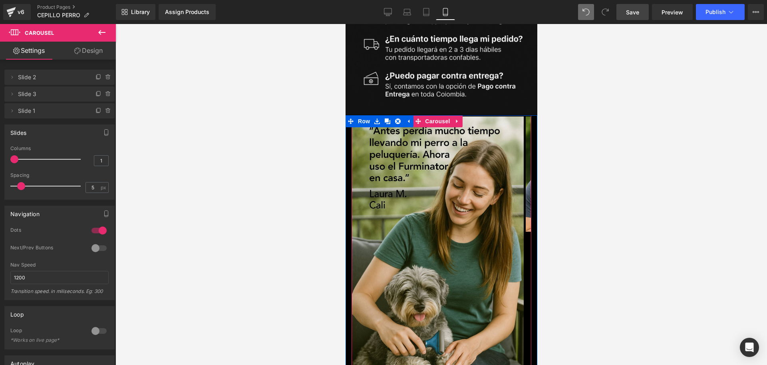
click at [427, 364] on button at bounding box center [432, 368] width 10 height 8
click at [430, 364] on span at bounding box center [432, 368] width 4 height 4
click at [440, 364] on button at bounding box center [441, 368] width 10 height 8
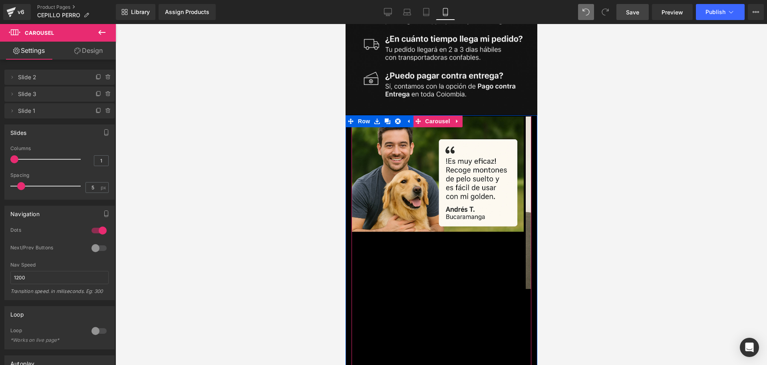
click at [439, 364] on span at bounding box center [441, 368] width 4 height 4
click at [430, 169] on span "Image" at bounding box center [437, 174] width 17 height 10
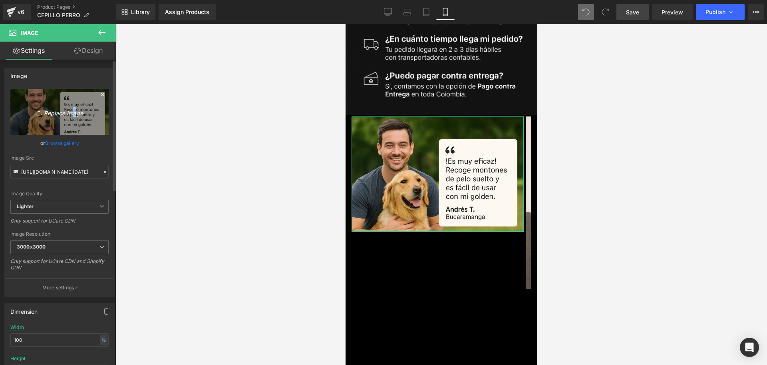
click at [70, 114] on icon "Replace Image" at bounding box center [60, 112] width 64 height 10
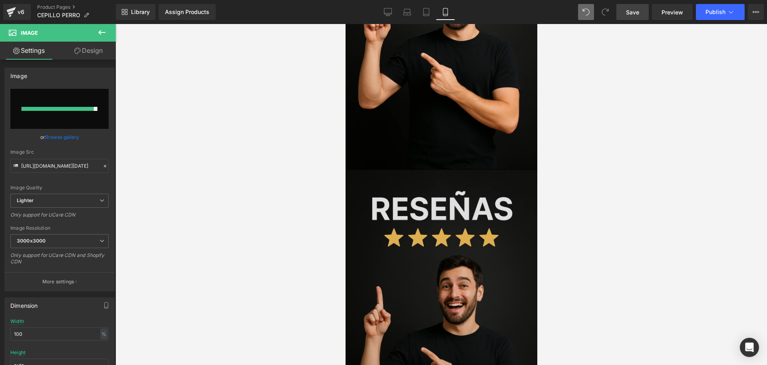
scroll to position [3097, 0]
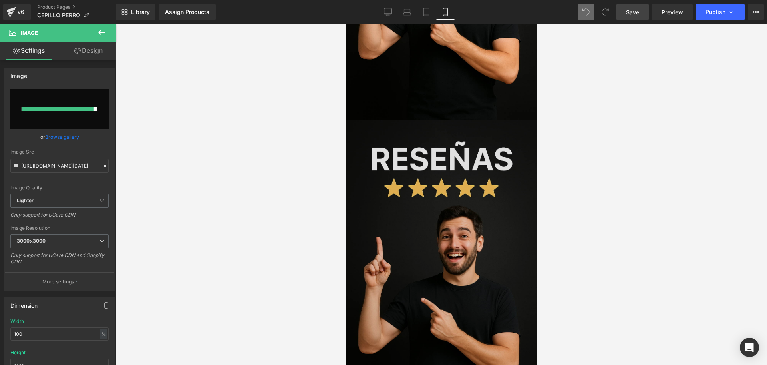
click at [431, 187] on img at bounding box center [441, 267] width 196 height 294
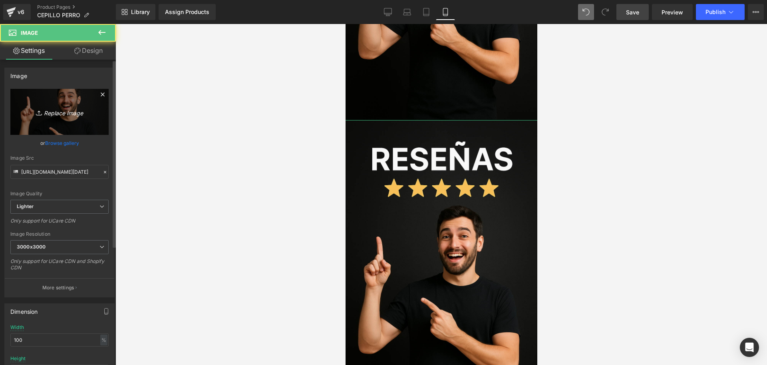
scroll to position [3097, 0]
click at [71, 109] on icon "Replace Image" at bounding box center [60, 112] width 64 height 10
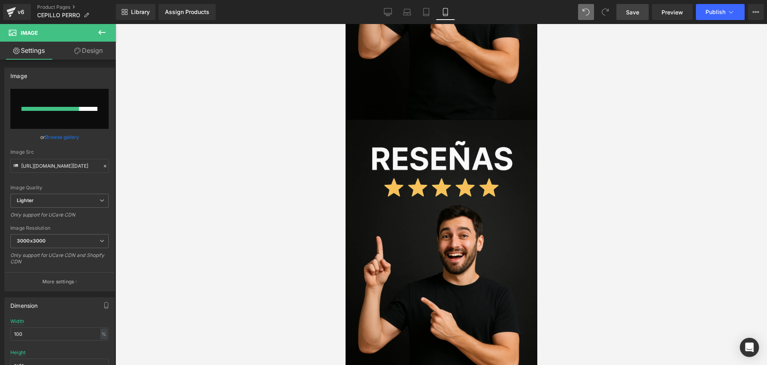
click at [634, 26] on div at bounding box center [442, 194] width 652 height 341
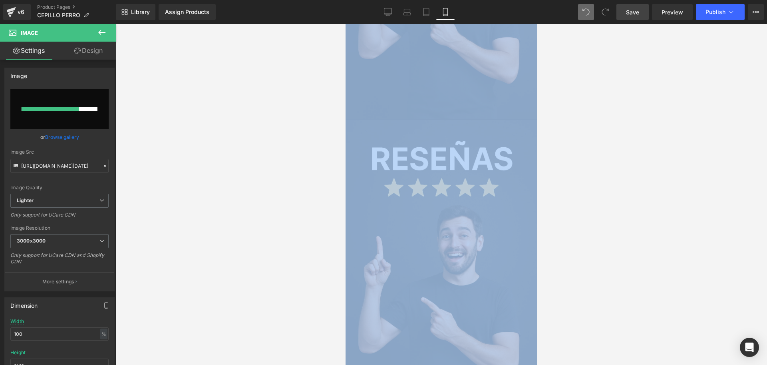
click at [634, 26] on div at bounding box center [442, 194] width 652 height 341
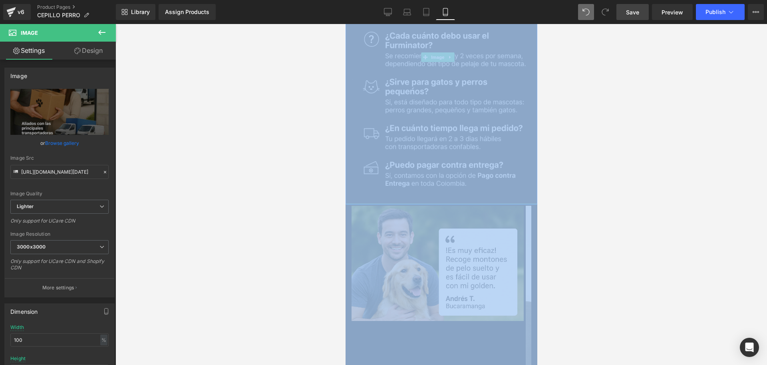
scroll to position [2598, 0]
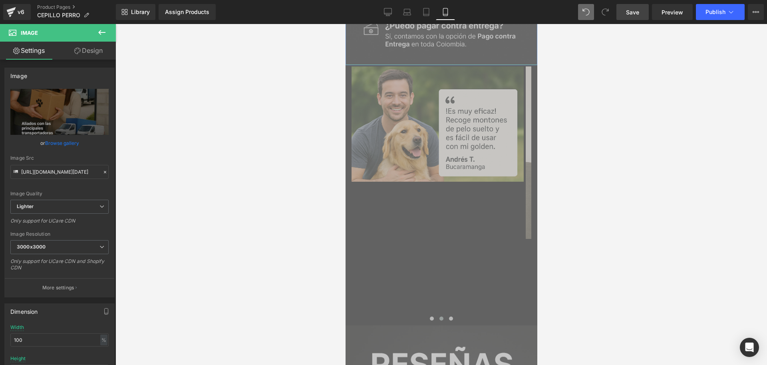
click at [447, 166] on div "Image Image Image" at bounding box center [438, 195] width 523 height 259
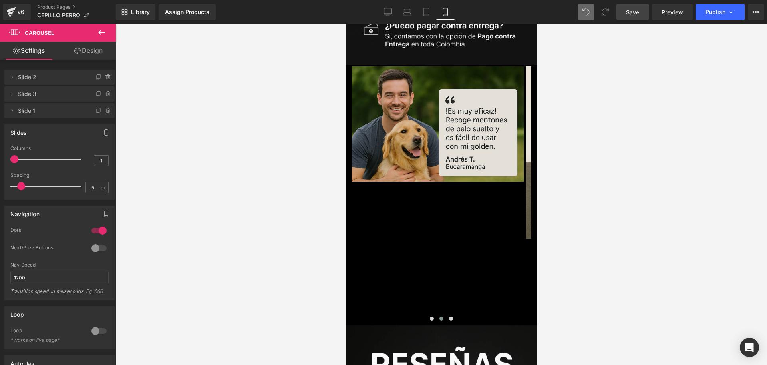
click at [420, 66] on img at bounding box center [437, 123] width 172 height 115
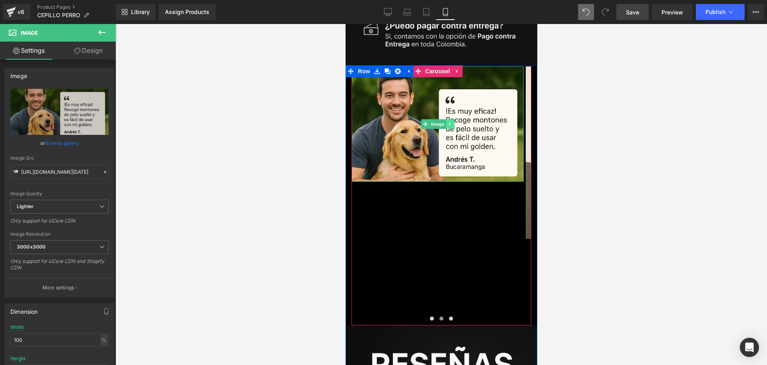
click at [448, 122] on icon at bounding box center [450, 124] width 4 height 5
click at [454, 119] on link at bounding box center [454, 124] width 8 height 10
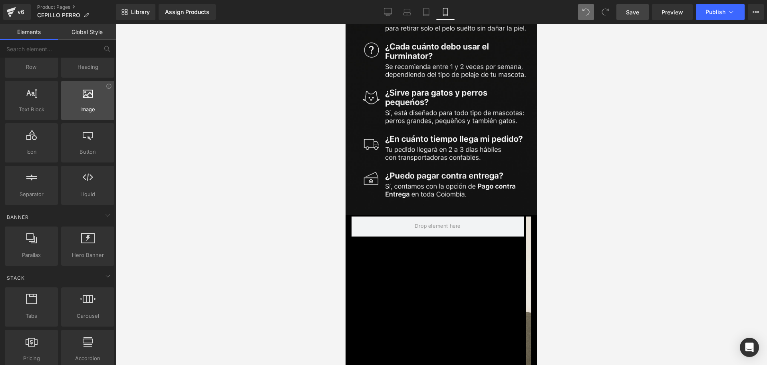
scroll to position [0, 0]
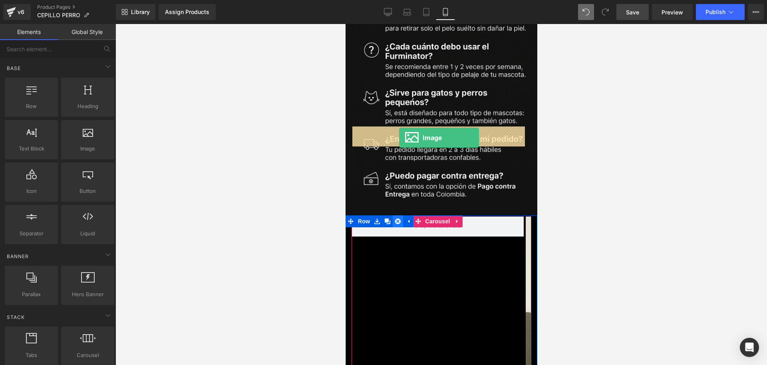
drag, startPoint x: 442, startPoint y: 161, endPoint x: 398, endPoint y: 133, distance: 51.2
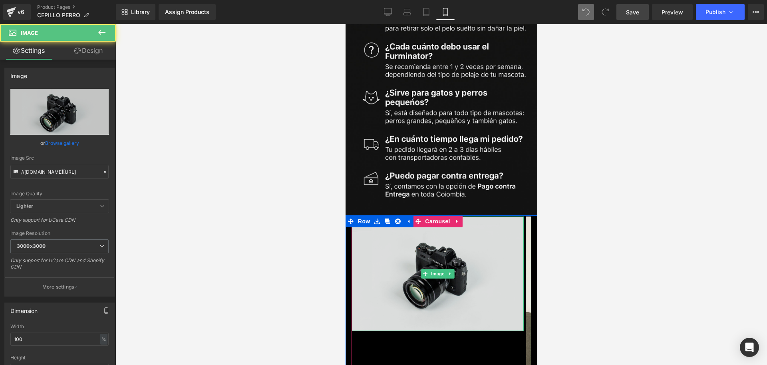
click at [420, 216] on img at bounding box center [437, 273] width 172 height 114
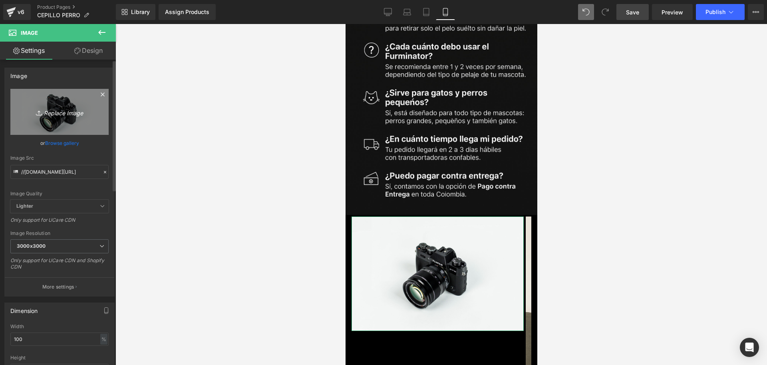
click at [54, 108] on icon "Replace Image" at bounding box center [60, 112] width 64 height 10
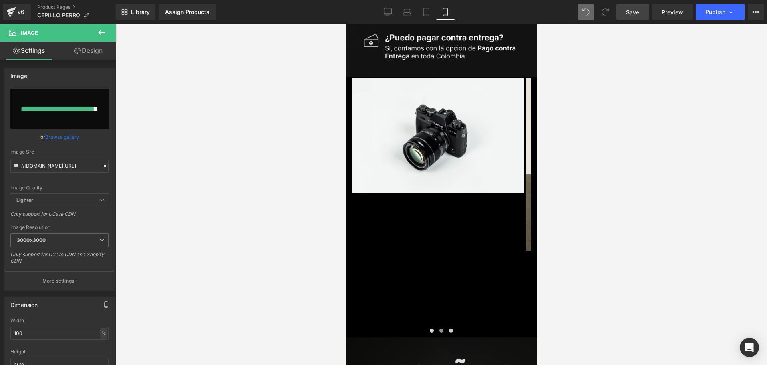
scroll to position [2498, 0]
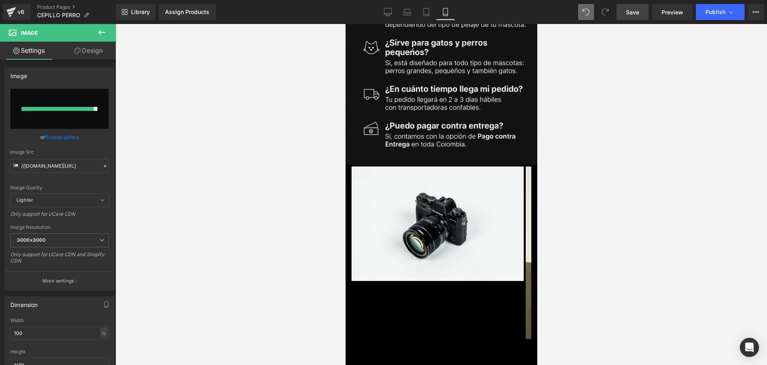
click at [275, 204] on div at bounding box center [442, 194] width 652 height 341
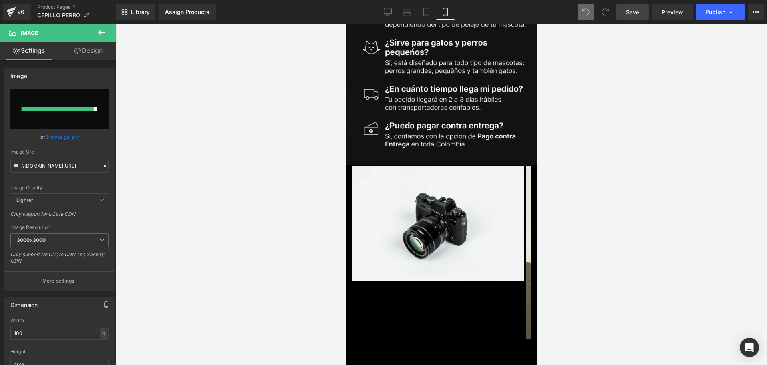
click at [275, 204] on div at bounding box center [442, 194] width 652 height 341
click at [145, 161] on div at bounding box center [442, 194] width 652 height 341
click at [103, 140] on div "or Browse gallery" at bounding box center [59, 137] width 98 height 8
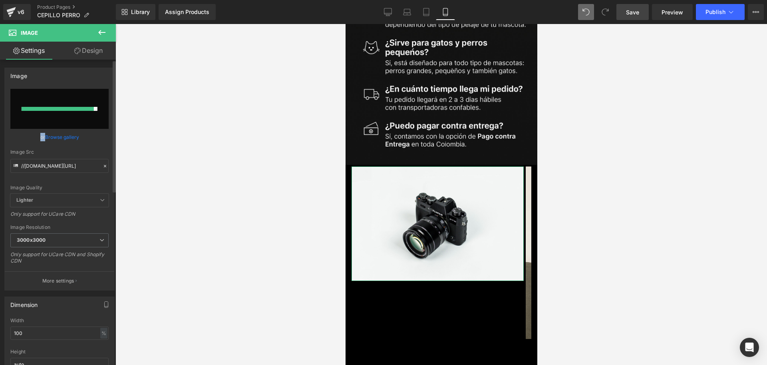
click at [103, 140] on div "or Browse gallery" at bounding box center [59, 137] width 98 height 8
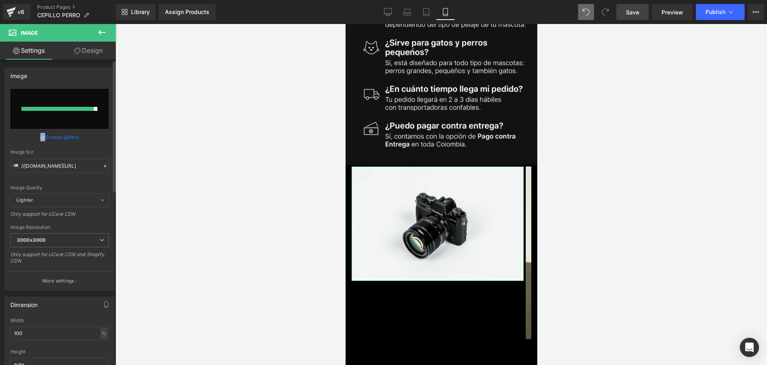
click at [103, 140] on div "or Browse gallery" at bounding box center [59, 137] width 98 height 8
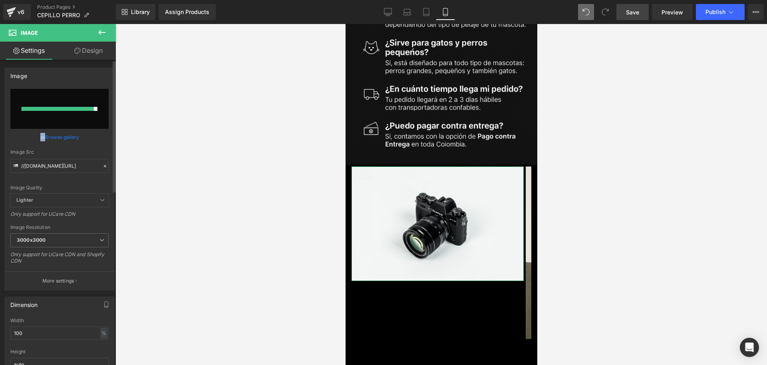
click at [103, 140] on div "or Browse gallery" at bounding box center [59, 137] width 98 height 8
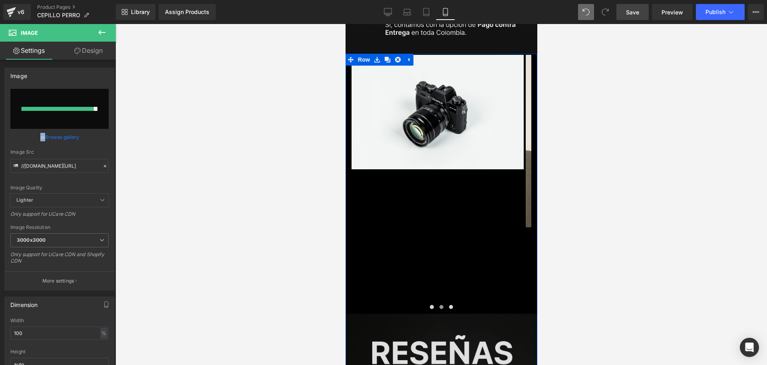
scroll to position [2598, 0]
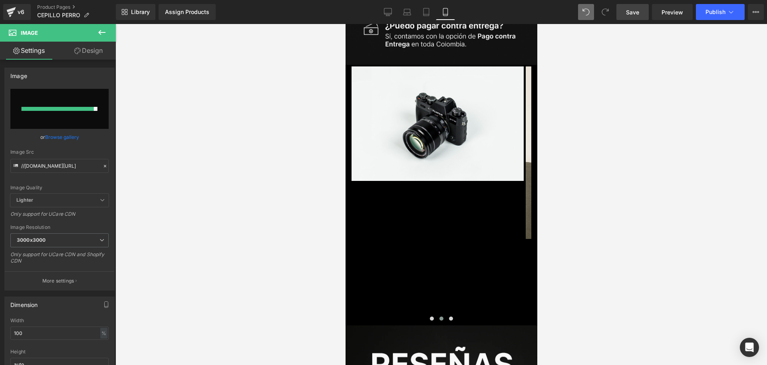
click at [594, 245] on div at bounding box center [442, 194] width 652 height 341
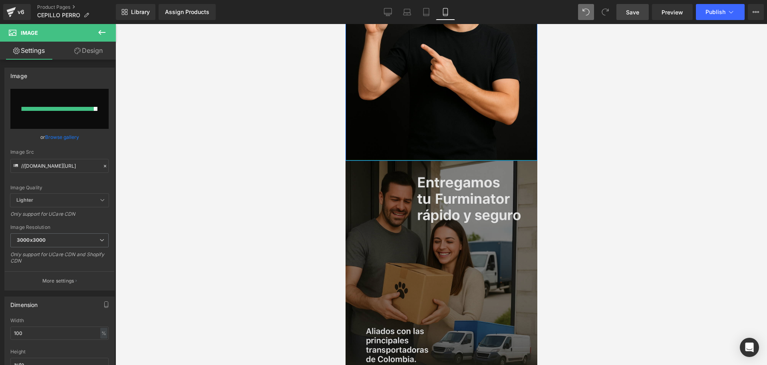
scroll to position [3097, 0]
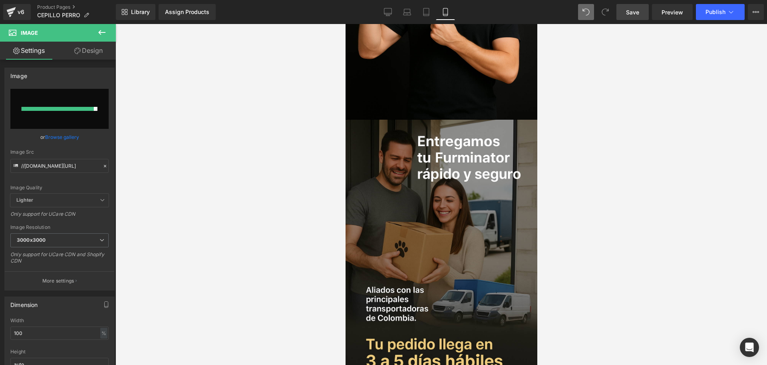
click at [627, 16] on span "Save" at bounding box center [632, 12] width 13 height 8
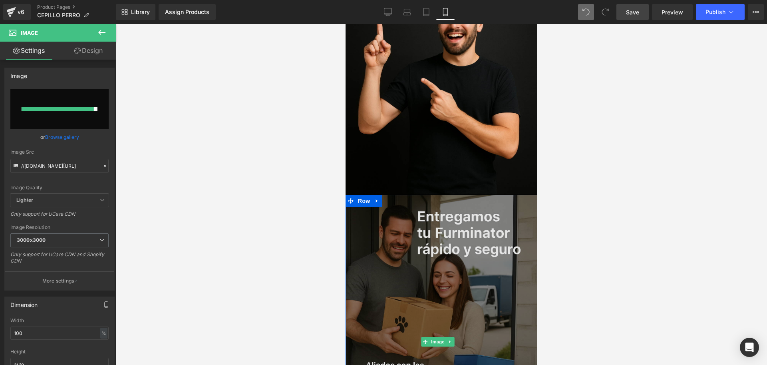
scroll to position [2898, 0]
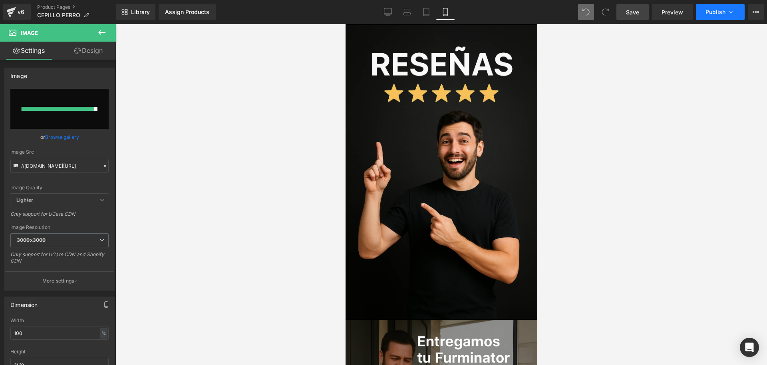
click at [713, 15] on span "Publish" at bounding box center [716, 12] width 20 height 6
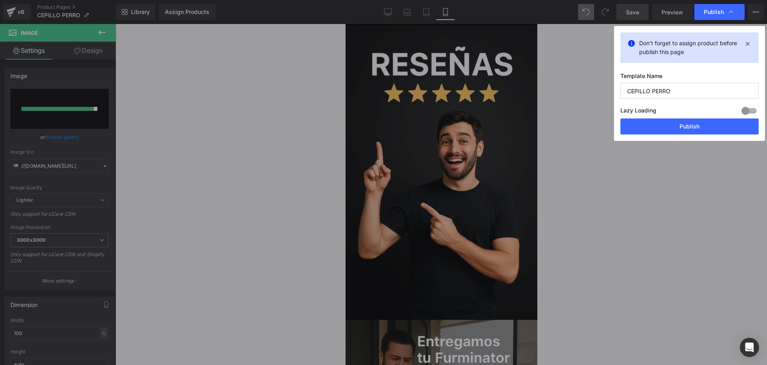
click at [682, 135] on div "Don't forget to assign product before publish this page Template Name CEPILLO P…" at bounding box center [689, 83] width 151 height 115
click at [675, 131] on button "Publish" at bounding box center [690, 126] width 138 height 16
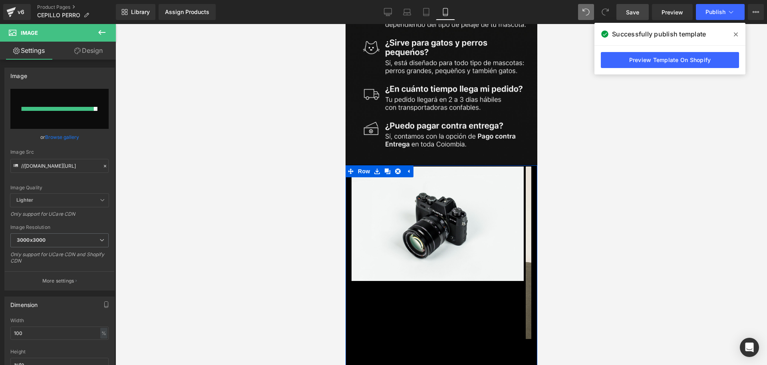
scroll to position [2448, 0]
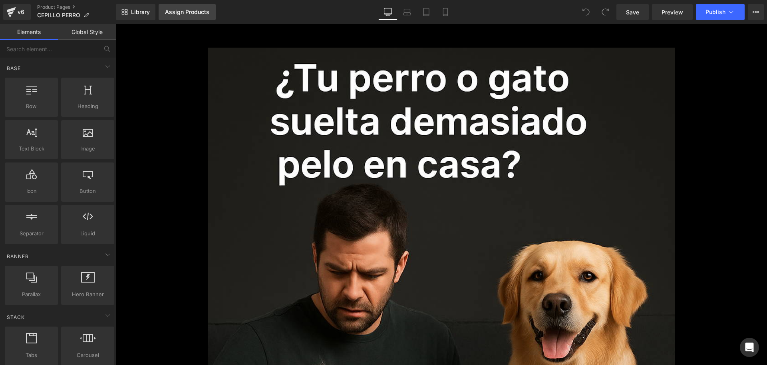
click at [199, 14] on div "Assign Products" at bounding box center [187, 12] width 44 height 6
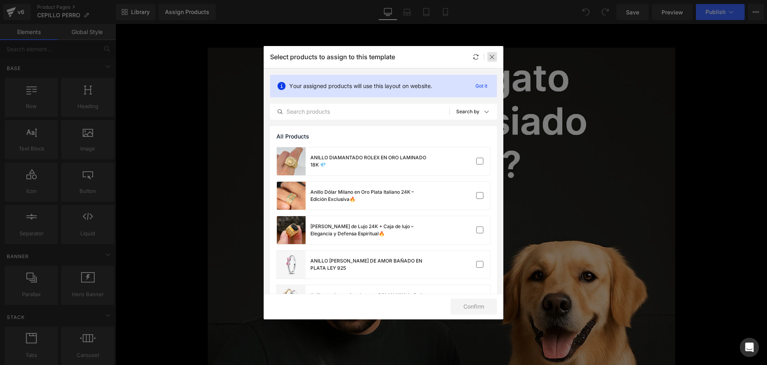
click at [494, 60] on div at bounding box center [493, 57] width 10 height 10
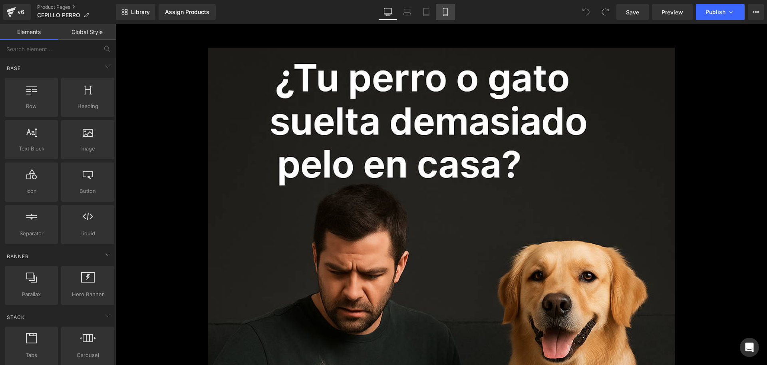
click at [438, 19] on link "Mobile" at bounding box center [445, 12] width 19 height 16
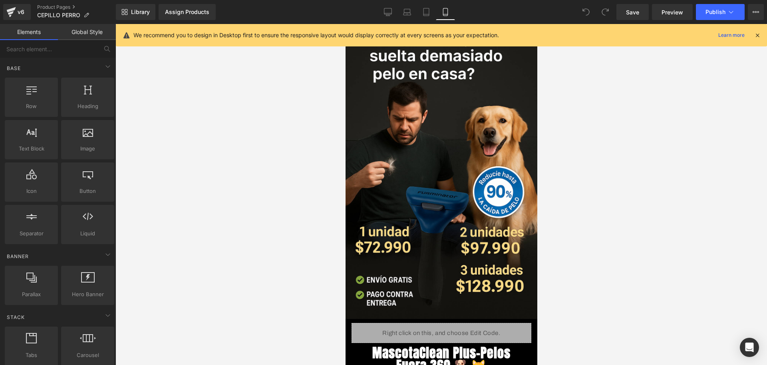
click at [757, 38] on icon at bounding box center [757, 35] width 7 height 7
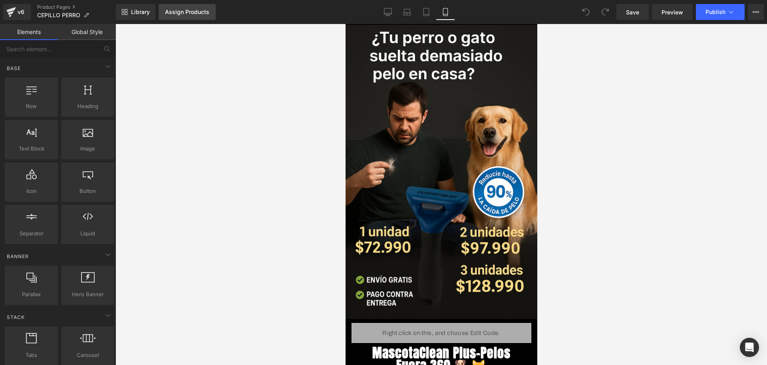
click at [199, 16] on link "Assign Products" at bounding box center [187, 12] width 57 height 16
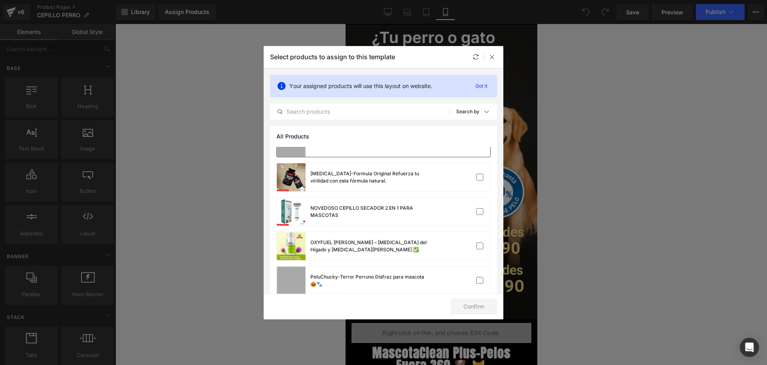
scroll to position [400, 0]
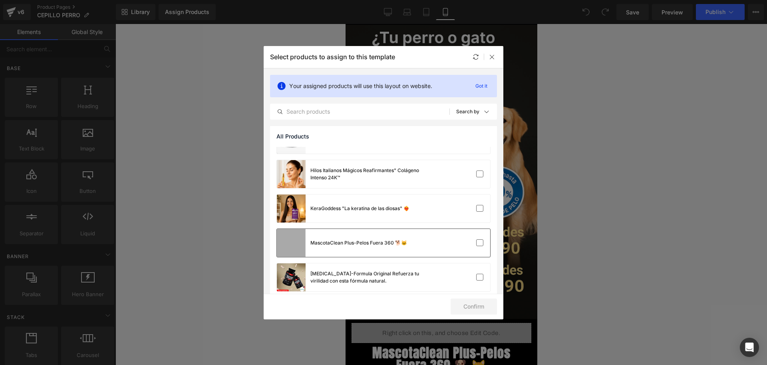
click at [365, 243] on div "MascotaClean Plus-Pelos Fuera 360 🐕🐱" at bounding box center [359, 242] width 97 height 7
click at [484, 307] on button "Confirm" at bounding box center [474, 306] width 46 height 16
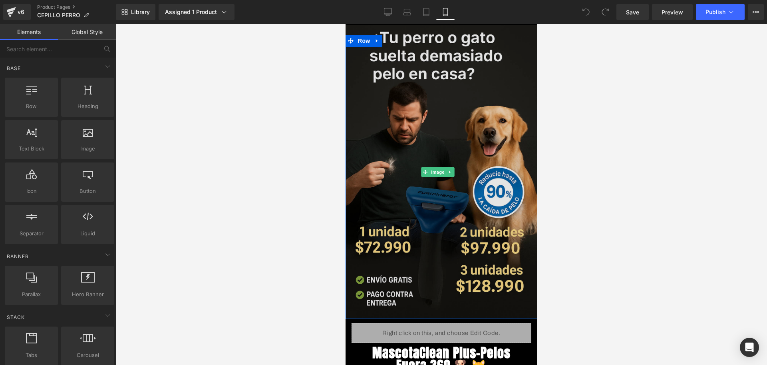
scroll to position [250, 0]
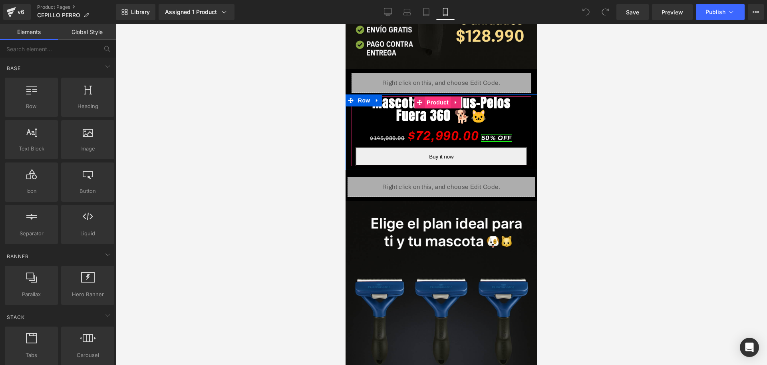
click at [444, 96] on span "Product" at bounding box center [437, 102] width 26 height 12
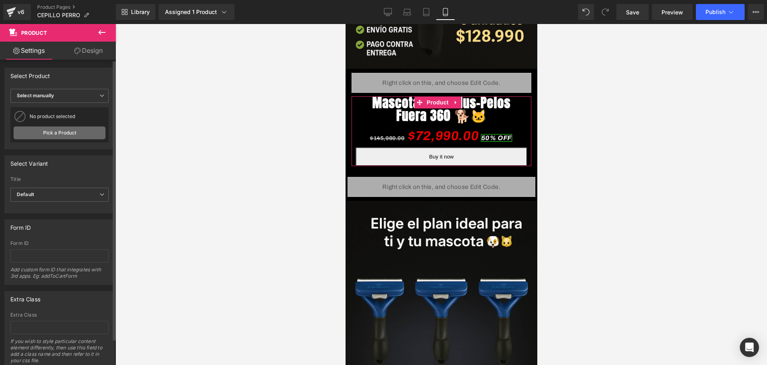
click at [76, 128] on link "Pick a Product" at bounding box center [60, 132] width 92 height 13
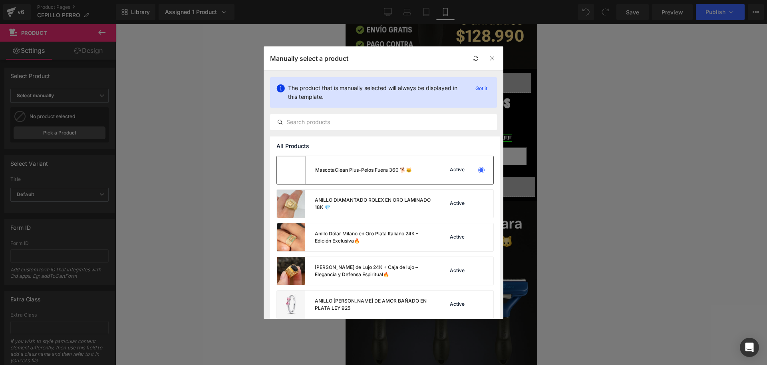
click at [342, 177] on div "MascotaClean Plus-Pelos Fuera 360 🐕🐱" at bounding box center [344, 170] width 135 height 28
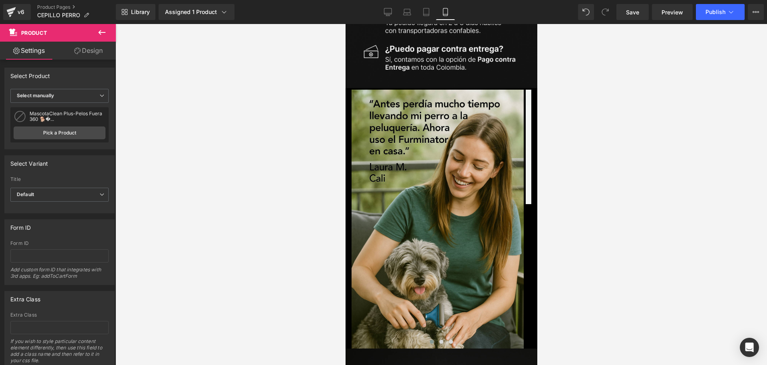
scroll to position [2498, 0]
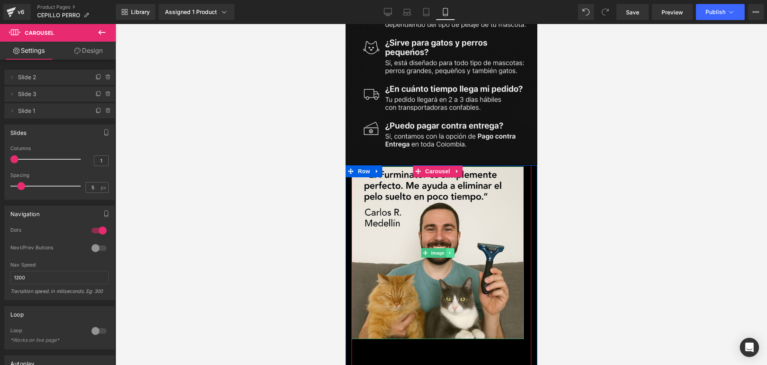
click at [449, 251] on icon at bounding box center [449, 252] width 1 height 3
click at [457, 248] on link at bounding box center [454, 253] width 8 height 10
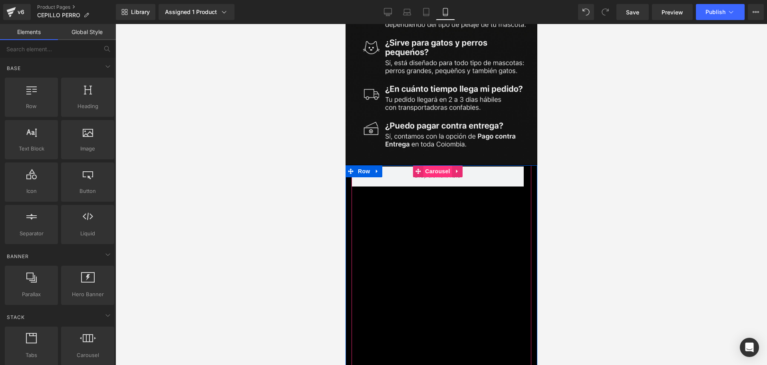
click at [433, 165] on span "Carousel" at bounding box center [437, 171] width 29 height 12
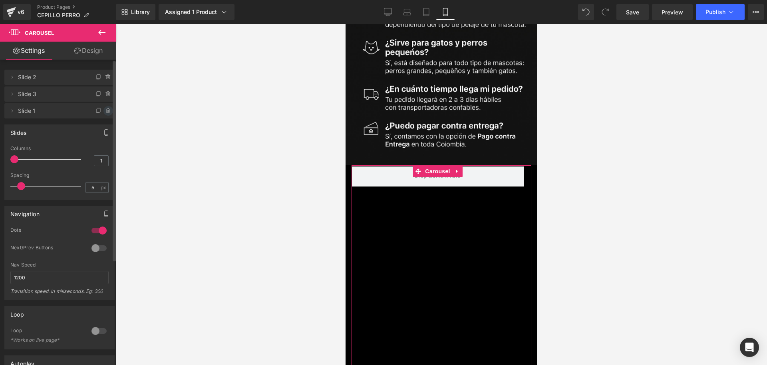
click at [105, 108] on icon at bounding box center [108, 111] width 6 height 6
click at [105, 108] on button "Delete" at bounding box center [99, 111] width 25 height 10
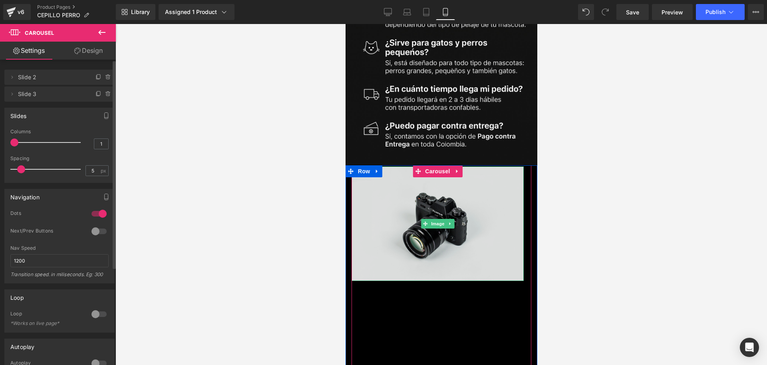
click at [426, 166] on img at bounding box center [437, 223] width 172 height 114
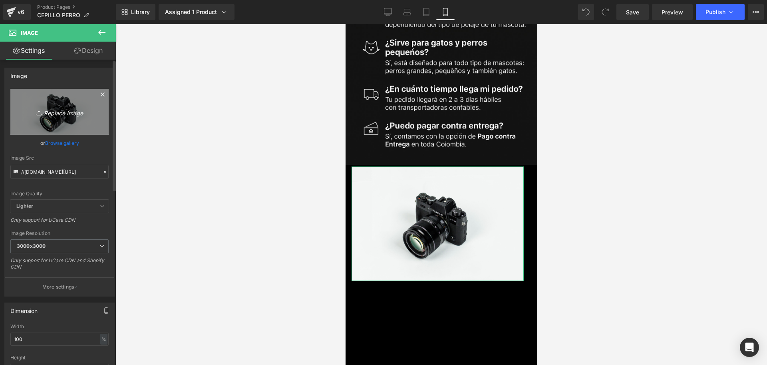
click at [67, 111] on icon "Replace Image" at bounding box center [60, 112] width 64 height 10
type input "C:\fakepath\ChatGPT Image [DATE], 08_29_45 p.m..png"
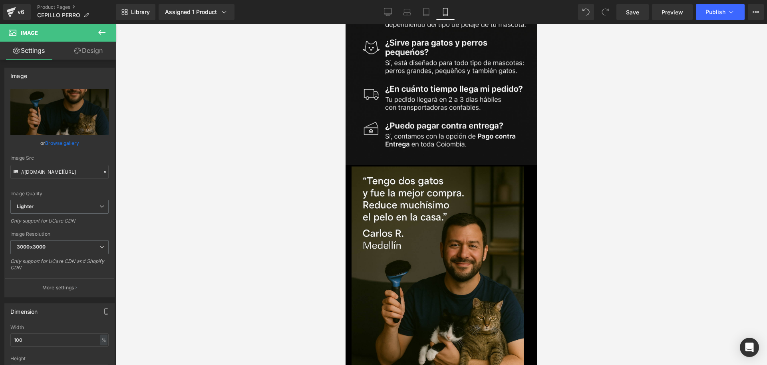
type input "https://ucarecdn.com/b0876eb6-0067-416a-bf21-c31524857b37/-/format/auto/-/previ…"
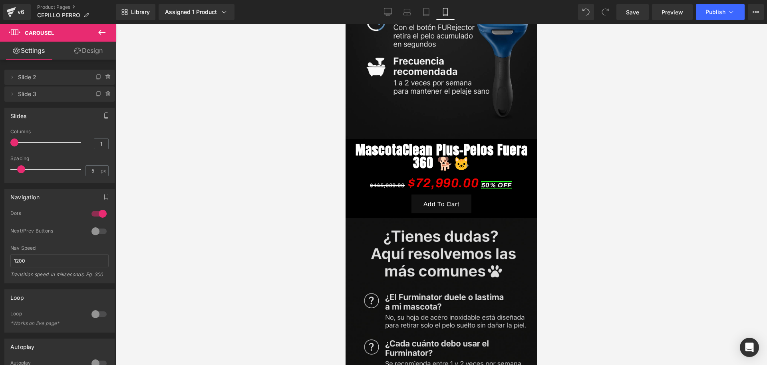
scroll to position [2048, 0]
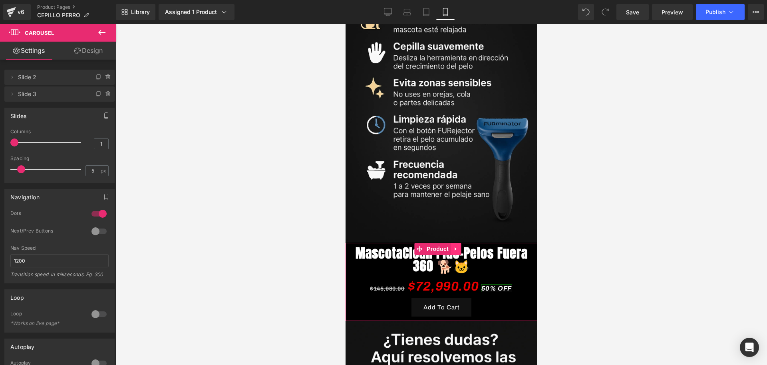
click at [454, 243] on link at bounding box center [455, 249] width 10 height 12
click at [447, 243] on link at bounding box center [450, 249] width 10 height 12
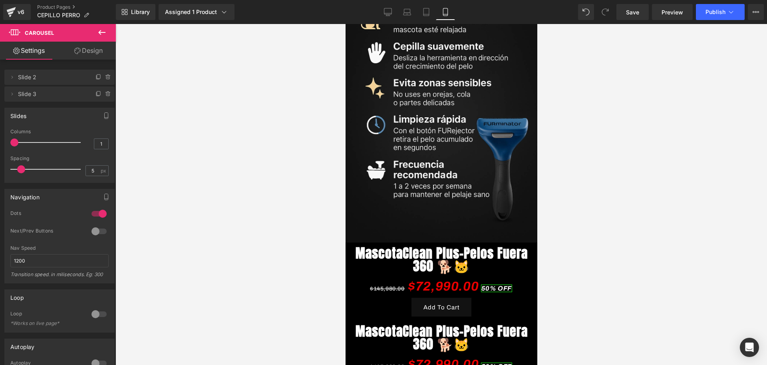
click at [396, 325] on link "MascotaClean Plus-Pelos Fuera 360 🐕🐱" at bounding box center [441, 338] width 184 height 26
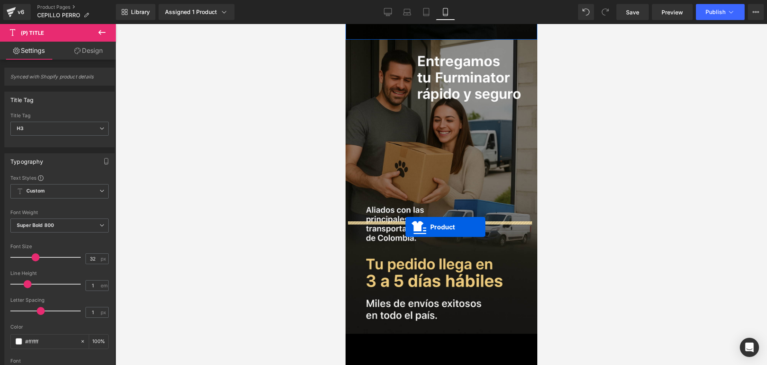
drag, startPoint x: 417, startPoint y: 246, endPoint x: 405, endPoint y: 227, distance: 23.0
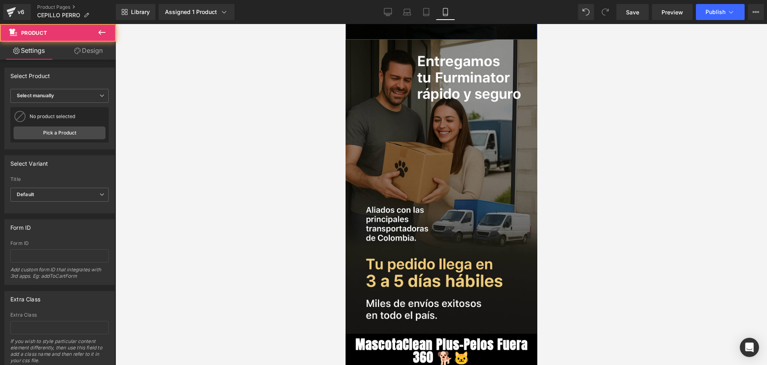
click at [566, 221] on div at bounding box center [442, 194] width 652 height 341
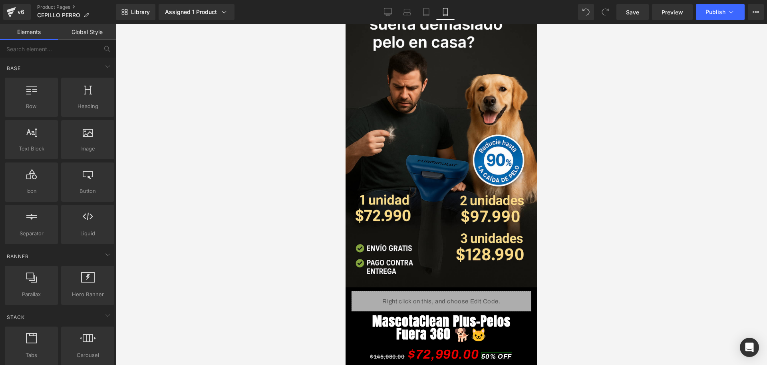
scroll to position [0, 0]
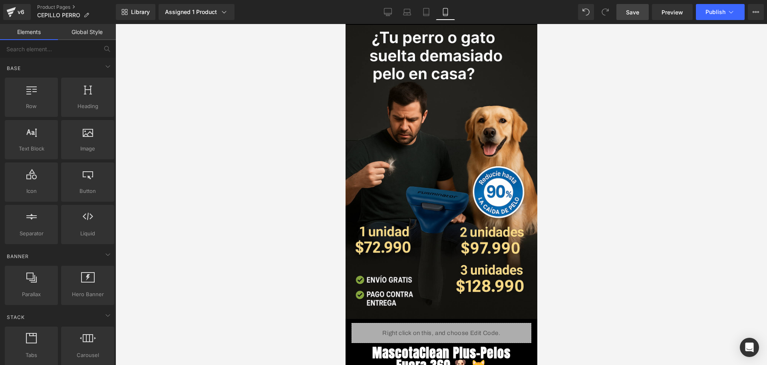
click at [634, 8] on span "Save" at bounding box center [632, 12] width 13 height 8
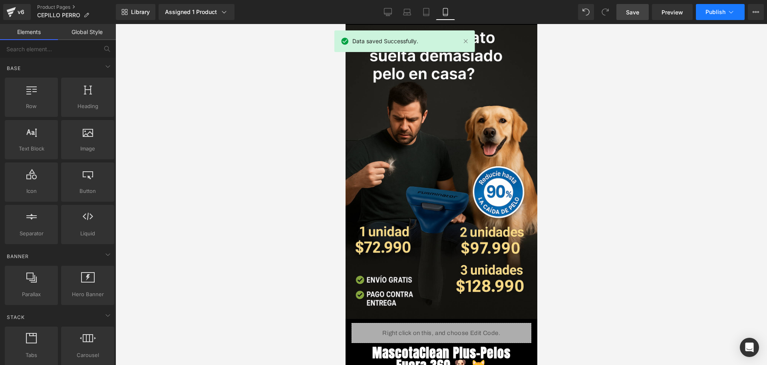
click at [704, 17] on button "Publish" at bounding box center [720, 12] width 49 height 16
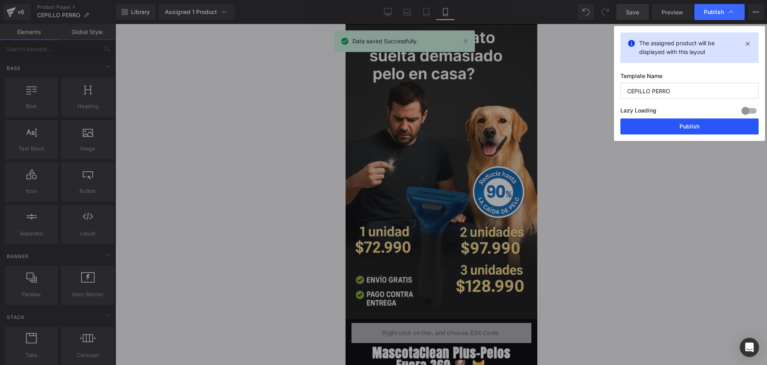
click at [654, 122] on button "Publish" at bounding box center [690, 126] width 138 height 16
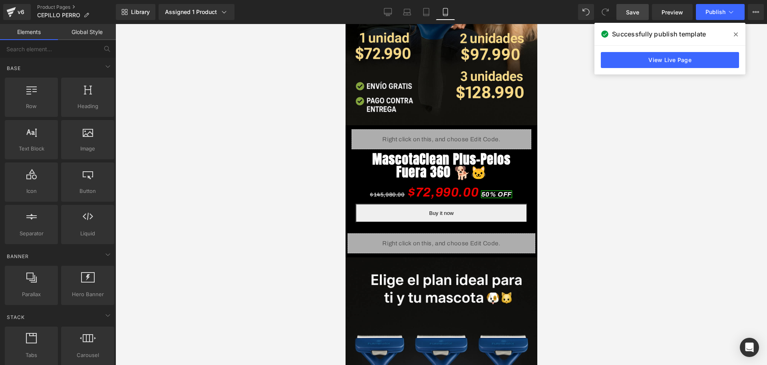
scroll to position [200, 0]
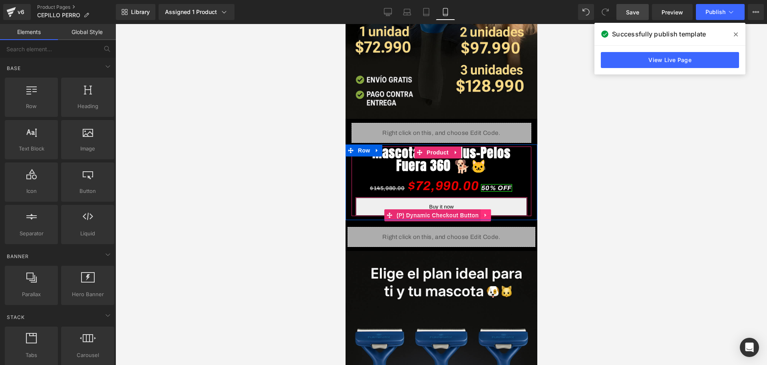
click at [484, 209] on link at bounding box center [485, 215] width 10 height 12
click at [489, 212] on icon at bounding box center [491, 215] width 6 height 6
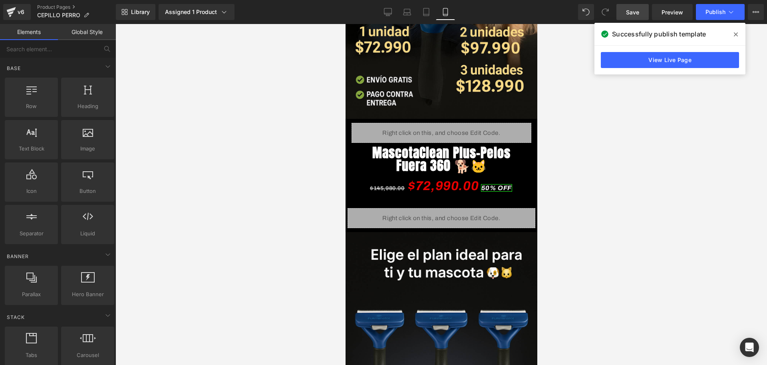
click at [635, 13] on span "Save" at bounding box center [632, 12] width 13 height 8
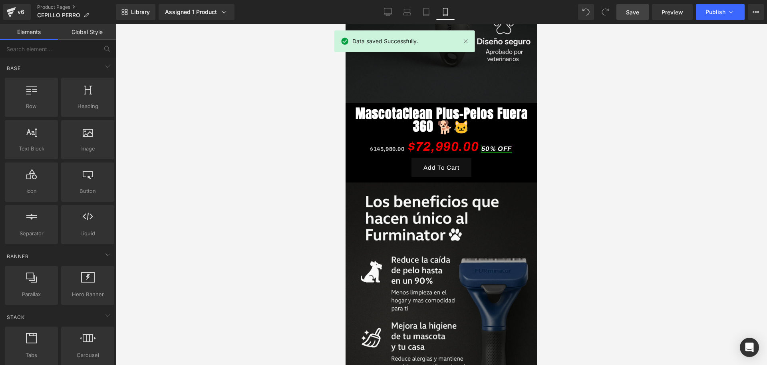
scroll to position [1149, 0]
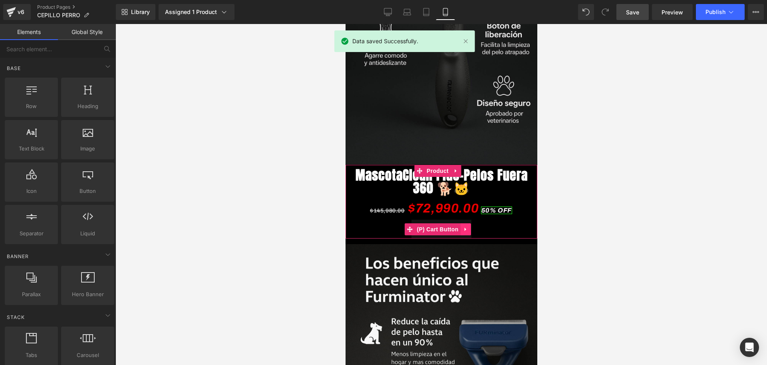
click at [466, 226] on icon at bounding box center [466, 229] width 6 height 6
click at [471, 226] on icon at bounding box center [471, 229] width 6 height 6
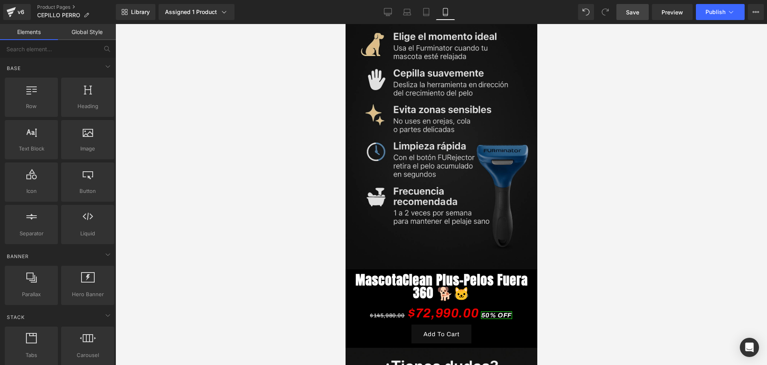
scroll to position [2048, 0]
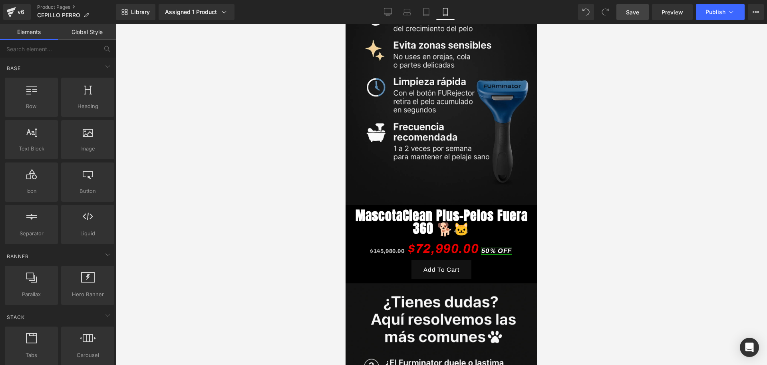
click at [460, 260] on div "Add To Cart (P) Cart Button" at bounding box center [441, 269] width 184 height 19
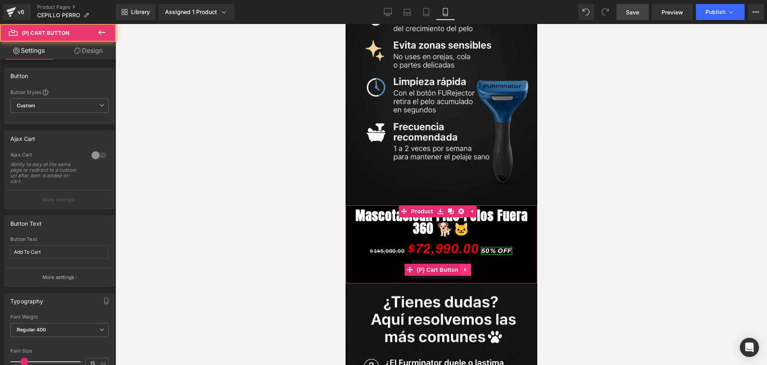
click at [468, 266] on icon at bounding box center [466, 269] width 6 height 6
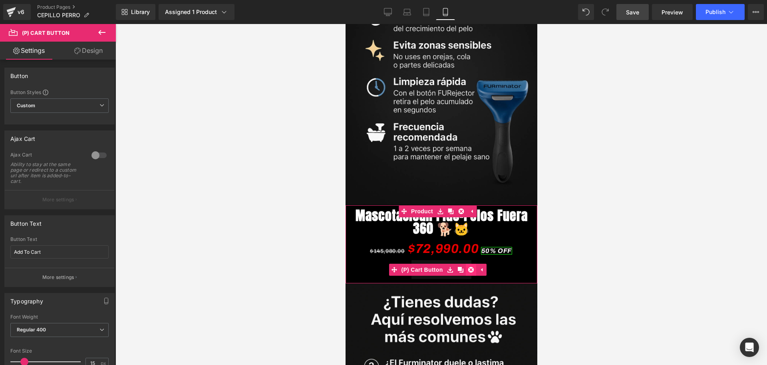
click at [468, 267] on icon at bounding box center [471, 270] width 6 height 6
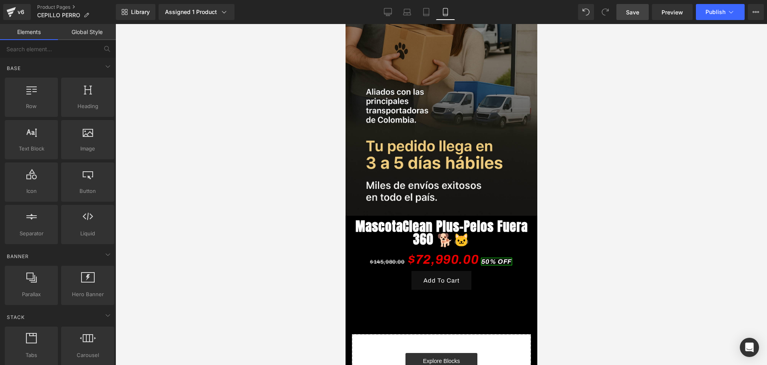
scroll to position [3247, 0]
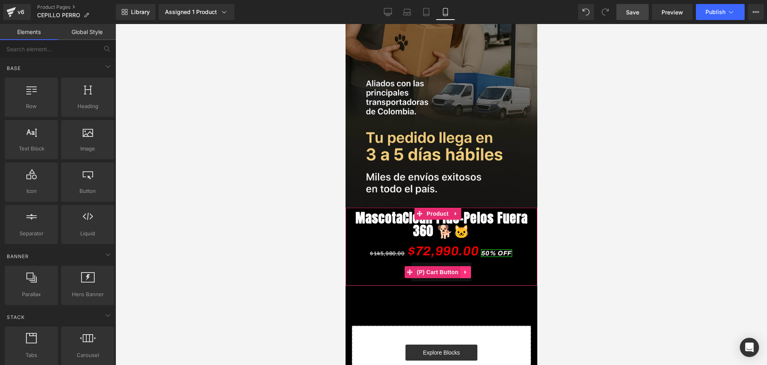
click at [464, 269] on icon at bounding box center [466, 272] width 6 height 6
click at [473, 269] on icon at bounding box center [471, 272] width 6 height 6
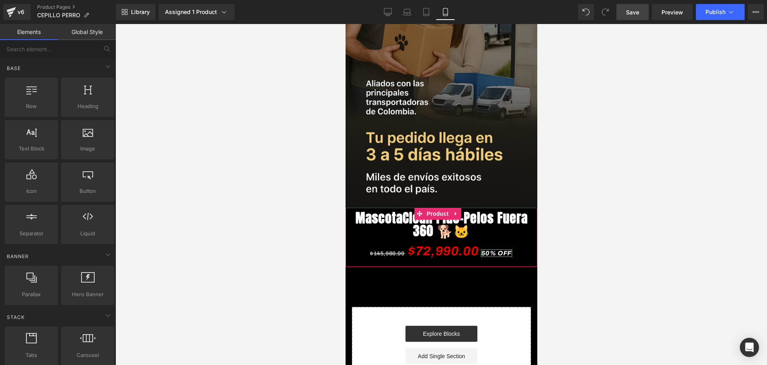
click at [635, 17] on link "Save" at bounding box center [633, 12] width 32 height 16
click at [711, 8] on button "Publish" at bounding box center [720, 12] width 49 height 16
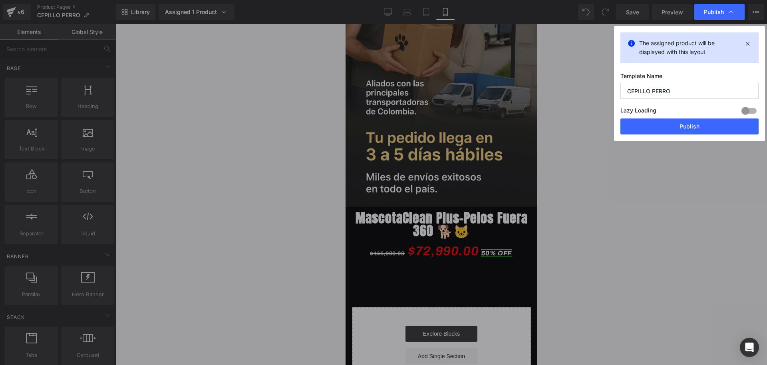
click at [675, 127] on button "Publish" at bounding box center [690, 126] width 138 height 16
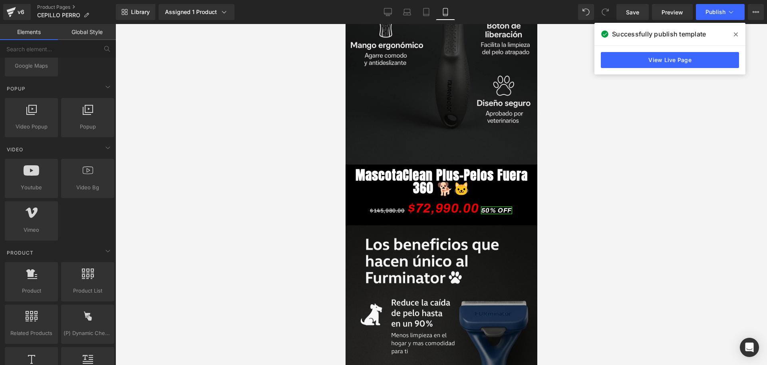
scroll to position [600, 0]
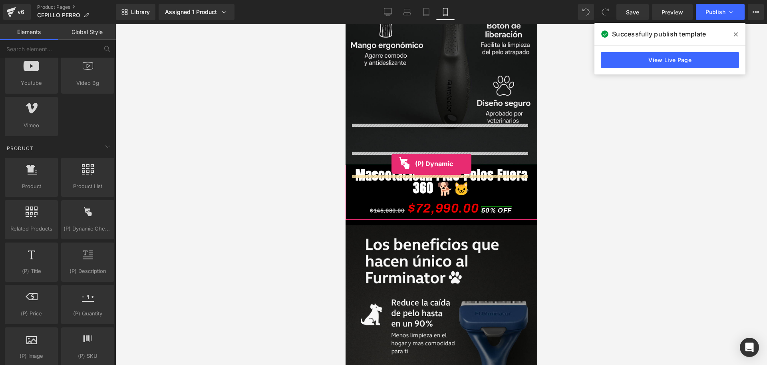
drag, startPoint x: 431, startPoint y: 243, endPoint x: 391, endPoint y: 163, distance: 88.5
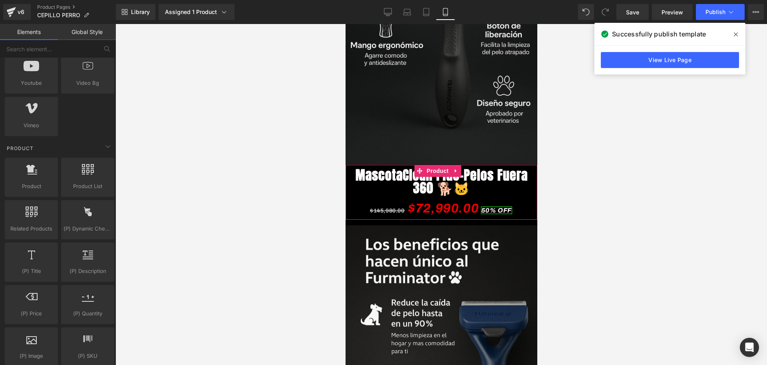
click at [391, 207] on span "$145,980.00" at bounding box center [387, 210] width 35 height 6
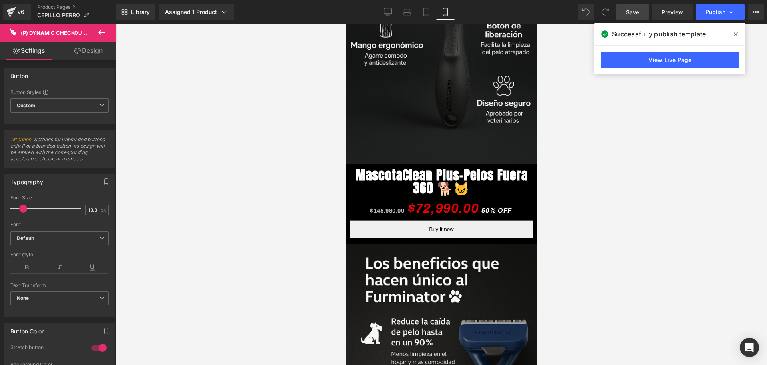
click at [628, 10] on span "Save" at bounding box center [632, 12] width 13 height 8
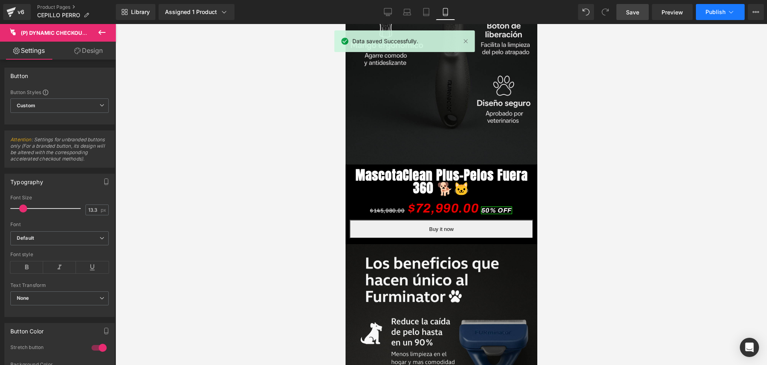
click at [719, 14] on span "Publish" at bounding box center [716, 12] width 20 height 6
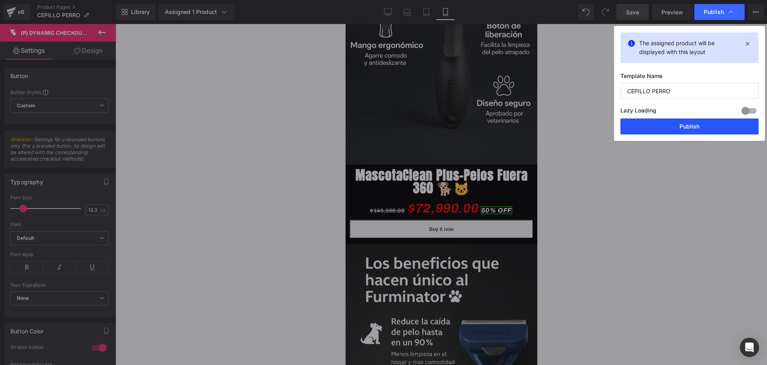
click at [658, 124] on button "Publish" at bounding box center [690, 126] width 138 height 16
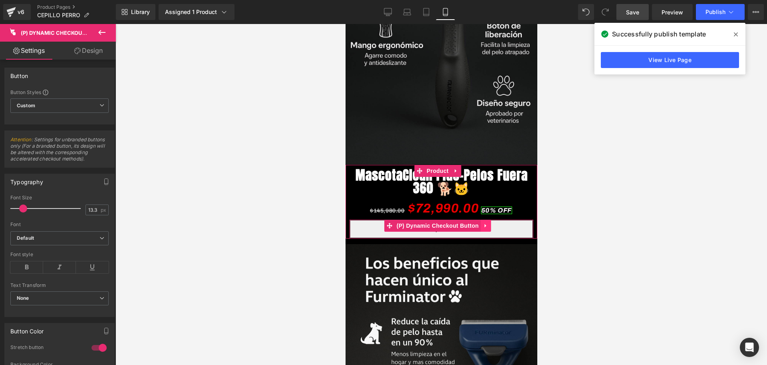
click at [485, 223] on icon at bounding box center [486, 226] width 6 height 6
click at [487, 219] on link at bounding box center [491, 225] width 10 height 12
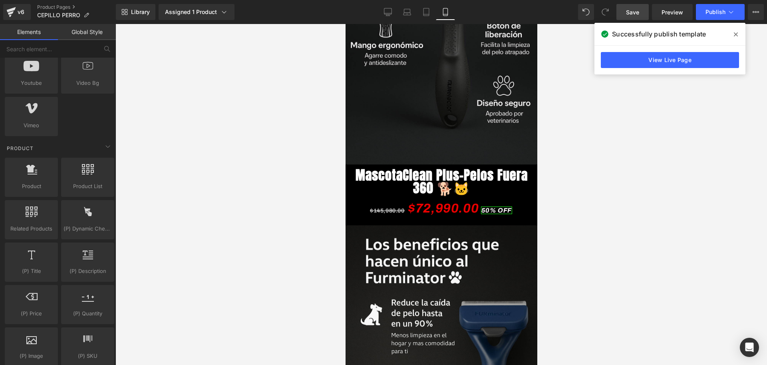
click at [639, 13] on span "Save" at bounding box center [632, 12] width 13 height 8
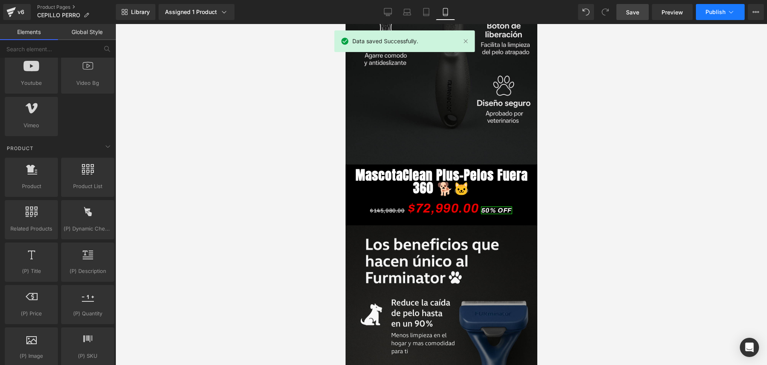
click at [725, 10] on span "Publish" at bounding box center [716, 12] width 20 height 6
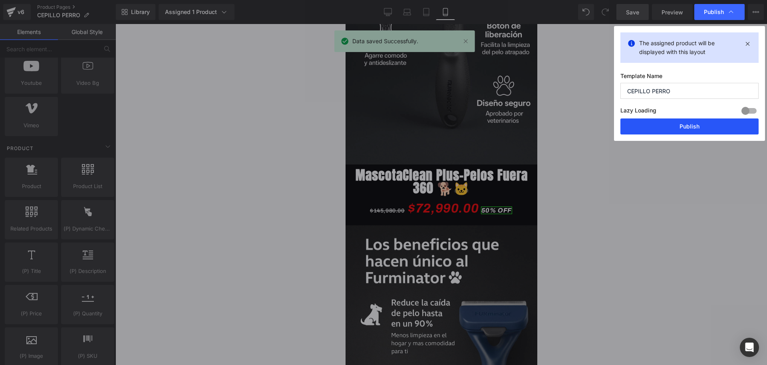
click at [708, 128] on button "Publish" at bounding box center [690, 126] width 138 height 16
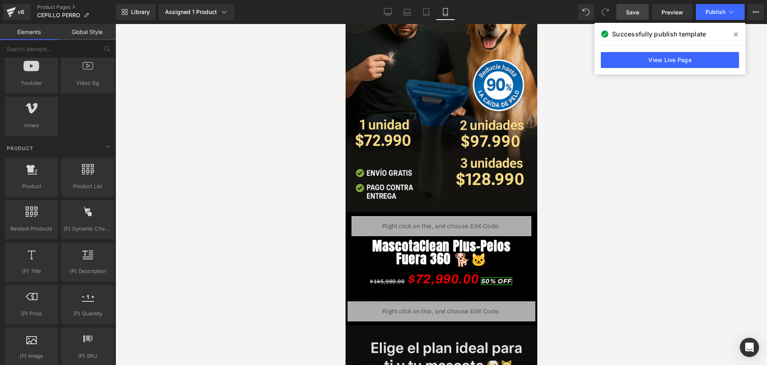
scroll to position [100, 0]
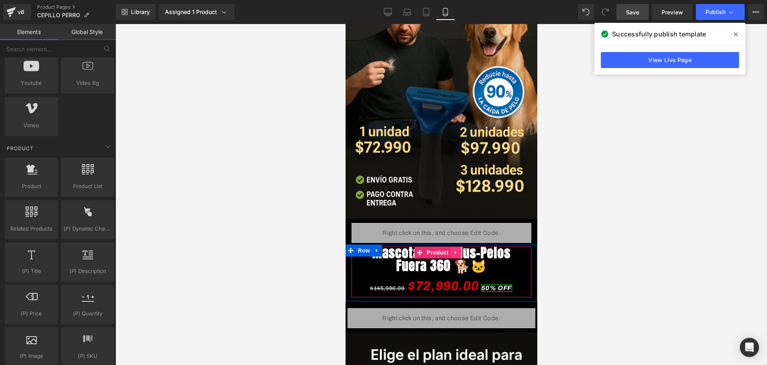
click at [457, 246] on link at bounding box center [455, 252] width 10 height 12
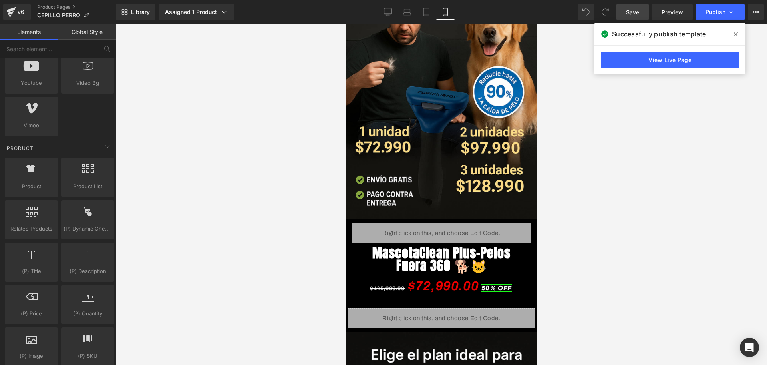
click at [598, 246] on div at bounding box center [442, 194] width 652 height 341
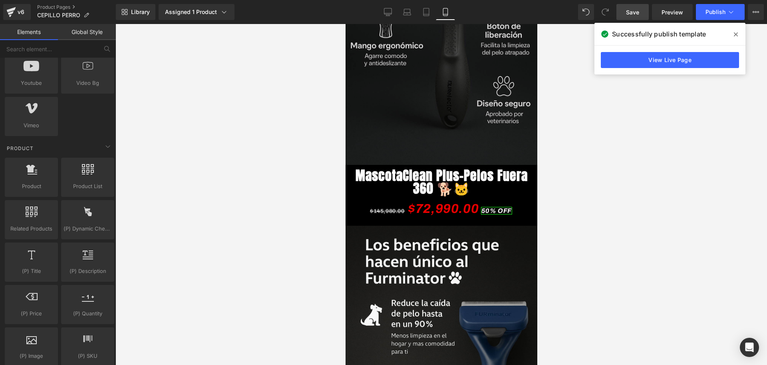
scroll to position [1149, 0]
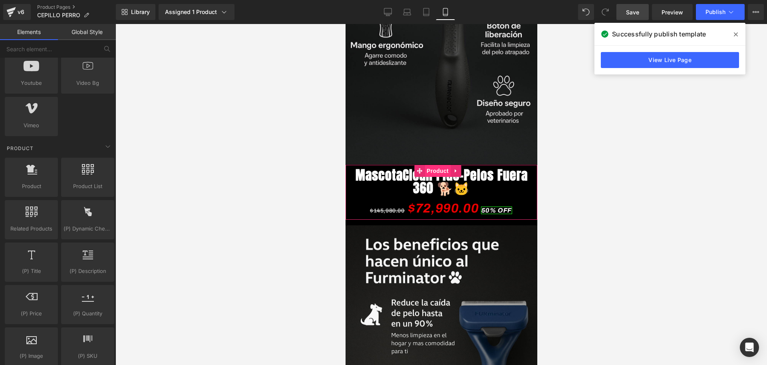
click at [434, 165] on span "Product" at bounding box center [437, 171] width 26 height 12
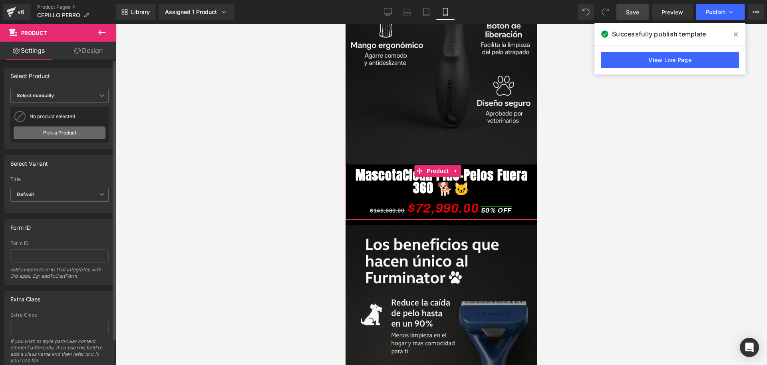
click at [72, 131] on link "Pick a Product" at bounding box center [60, 132] width 92 height 13
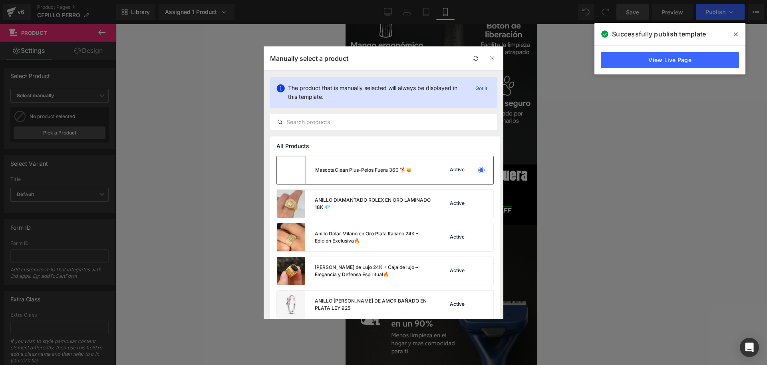
click at [352, 181] on div "MascotaClean Plus-Pelos Fuera 360 🐕🐱" at bounding box center [344, 170] width 135 height 28
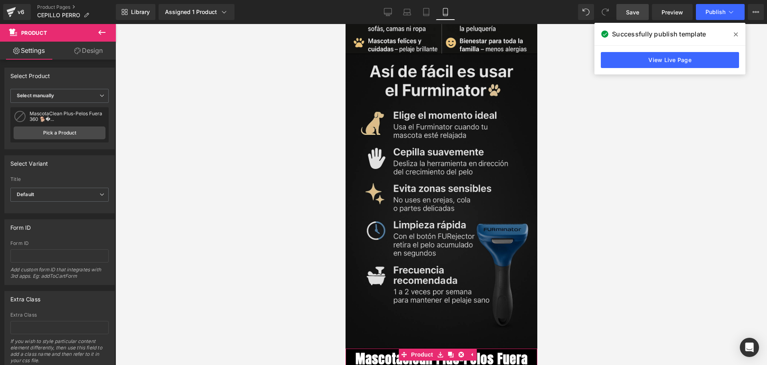
scroll to position [2048, 0]
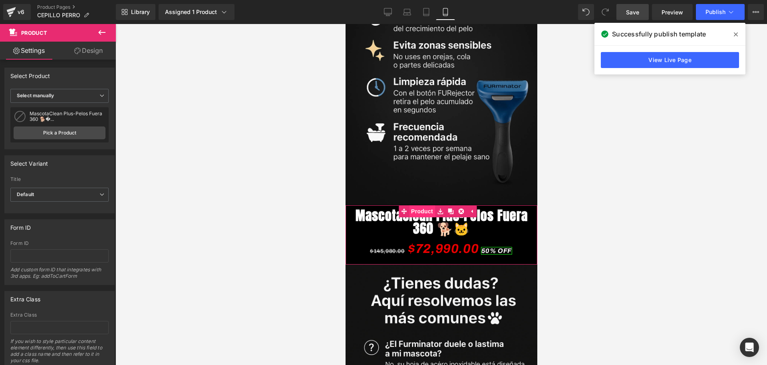
click at [418, 205] on link "Product" at bounding box center [416, 211] width 36 height 12
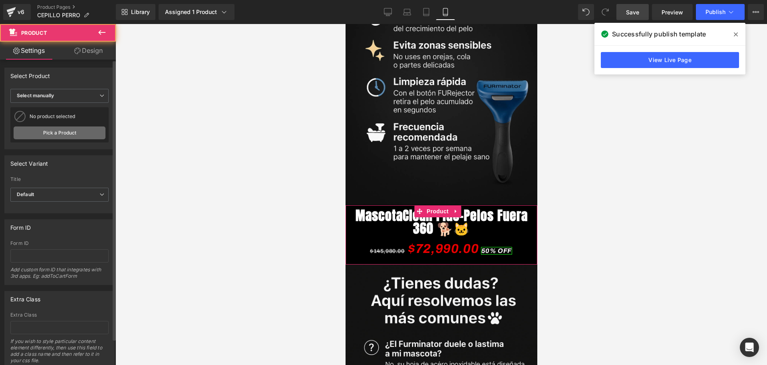
click at [41, 129] on link "Pick a Product" at bounding box center [60, 132] width 92 height 13
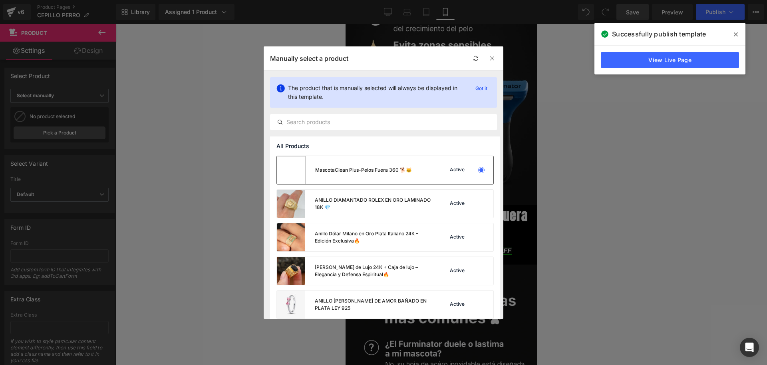
click at [342, 171] on div "MascotaClean Plus-Pelos Fuera 360 🐕🐱" at bounding box center [363, 169] width 97 height 7
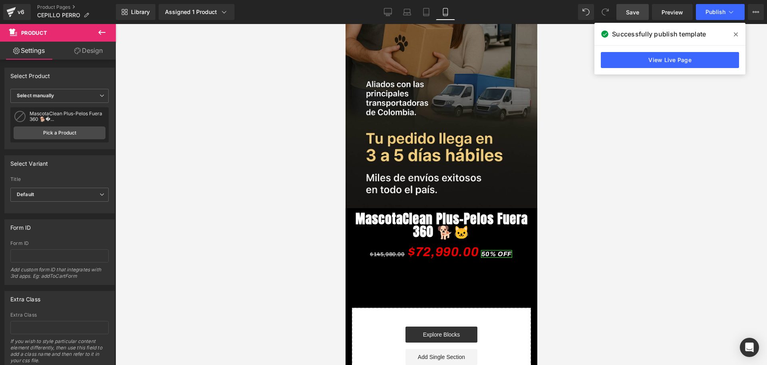
scroll to position [3247, 0]
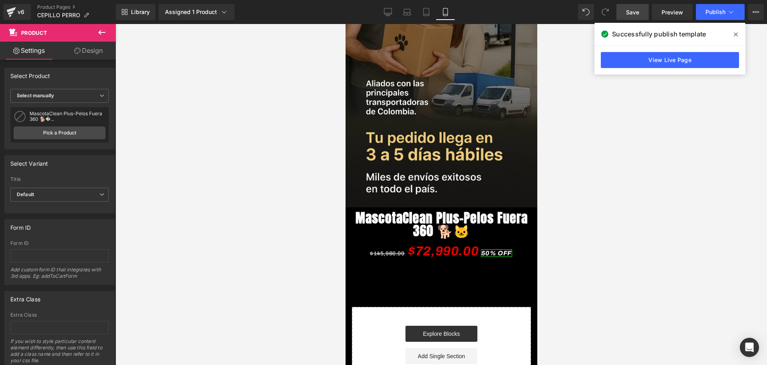
click at [421, 239] on div "$145,980.00 $72,990.00 50% OFF (P) Price" at bounding box center [441, 250] width 184 height 23
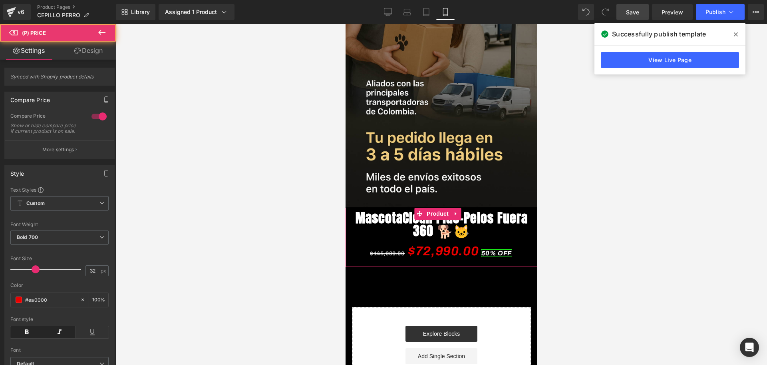
drag, startPoint x: 437, startPoint y: 96, endPoint x: 388, endPoint y: 100, distance: 48.9
click at [437, 207] on span "Product" at bounding box center [437, 213] width 26 height 12
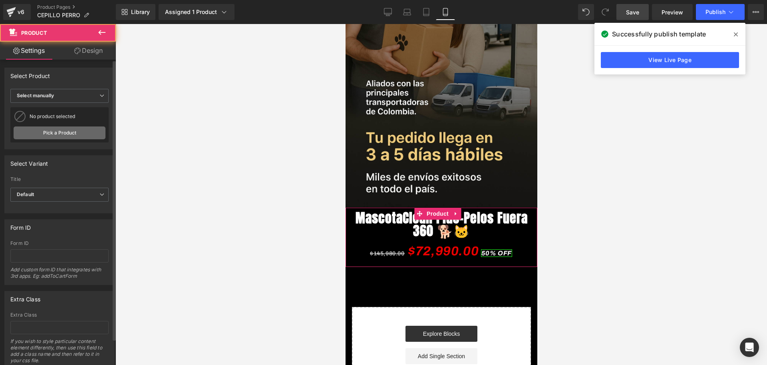
click at [56, 128] on link "Pick a Product" at bounding box center [60, 132] width 92 height 13
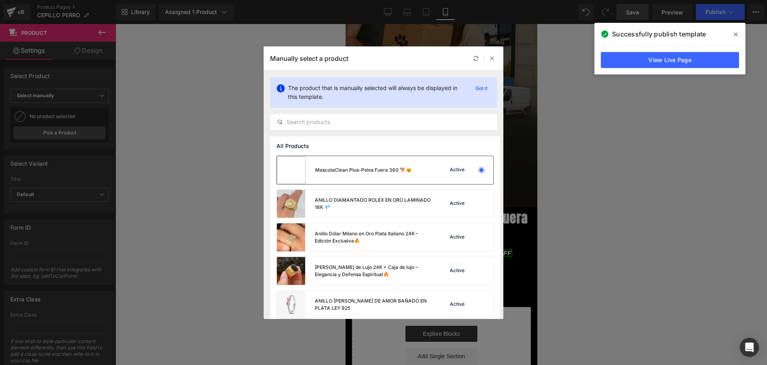
click at [316, 158] on div "MascotaClean Plus-Pelos Fuera 360 🐕🐱" at bounding box center [344, 170] width 135 height 28
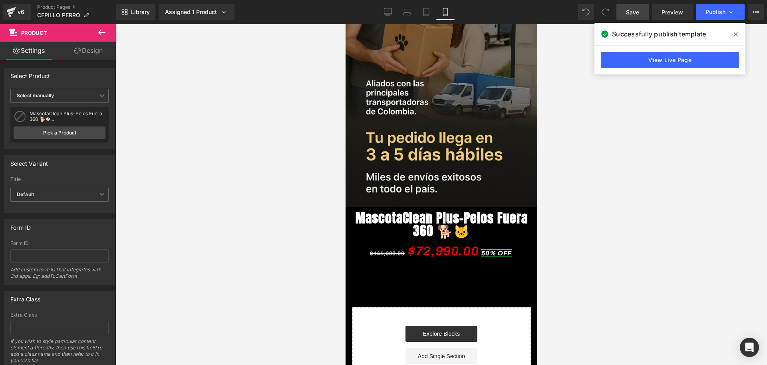
click at [637, 16] on link "Save" at bounding box center [633, 12] width 32 height 16
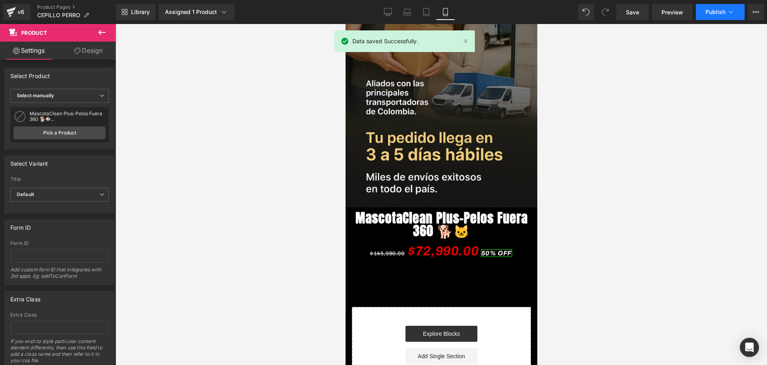
click at [701, 9] on button "Publish" at bounding box center [720, 12] width 49 height 16
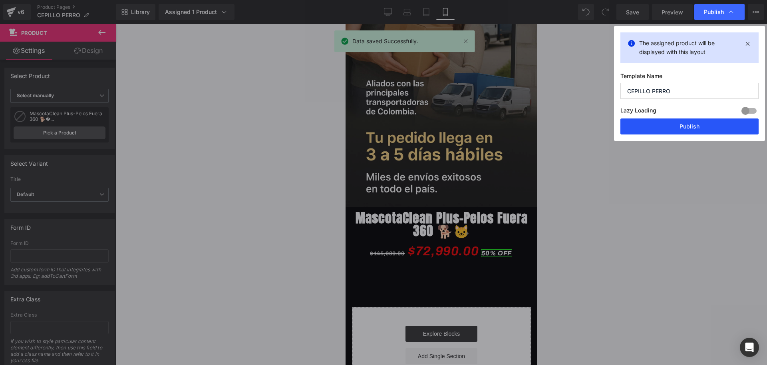
click at [676, 131] on button "Publish" at bounding box center [690, 126] width 138 height 16
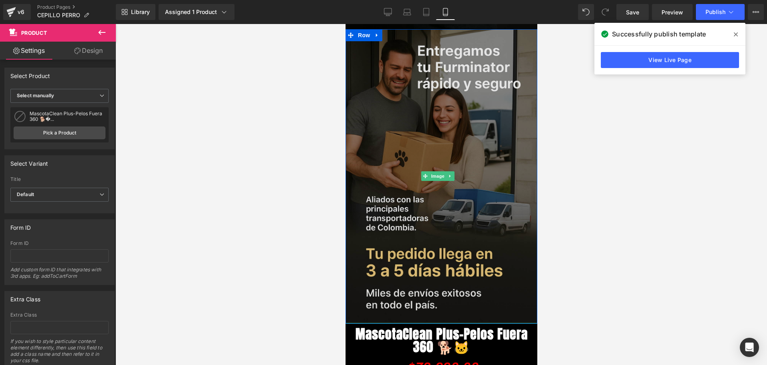
scroll to position [3147, 0]
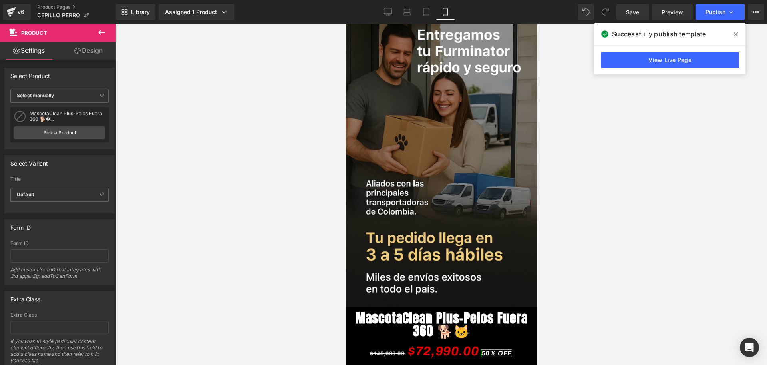
click at [103, 34] on icon at bounding box center [102, 33] width 10 height 10
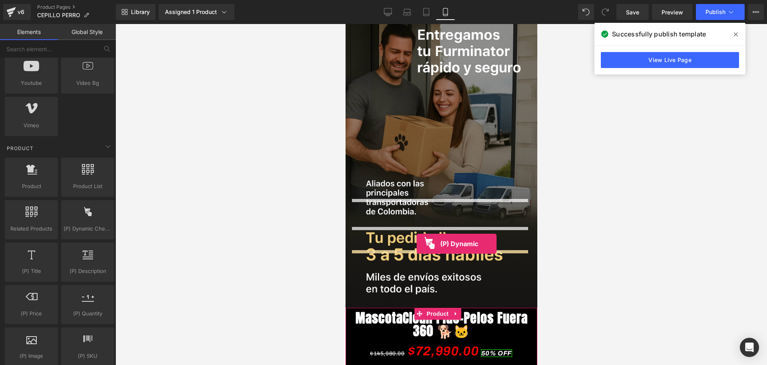
drag, startPoint x: 434, startPoint y: 238, endPoint x: 416, endPoint y: 243, distance: 18.8
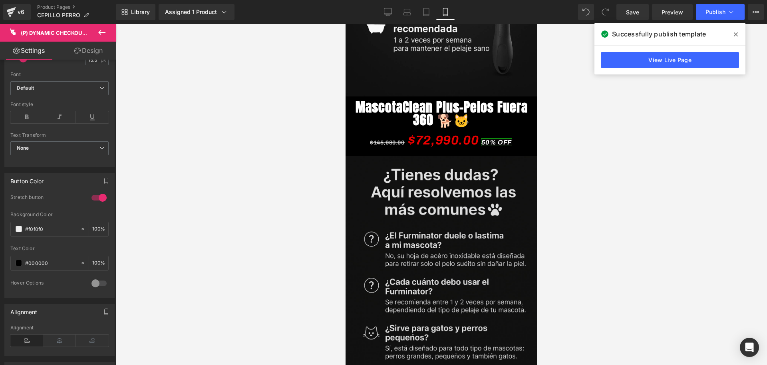
scroll to position [1998, 0]
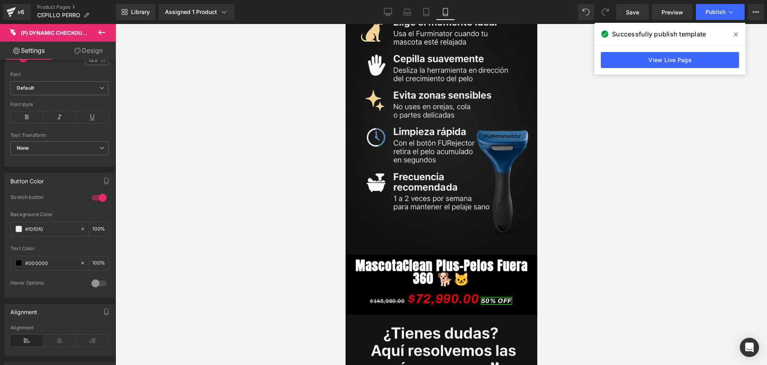
click at [100, 26] on button at bounding box center [102, 33] width 28 height 18
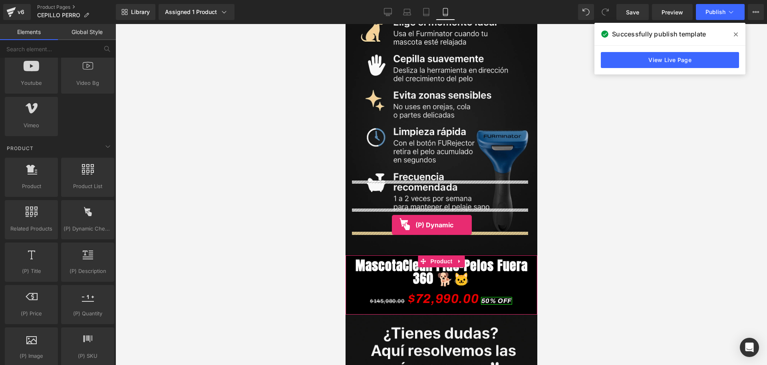
drag, startPoint x: 431, startPoint y: 249, endPoint x: 392, endPoint y: 225, distance: 46.3
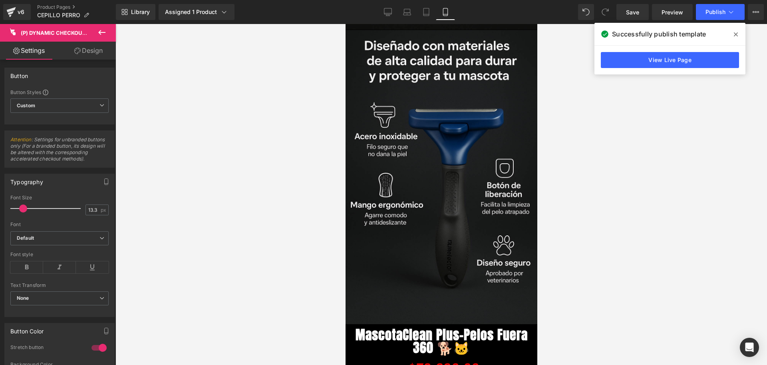
scroll to position [1099, 0]
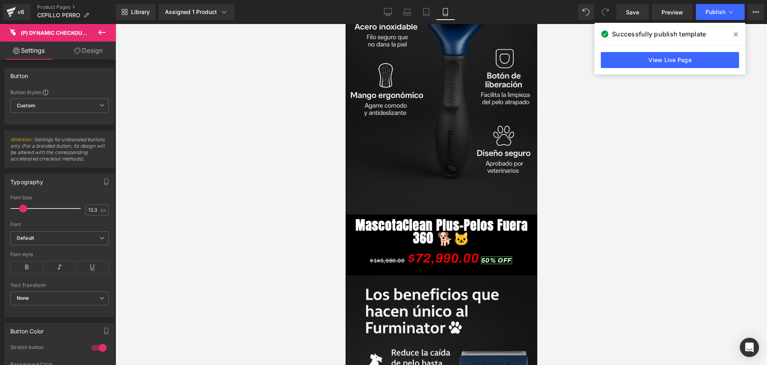
click at [102, 29] on icon at bounding box center [102, 33] width 10 height 10
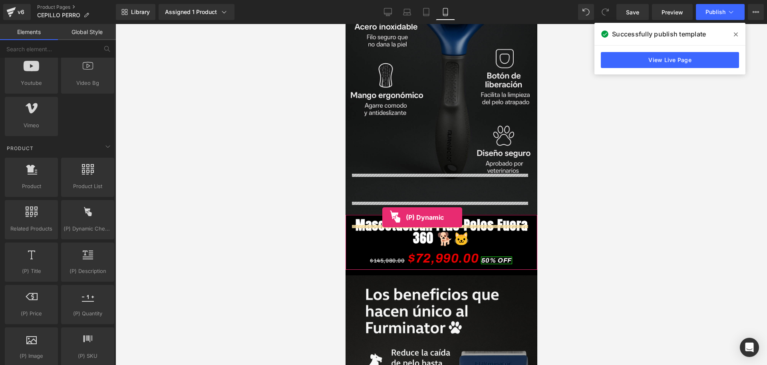
drag, startPoint x: 421, startPoint y: 257, endPoint x: 383, endPoint y: 217, distance: 55.4
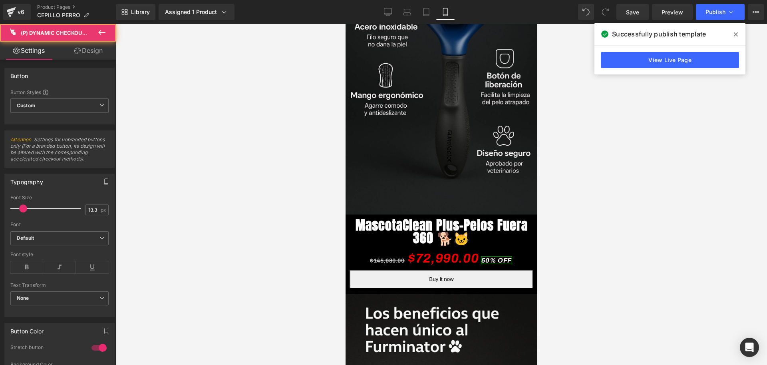
click at [632, 26] on div "Successfully publish template" at bounding box center [670, 34] width 151 height 22
click at [625, 6] on link "Save" at bounding box center [633, 12] width 32 height 16
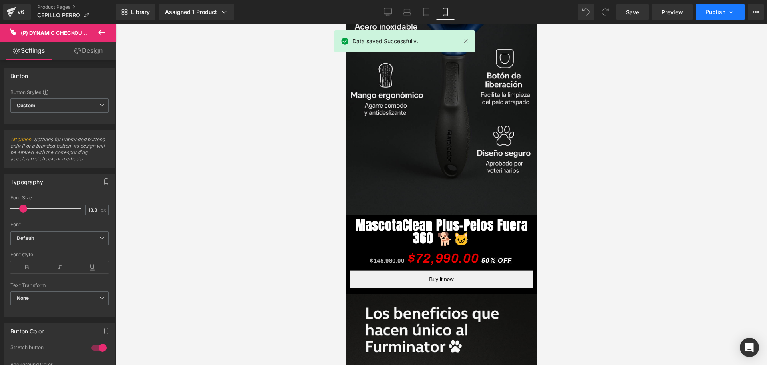
click at [701, 8] on button "Publish" at bounding box center [720, 12] width 49 height 16
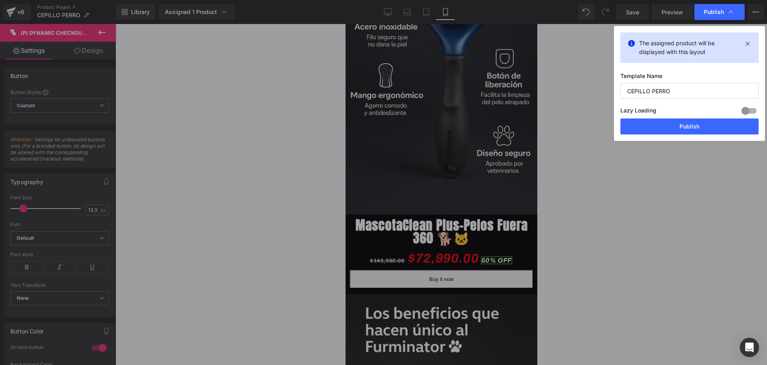
click at [700, 135] on div "The assigned product will be displayed with this layout Template Name CEPILLO P…" at bounding box center [689, 83] width 151 height 115
click at [701, 135] on div "The assigned product will be displayed with this layout Template Name CEPILLO P…" at bounding box center [689, 83] width 151 height 115
click at [699, 131] on button "Publish" at bounding box center [690, 126] width 138 height 16
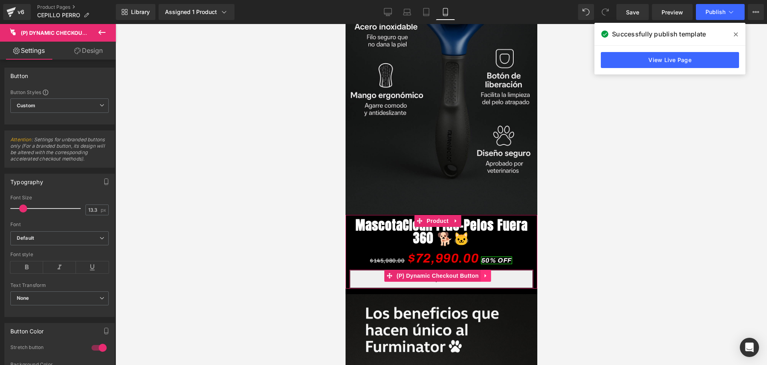
click at [485, 274] on icon at bounding box center [485, 276] width 2 height 4
click at [492, 273] on icon at bounding box center [491, 276] width 6 height 6
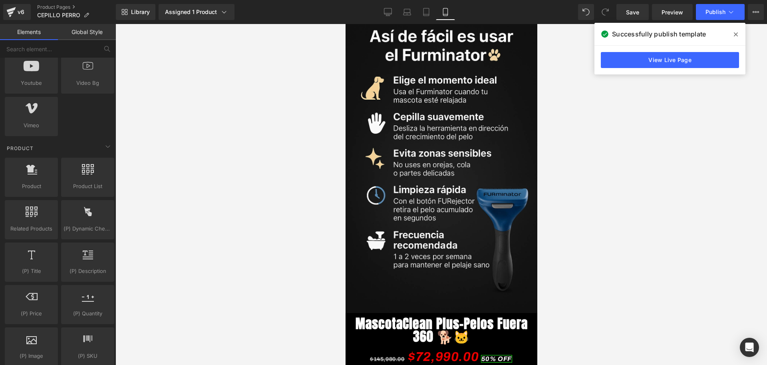
scroll to position [2098, 0]
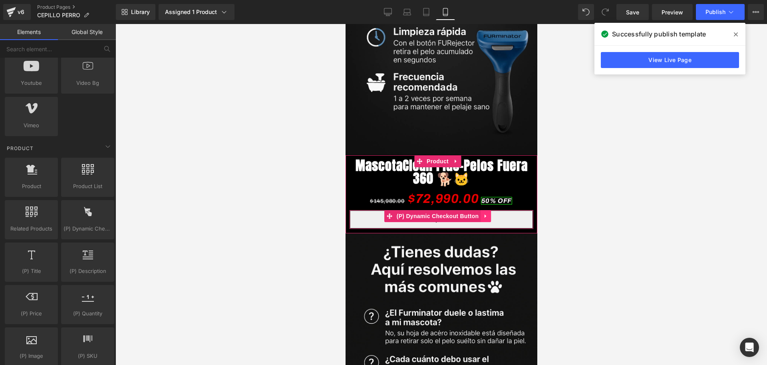
click at [484, 214] on icon at bounding box center [485, 216] width 2 height 4
click at [490, 213] on icon at bounding box center [491, 216] width 6 height 6
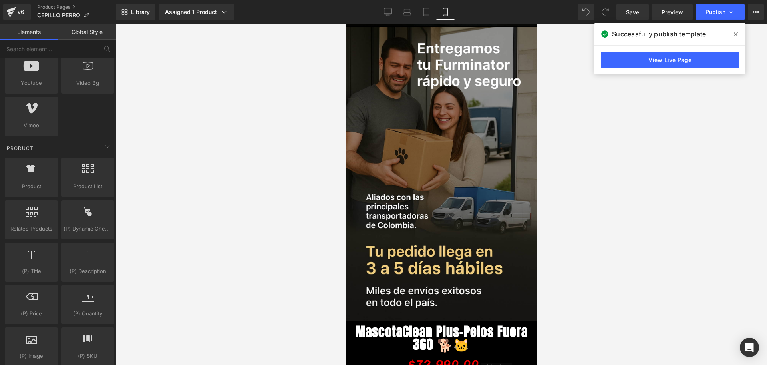
scroll to position [3147, 0]
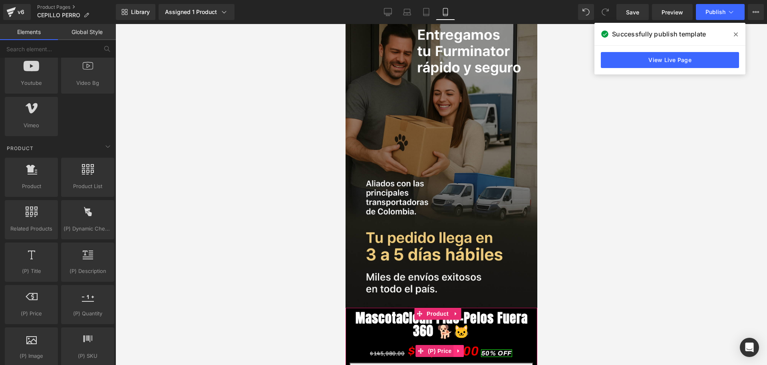
click at [463, 345] on link at bounding box center [459, 351] width 10 height 12
click at [466, 362] on span "(P) Dynamic Checkout Button" at bounding box center [437, 368] width 86 height 12
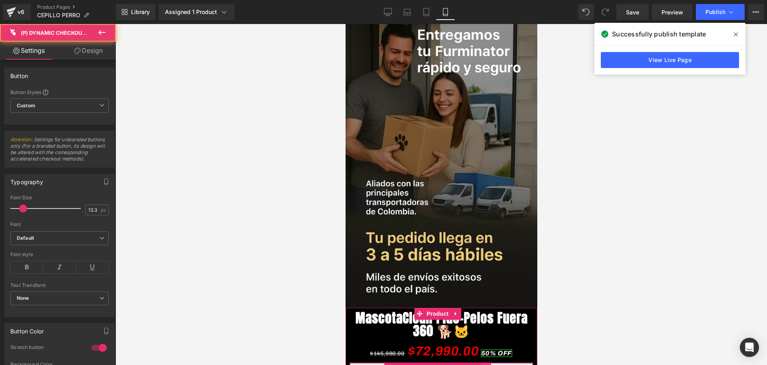
click at [488, 362] on link at bounding box center [485, 368] width 10 height 12
click at [488, 364] on icon at bounding box center [491, 368] width 6 height 6
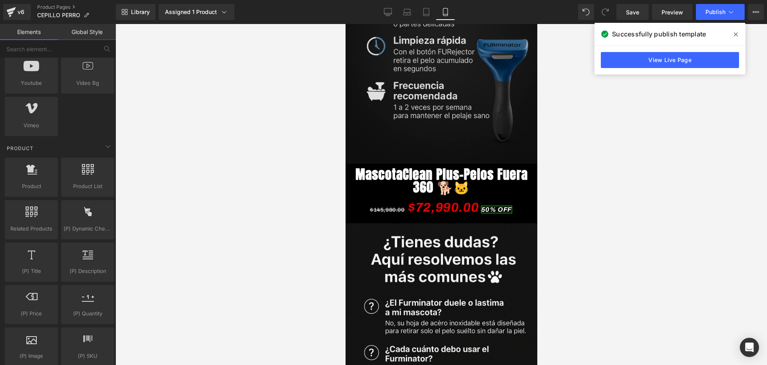
scroll to position [1848, 0]
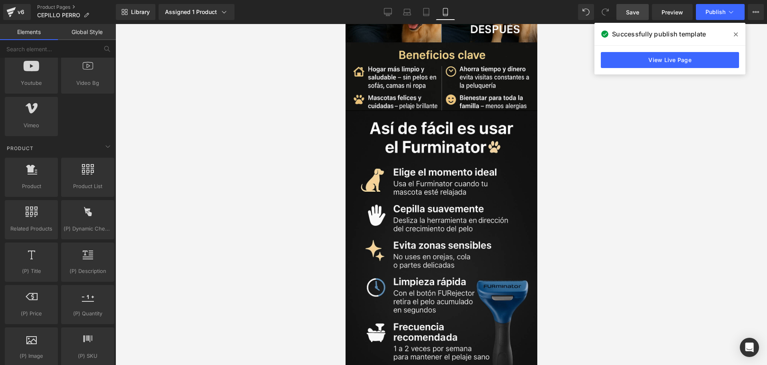
click at [623, 10] on link "Save" at bounding box center [633, 12] width 32 height 16
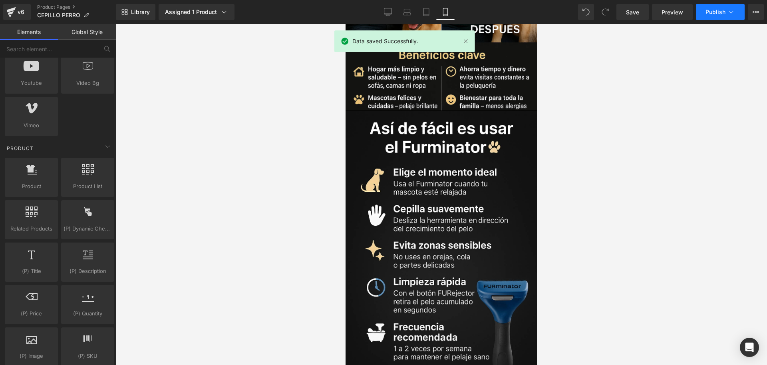
click at [716, 9] on span "Publish" at bounding box center [716, 12] width 20 height 6
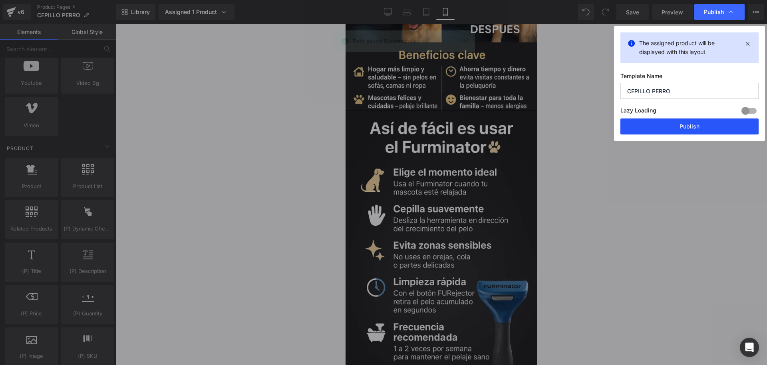
click at [643, 127] on button "Publish" at bounding box center [690, 126] width 138 height 16
